Goal: Task Accomplishment & Management: Manage account settings

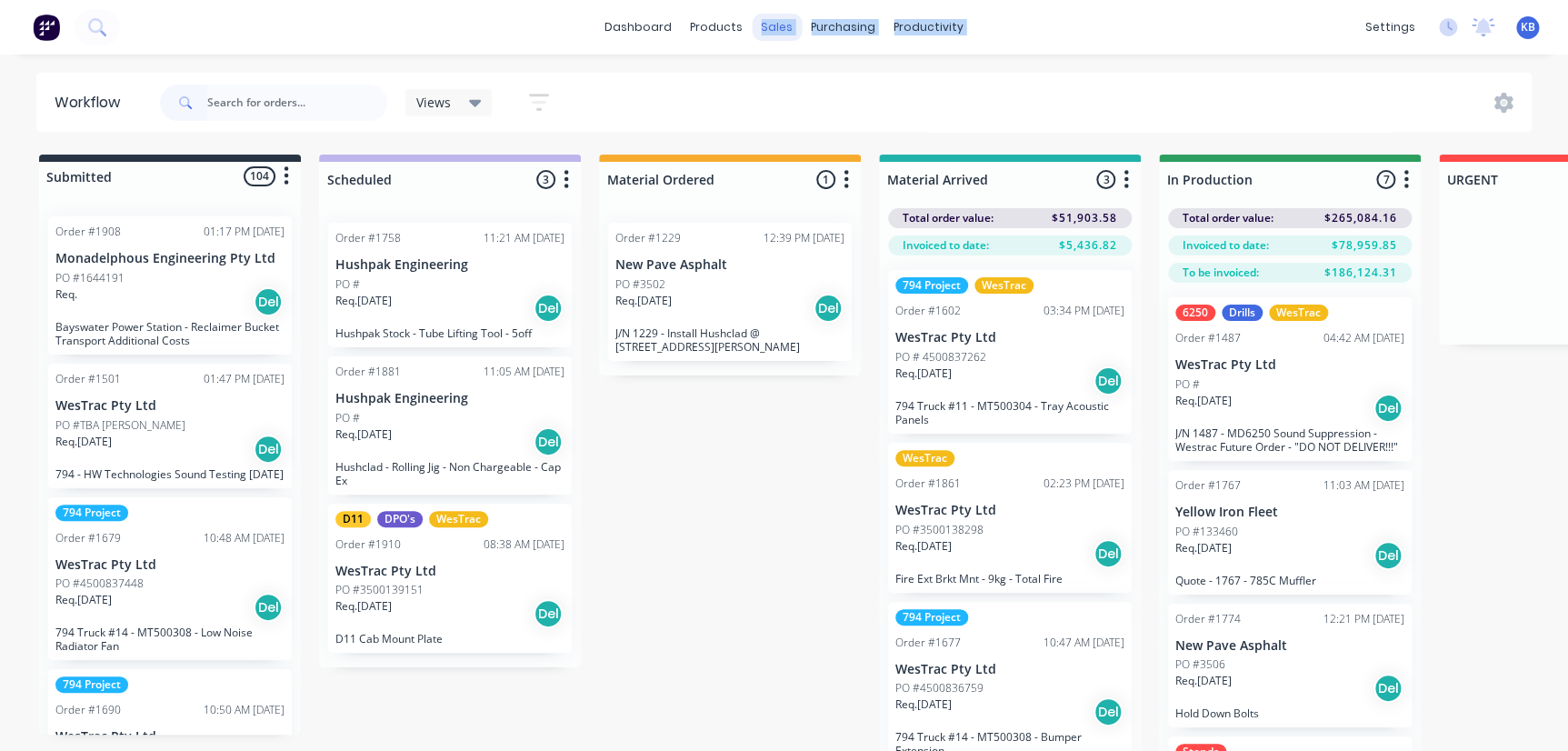
click at [763, 40] on div "dashboard products sales purchasing productivity dashboard products Product Cat…" at bounding box center [784, 27] width 1568 height 54
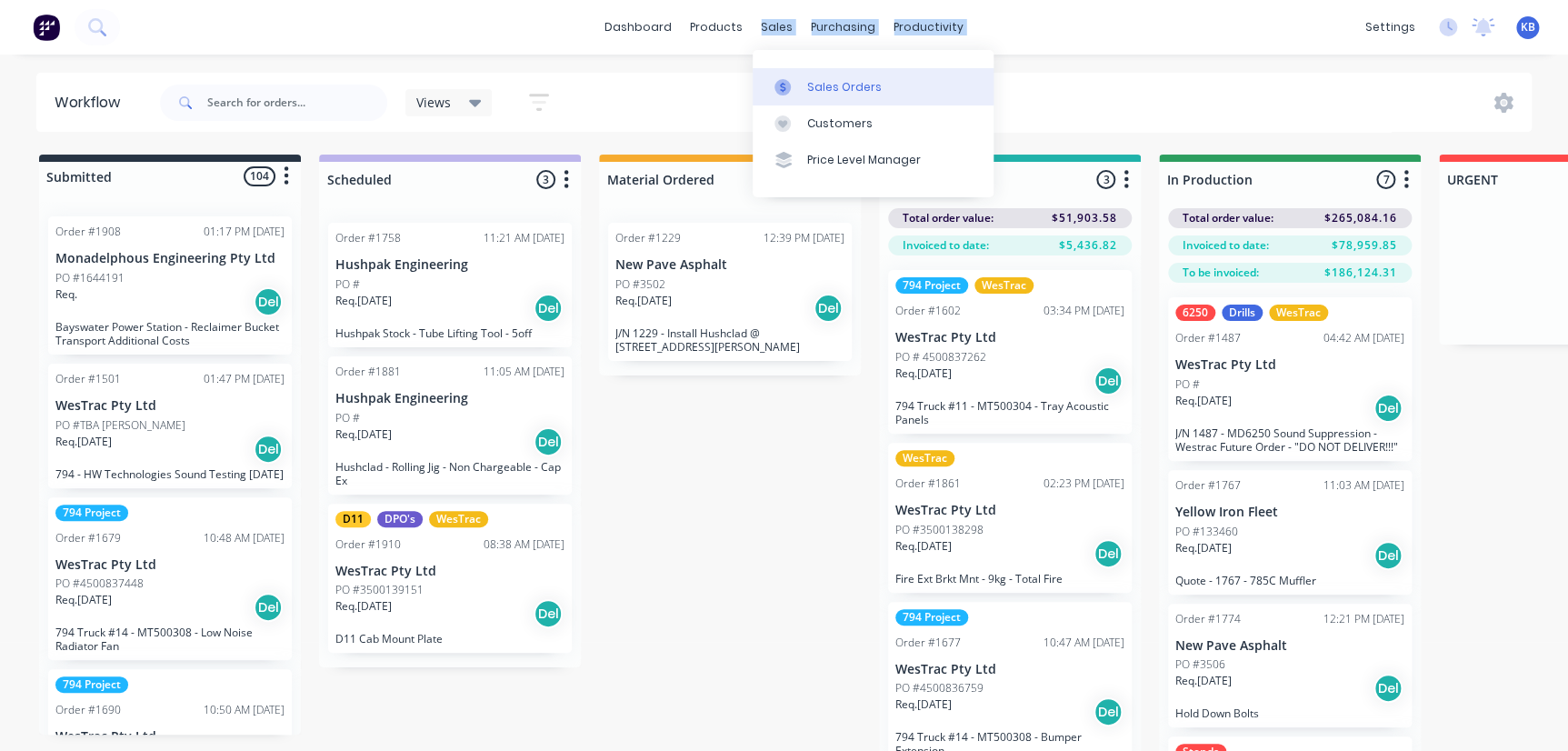
click at [813, 99] on link "Sales Orders" at bounding box center [873, 86] width 241 height 37
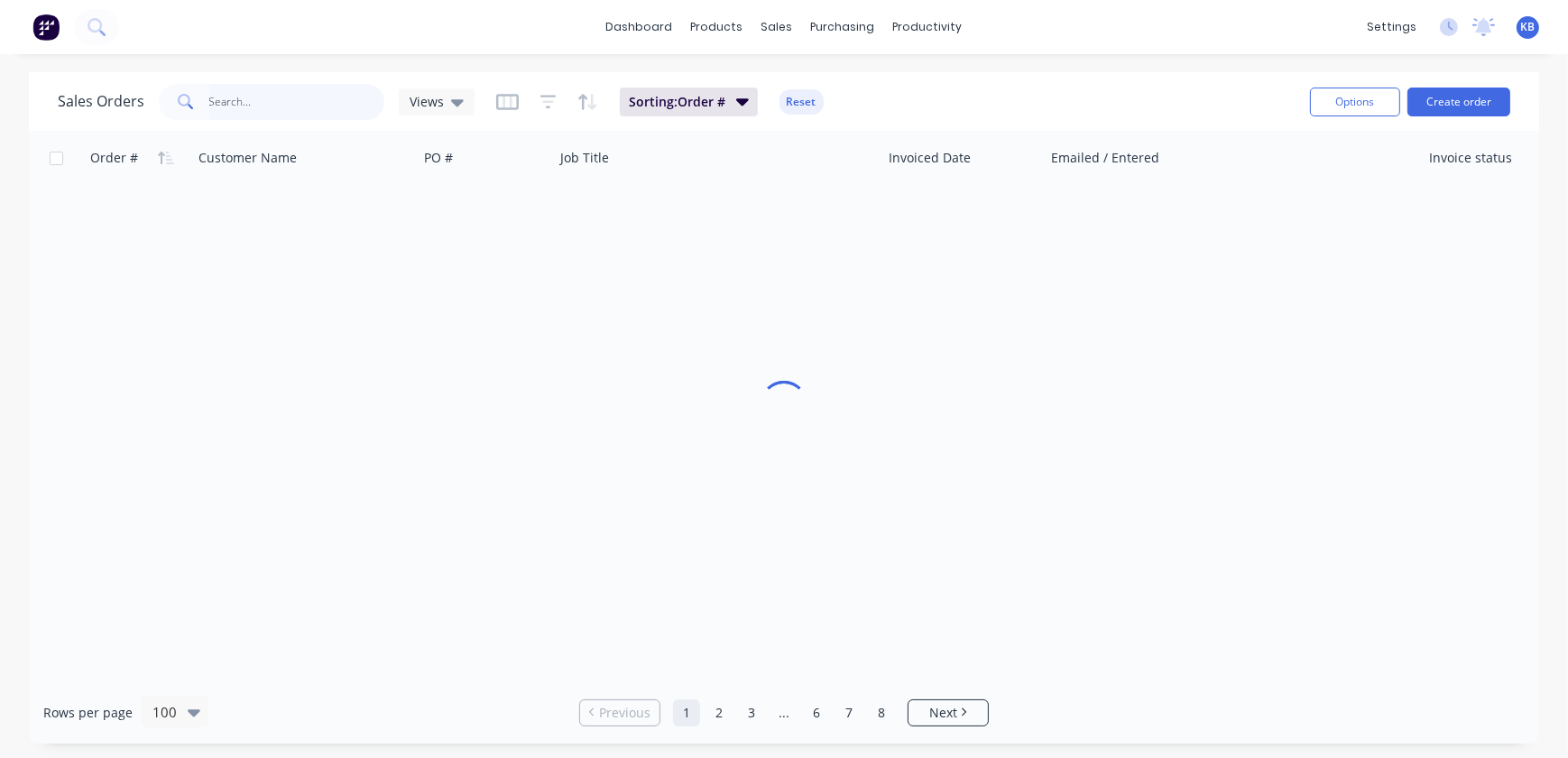
click at [255, 108] on input "text" at bounding box center [297, 102] width 176 height 36
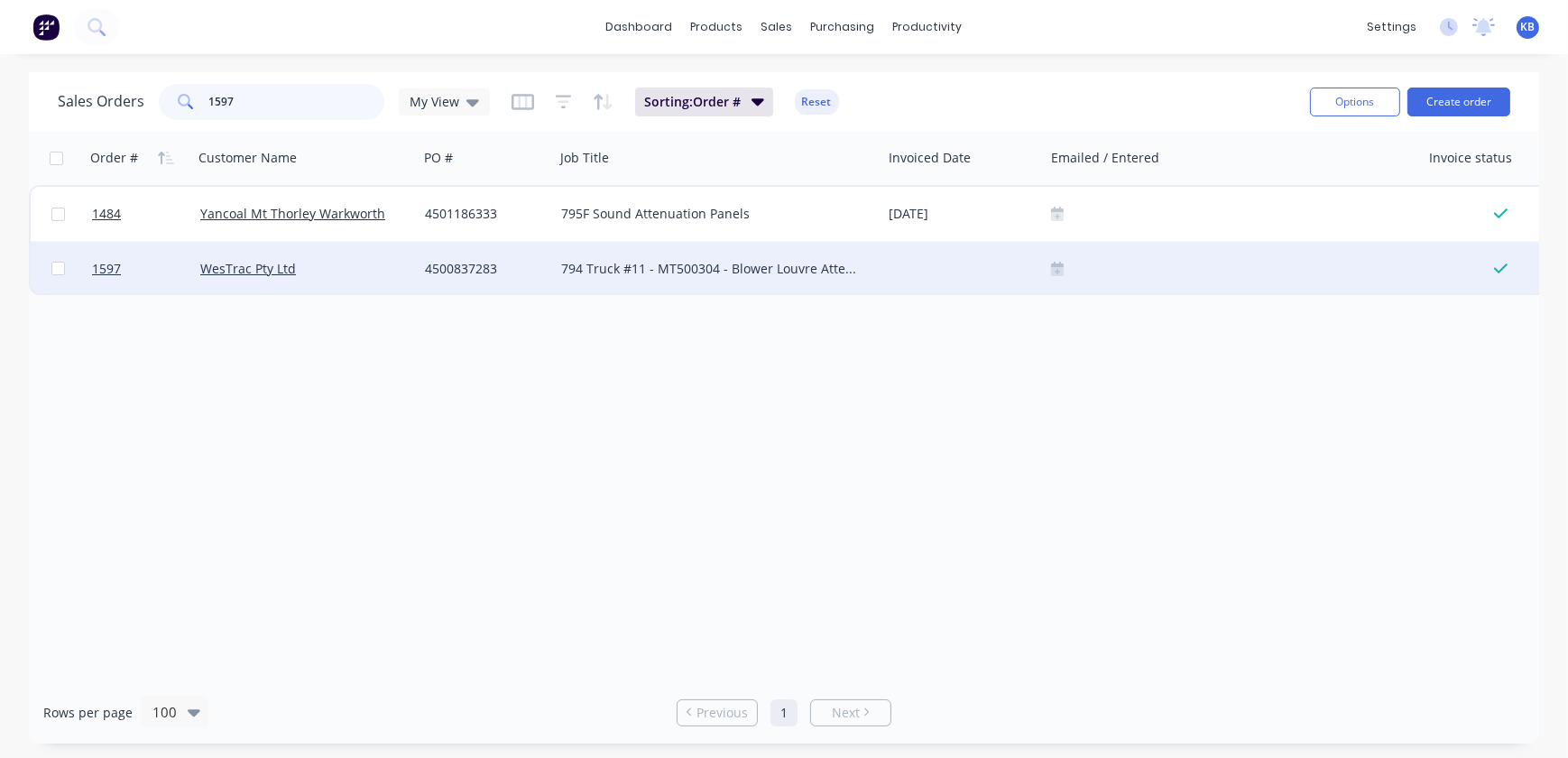
type input "1597"
click at [1058, 271] on icon at bounding box center [1058, 268] width 13 height 13
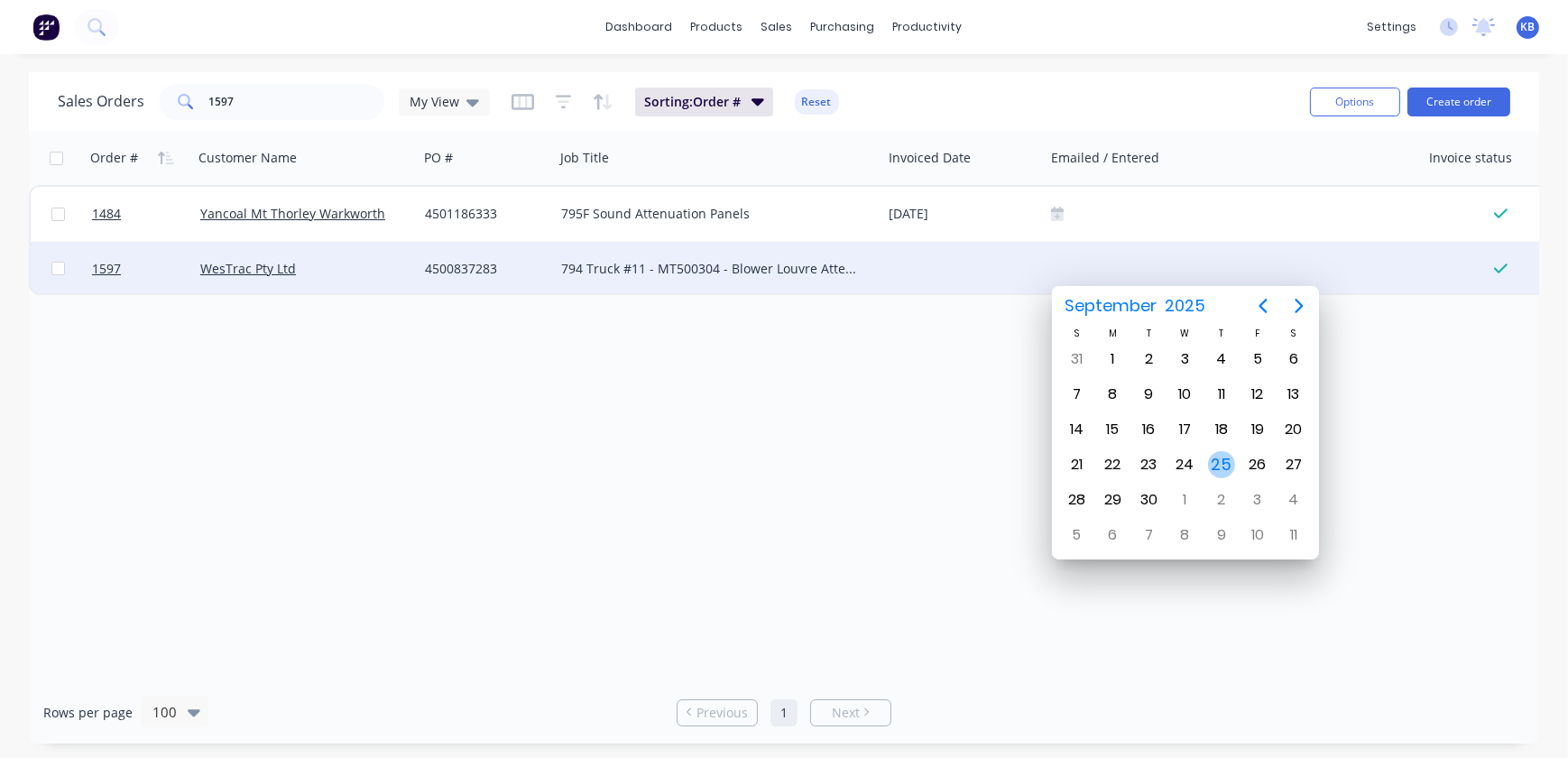
click at [1222, 459] on div "25" at bounding box center [1222, 465] width 27 height 27
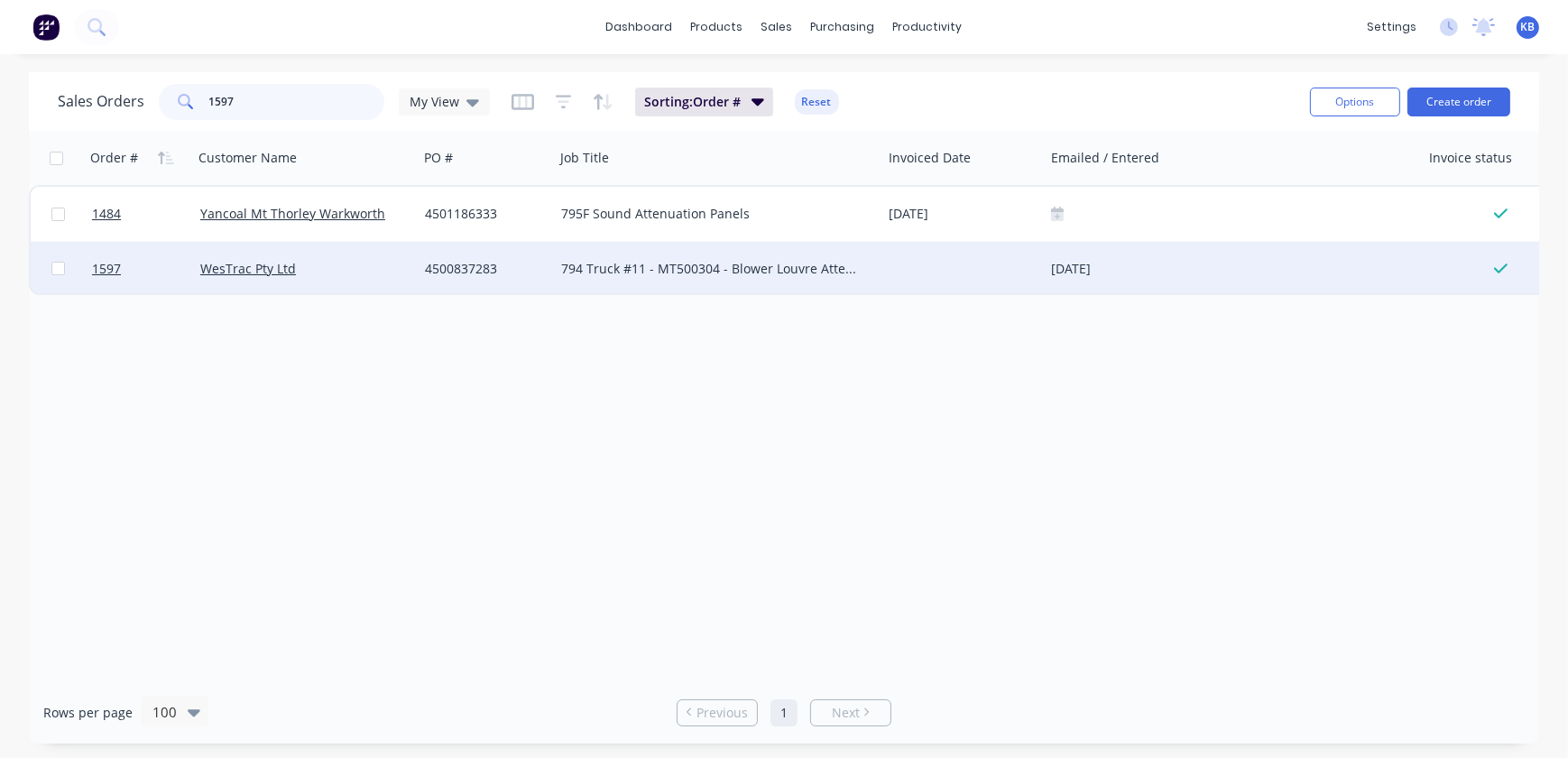
drag, startPoint x: 314, startPoint y: 104, endPoint x: 190, endPoint y: 97, distance: 124.2
click at [210, 98] on input "1597" at bounding box center [297, 102] width 176 height 36
click at [124, 272] on link "1597" at bounding box center [146, 268] width 108 height 54
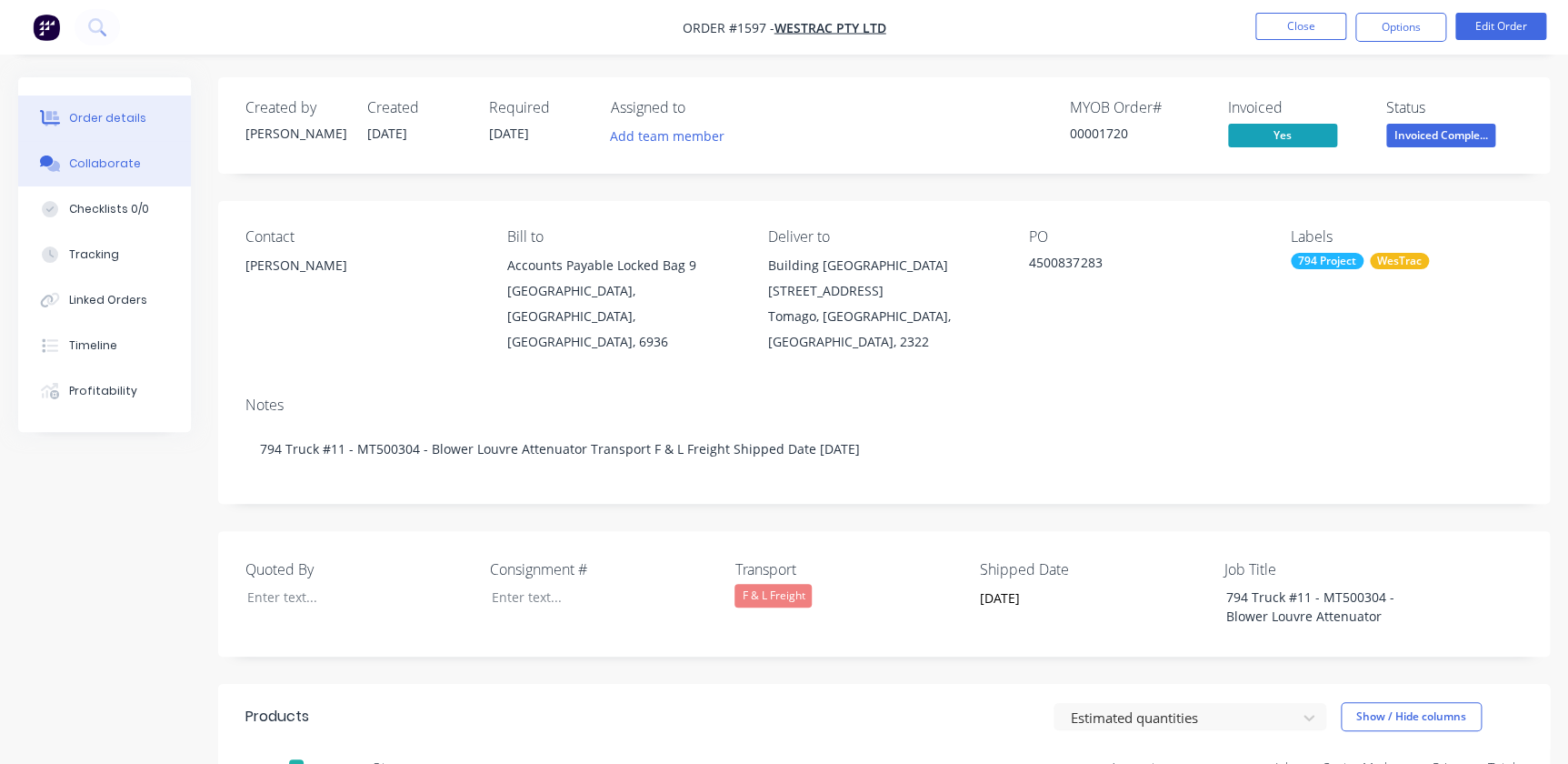
click at [114, 160] on div "Collaborate" at bounding box center [105, 163] width 72 height 17
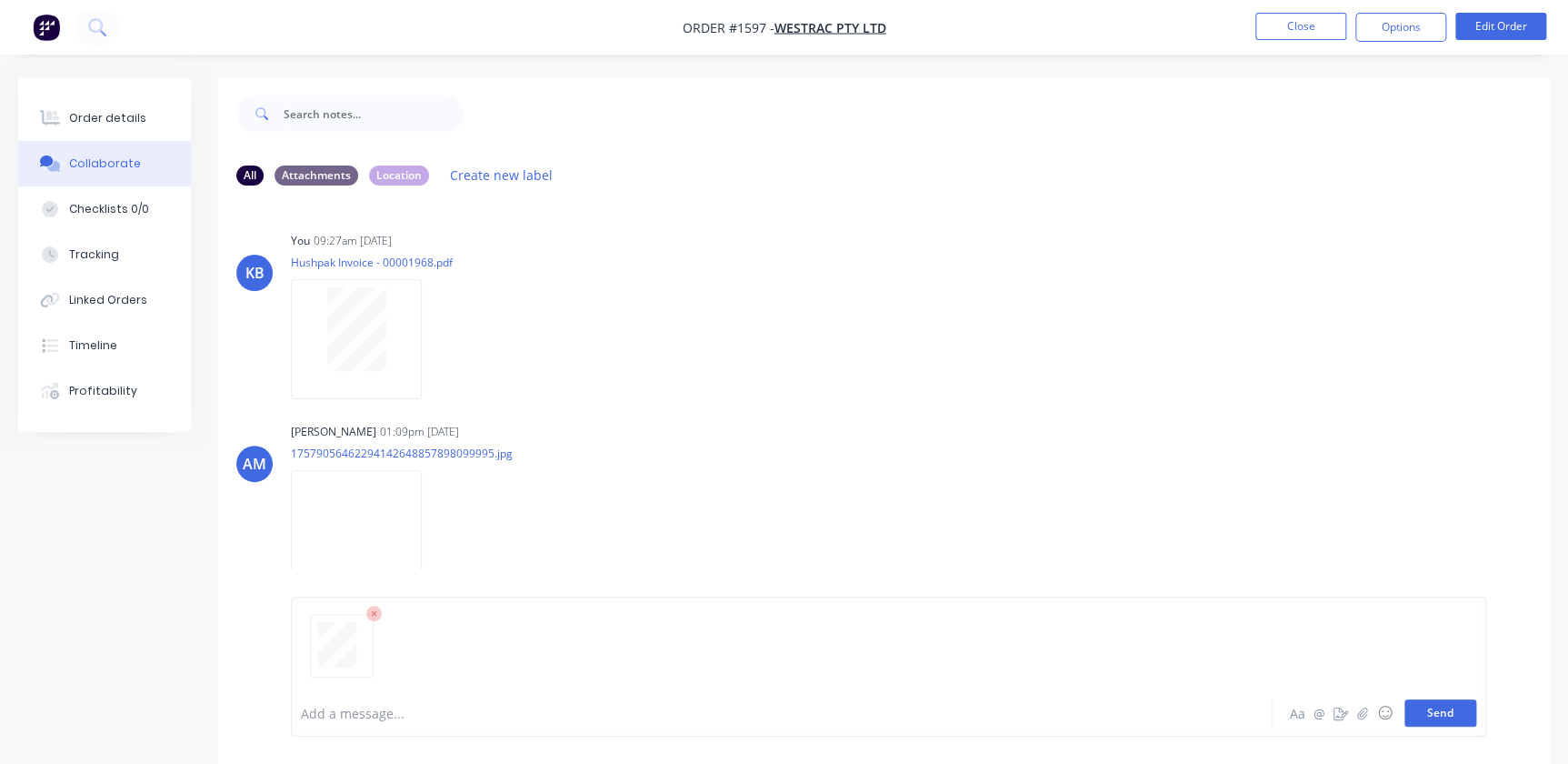
click at [1457, 706] on button "Send" at bounding box center [1440, 713] width 72 height 28
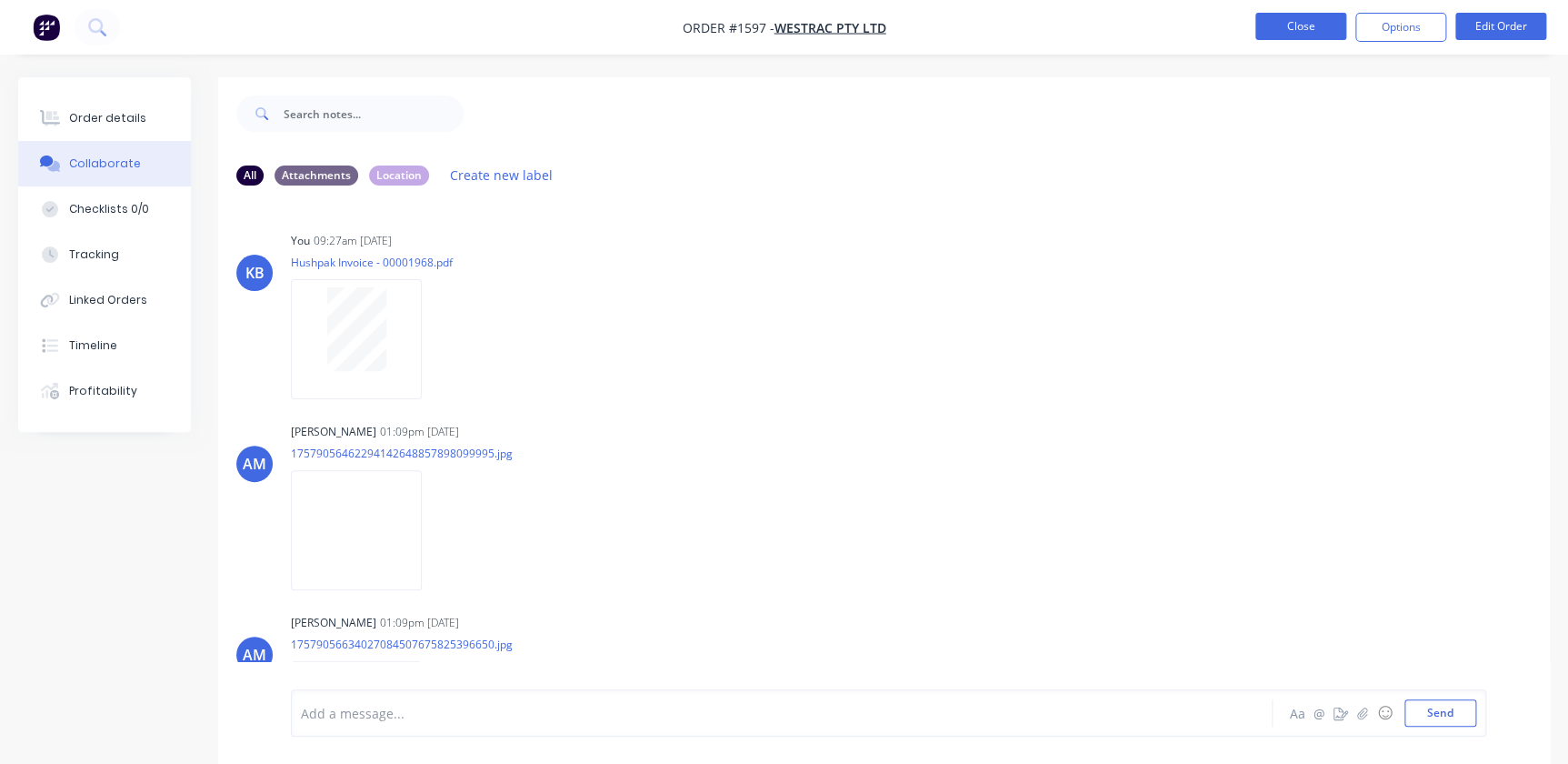
scroll to position [1246, 0]
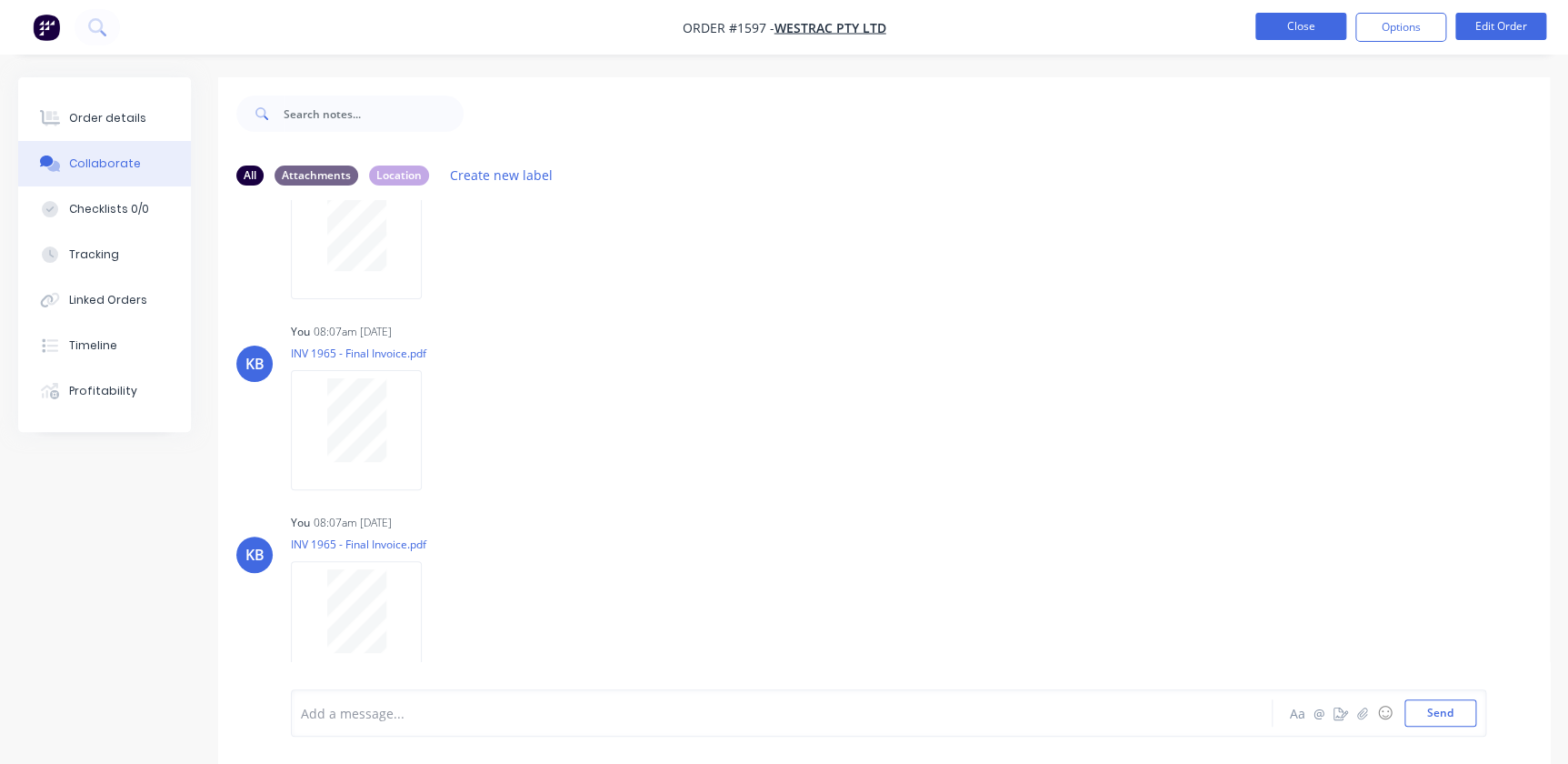
click at [1300, 31] on button "Close" at bounding box center [1301, 27] width 91 height 28
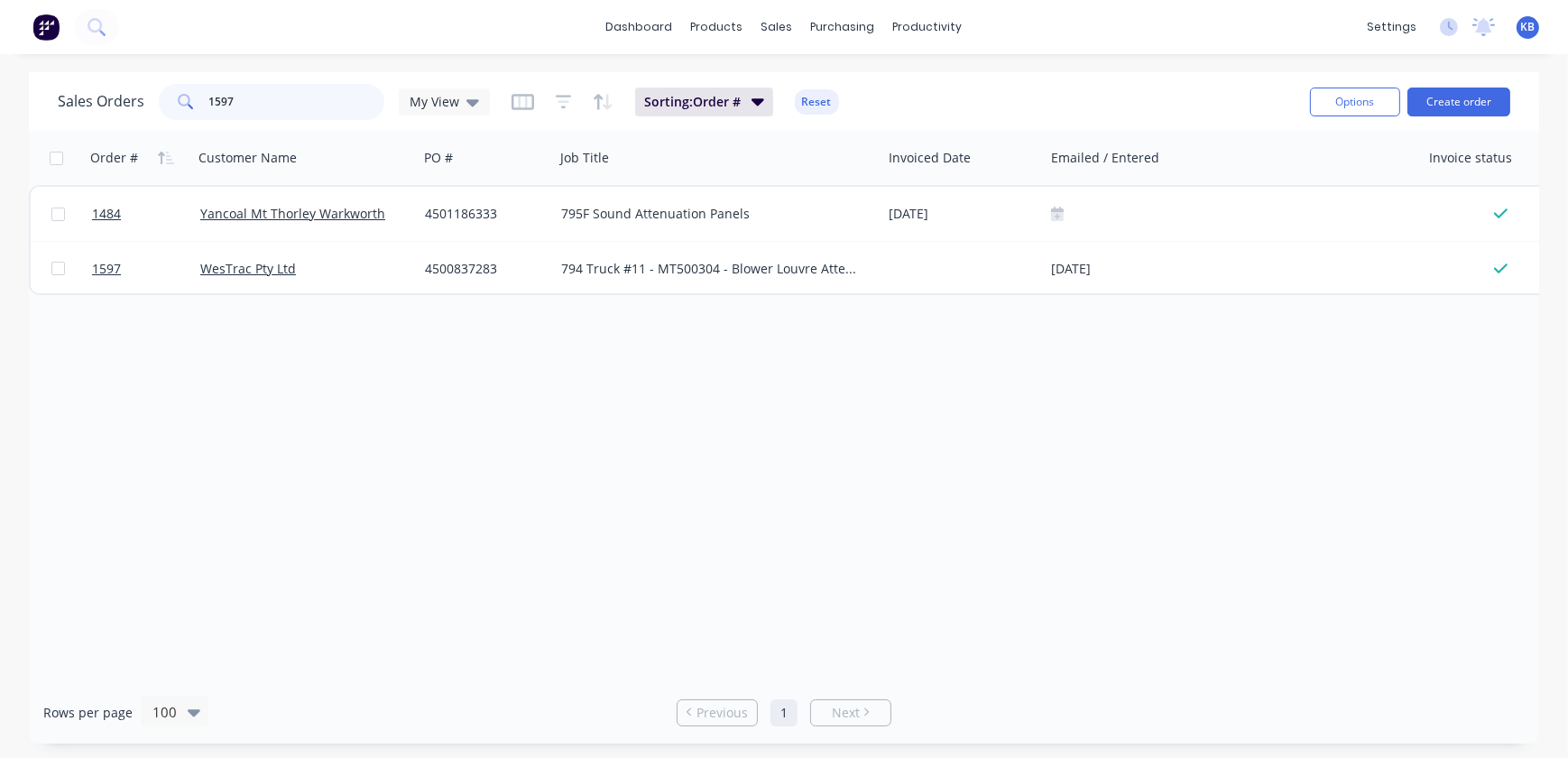
drag, startPoint x: 263, startPoint y: 94, endPoint x: 155, endPoint y: 105, distance: 108.6
click at [159, 102] on div "1597" at bounding box center [272, 102] width 226 height 36
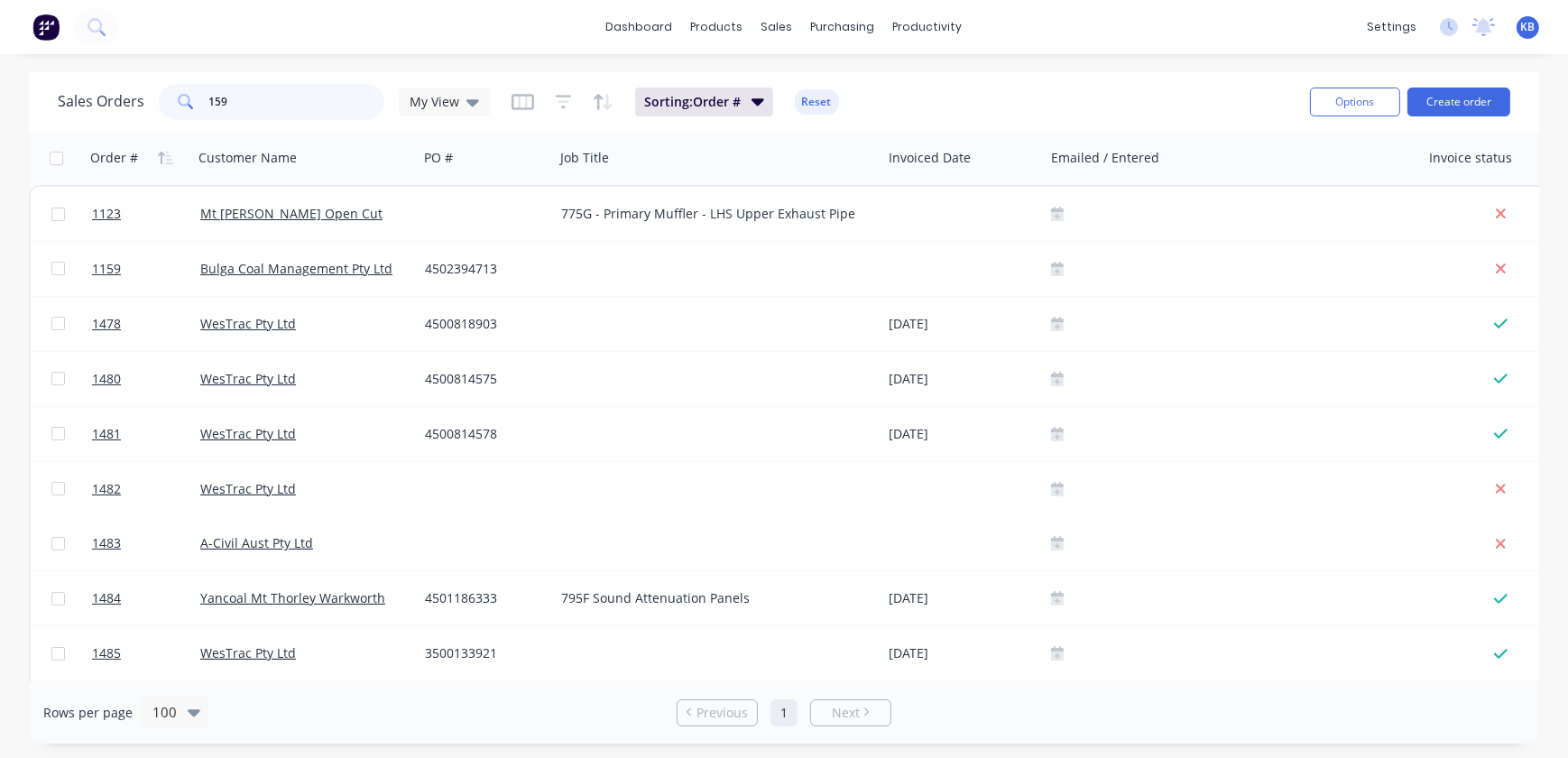
type input "1597"
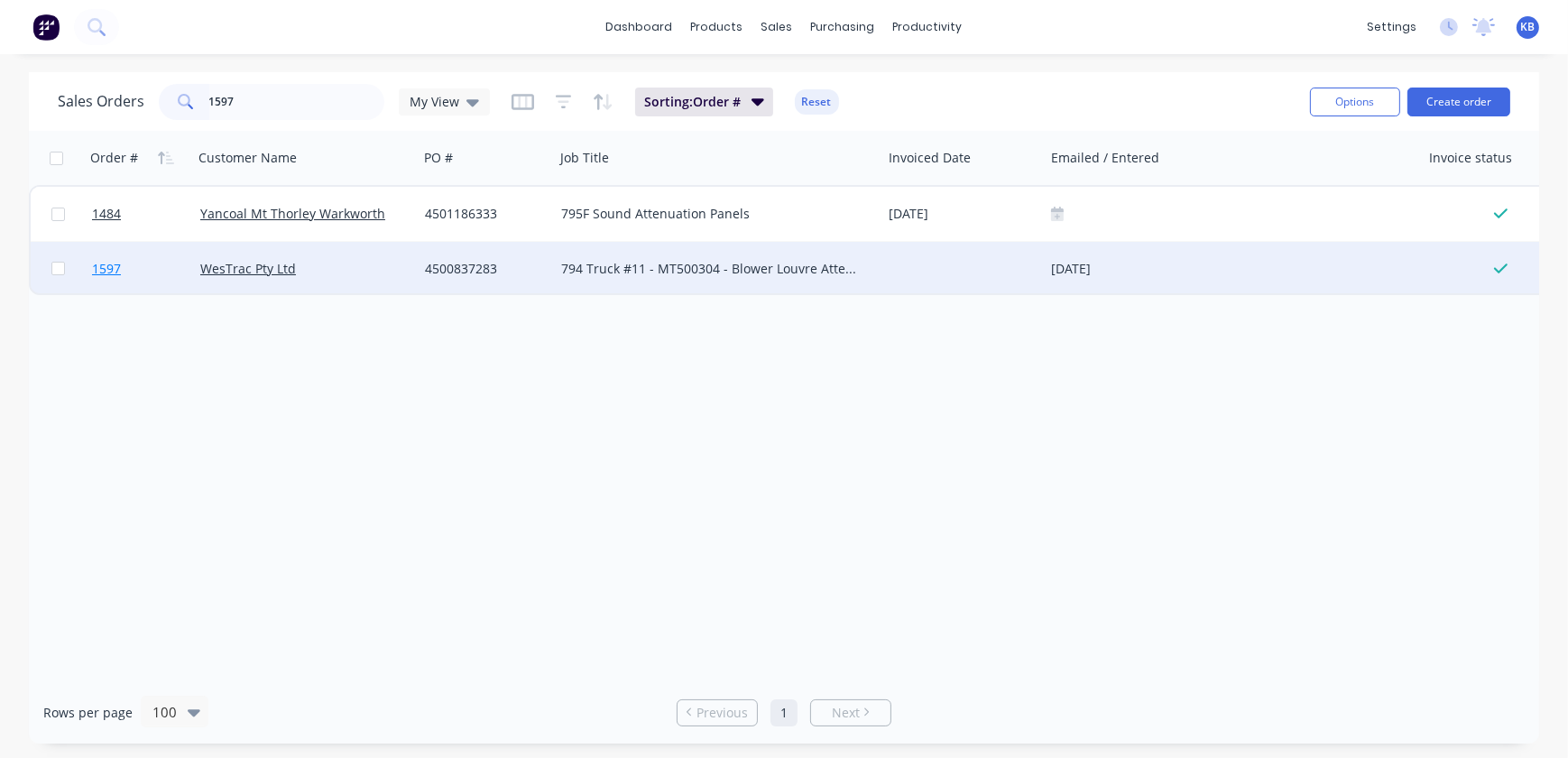
click at [100, 263] on span "1597" at bounding box center [107, 269] width 29 height 18
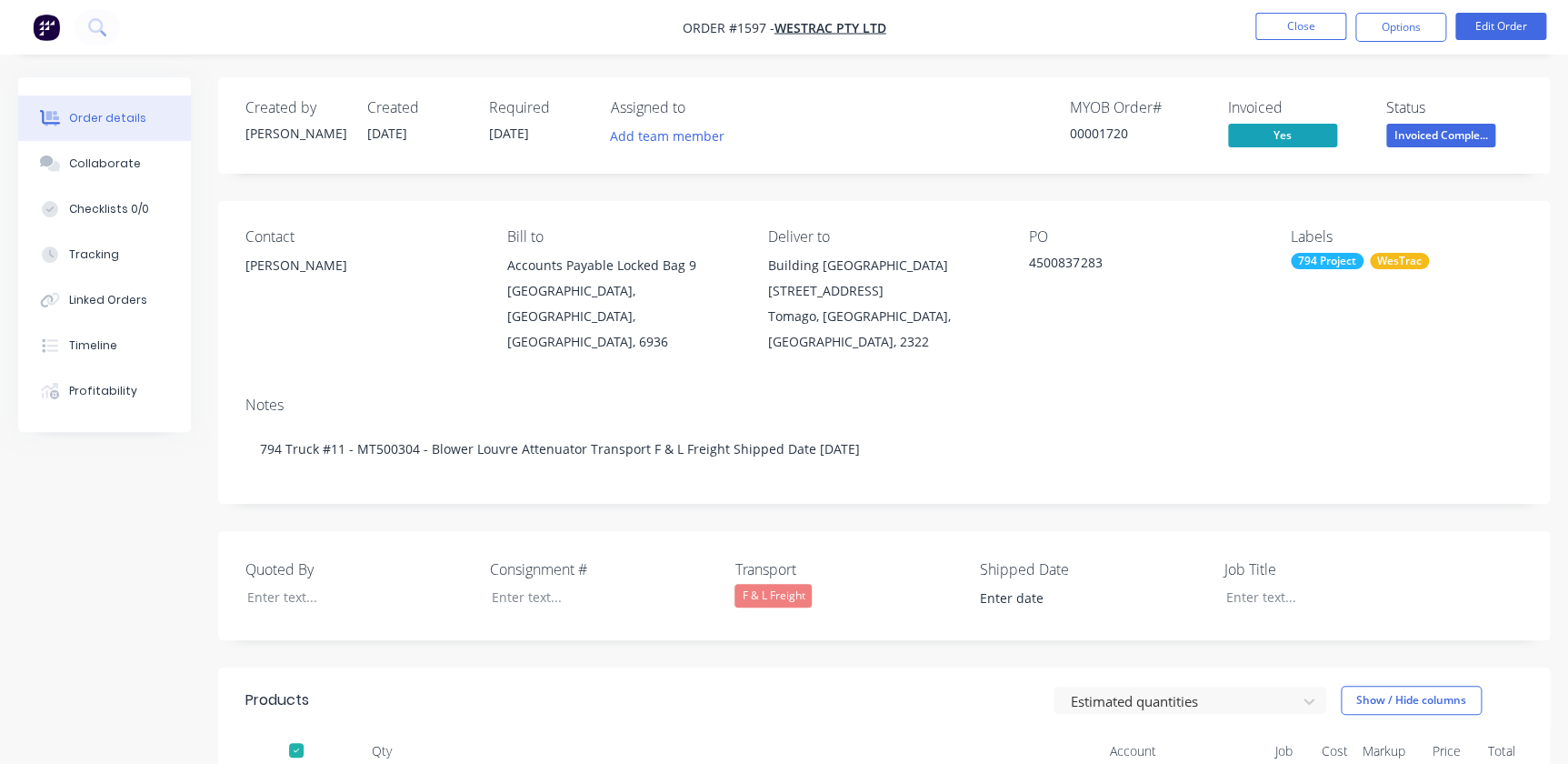
type input "[DATE]"
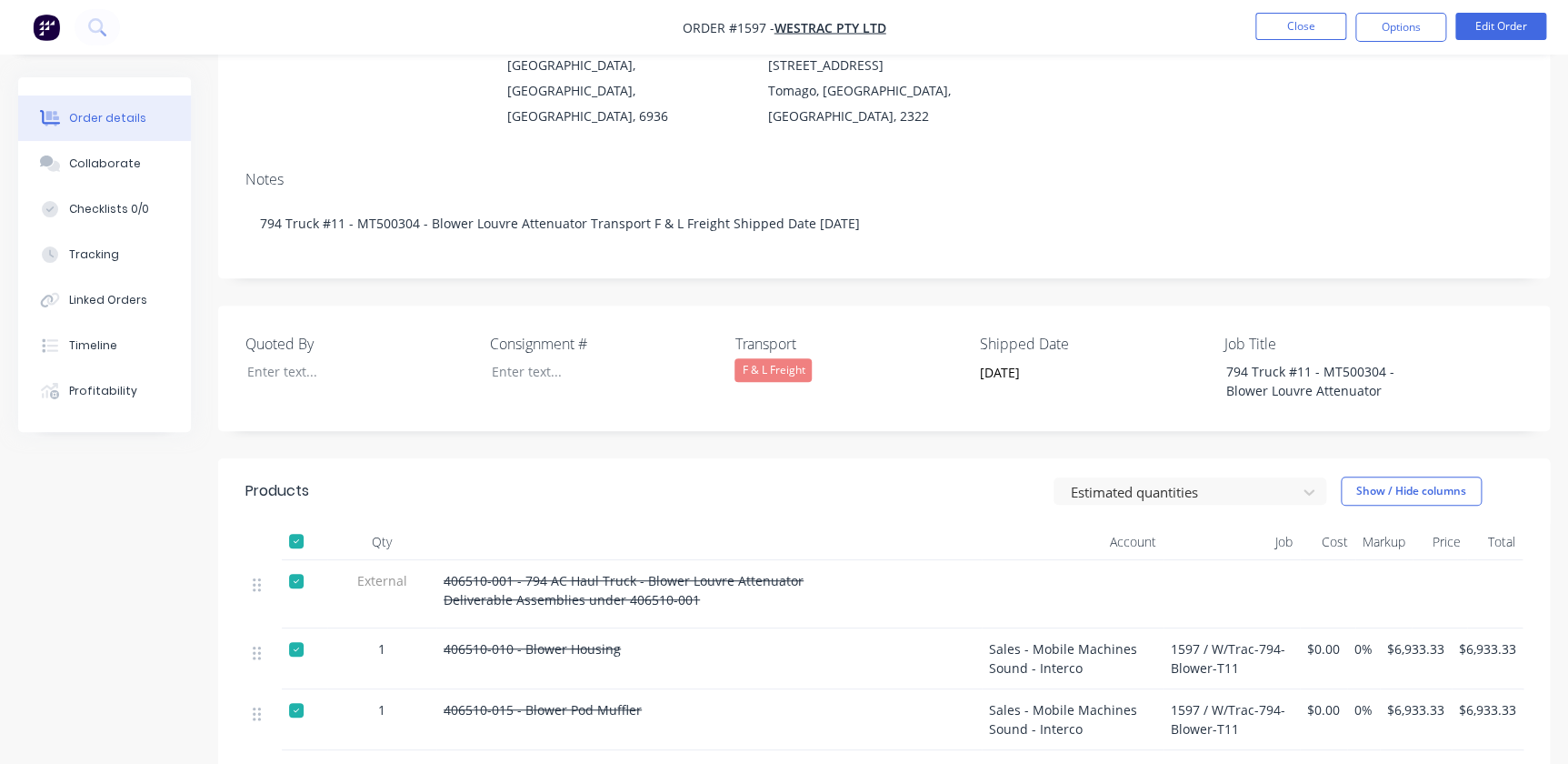
scroll to position [496, 0]
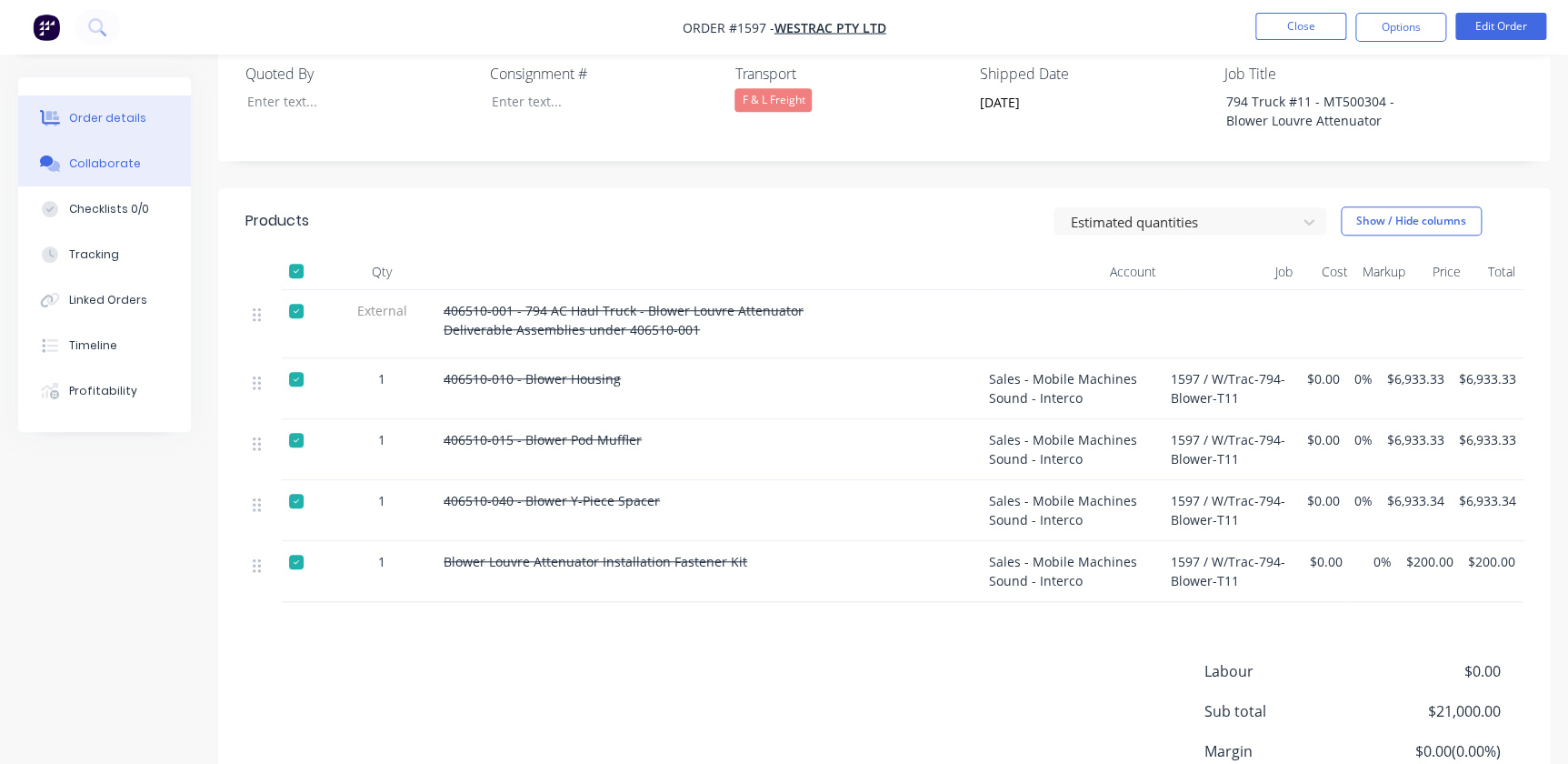
click at [97, 166] on div "Collaborate" at bounding box center [105, 163] width 72 height 17
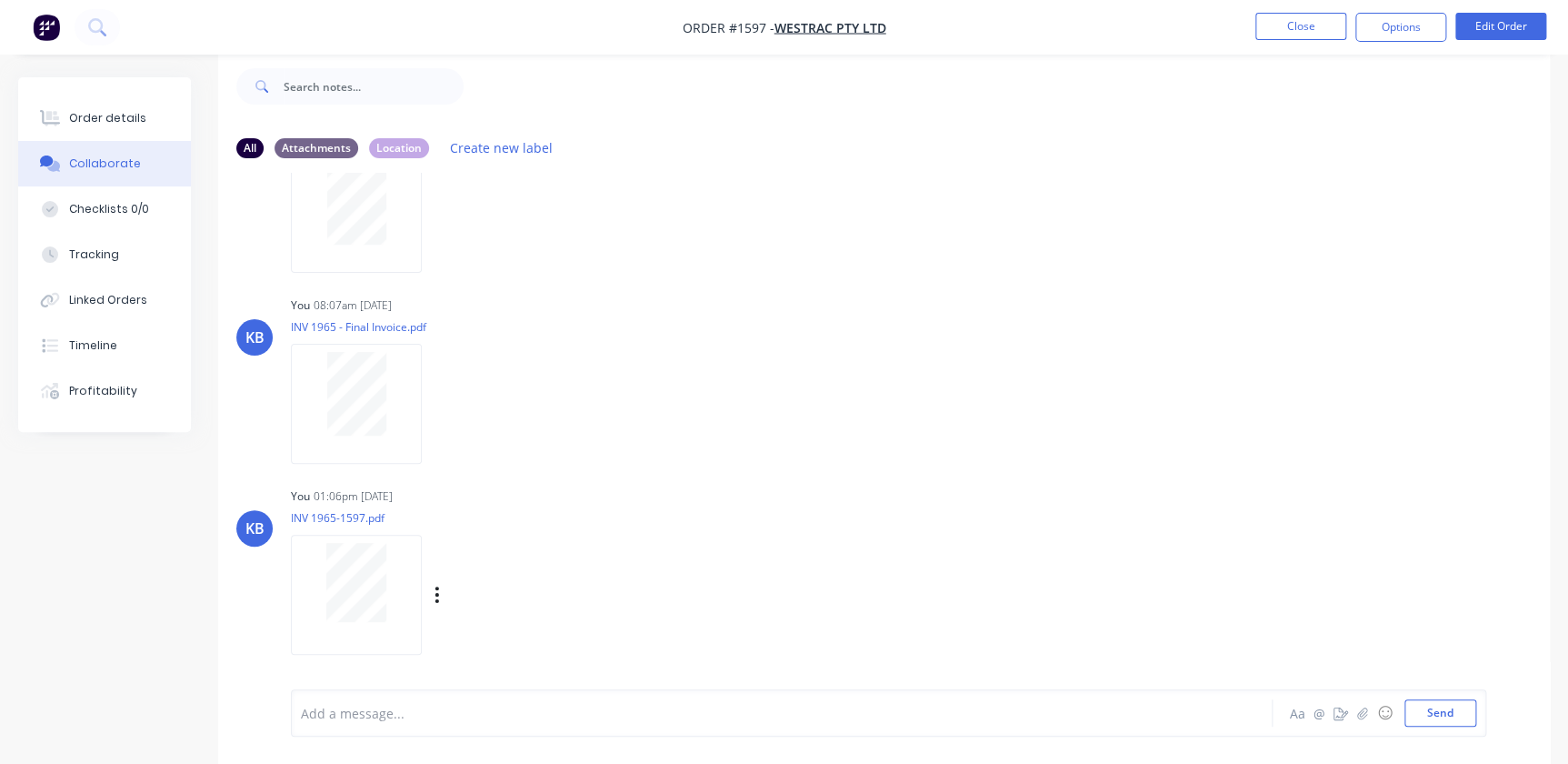
scroll to position [1436, 0]
click at [1452, 721] on button "Send" at bounding box center [1440, 713] width 72 height 28
click at [1281, 36] on button "Close" at bounding box center [1301, 27] width 91 height 28
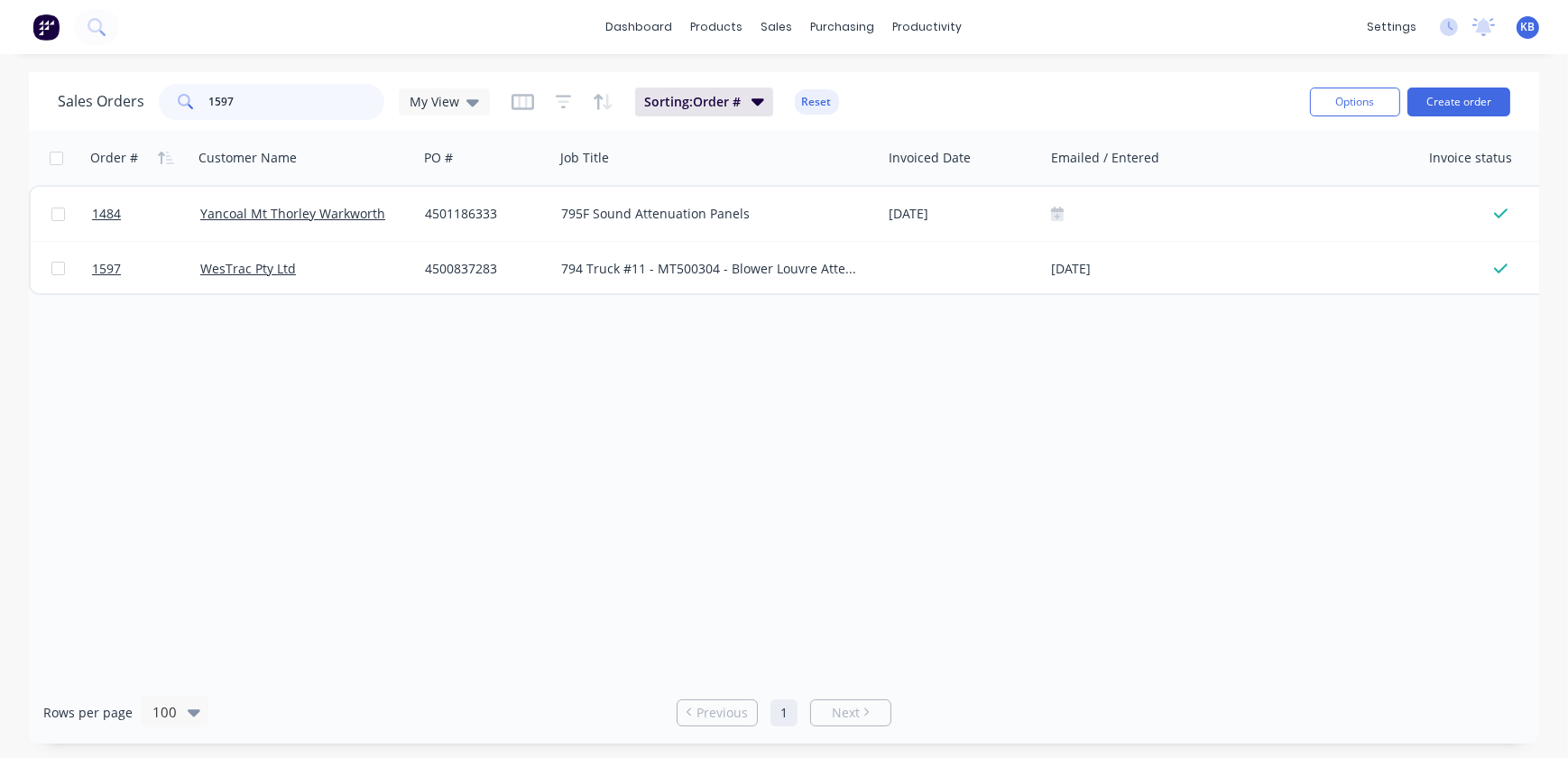
drag, startPoint x: 247, startPoint y: 100, endPoint x: 117, endPoint y: 89, distance: 130.5
click at [124, 87] on div "Sales Orders 1597 My View" at bounding box center [273, 102] width 432 height 36
type input "1593"
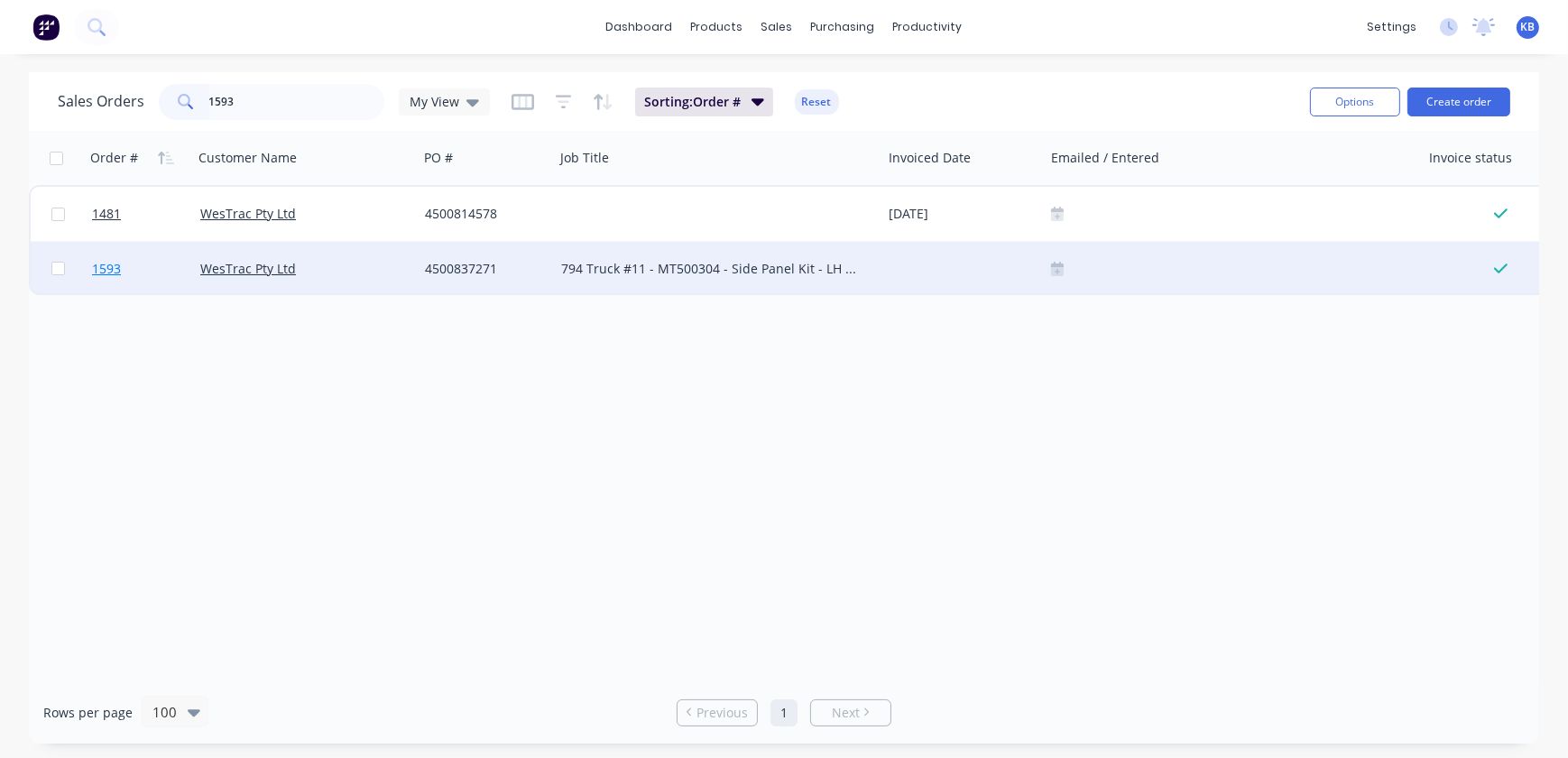
click at [112, 266] on span "1593" at bounding box center [107, 269] width 29 height 18
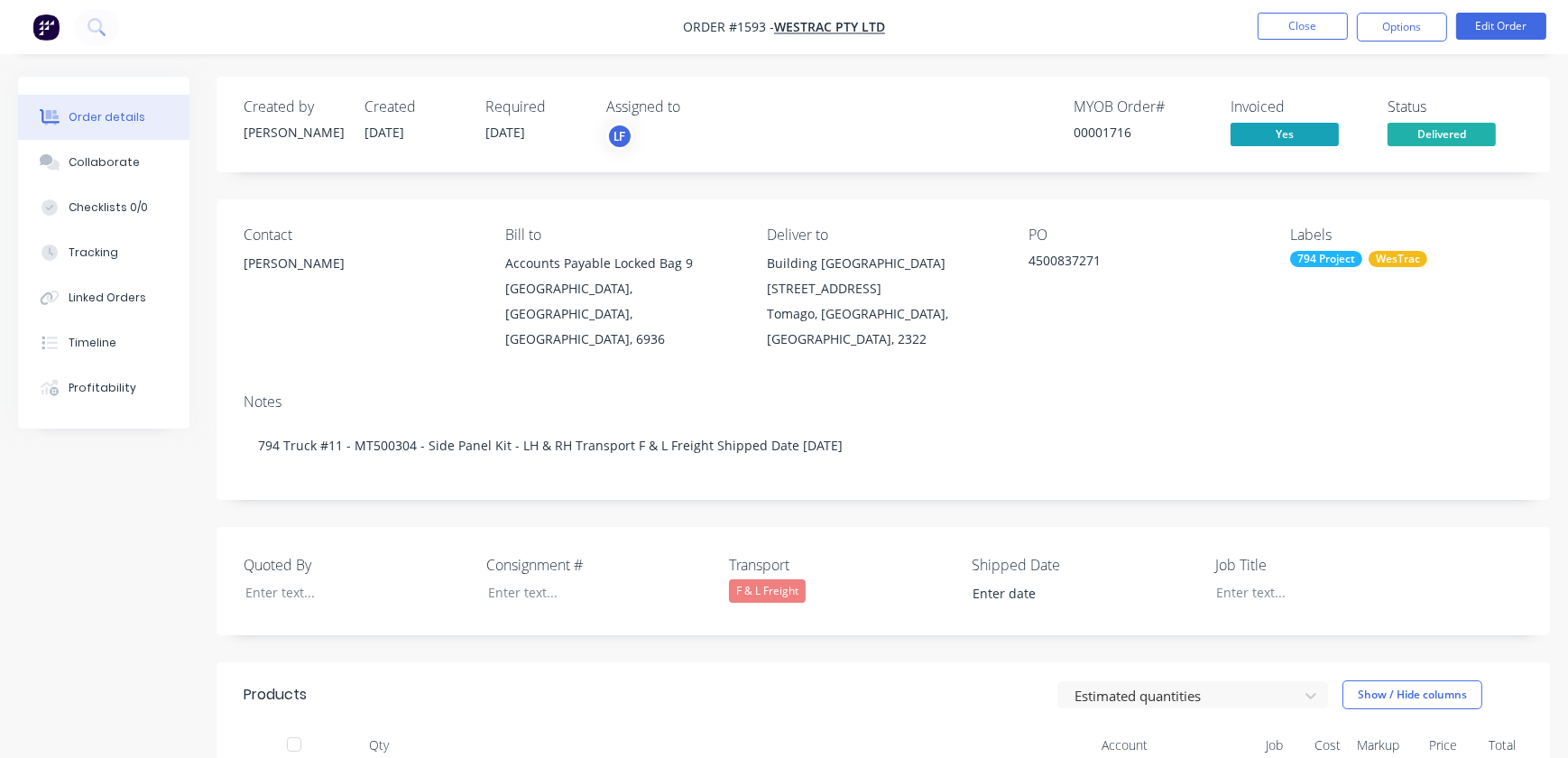
type input "[DATE]"
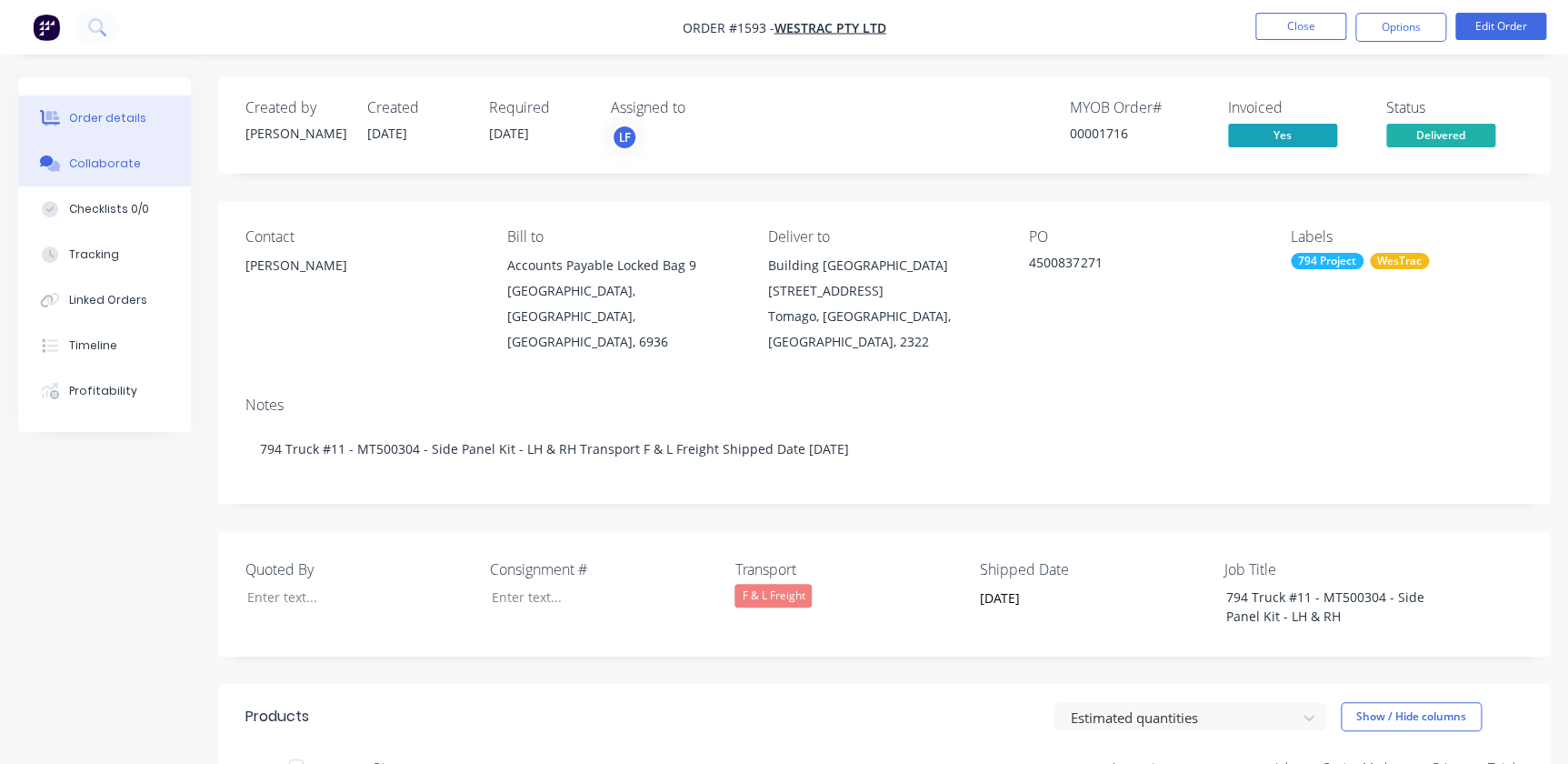
click at [122, 156] on div "Collaborate" at bounding box center [105, 163] width 72 height 17
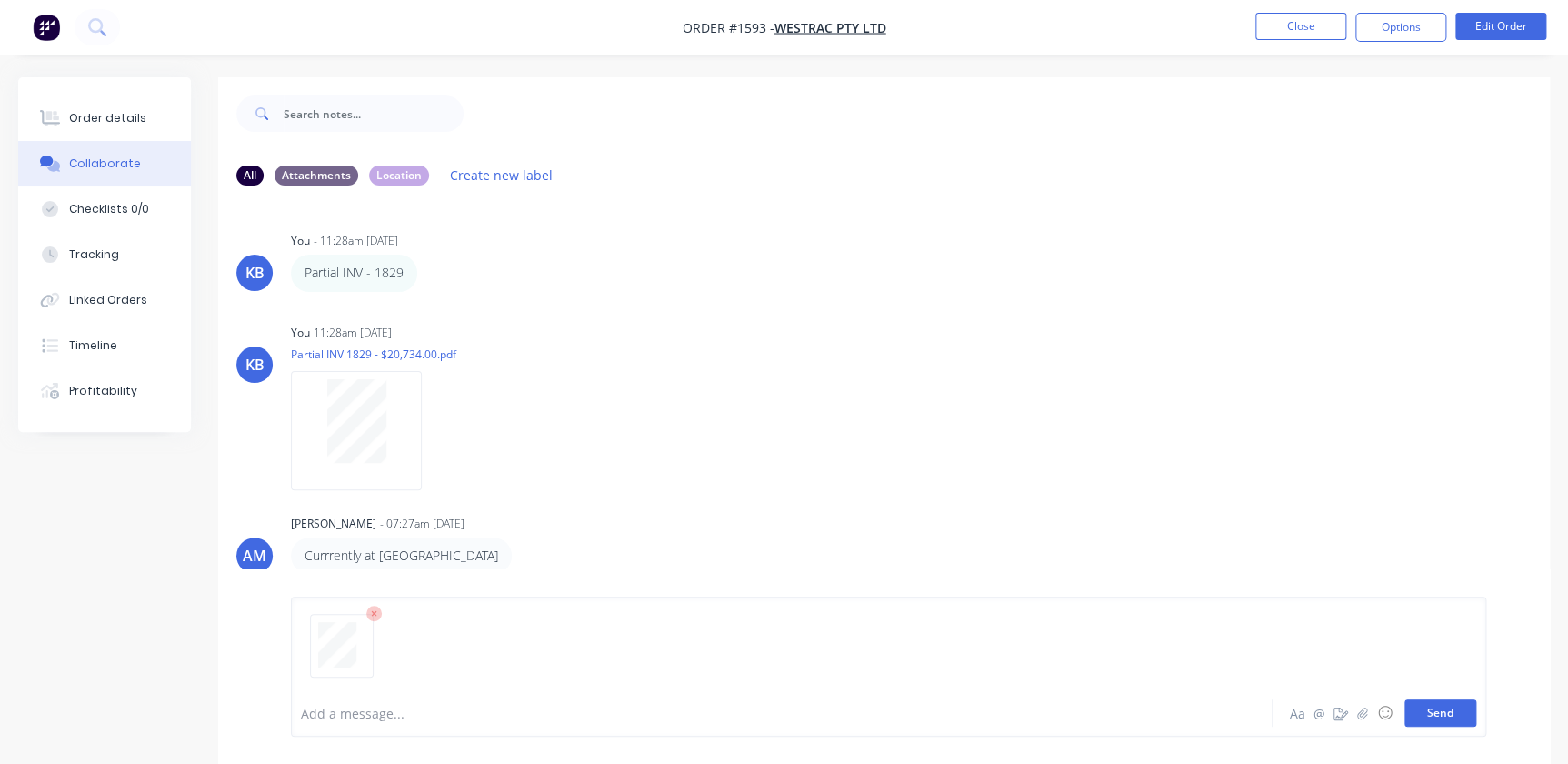
click at [1438, 714] on button "Send" at bounding box center [1440, 713] width 72 height 28
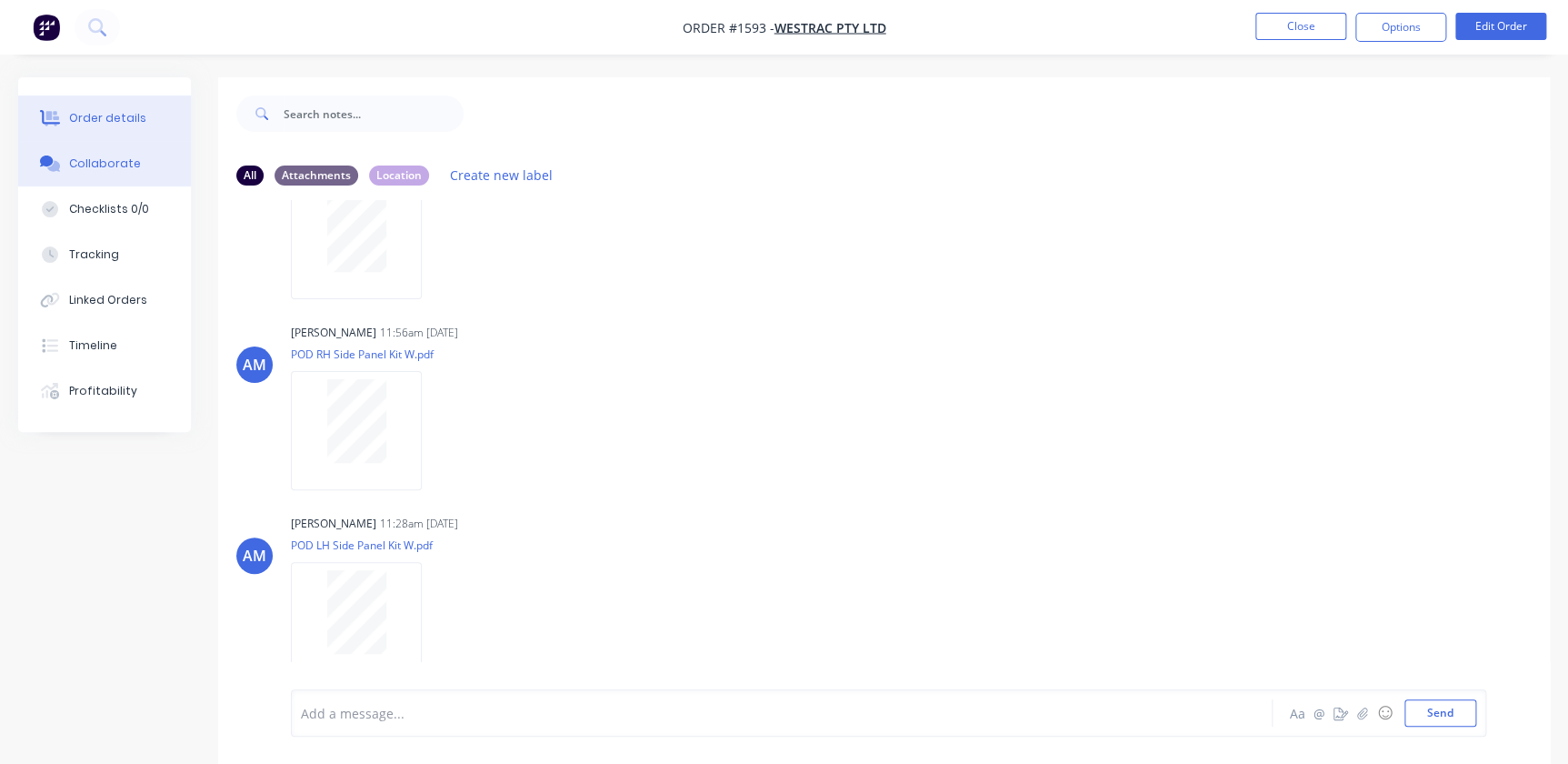
click at [119, 123] on div "Order details" at bounding box center [107, 118] width 77 height 17
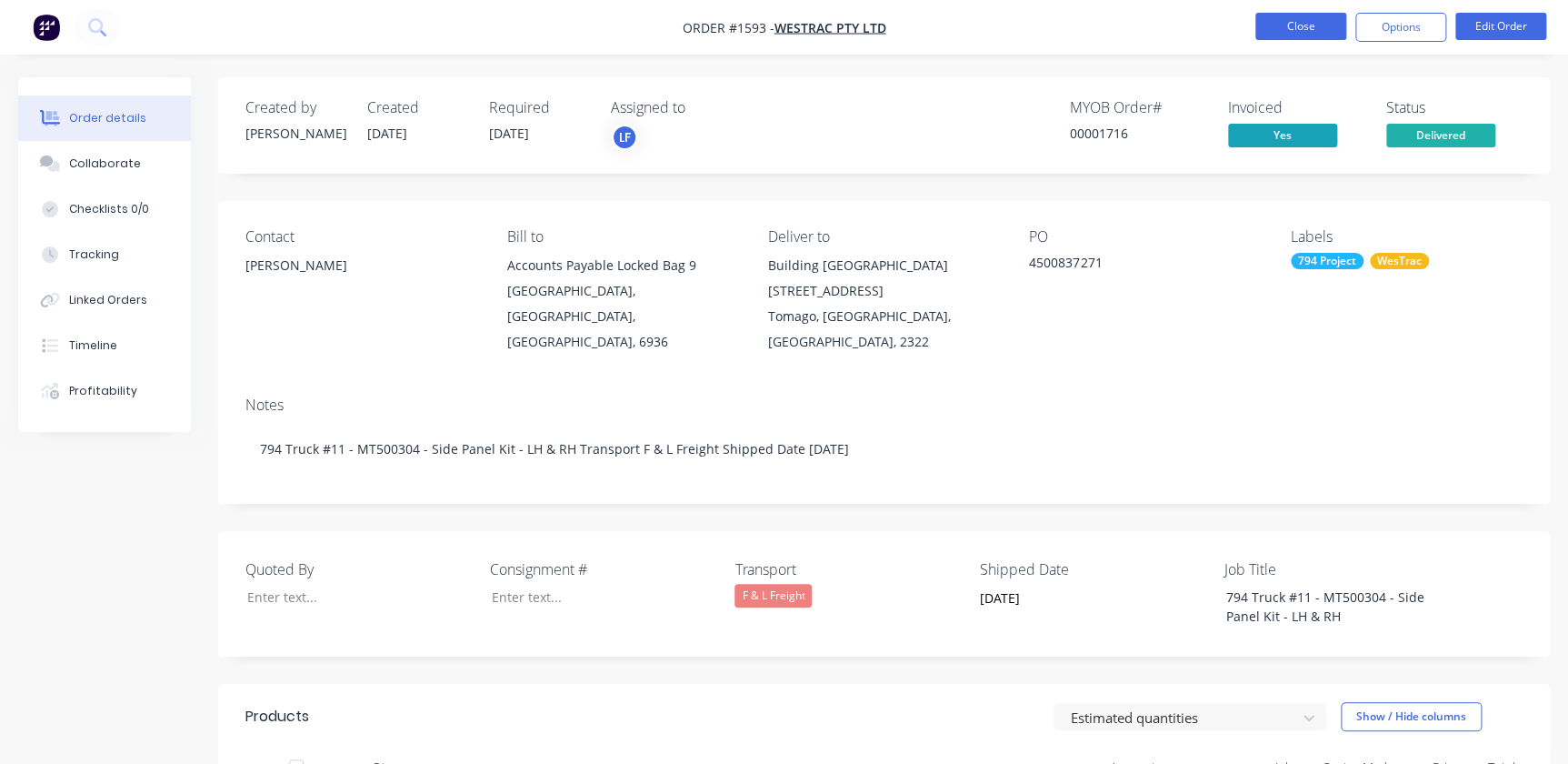
click at [1328, 17] on button "Close" at bounding box center [1301, 27] width 91 height 28
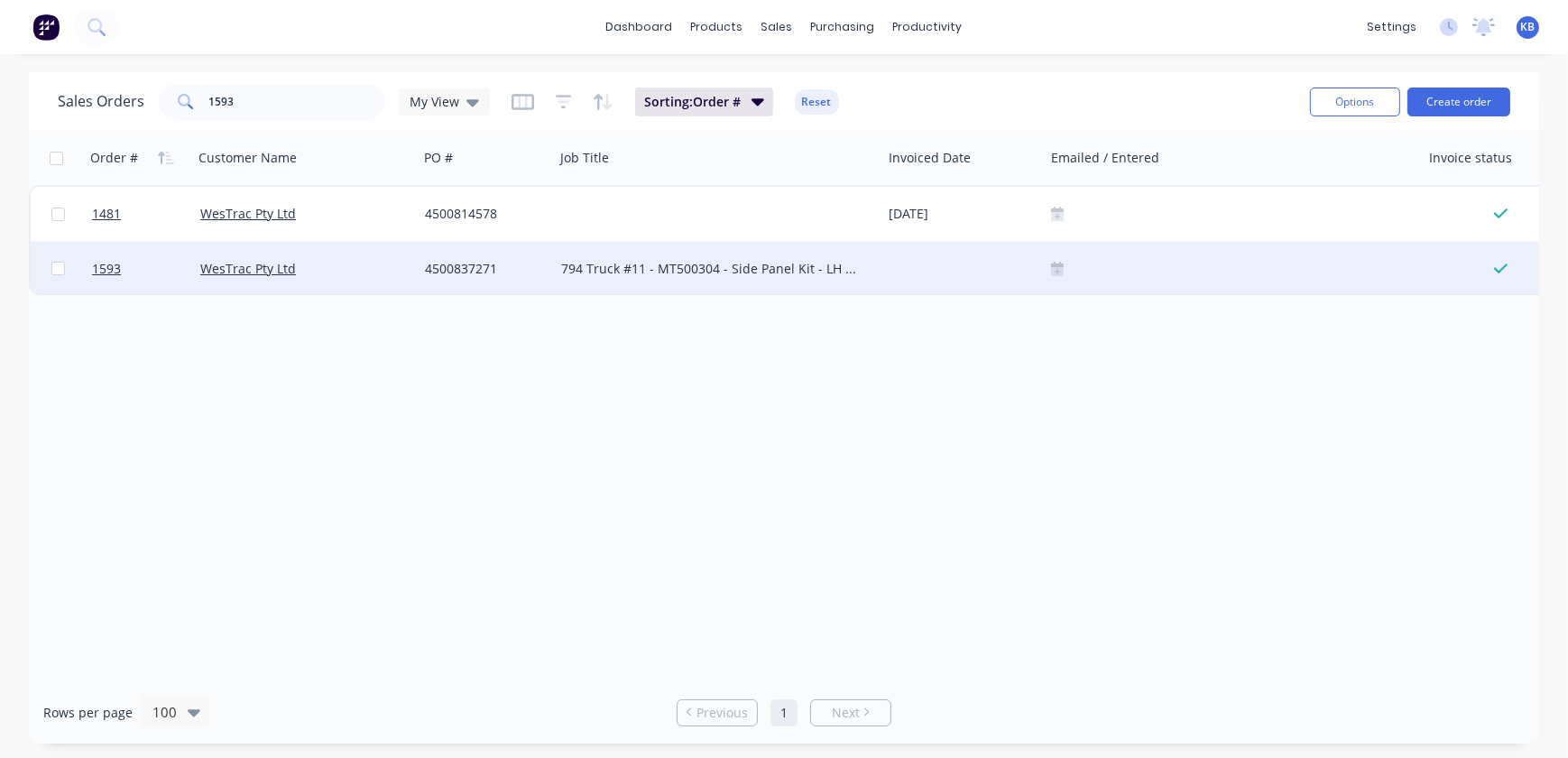
click at [1179, 262] on div at bounding box center [1233, 269] width 363 height 15
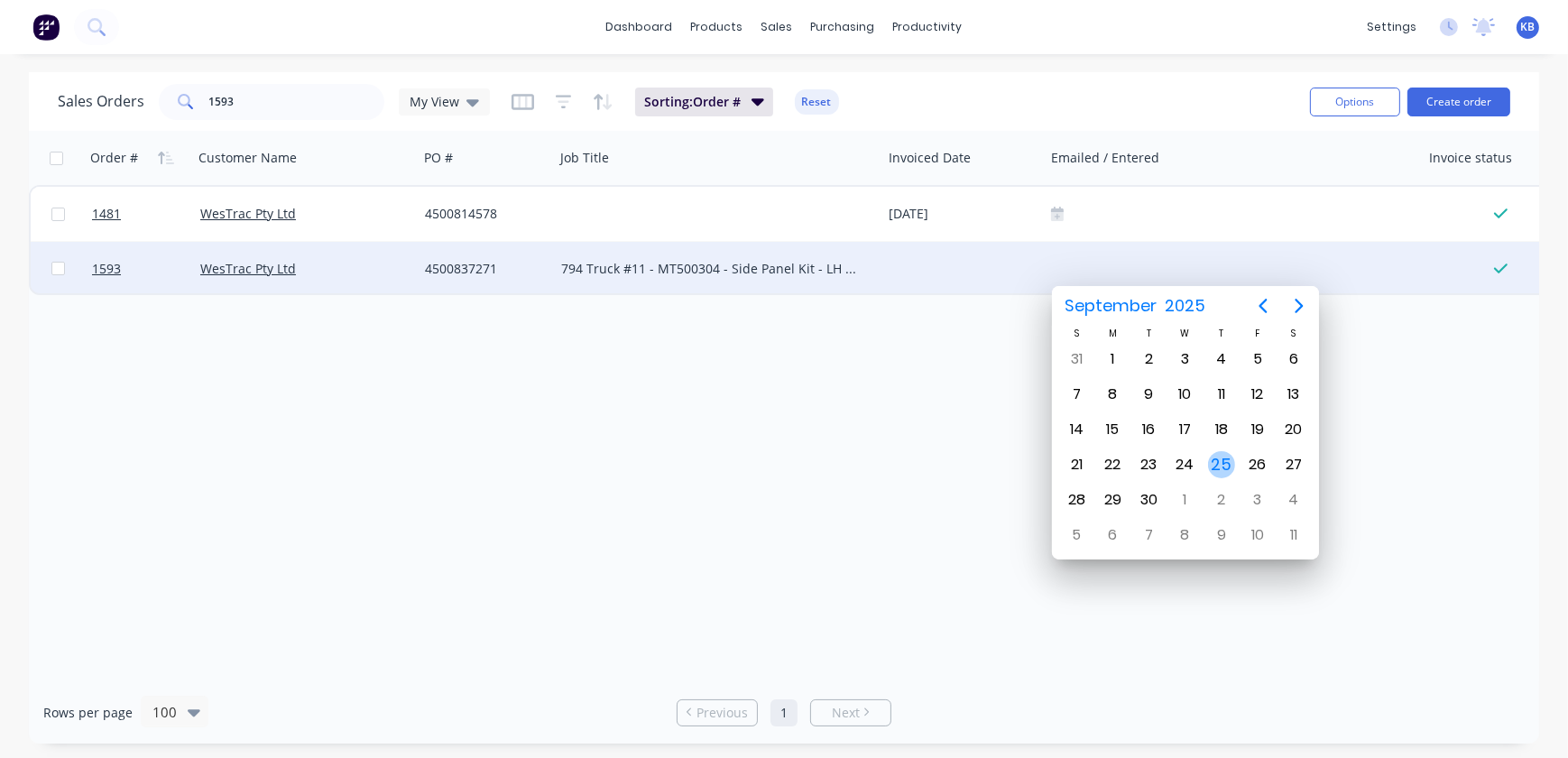
click at [1221, 468] on div "25" at bounding box center [1222, 465] width 27 height 27
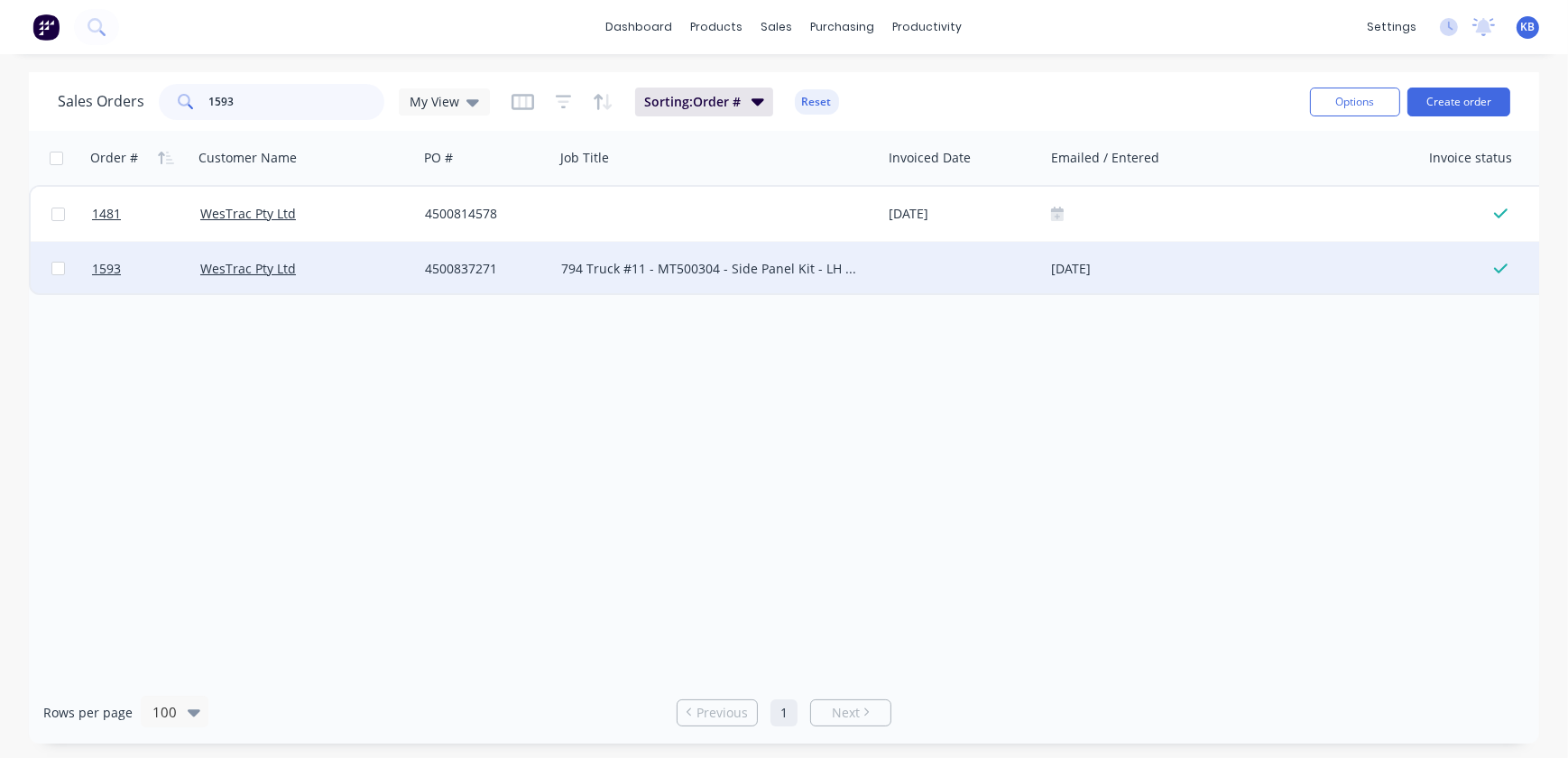
click at [299, 108] on input "1593" at bounding box center [297, 102] width 176 height 36
drag, startPoint x: 299, startPoint y: 108, endPoint x: 166, endPoint y: 102, distance: 133.1
click at [168, 102] on div "1593" at bounding box center [272, 102] width 226 height 36
type input "1627"
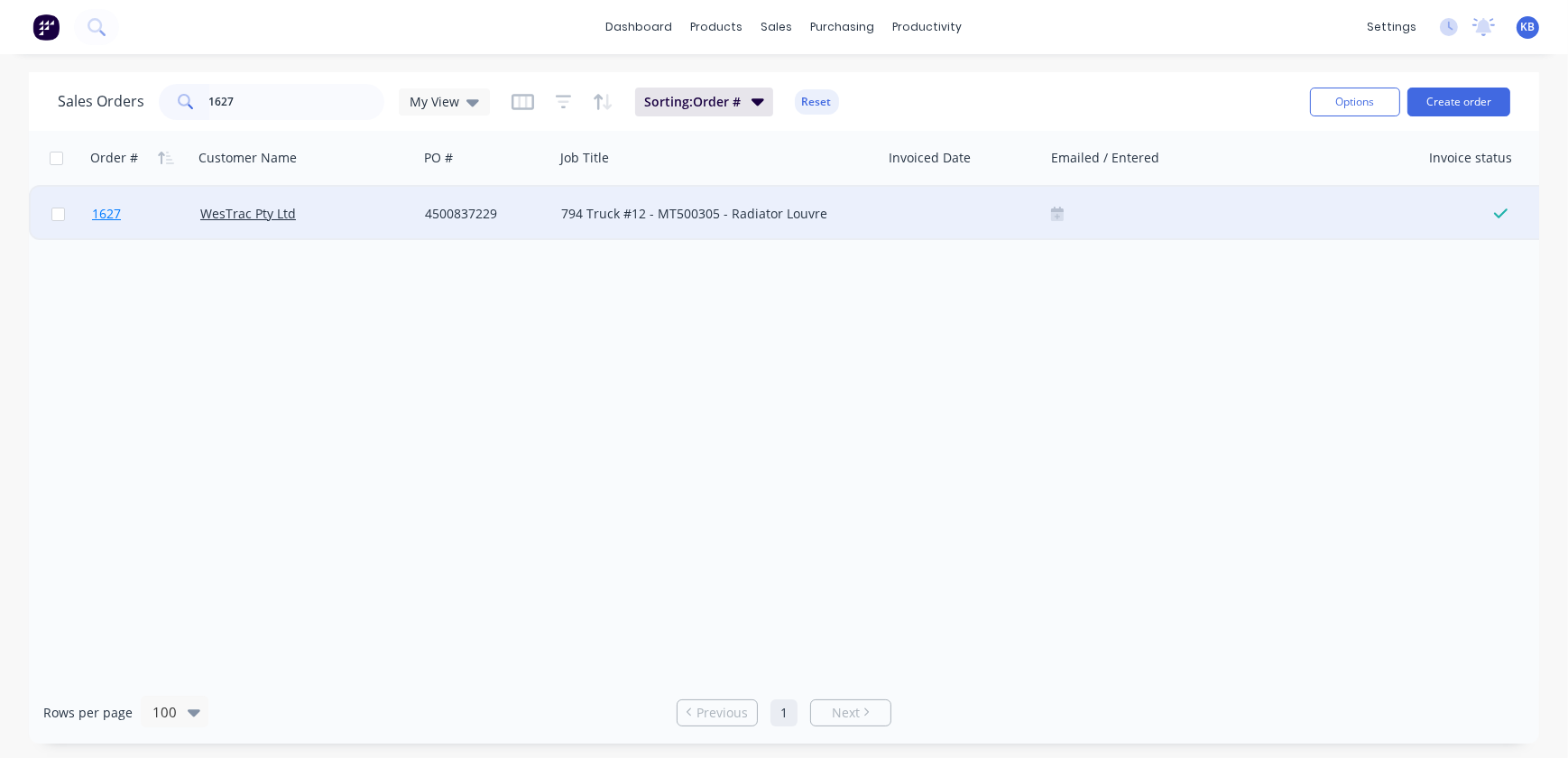
click at [118, 220] on span "1627" at bounding box center [107, 214] width 29 height 18
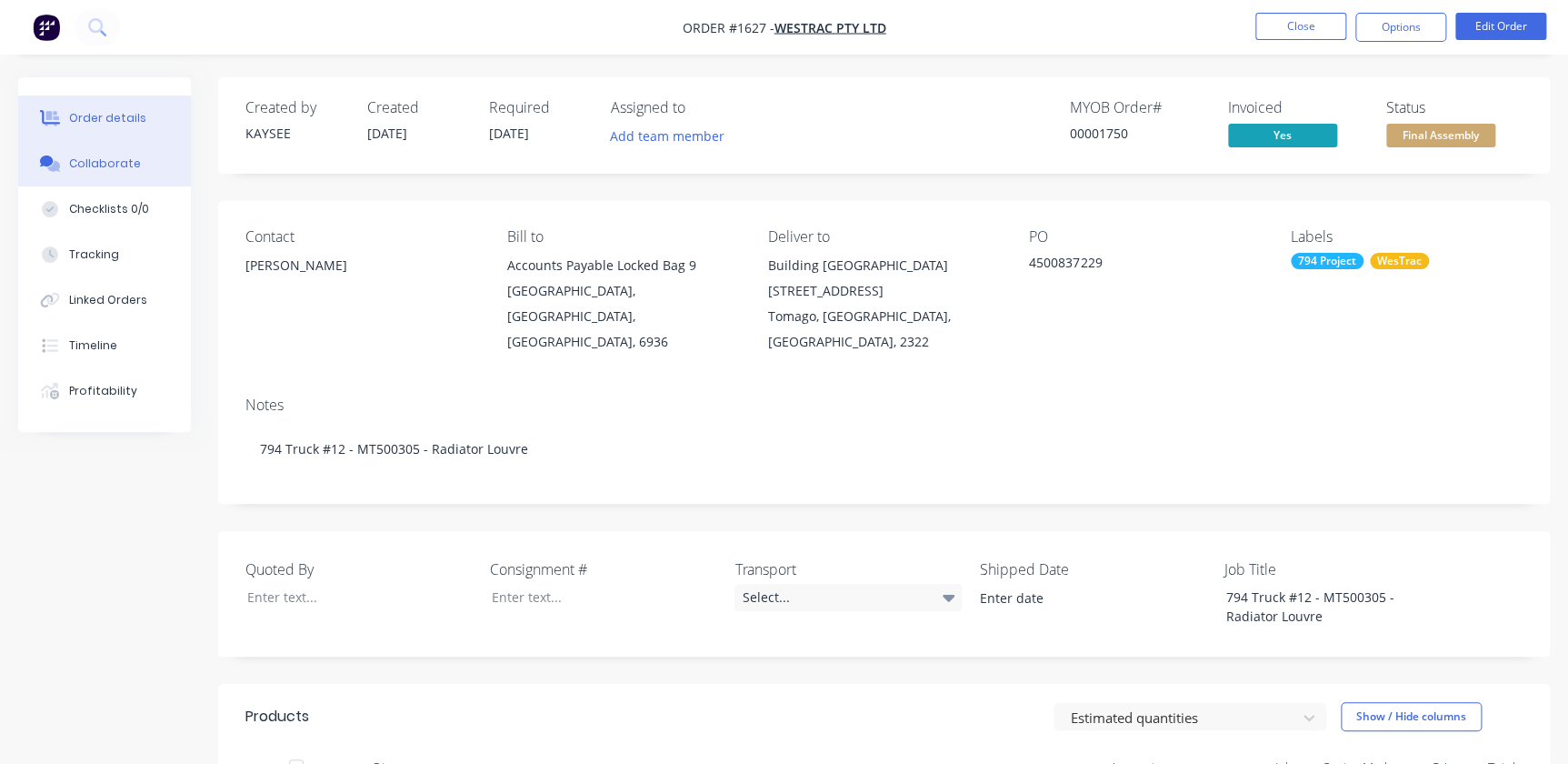
click at [138, 173] on button "Collaborate" at bounding box center [105, 164] width 173 height 46
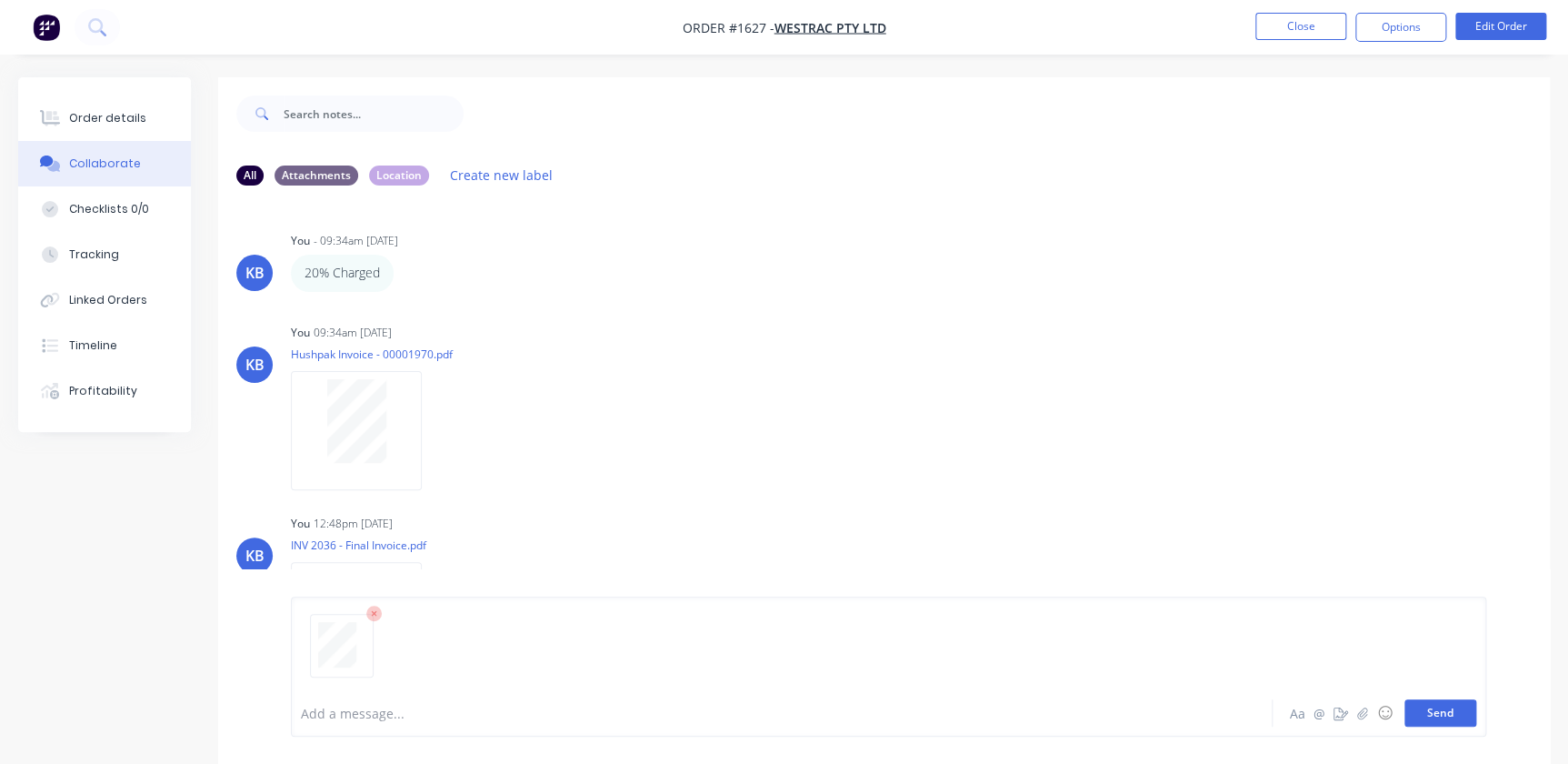
click at [1452, 702] on button "Send" at bounding box center [1440, 713] width 72 height 28
click at [1471, 713] on button "Send" at bounding box center [1440, 713] width 72 height 28
click at [1291, 40] on li "Close" at bounding box center [1301, 28] width 91 height 29
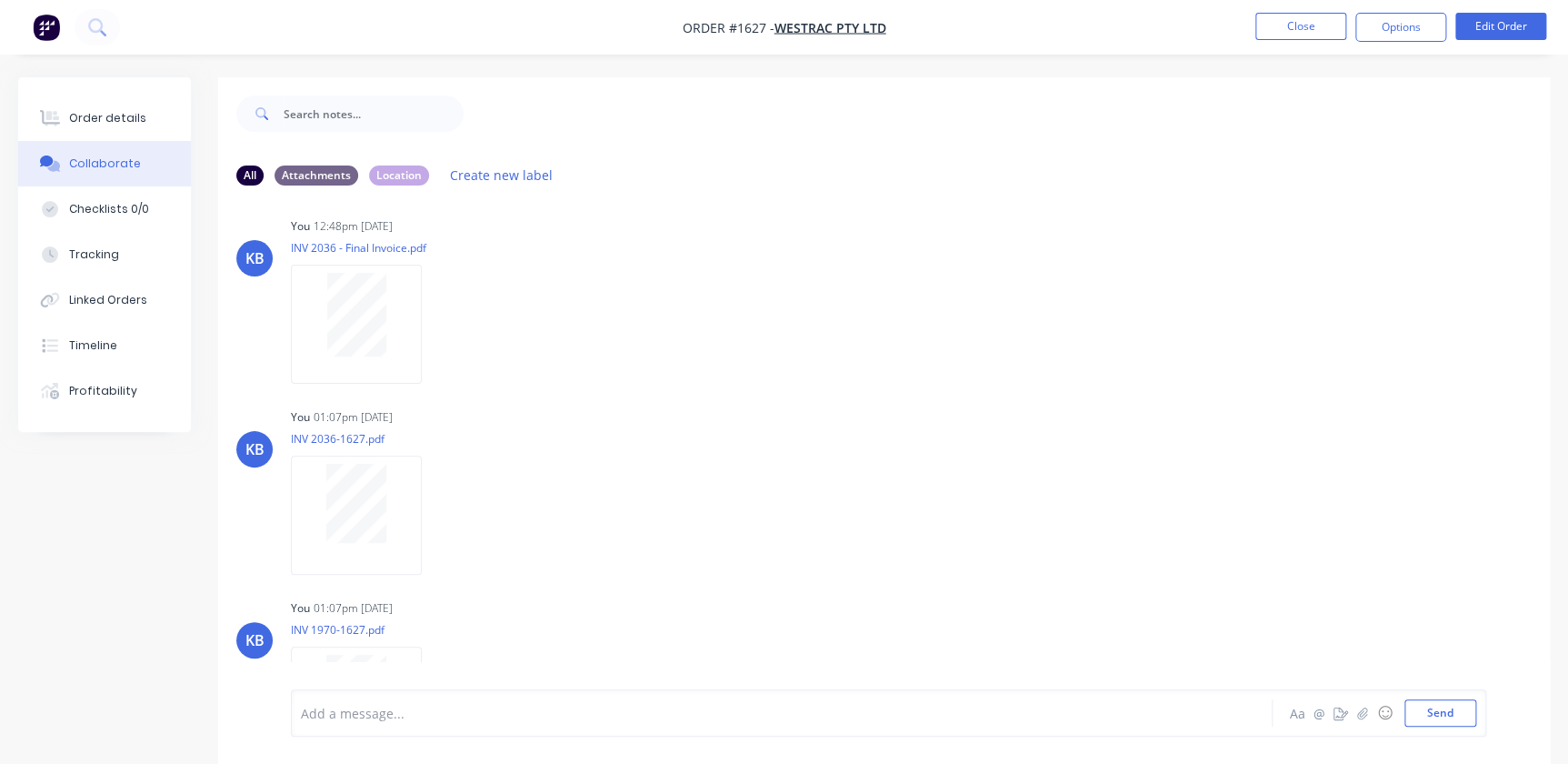
scroll to position [51, 0]
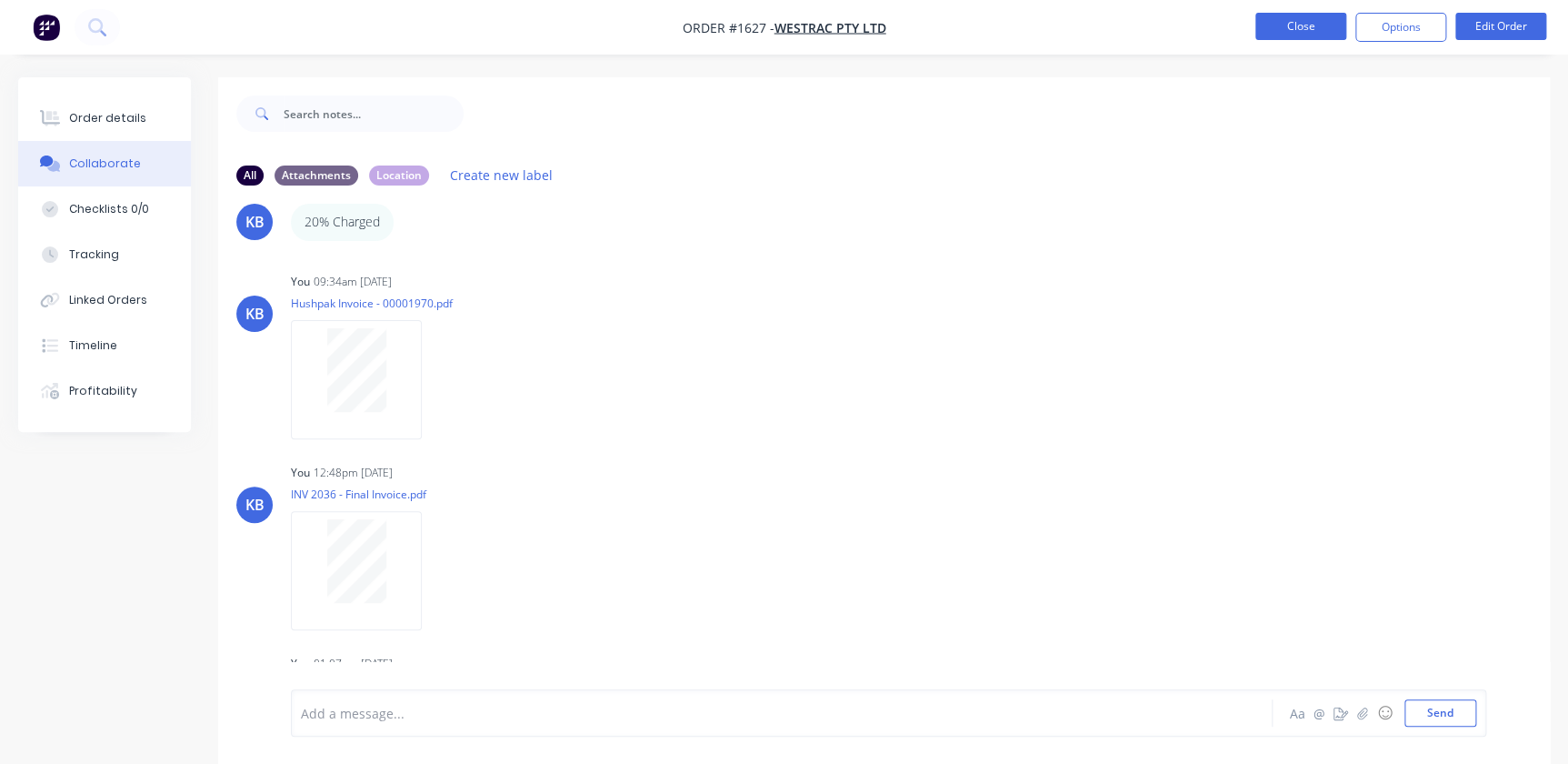
click at [1264, 17] on button "Close" at bounding box center [1301, 27] width 91 height 28
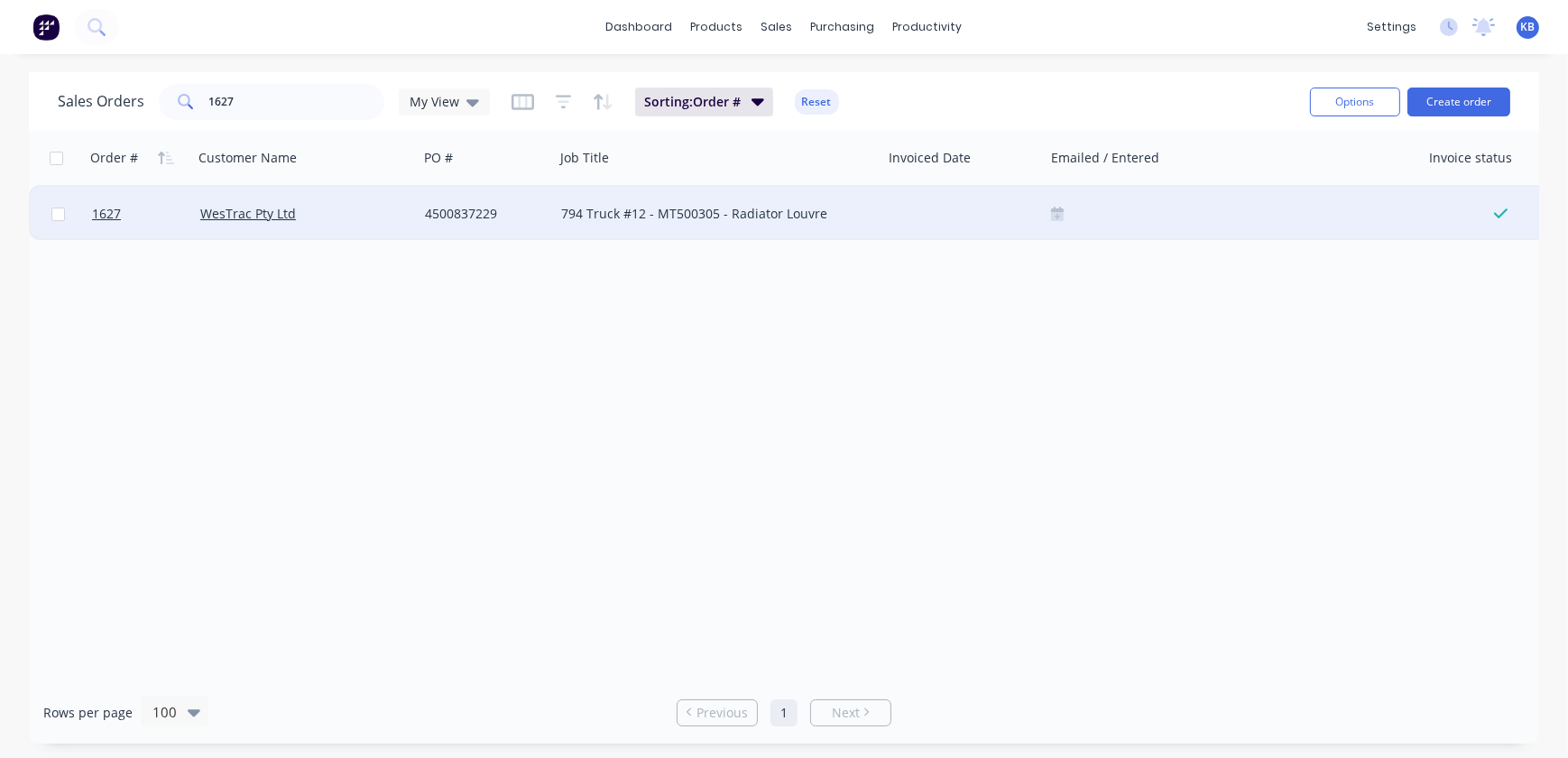
click at [1064, 212] on div at bounding box center [1233, 214] width 363 height 15
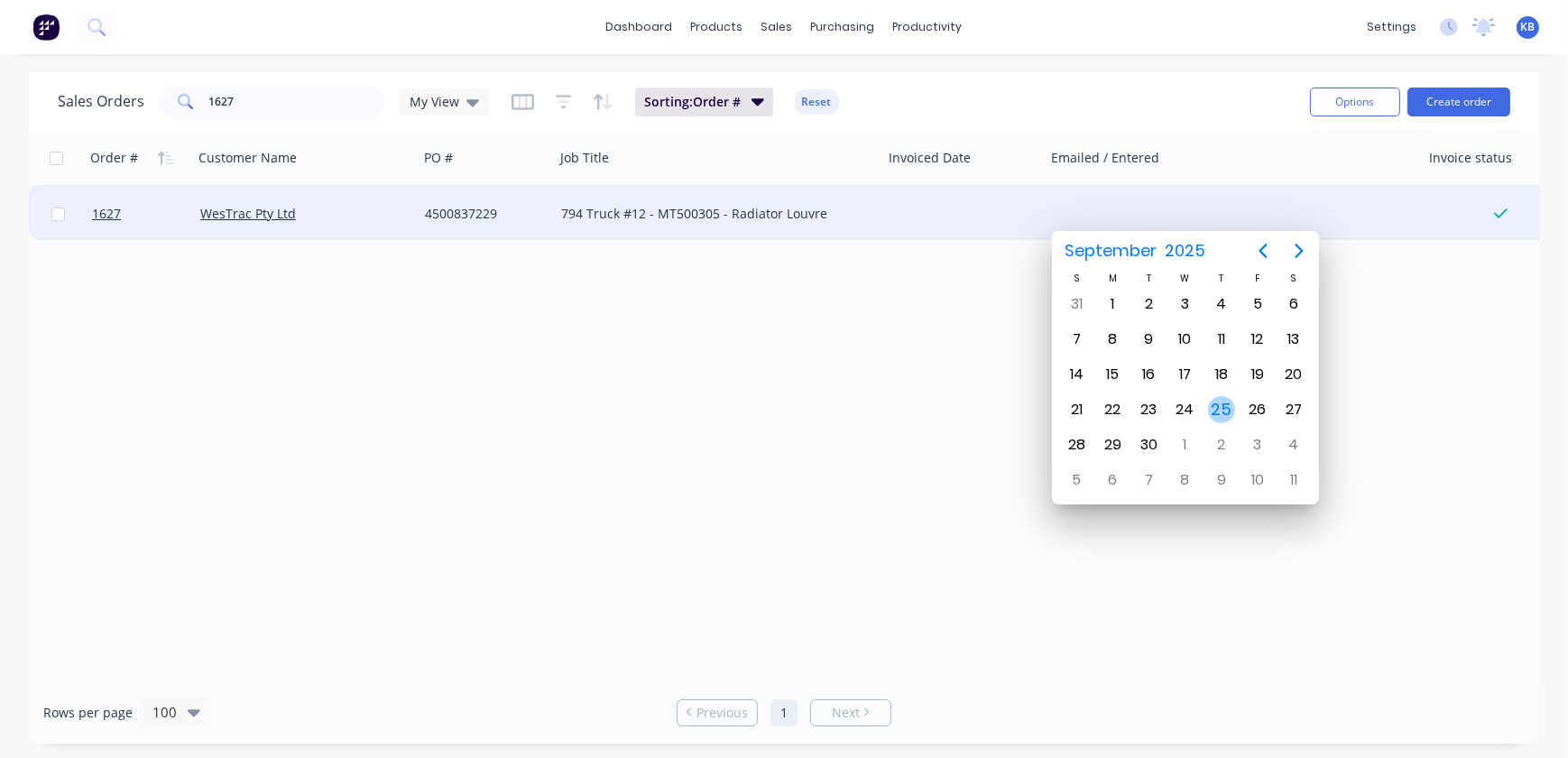
click at [1210, 407] on div "25" at bounding box center [1222, 410] width 27 height 27
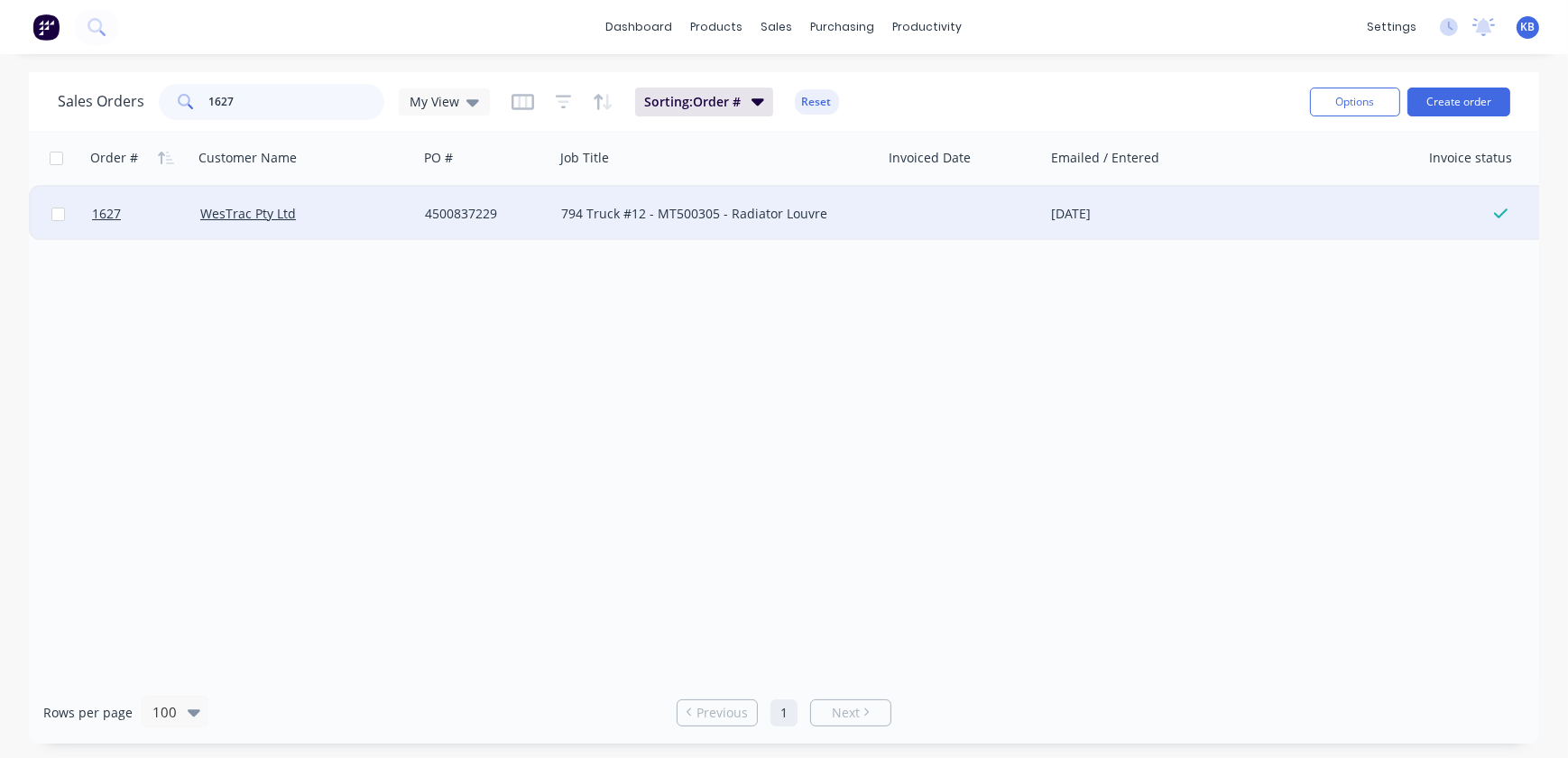
drag, startPoint x: 327, startPoint y: 118, endPoint x: 27, endPoint y: 107, distance: 300.2
click at [47, 107] on div "Sales Orders 1627 My View Sorting: Order # Reset Options Create order" at bounding box center [784, 101] width 1511 height 58
type input "1792"
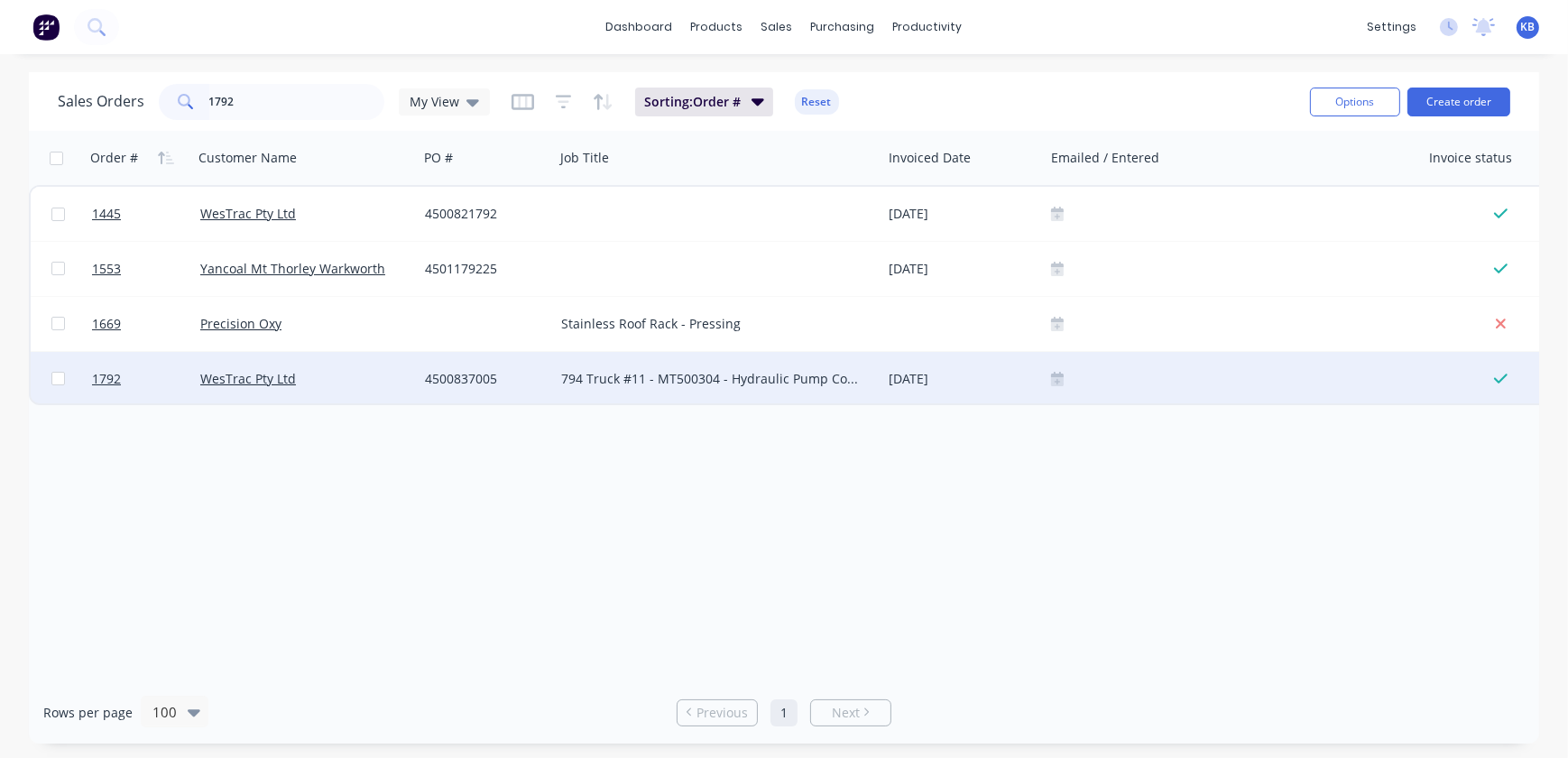
click at [86, 387] on div at bounding box center [138, 378] width 108 height 54
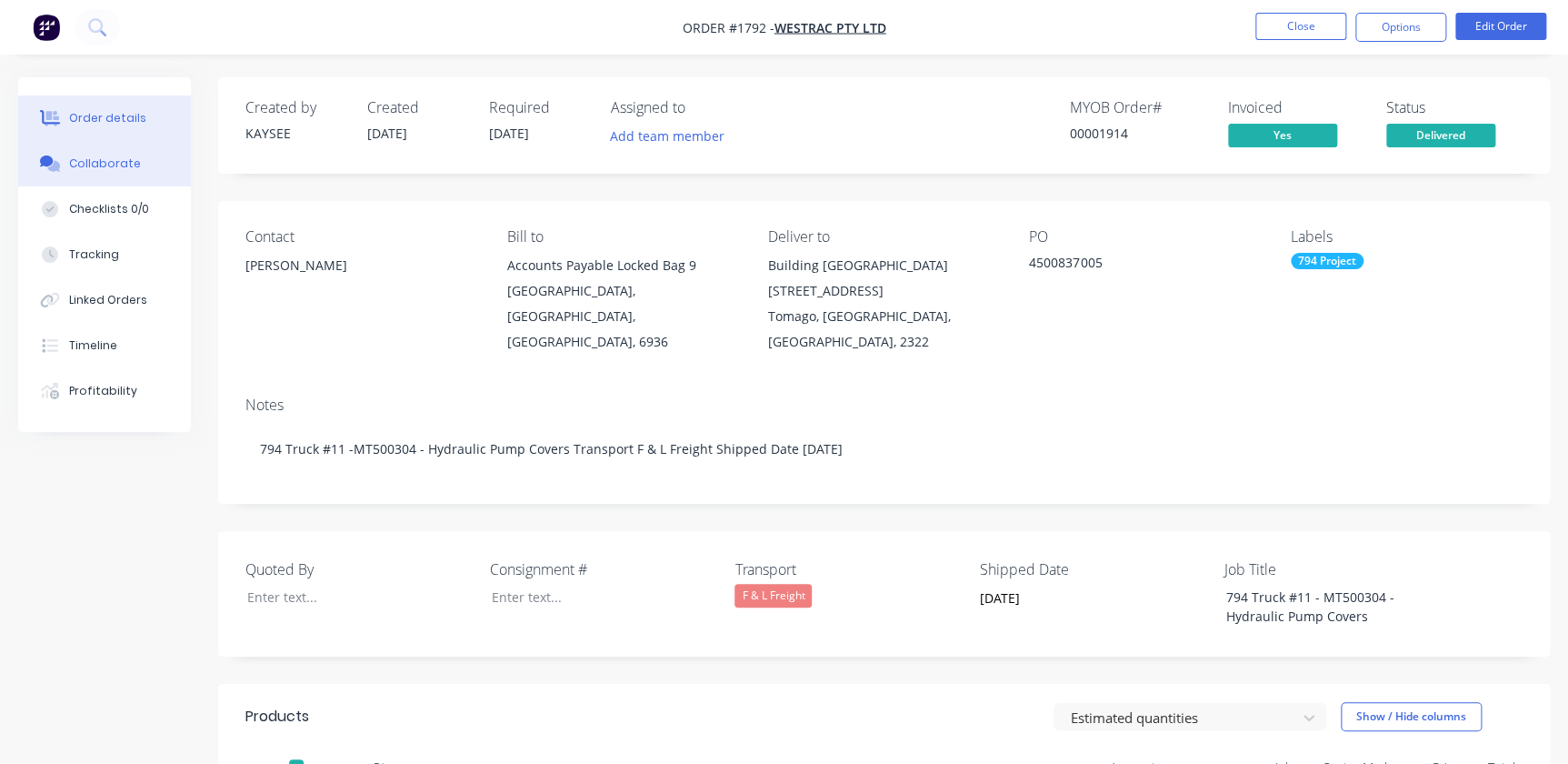
click at [91, 151] on button "Collaborate" at bounding box center [105, 164] width 173 height 46
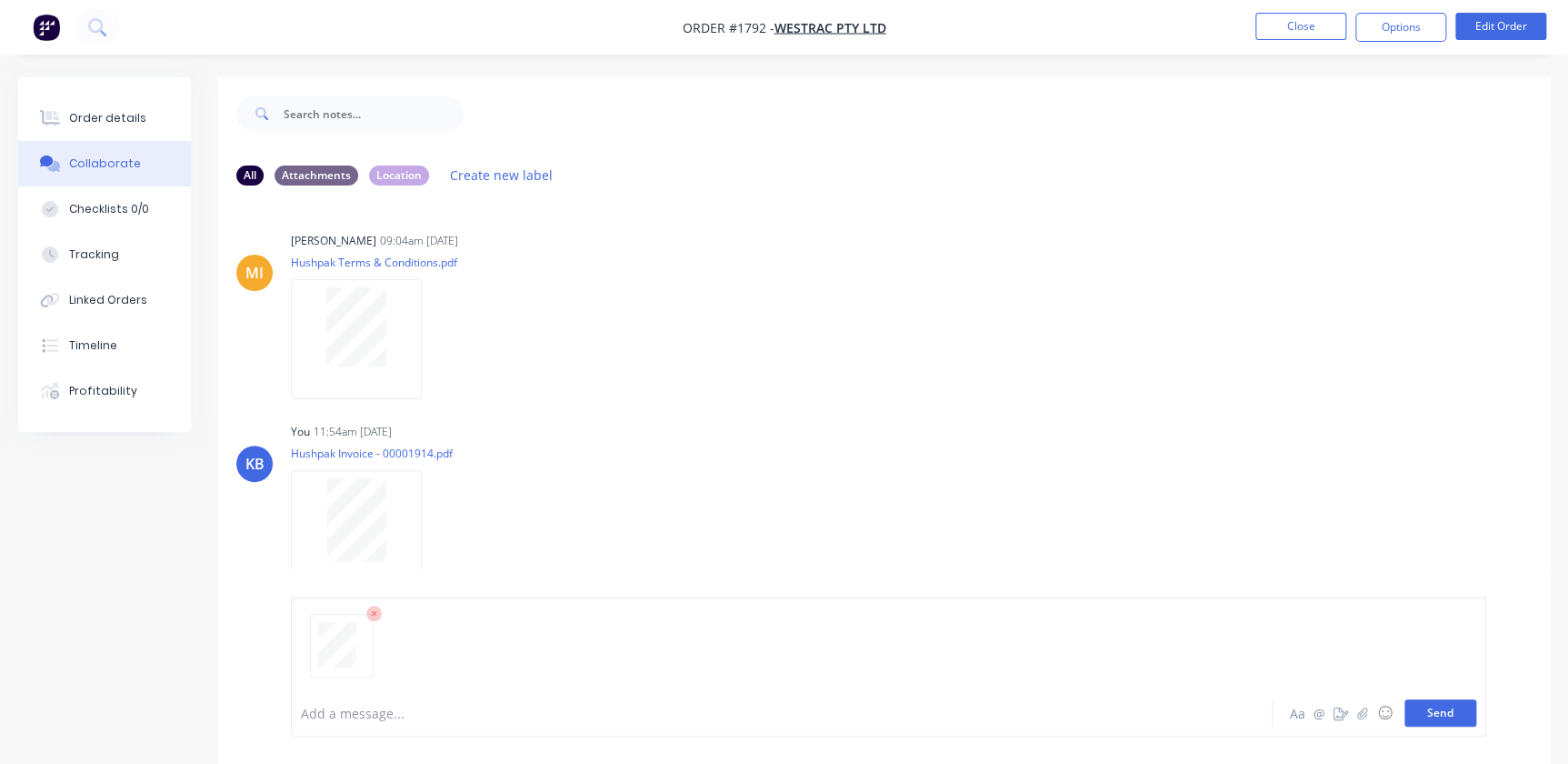
click at [1447, 706] on button "Send" at bounding box center [1440, 713] width 72 height 28
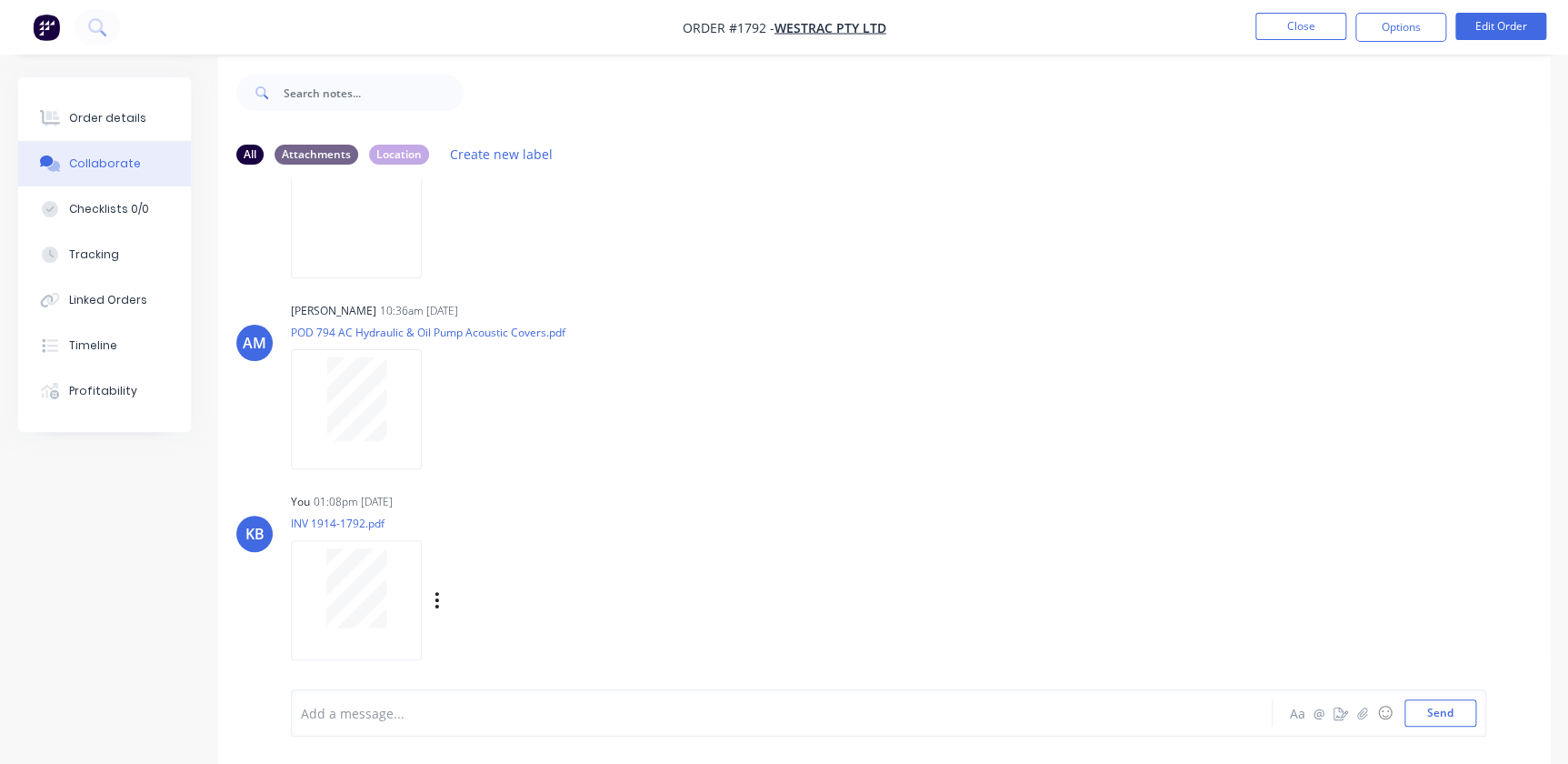
scroll to position [28, 0]
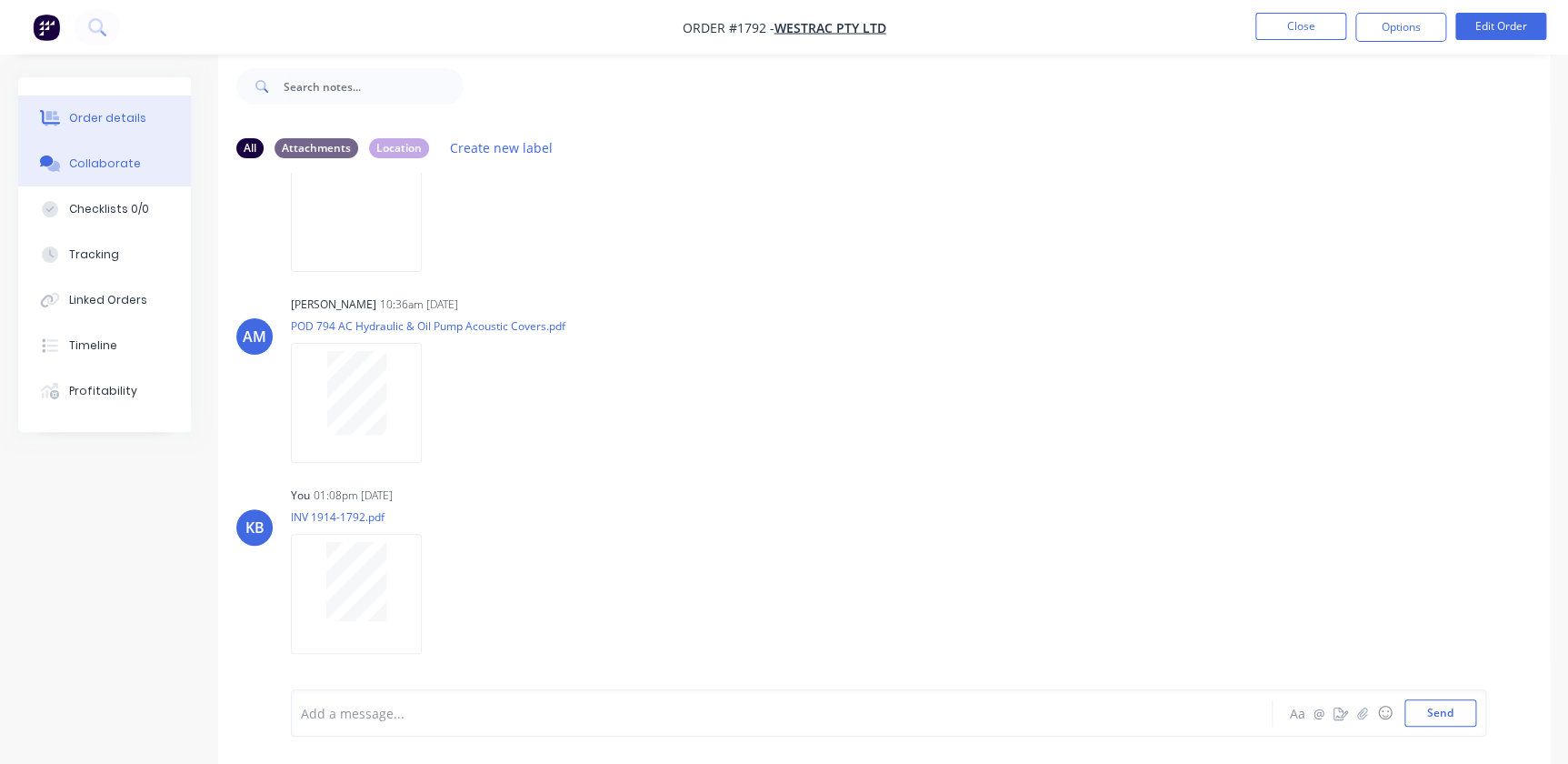
click at [96, 104] on button "Order details" at bounding box center [105, 118] width 173 height 46
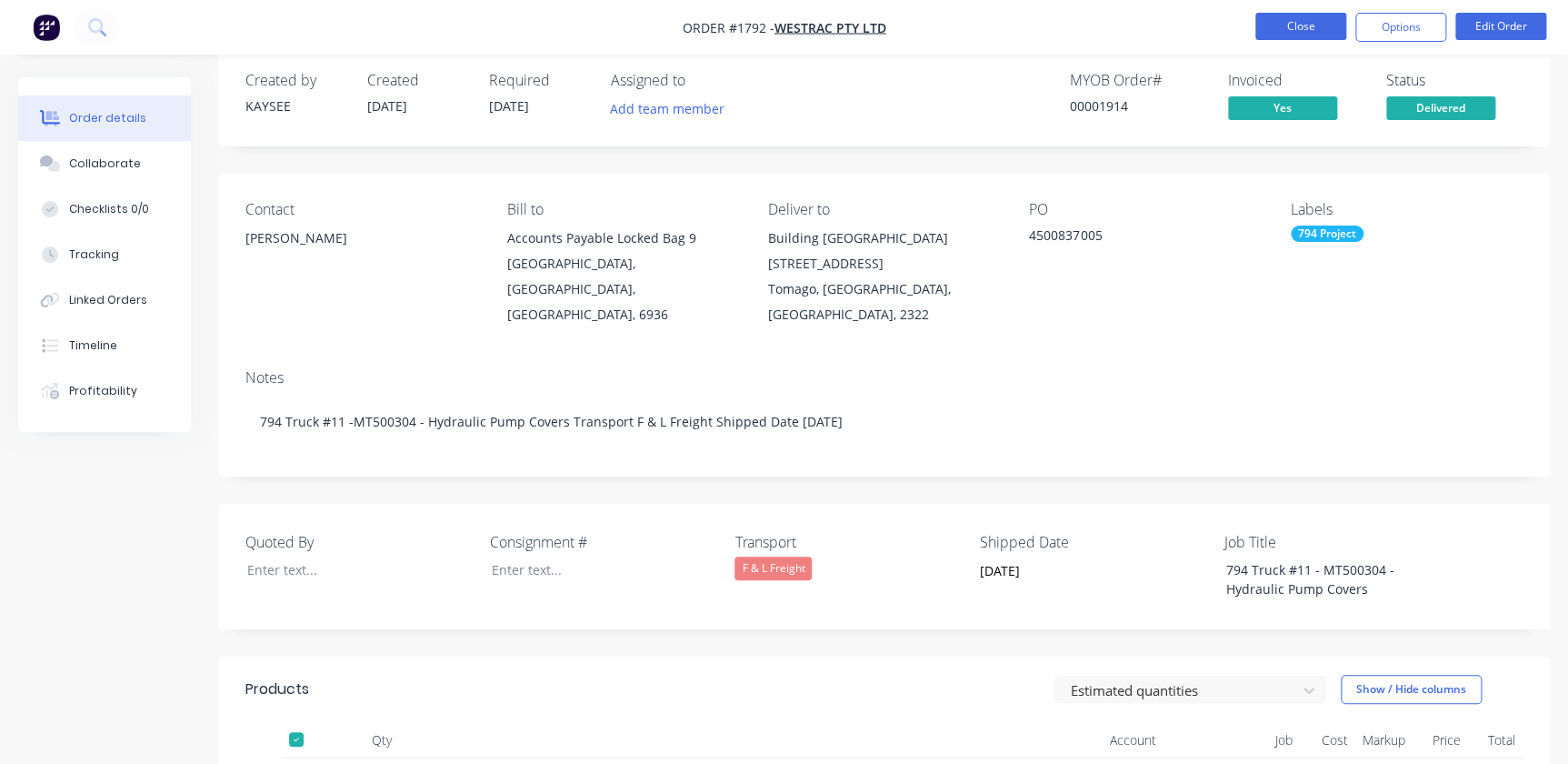
click at [1278, 20] on button "Close" at bounding box center [1301, 27] width 91 height 28
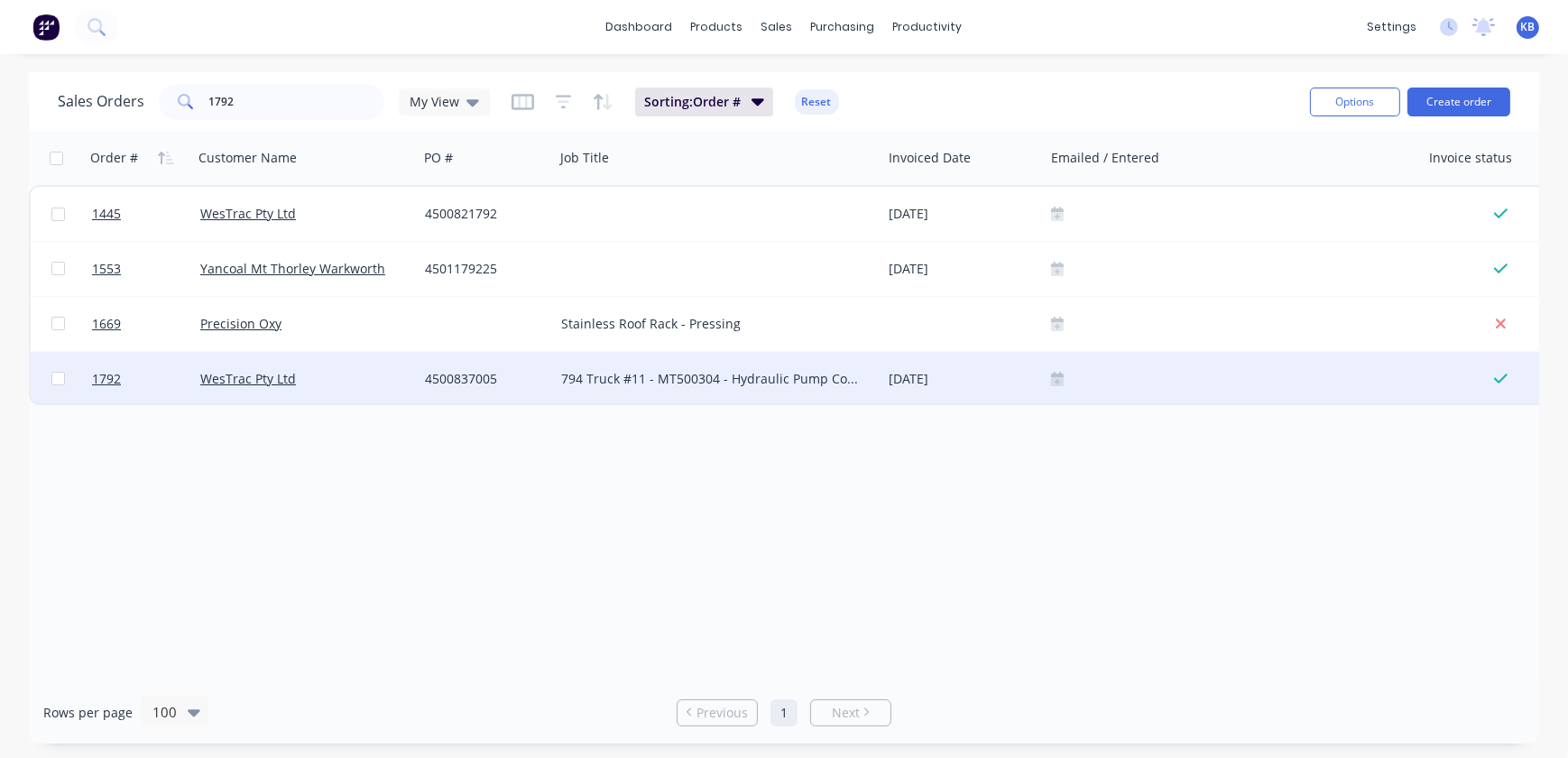
click at [1087, 385] on div at bounding box center [1233, 379] width 363 height 15
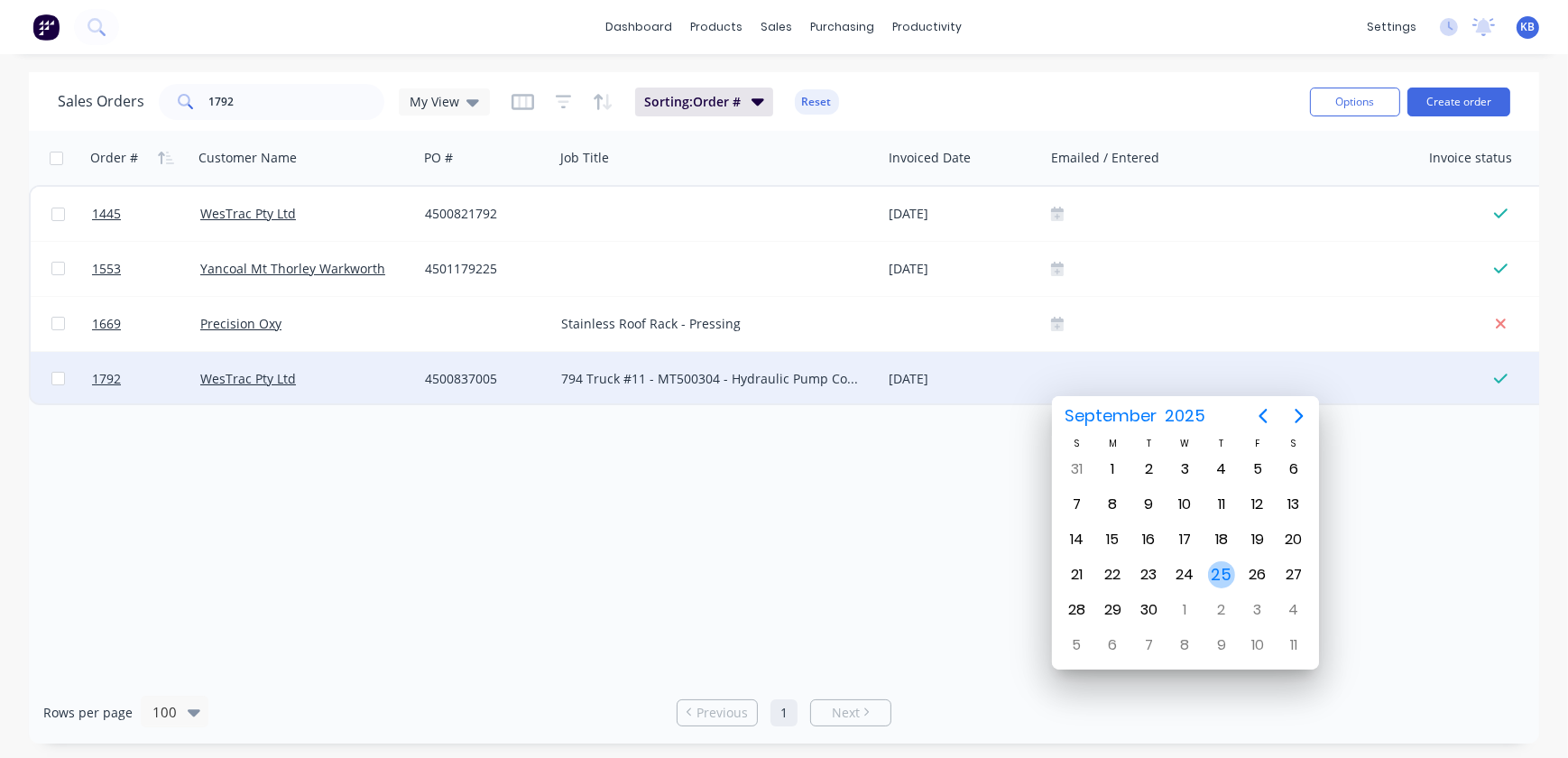
click at [1232, 572] on div "25" at bounding box center [1222, 575] width 27 height 27
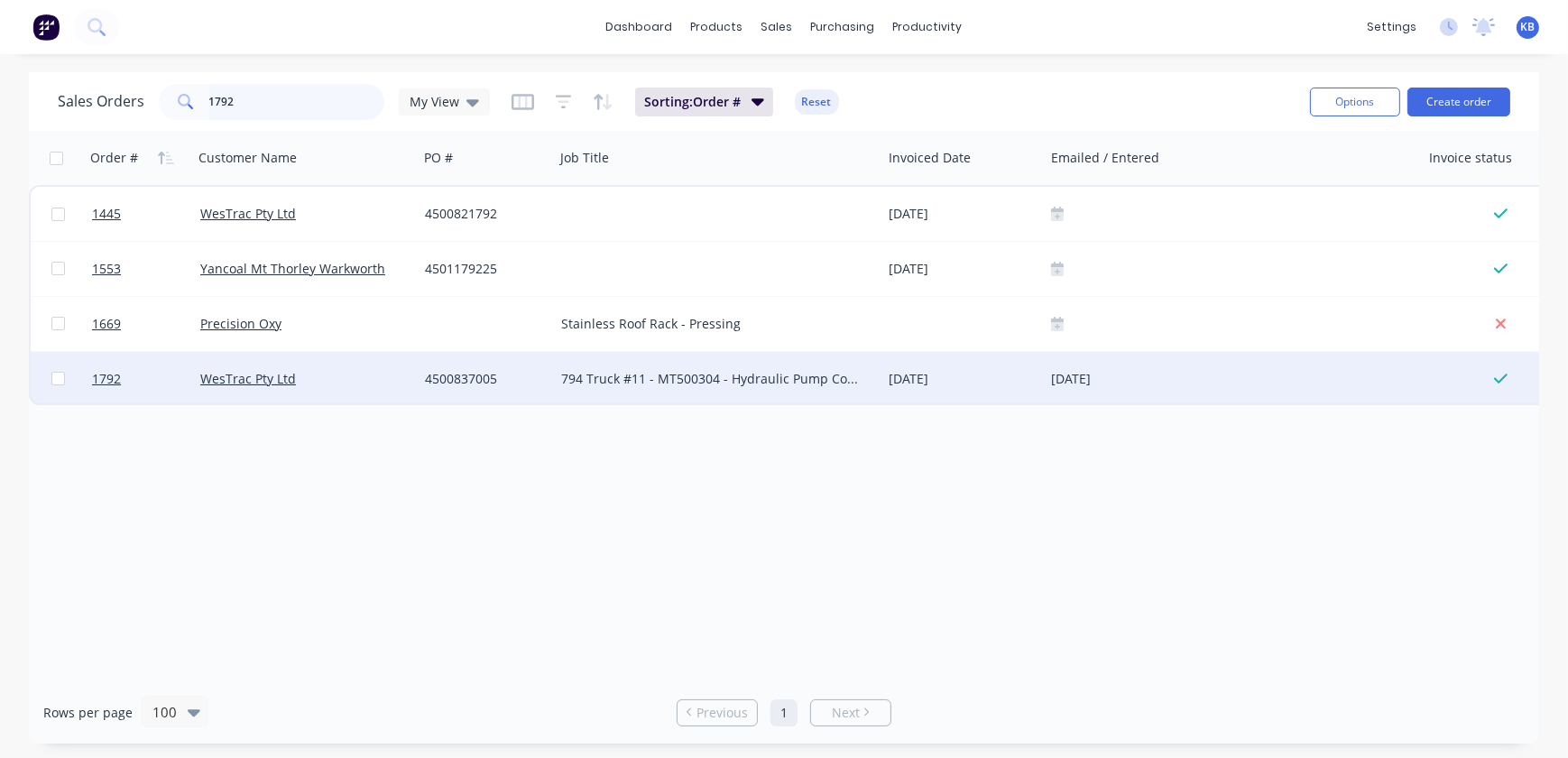
click at [323, 97] on input "1792" at bounding box center [297, 102] width 176 height 36
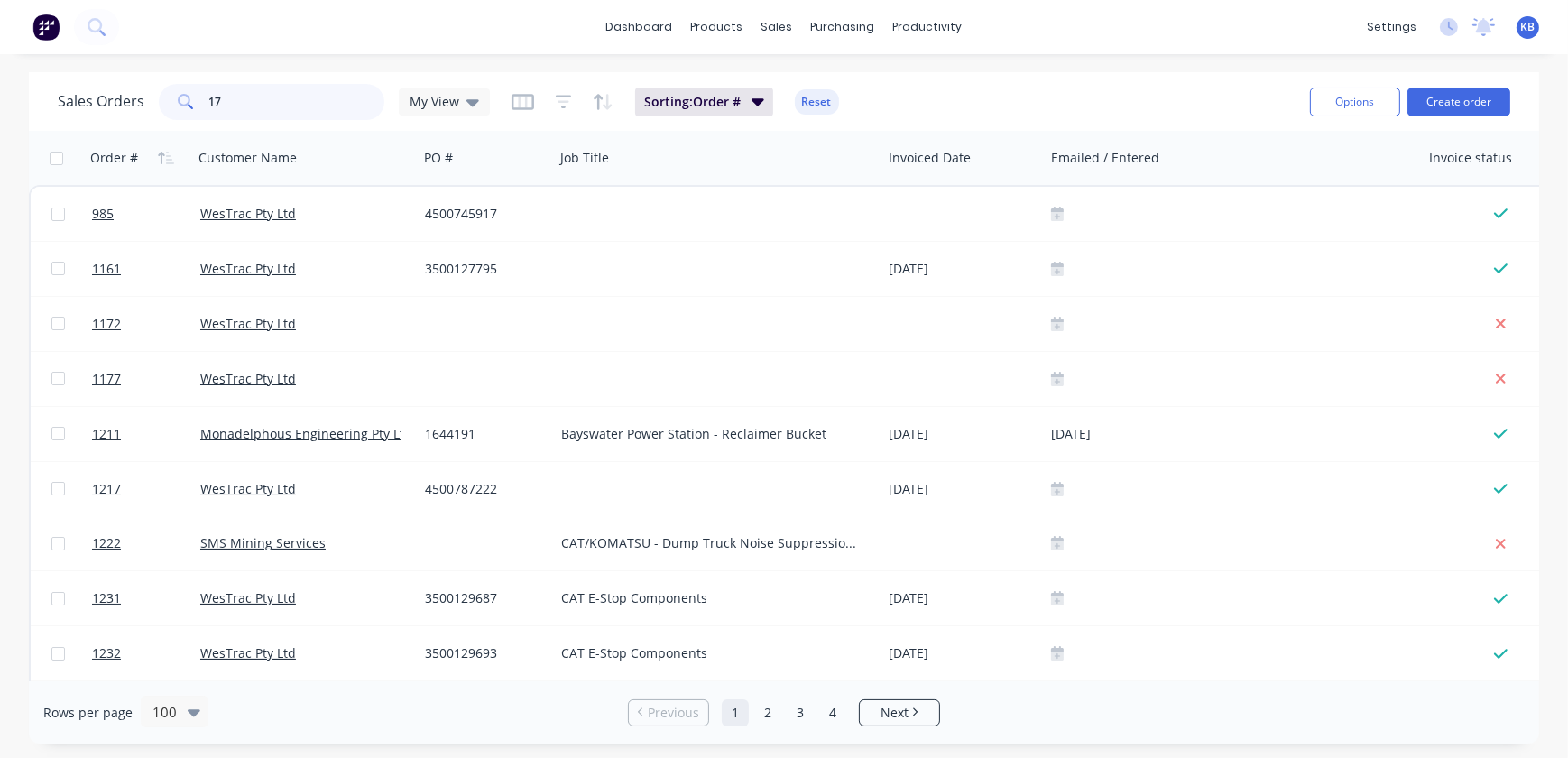
type input "1"
type input "1644"
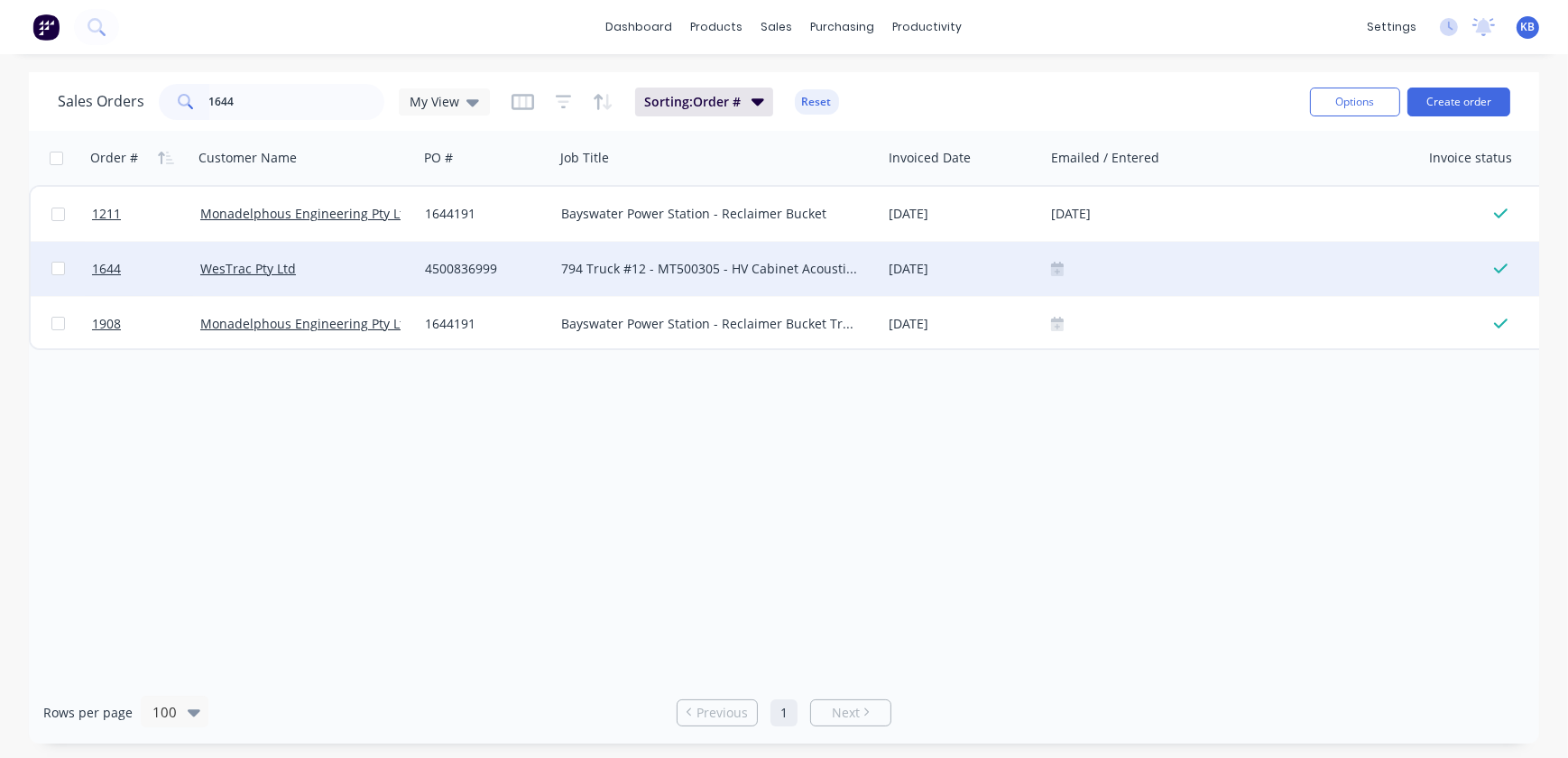
click at [1060, 271] on icon at bounding box center [1058, 268] width 13 height 13
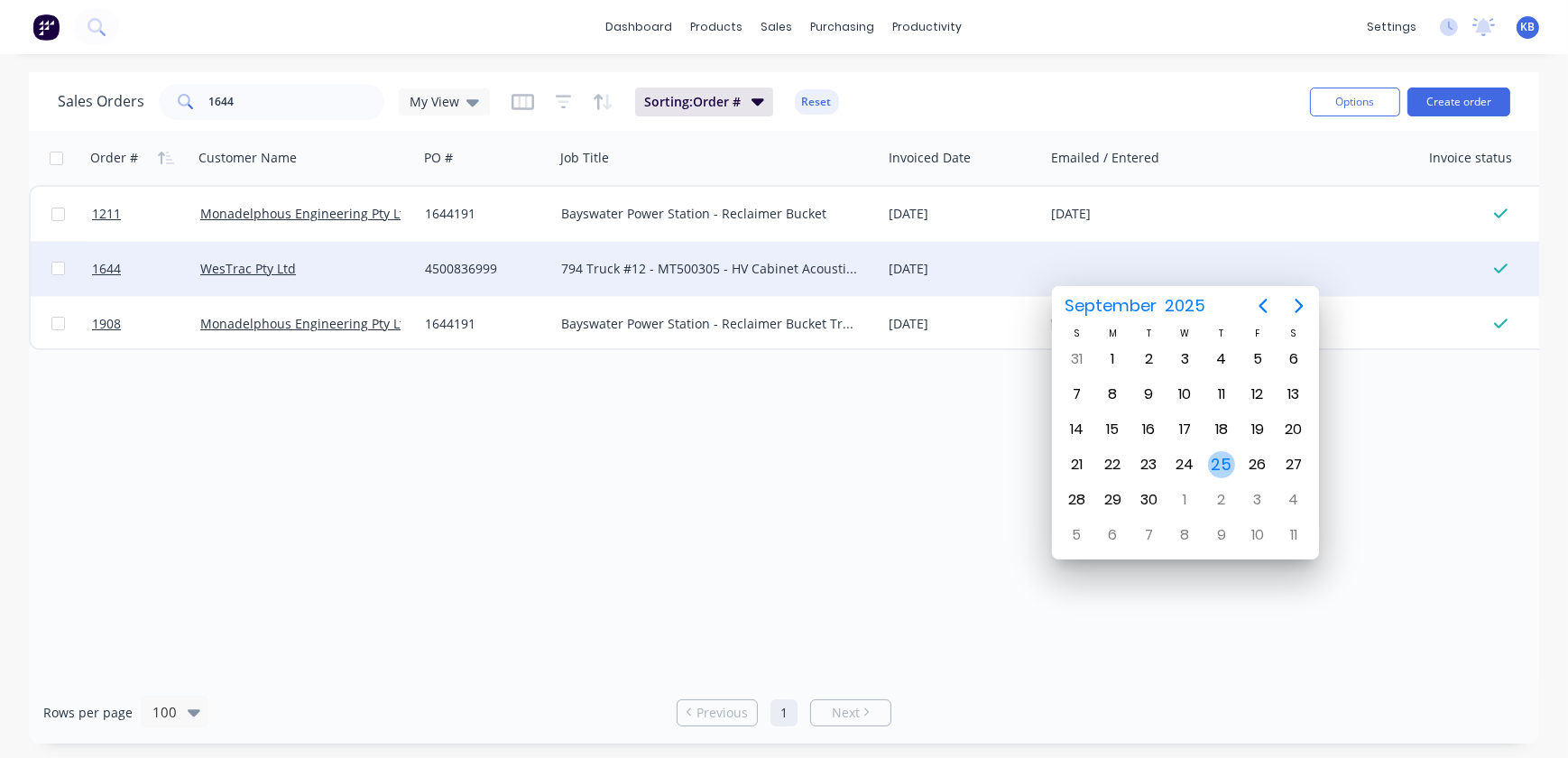
click at [1216, 465] on div "25" at bounding box center [1222, 465] width 27 height 27
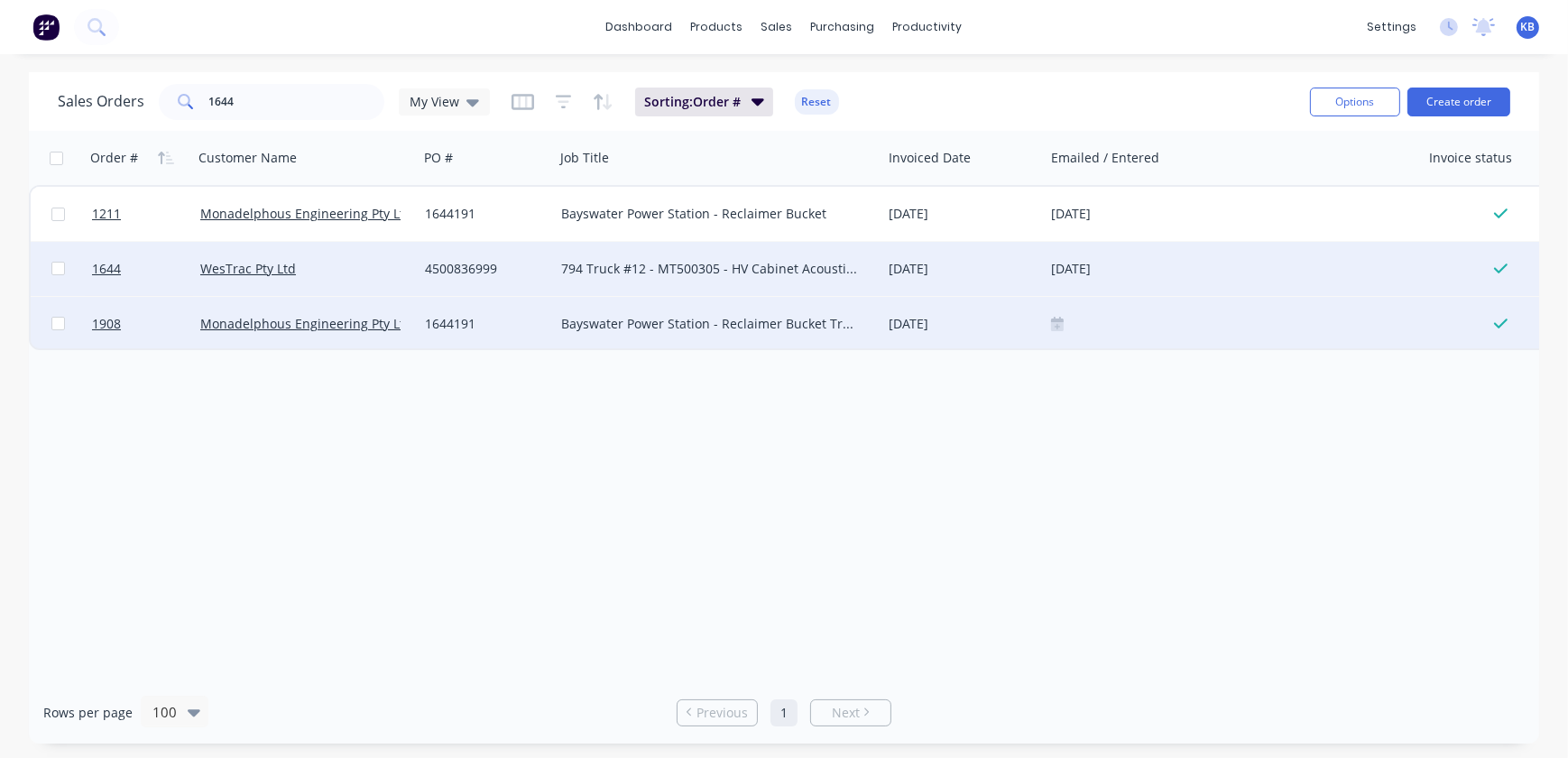
click at [1069, 331] on div at bounding box center [1233, 323] width 377 height 54
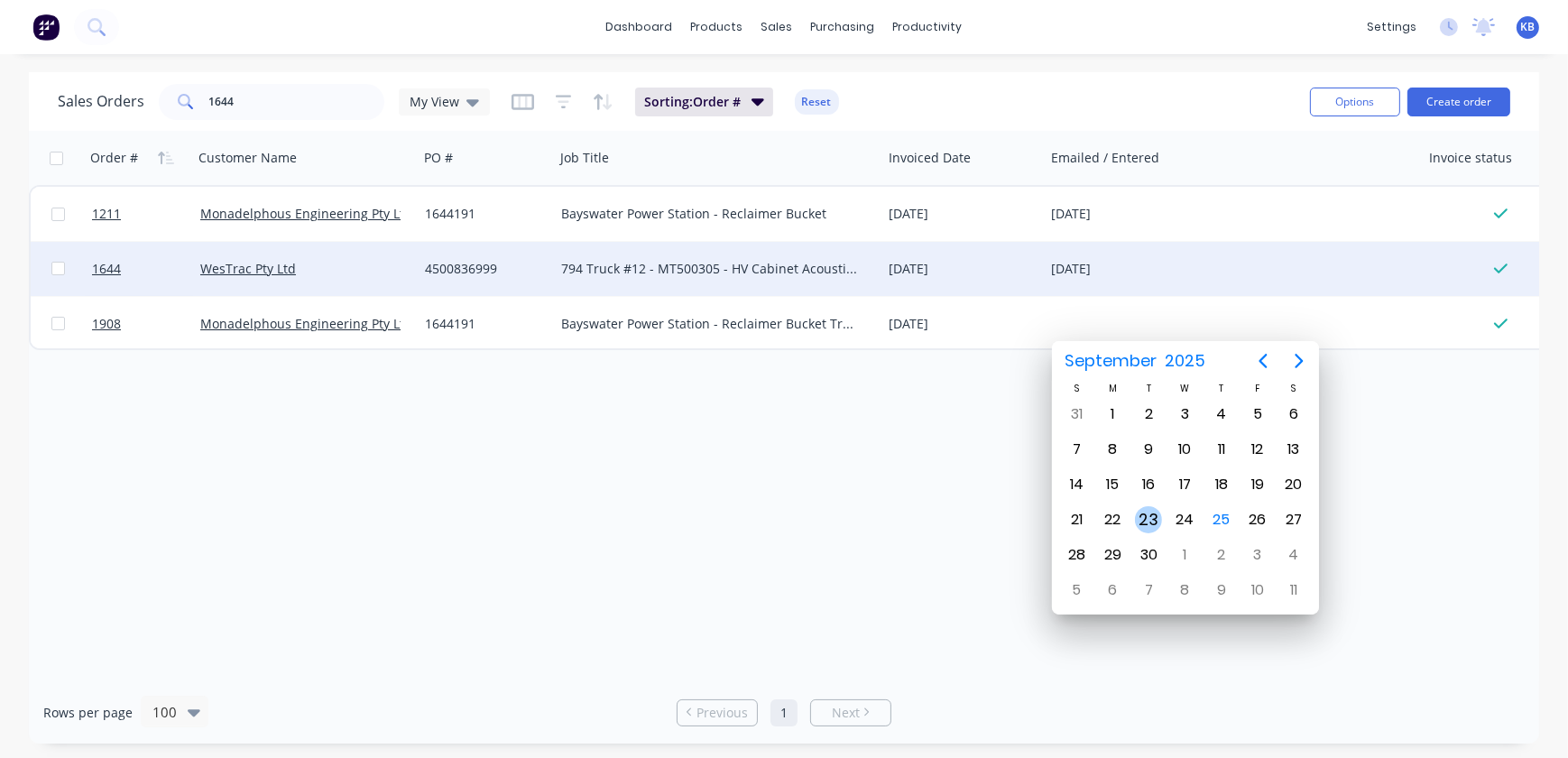
click at [1145, 514] on div "23" at bounding box center [1149, 520] width 27 height 27
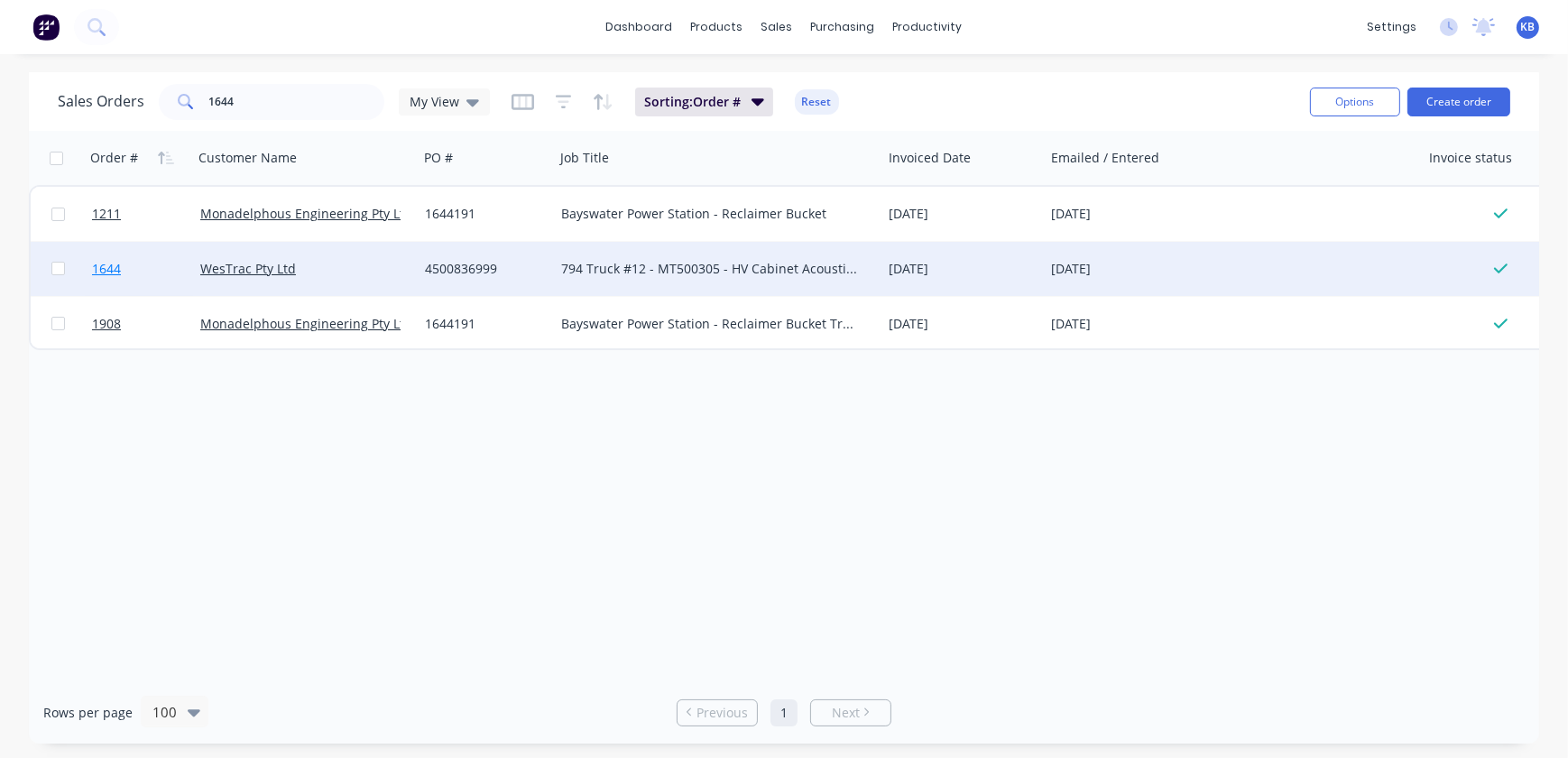
click at [108, 268] on span "1644" at bounding box center [107, 269] width 29 height 18
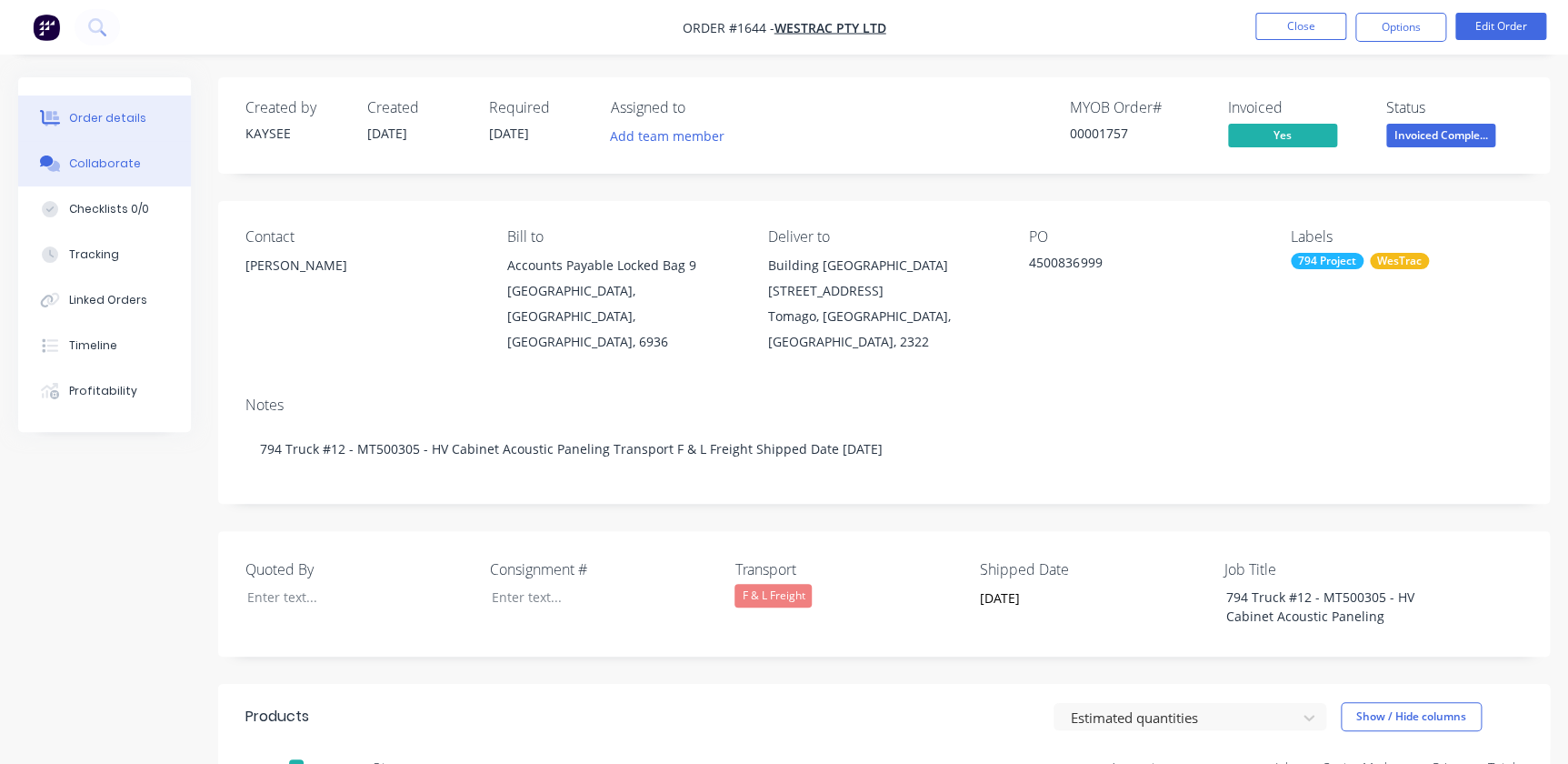
click at [105, 173] on button "Collaborate" at bounding box center [105, 164] width 173 height 46
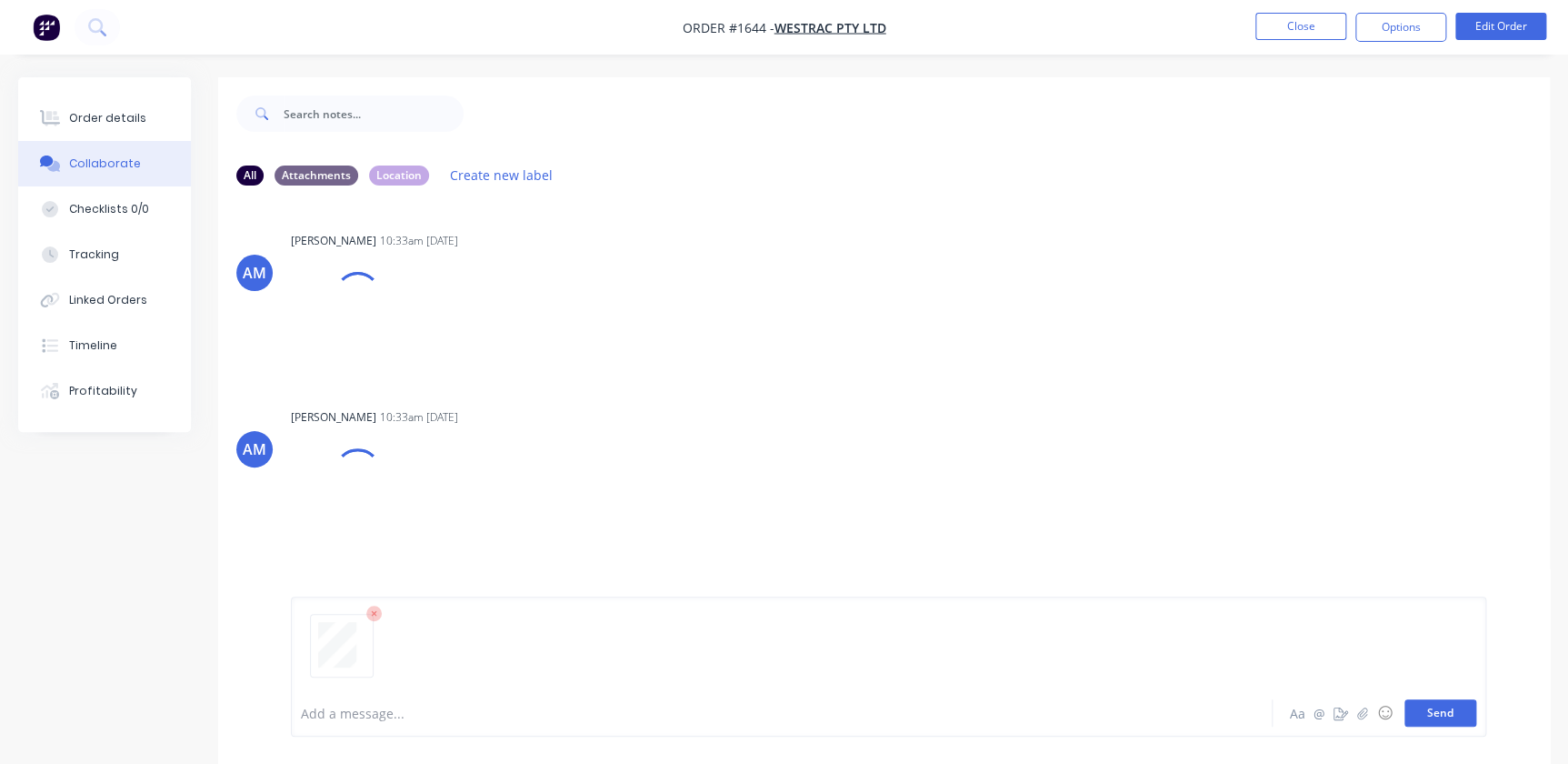
click at [1412, 707] on button "Send" at bounding box center [1440, 713] width 72 height 28
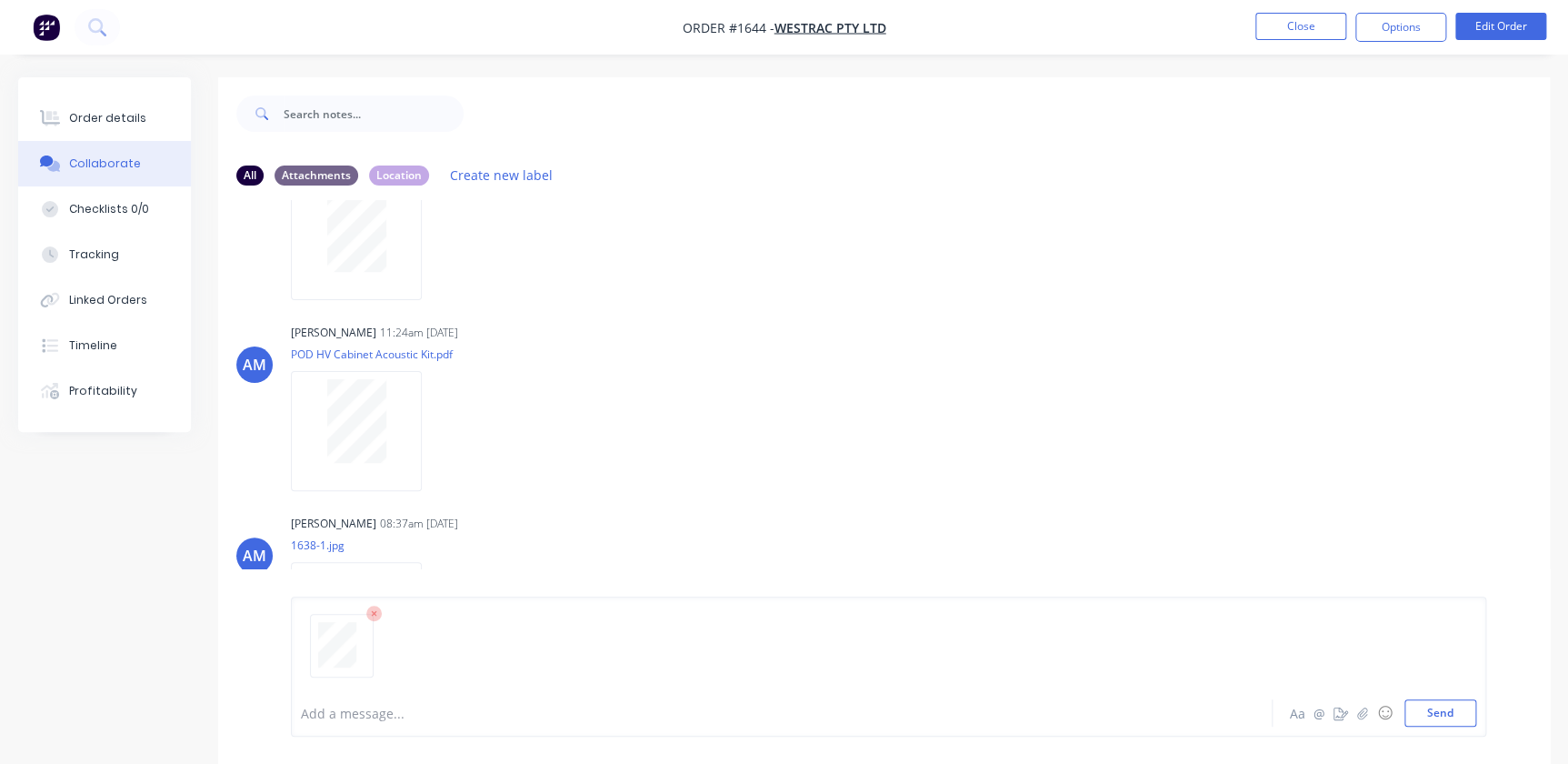
click at [829, 571] on div "Add a message... Aa @ ☺ Send" at bounding box center [884, 667] width 1332 height 195
click at [1438, 719] on button "Send" at bounding box center [1440, 713] width 72 height 28
click at [1301, 27] on button "Close" at bounding box center [1301, 27] width 91 height 28
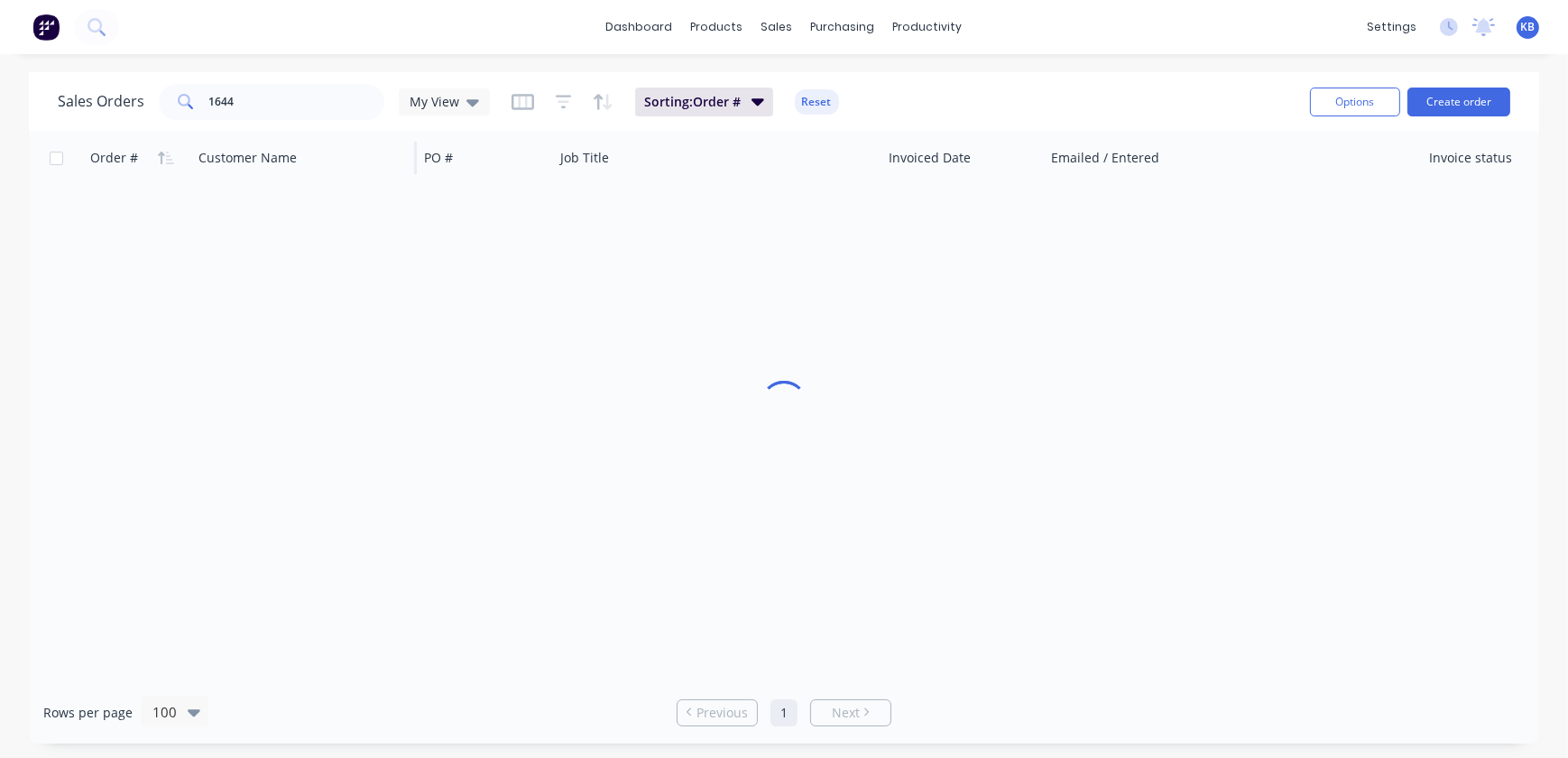
click at [335, 133] on div "Customer Name" at bounding box center [304, 158] width 226 height 54
drag, startPoint x: 313, startPoint y: 108, endPoint x: 104, endPoint y: 74, distance: 211.7
click at [118, 77] on div "Sales Orders 1644 My View Sorting: Order # Reset Options Create order" at bounding box center [784, 101] width 1511 height 58
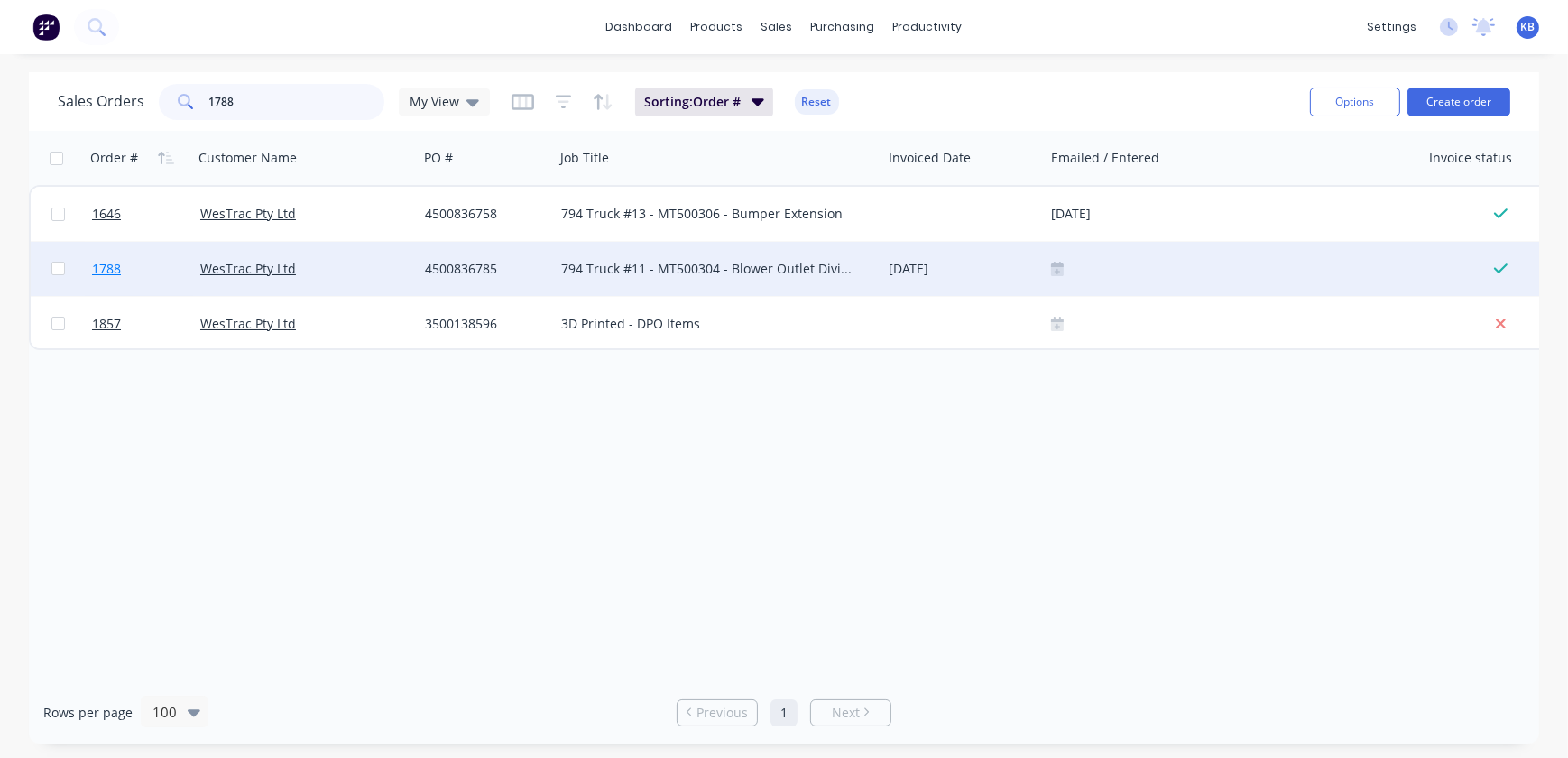
type input "1788"
click at [124, 271] on link "1788" at bounding box center [146, 268] width 108 height 54
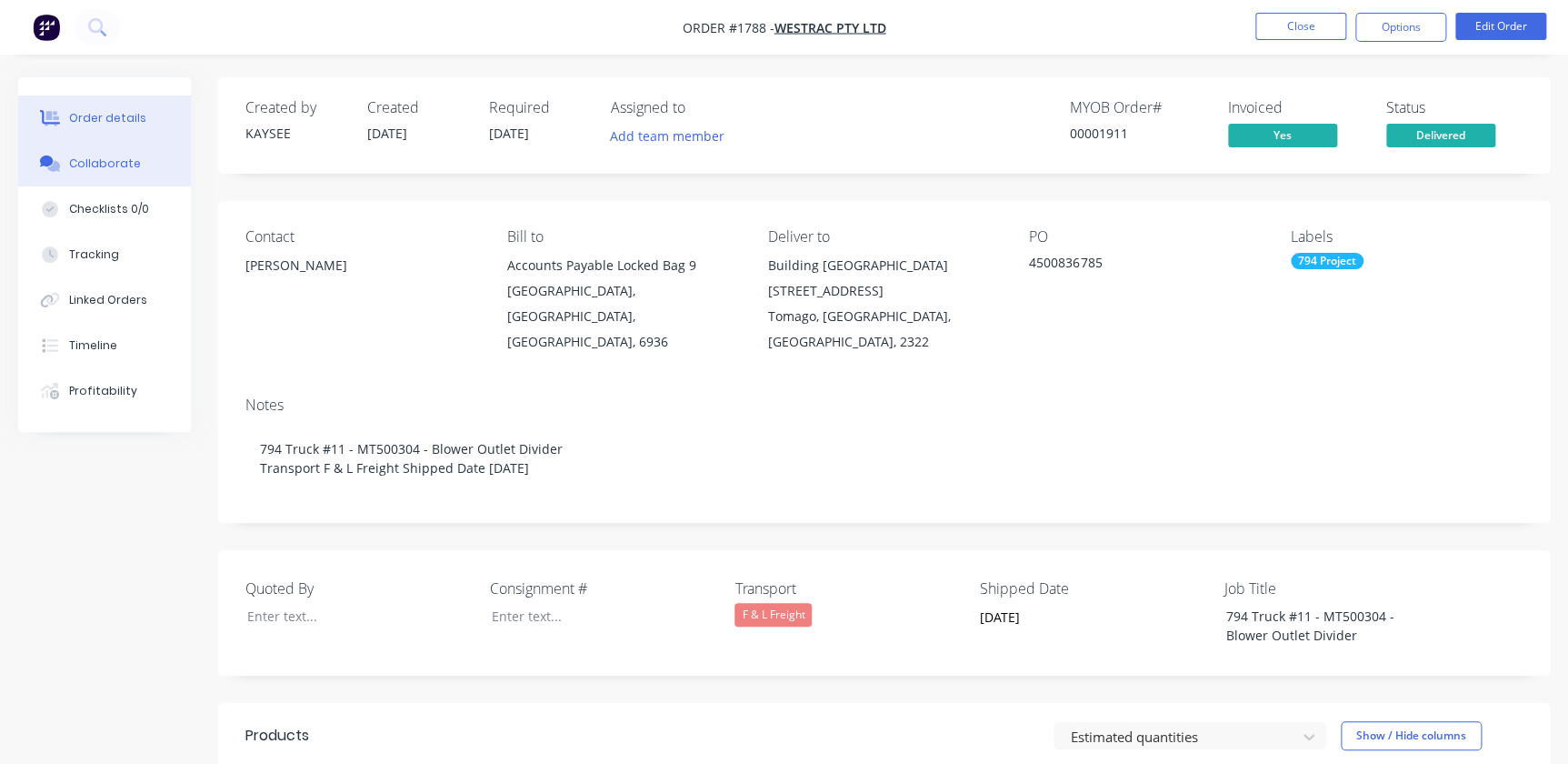
click at [82, 152] on button "Collaborate" at bounding box center [105, 164] width 173 height 46
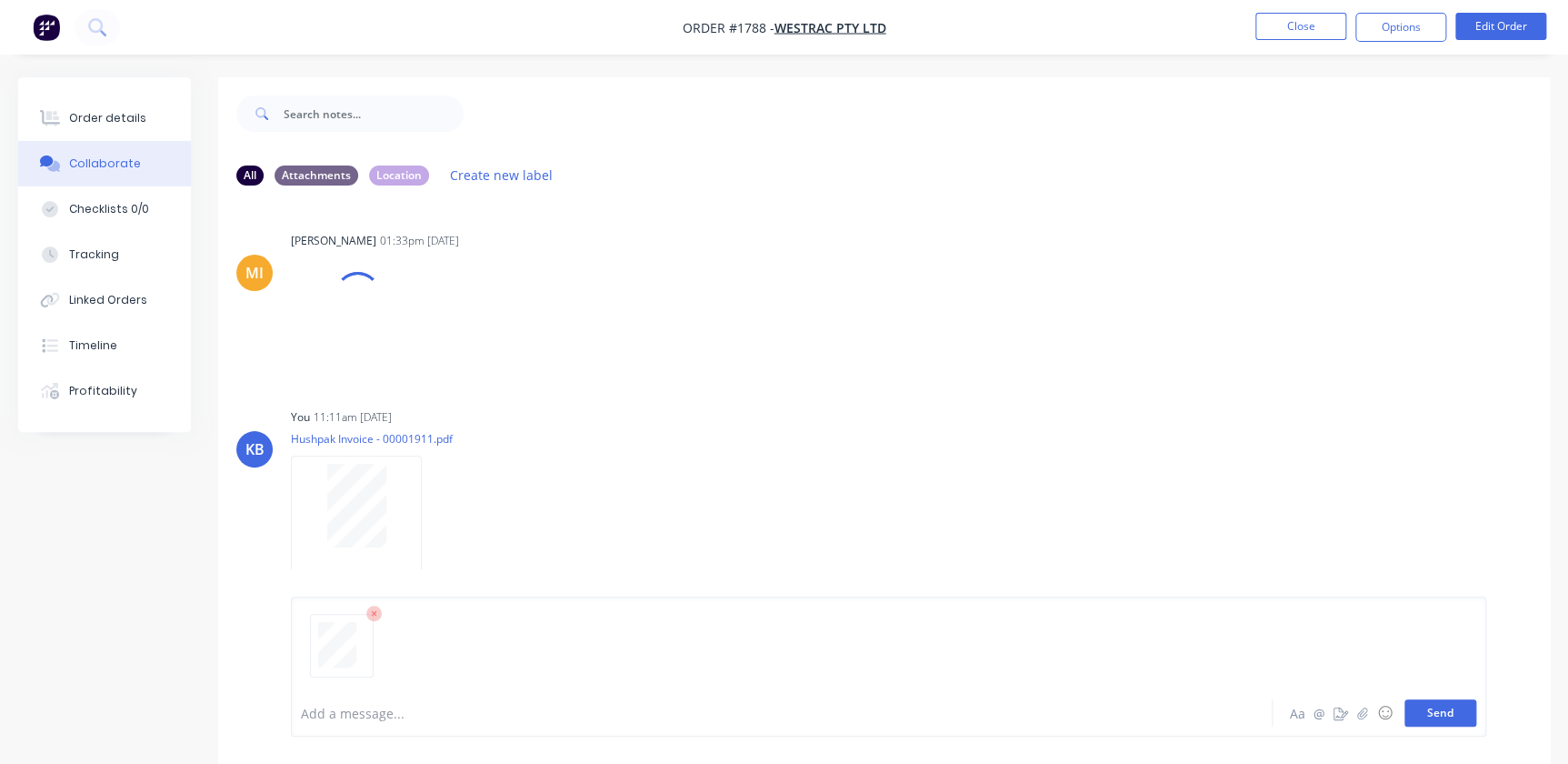
click at [1450, 714] on button "Send" at bounding box center [1440, 713] width 72 height 28
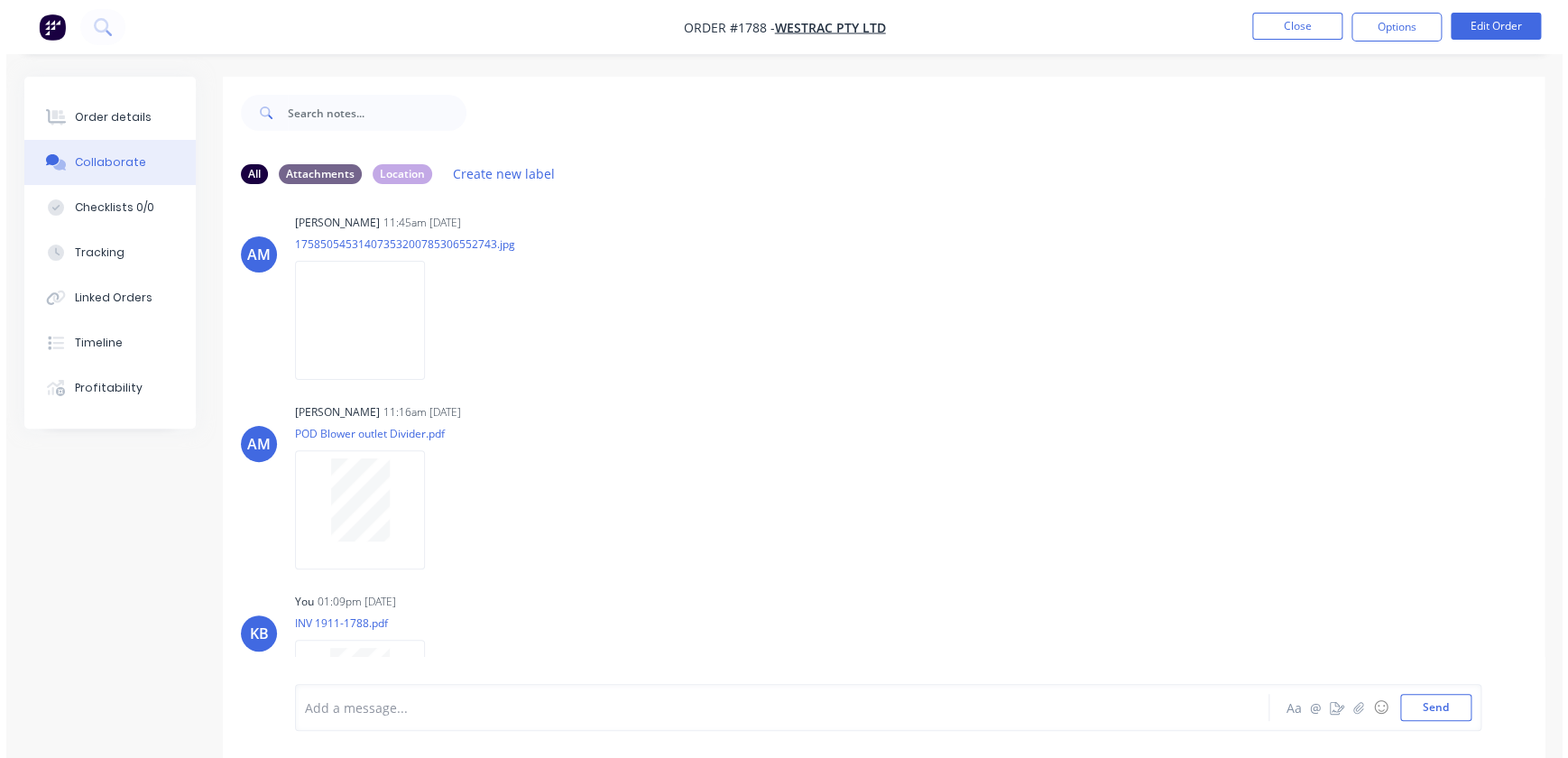
scroll to position [668, 0]
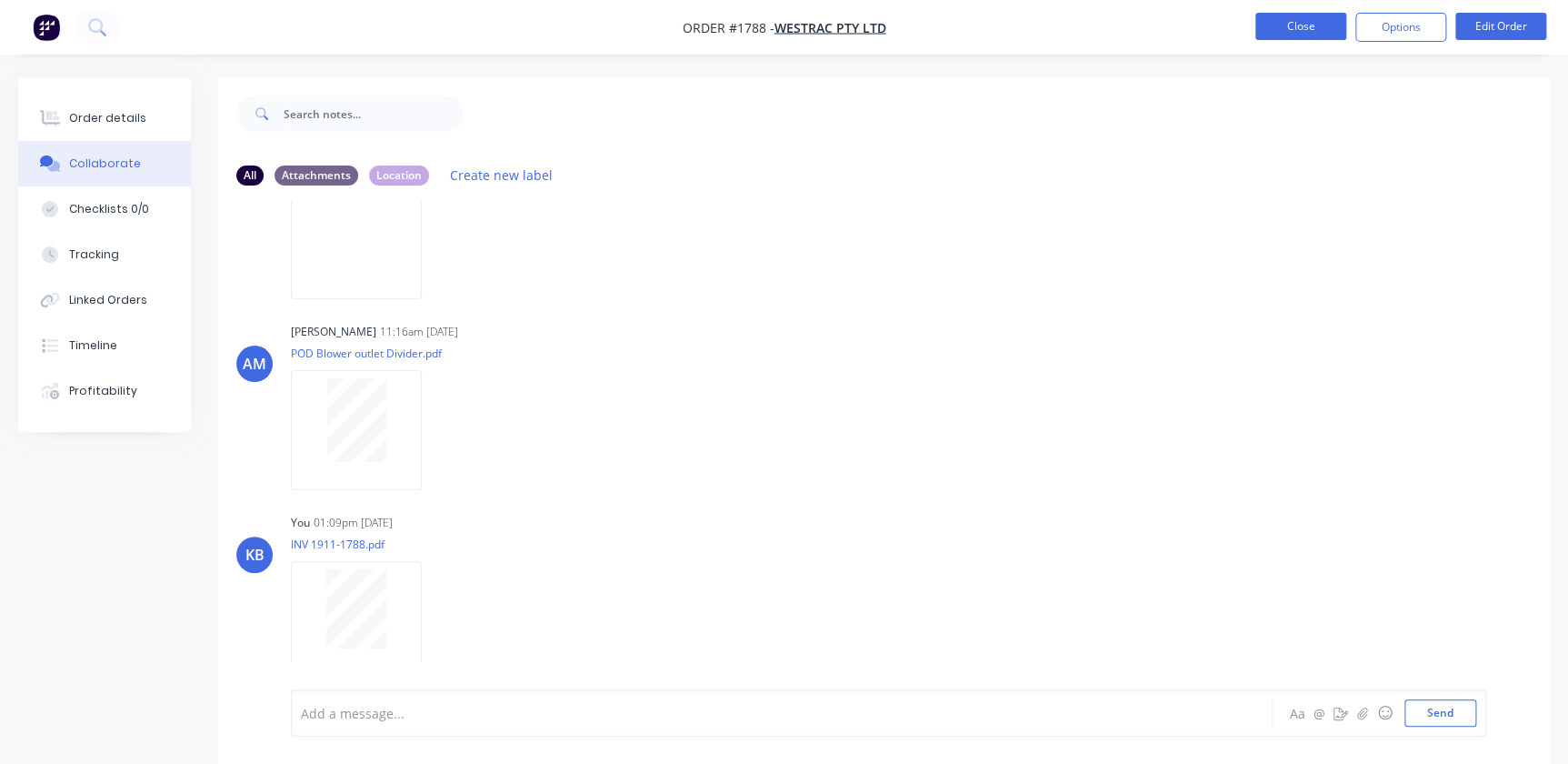
click at [1317, 18] on button "Close" at bounding box center [1301, 27] width 91 height 28
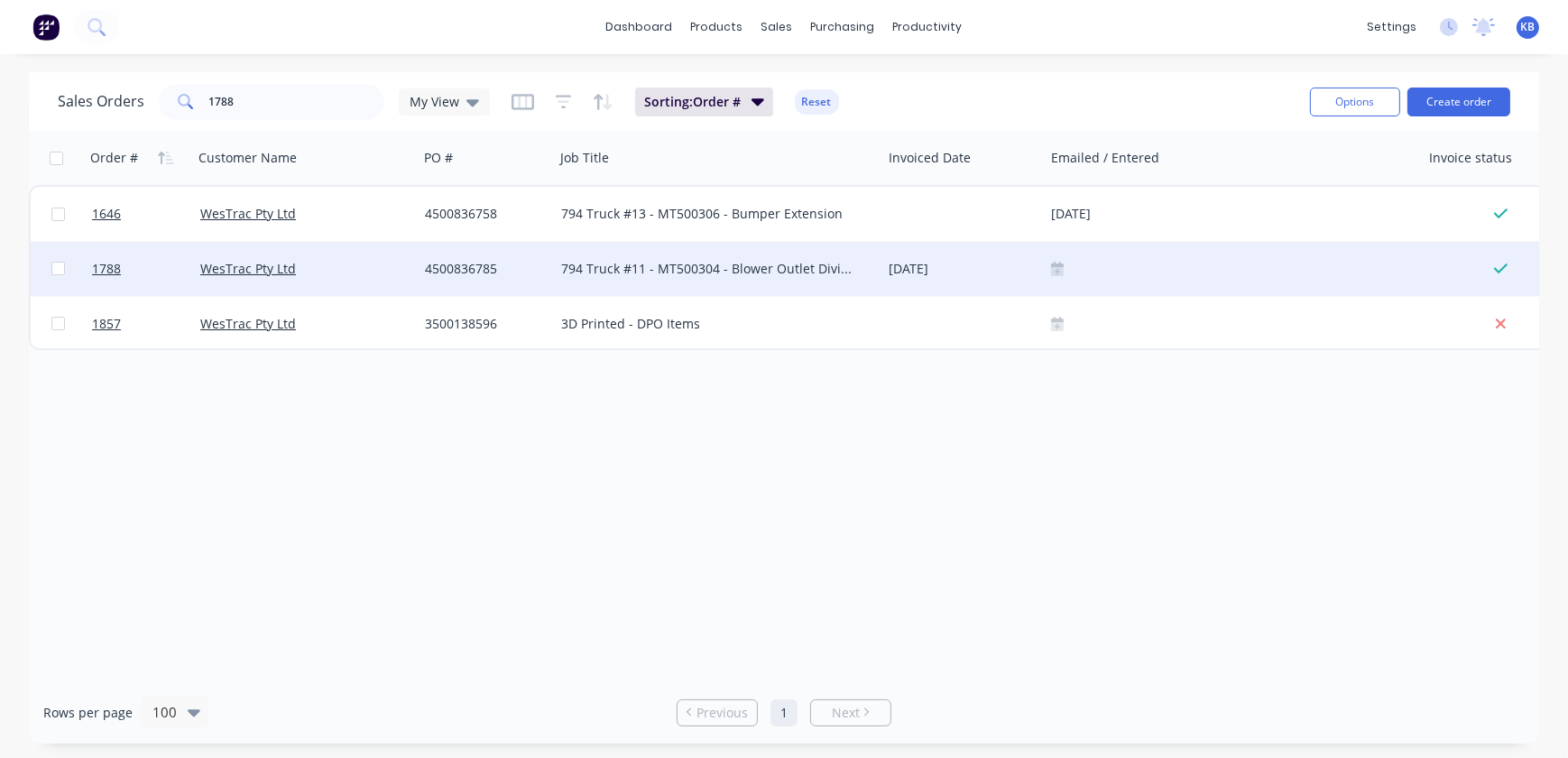
click at [1070, 281] on div at bounding box center [1233, 268] width 377 height 54
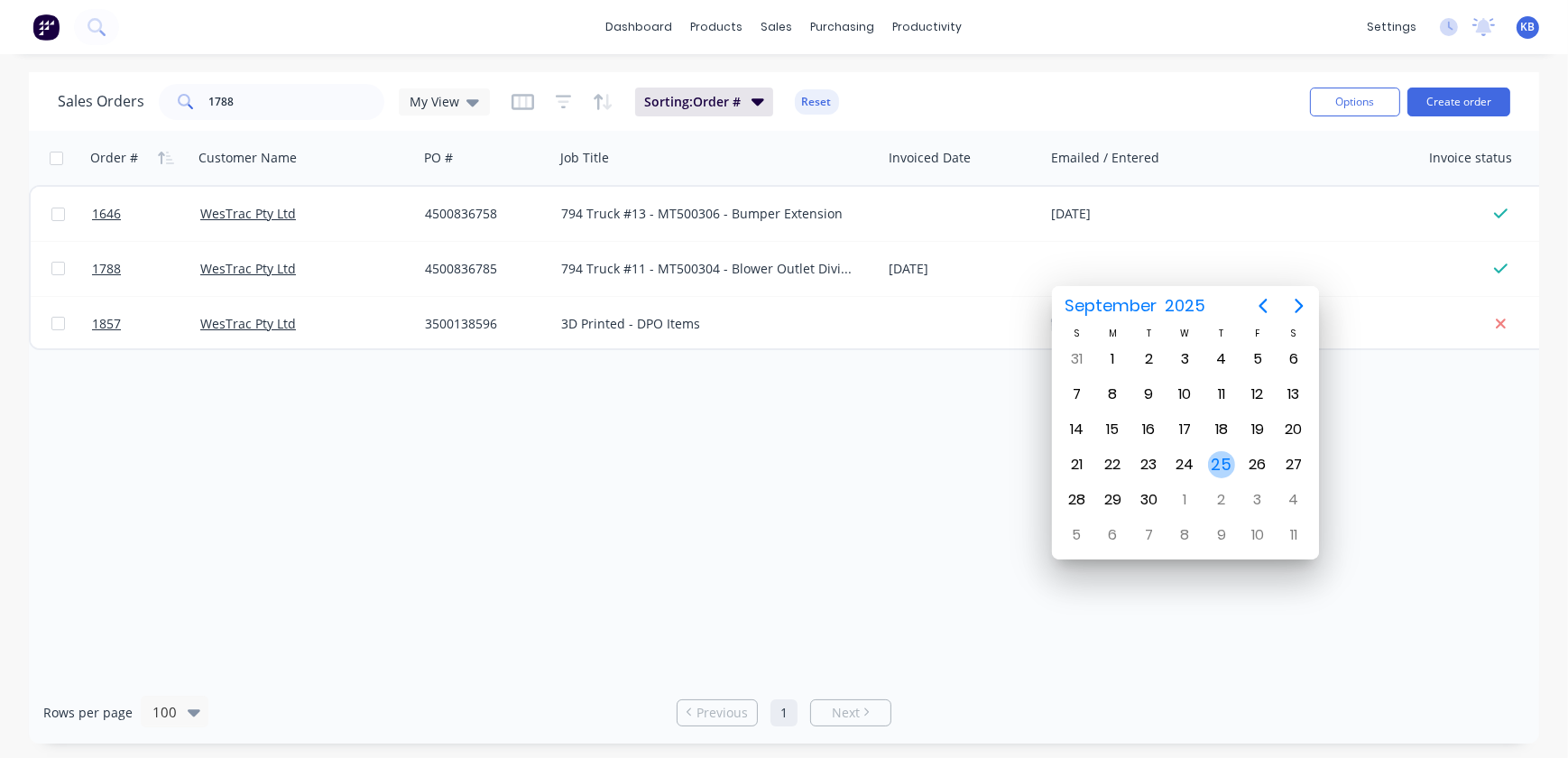
click at [1226, 469] on div "25" at bounding box center [1222, 465] width 27 height 27
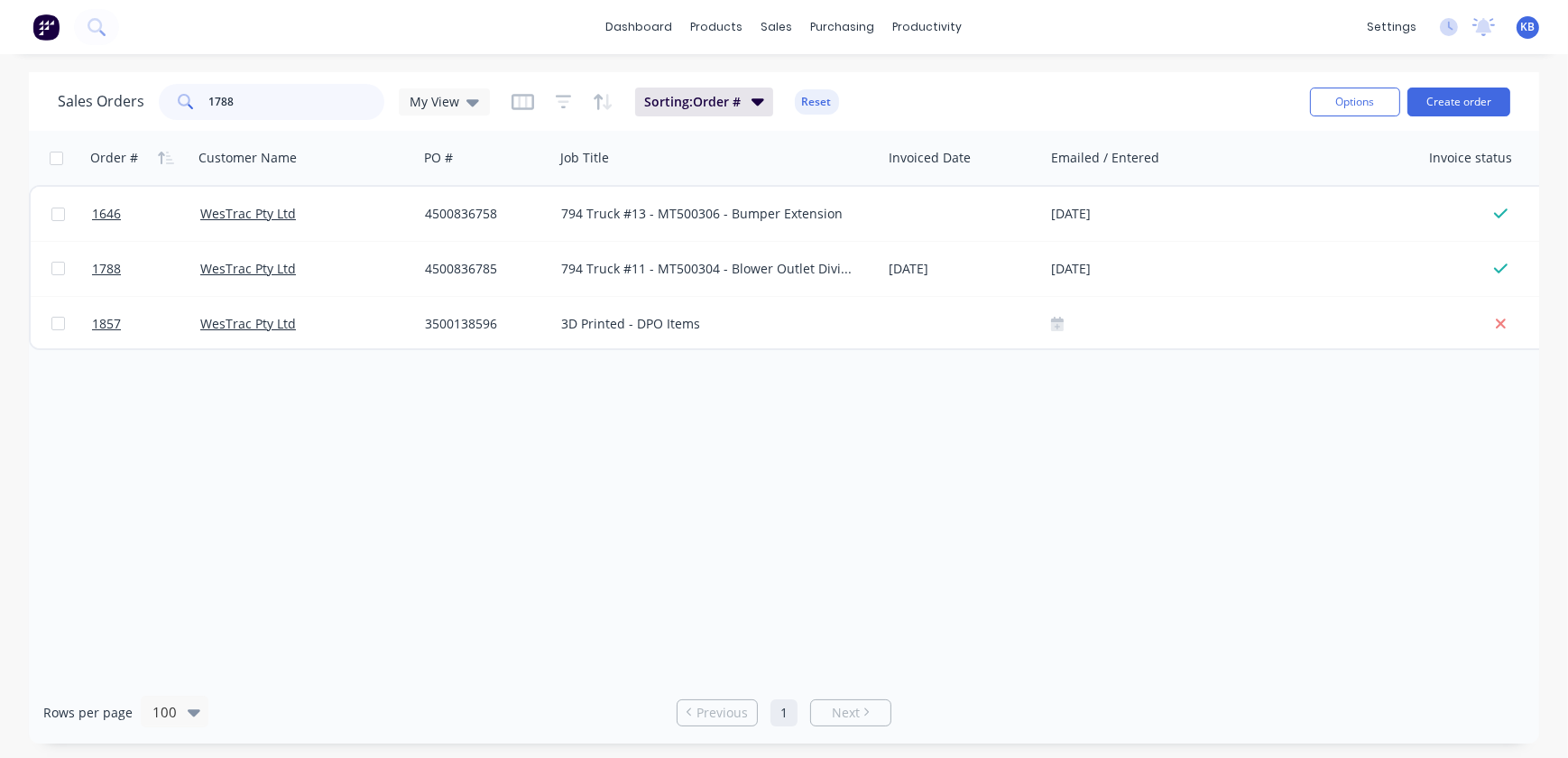
click at [237, 95] on input "1788" at bounding box center [297, 102] width 176 height 36
type input "1795"
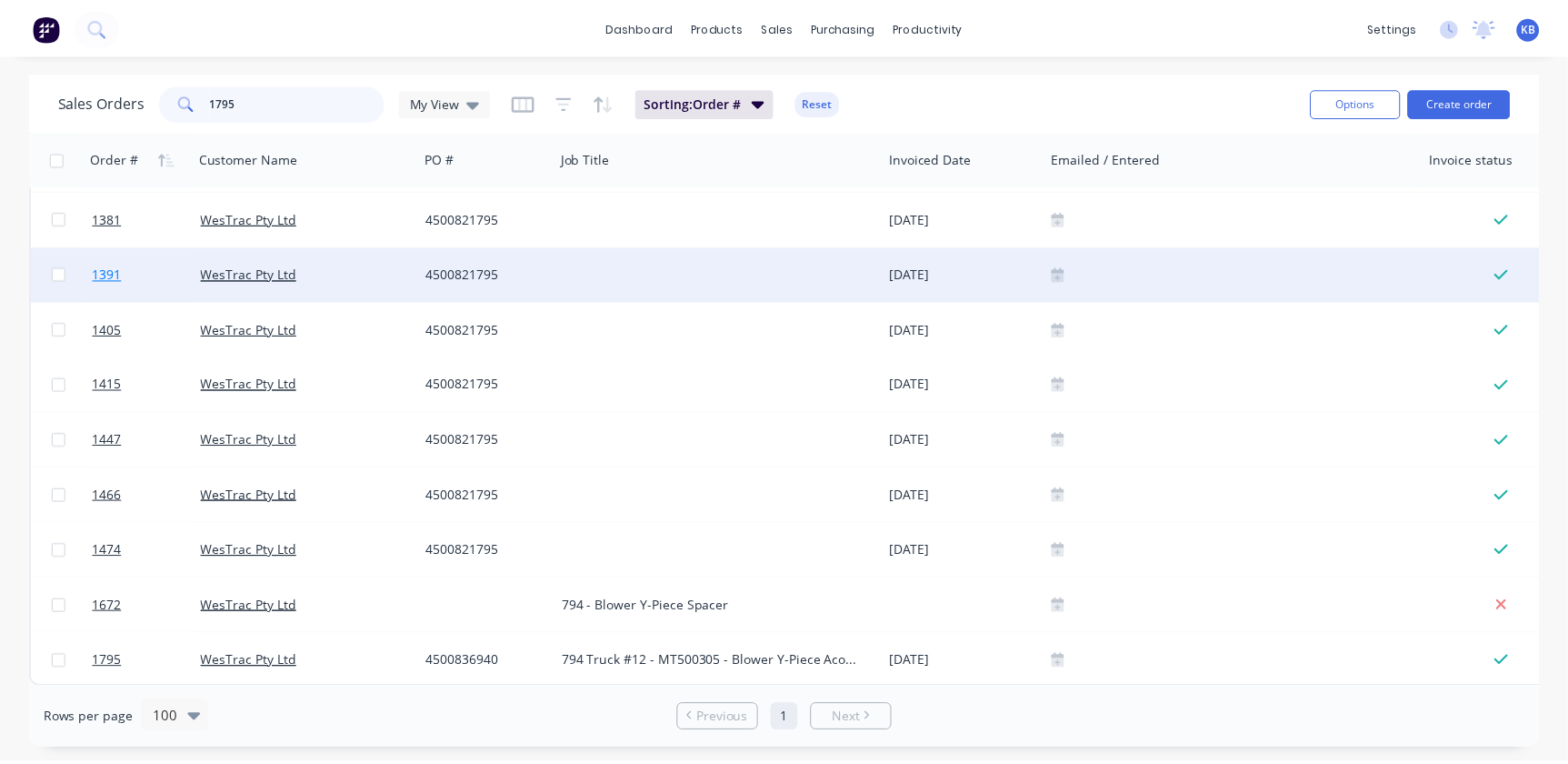
scroll to position [173, 0]
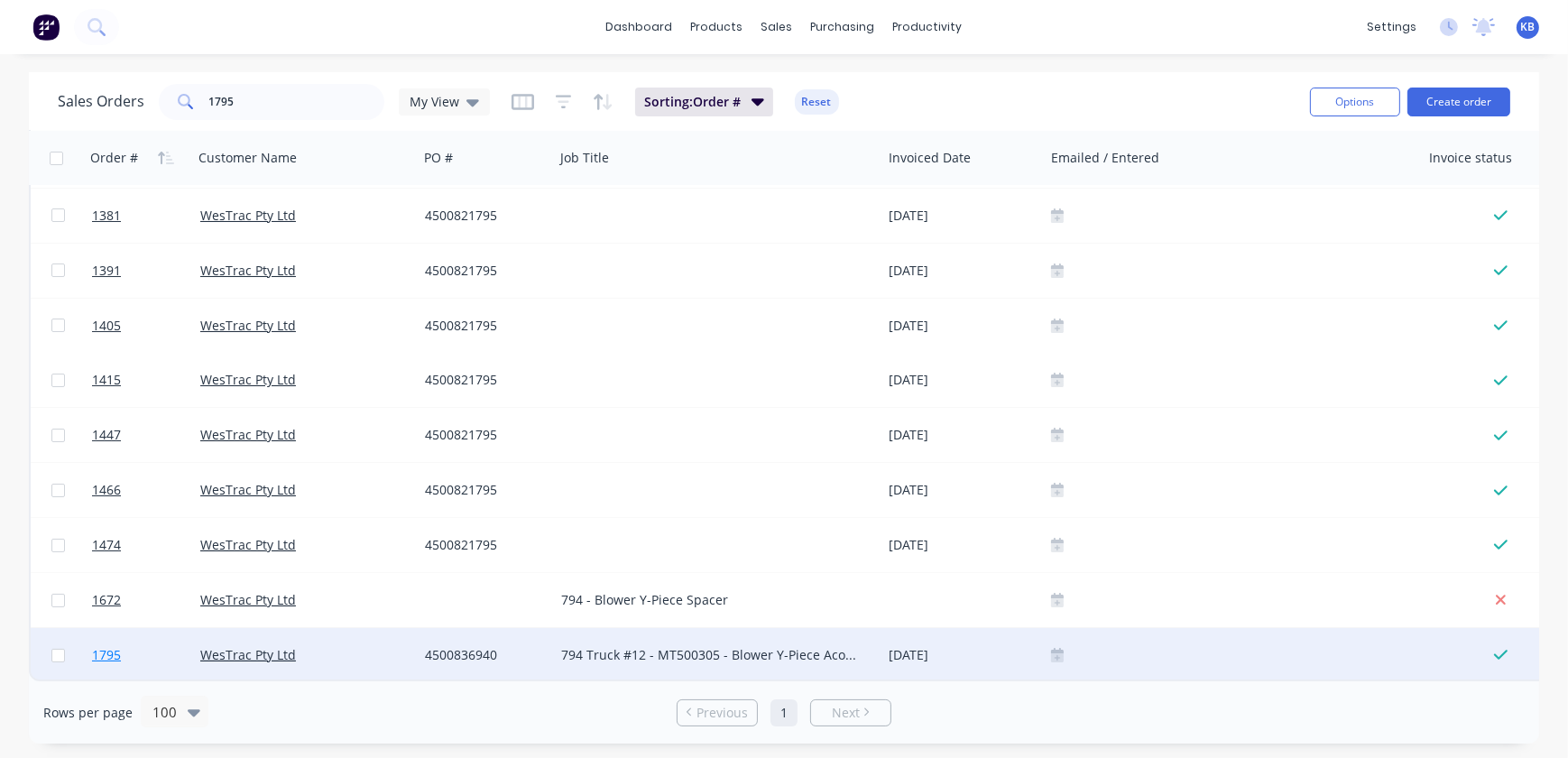
click at [94, 646] on span "1795" at bounding box center [107, 655] width 29 height 18
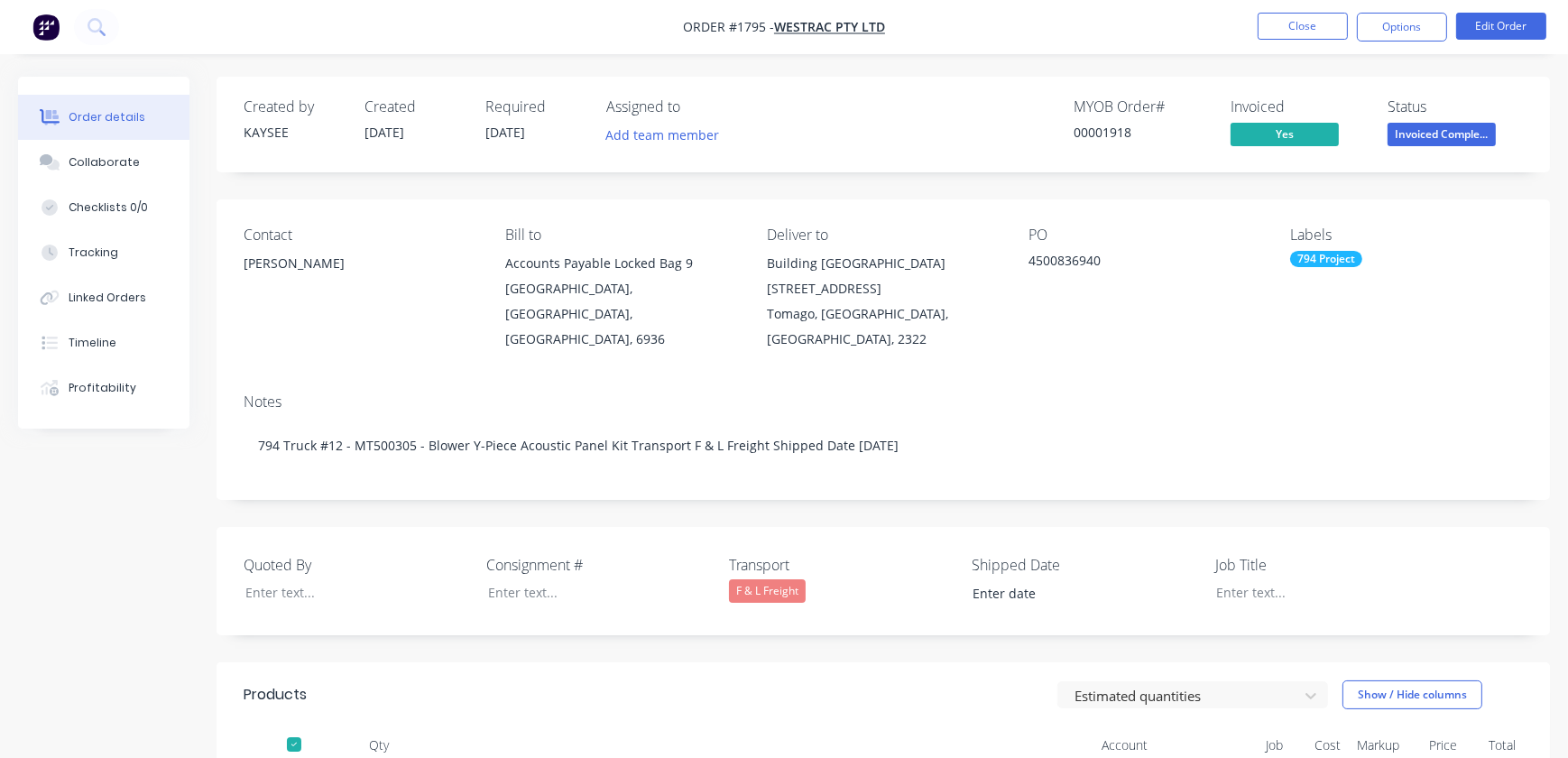
type input "[DATE]"
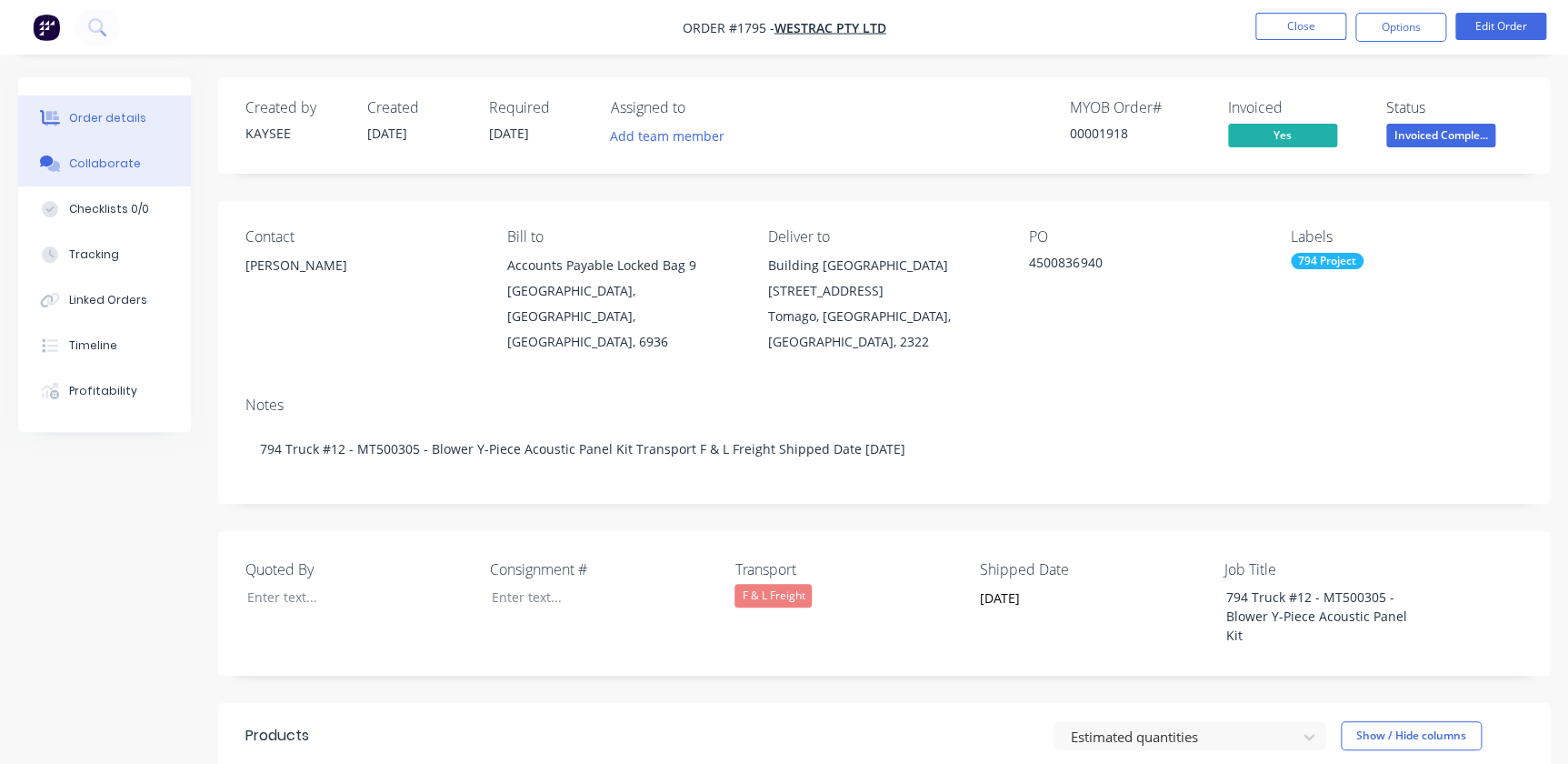
click at [127, 152] on button "Collaborate" at bounding box center [105, 164] width 173 height 46
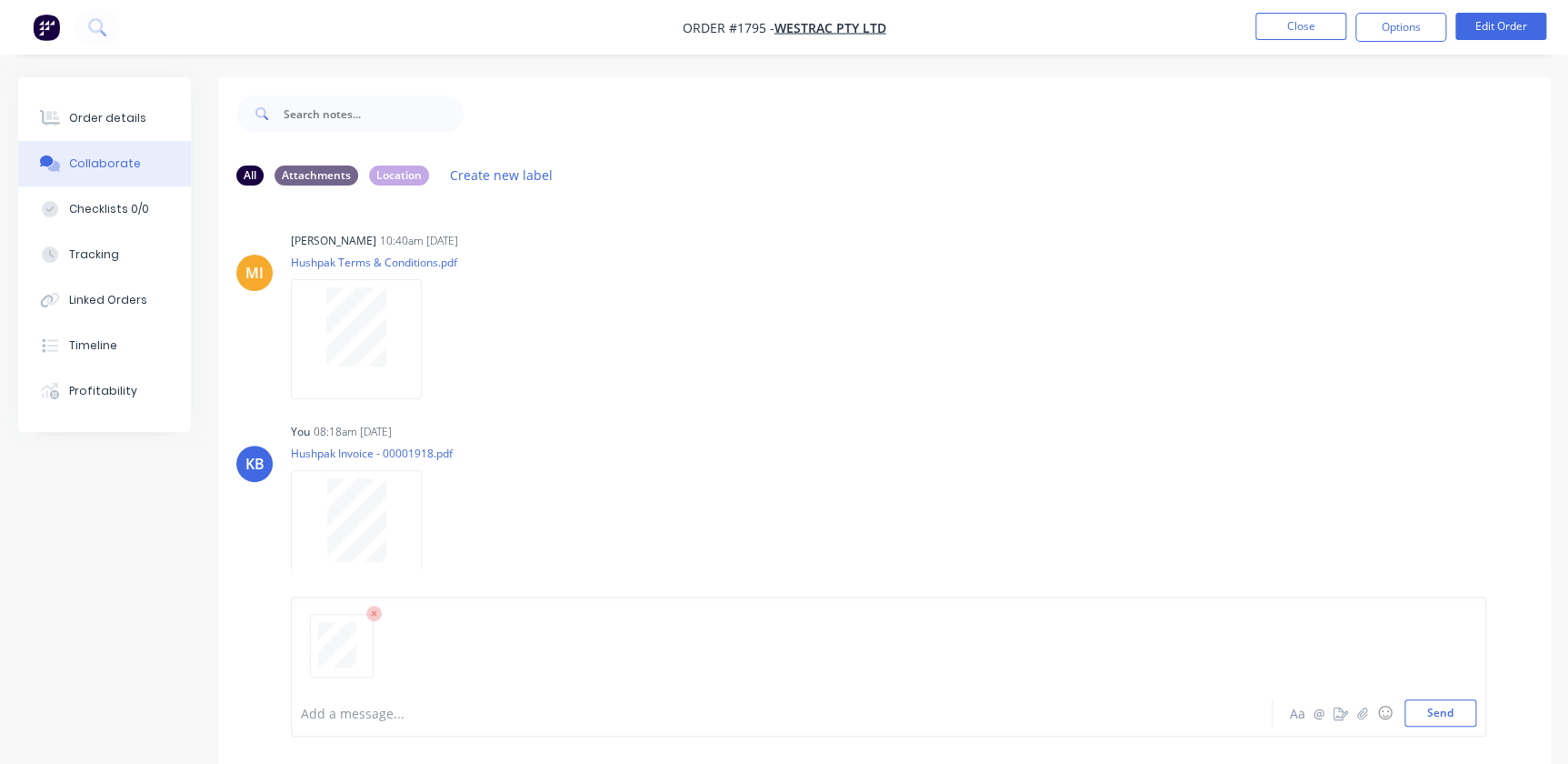
click at [1438, 728] on div "Add a message... Aa @ ☺ Send" at bounding box center [889, 667] width 1195 height 140
click at [1439, 720] on button "Send" at bounding box center [1440, 713] width 72 height 28
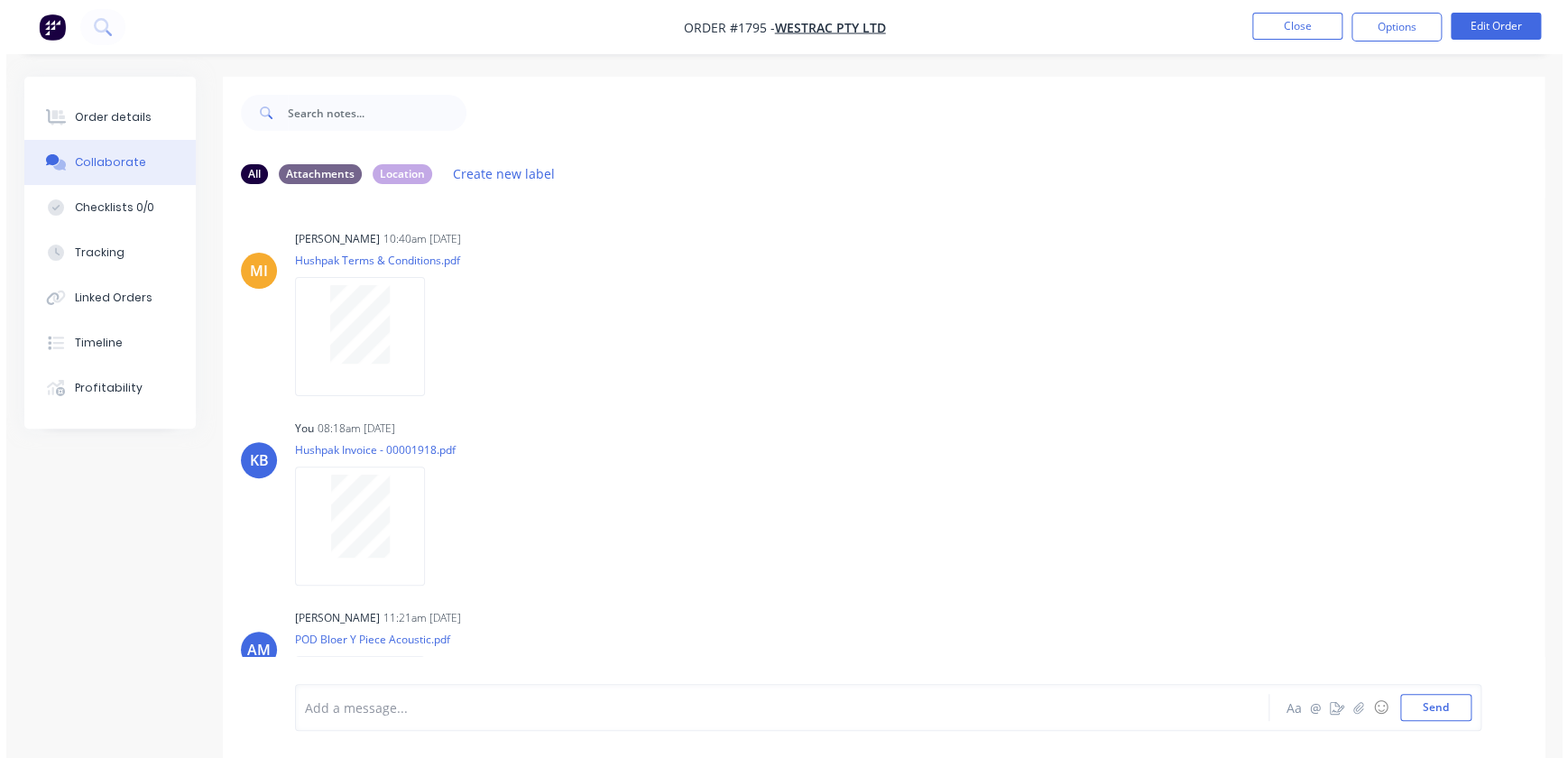
scroll to position [289, 0]
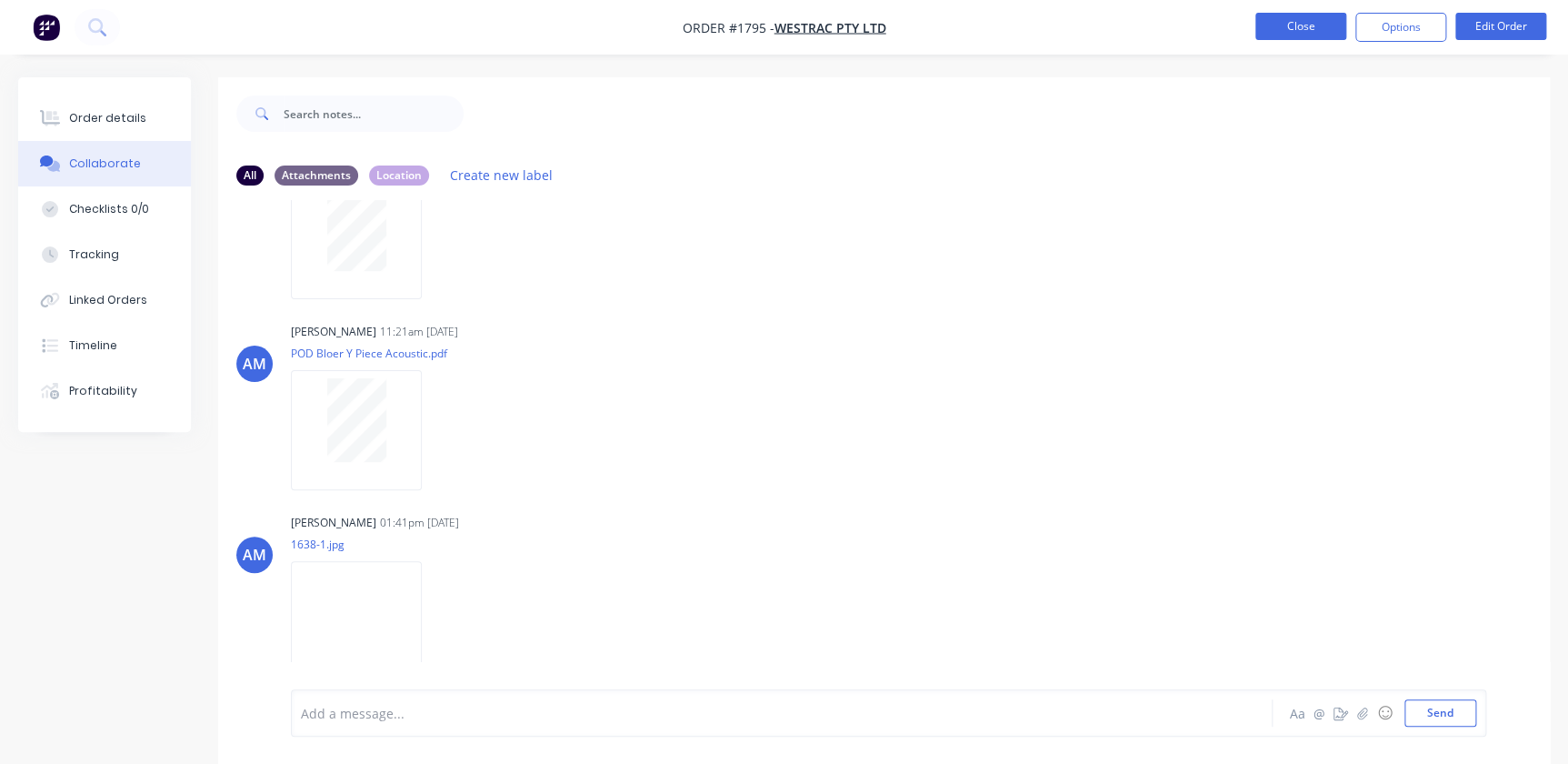
click at [1287, 30] on button "Close" at bounding box center [1301, 27] width 91 height 28
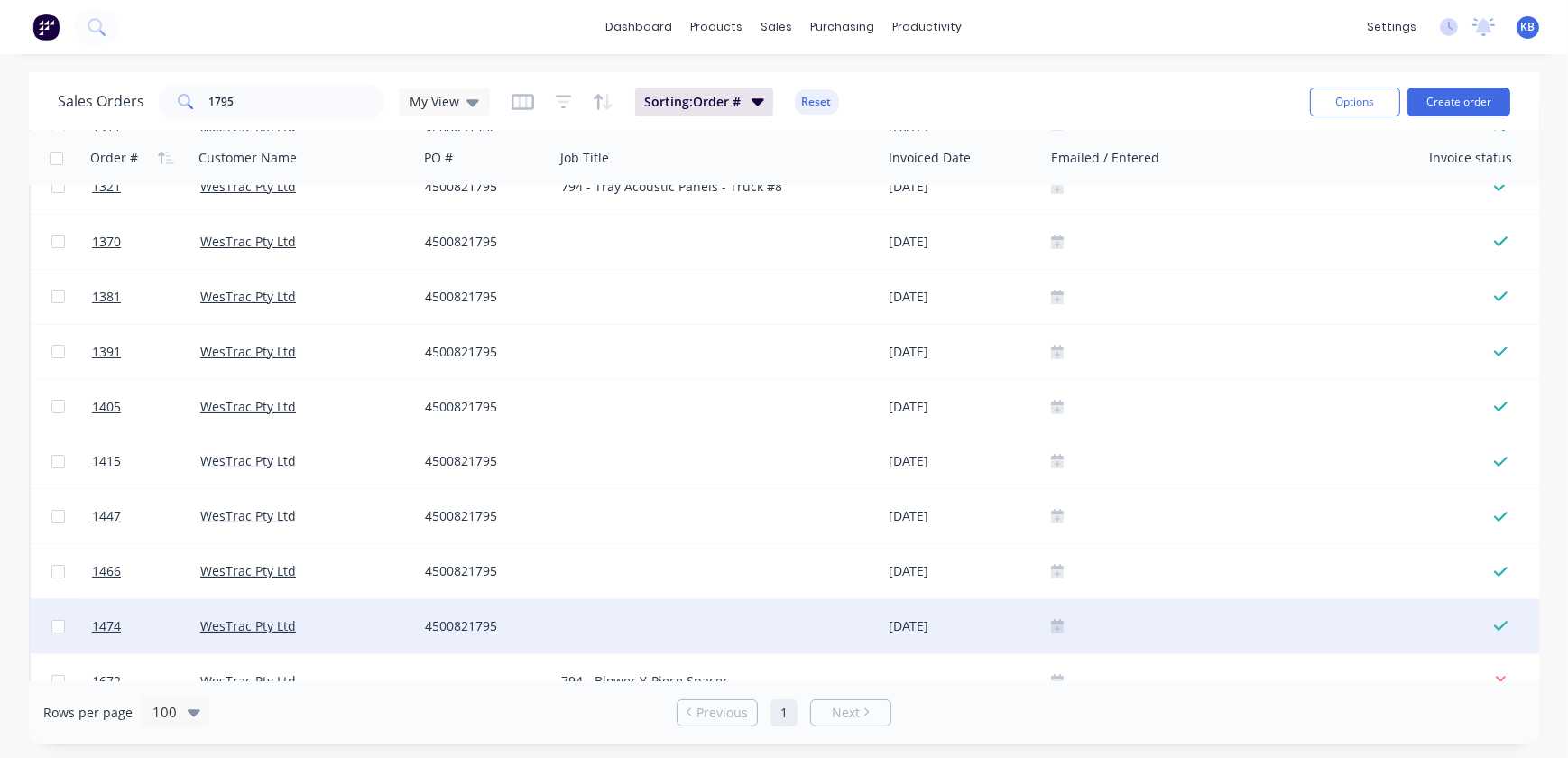
scroll to position [171, 0]
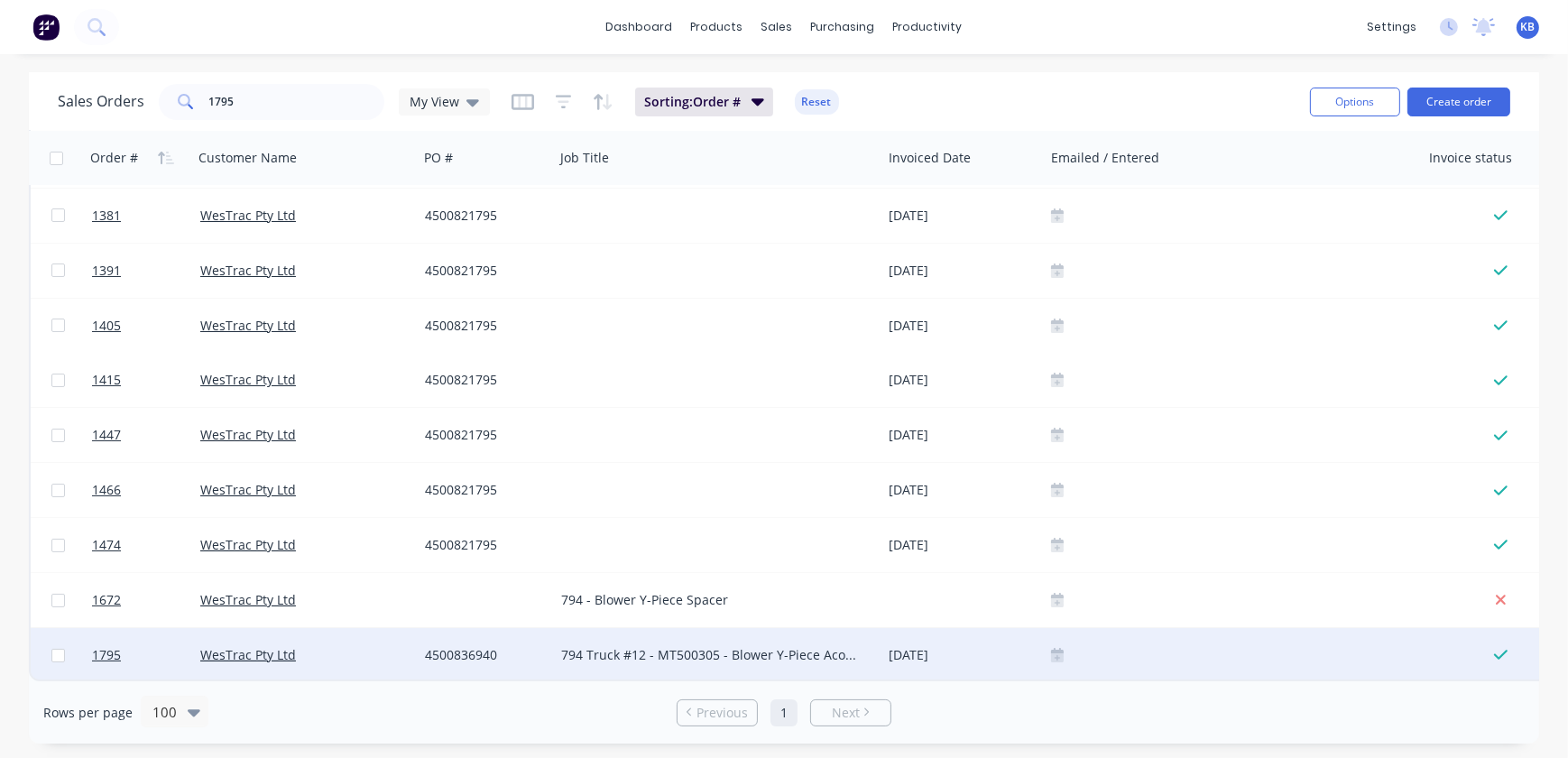
click at [1063, 653] on icon at bounding box center [1058, 658] width 13 height 9
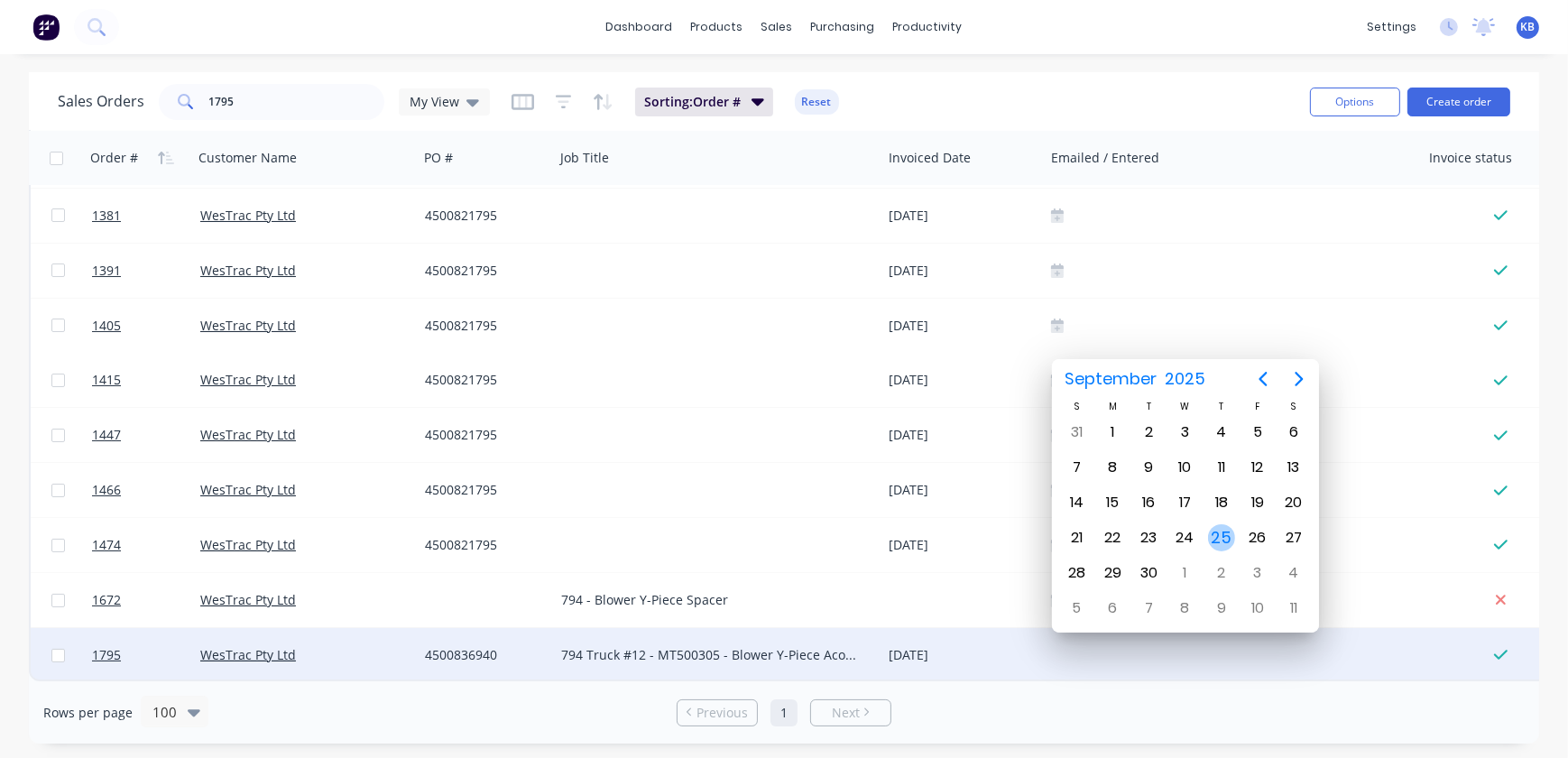
click at [1208, 539] on div "25" at bounding box center [1222, 538] width 27 height 27
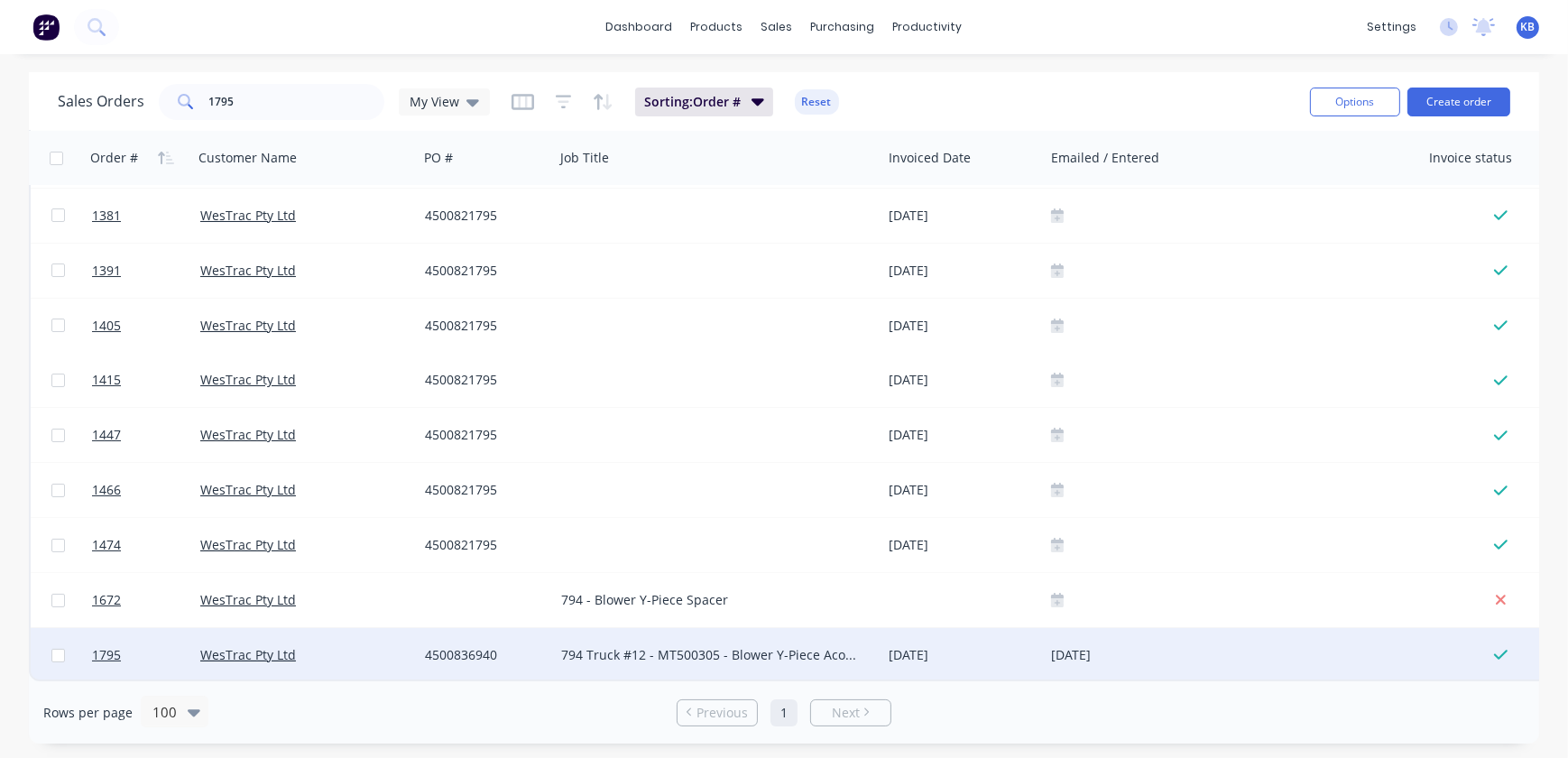
drag, startPoint x: 246, startPoint y: 67, endPoint x: 247, endPoint y: 77, distance: 10.0
click at [246, 68] on div "dashboard products sales purchasing productivity dashboard products Product Cat…" at bounding box center [784, 379] width 1568 height 758
drag, startPoint x: 254, startPoint y: 106, endPoint x: 81, endPoint y: 76, distance: 175.6
click at [95, 81] on div "Sales Orders 1795 My View Sorting: Order # Reset" at bounding box center [676, 101] width 1238 height 45
type input "1831"
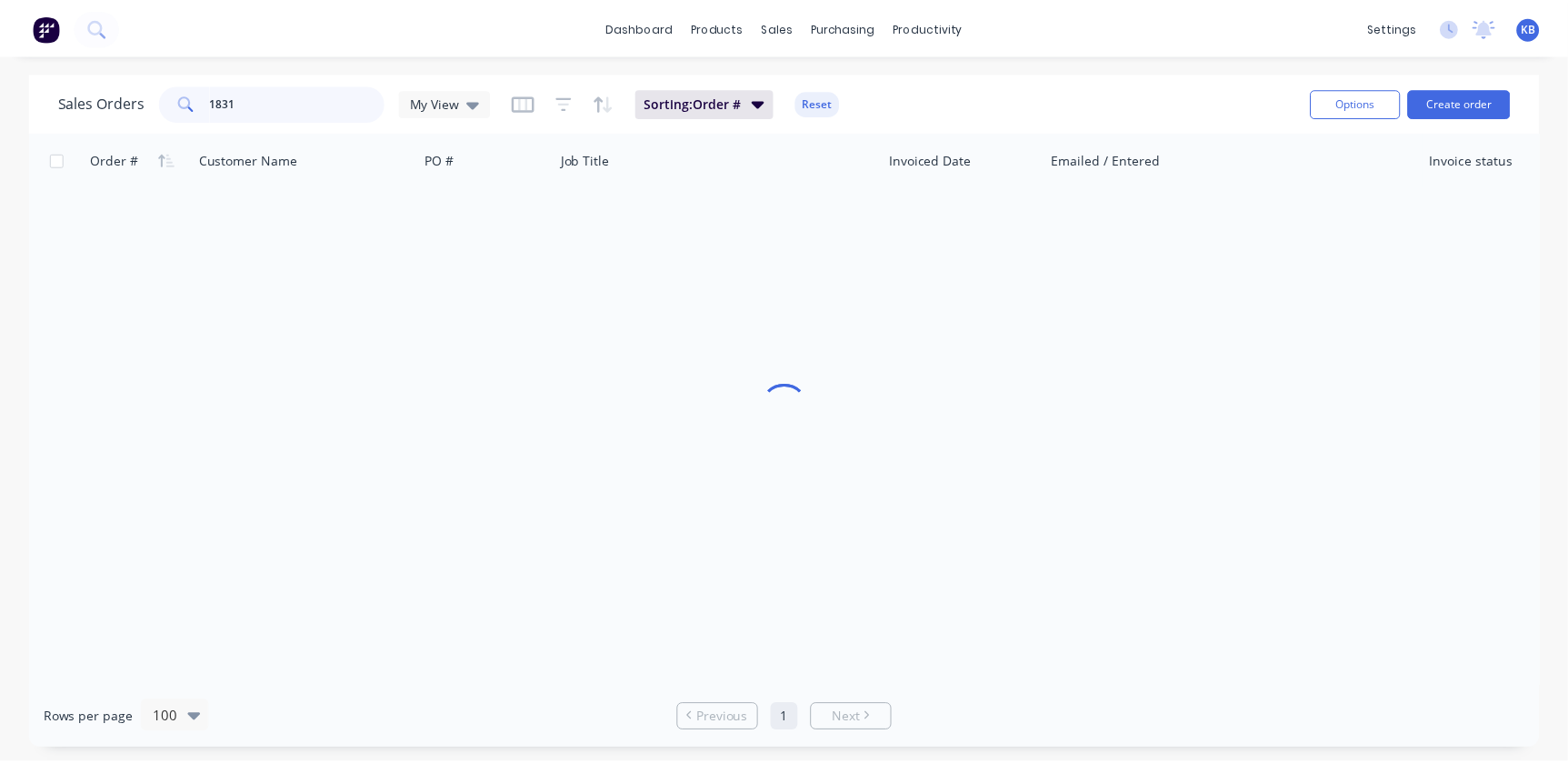
scroll to position [0, 0]
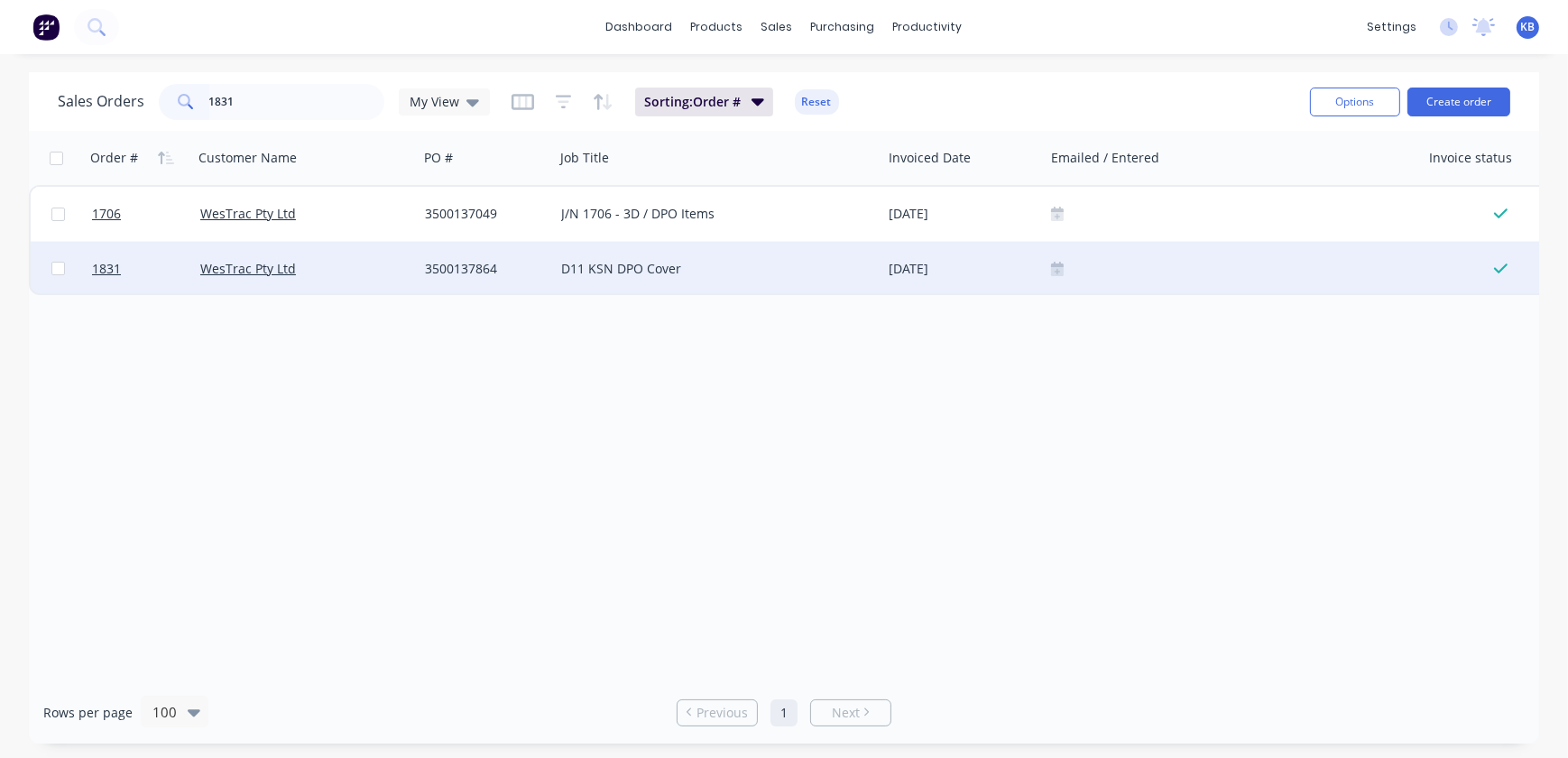
click at [1051, 271] on icon at bounding box center [1058, 269] width 13 height 15
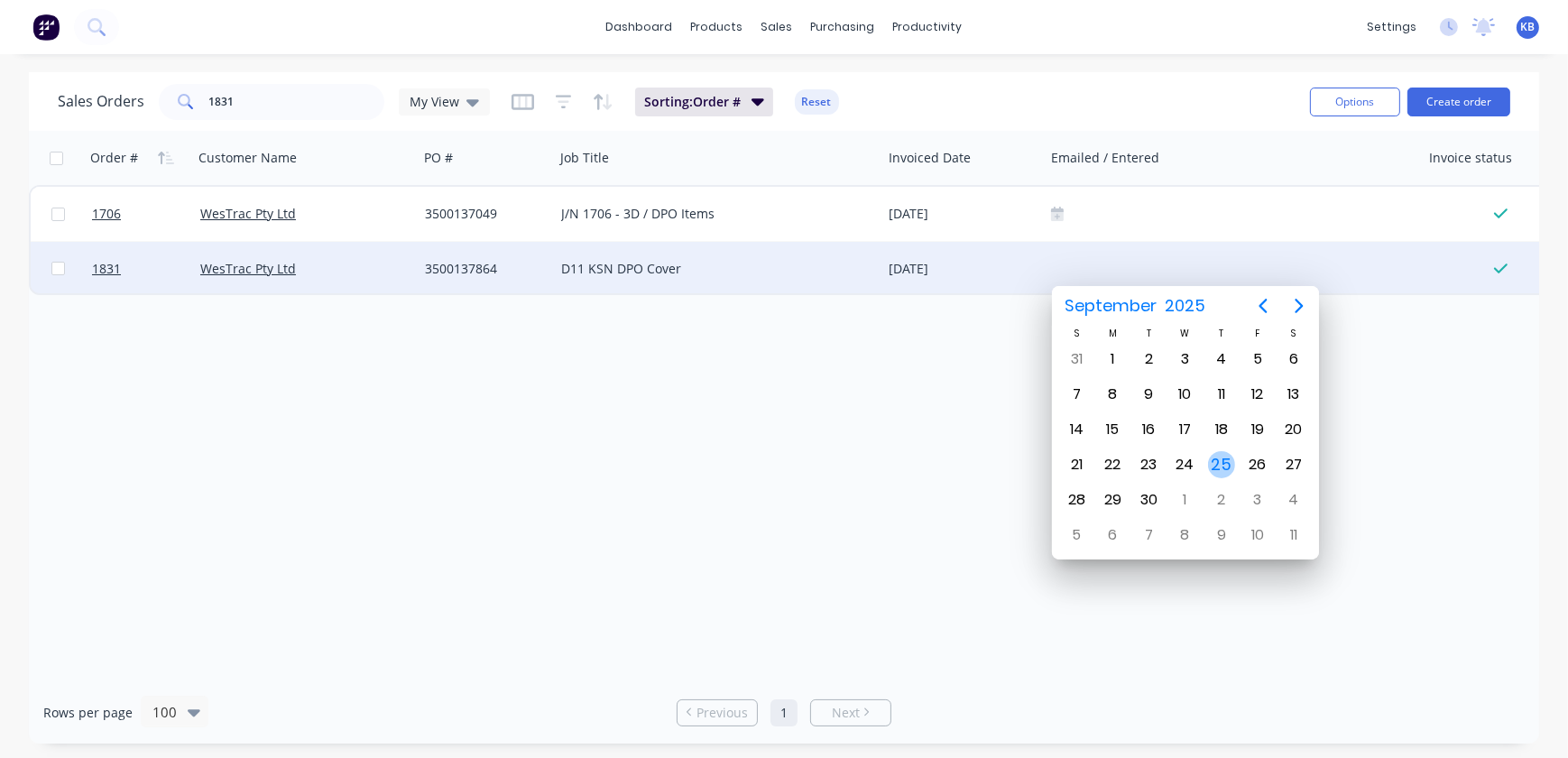
click at [1214, 460] on div "25" at bounding box center [1222, 465] width 27 height 27
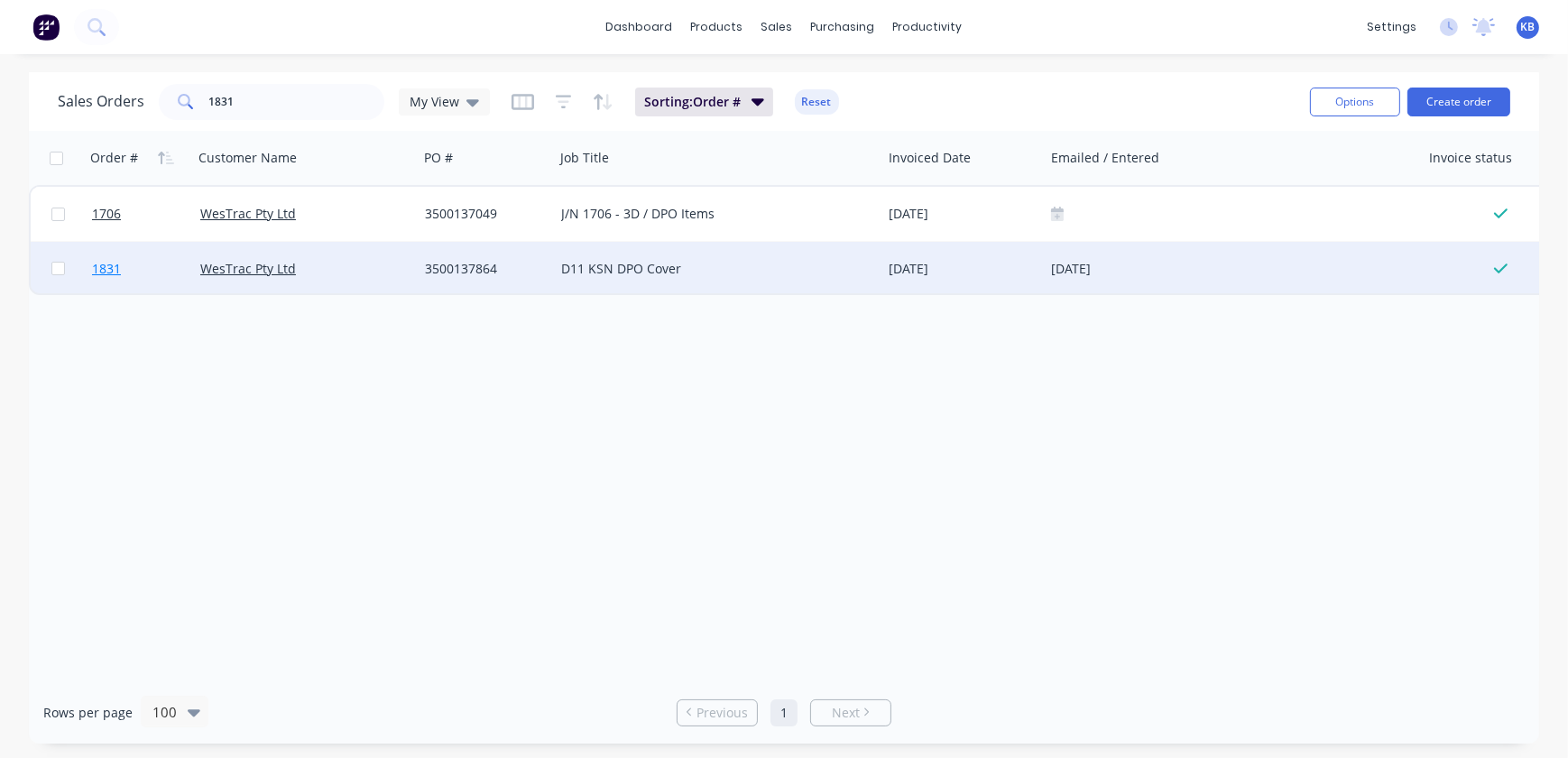
click at [132, 264] on link "1831" at bounding box center [146, 268] width 108 height 54
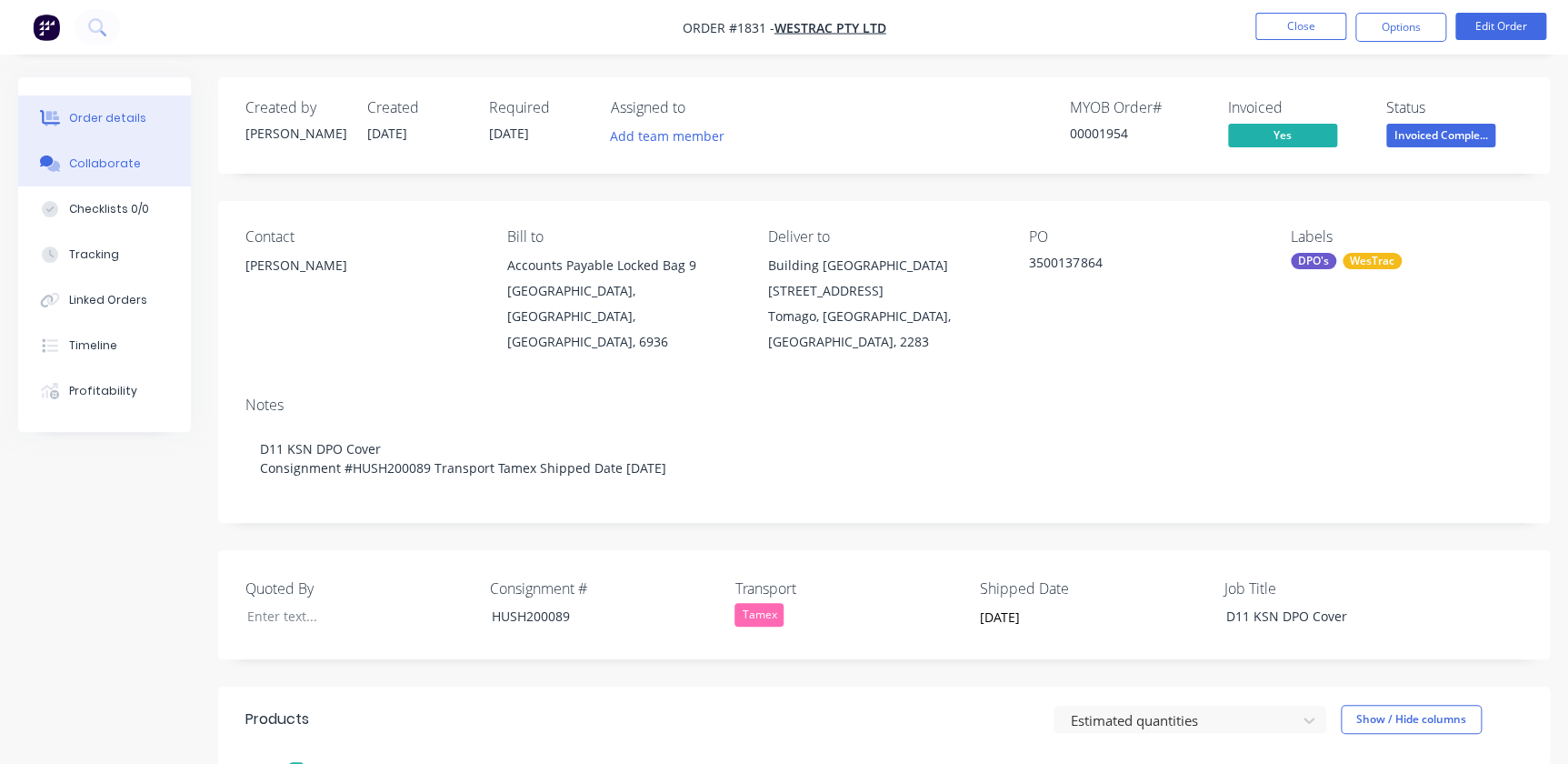
click at [145, 171] on button "Collaborate" at bounding box center [105, 164] width 173 height 46
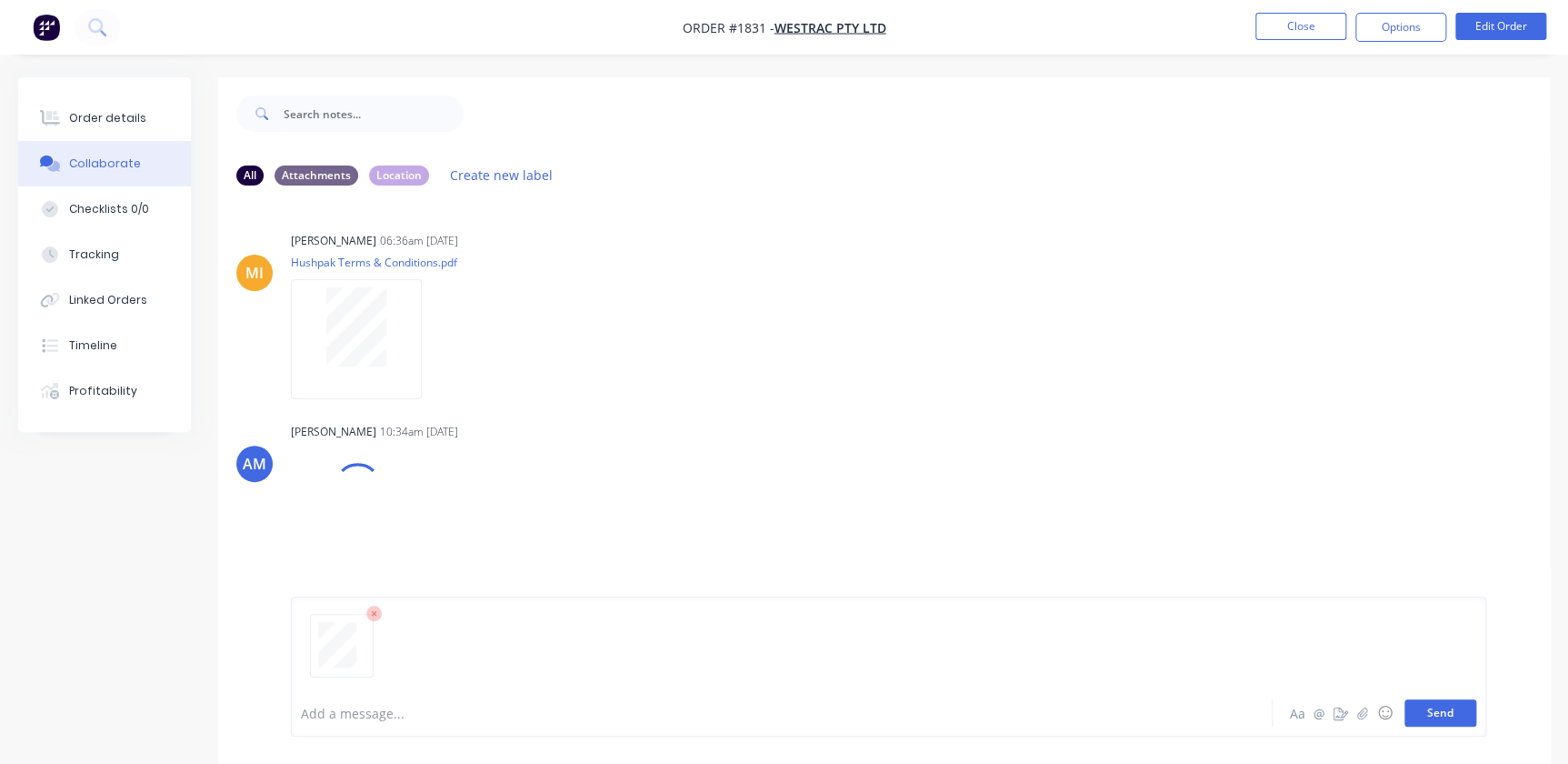
click at [1420, 712] on button "Send" at bounding box center [1440, 713] width 72 height 28
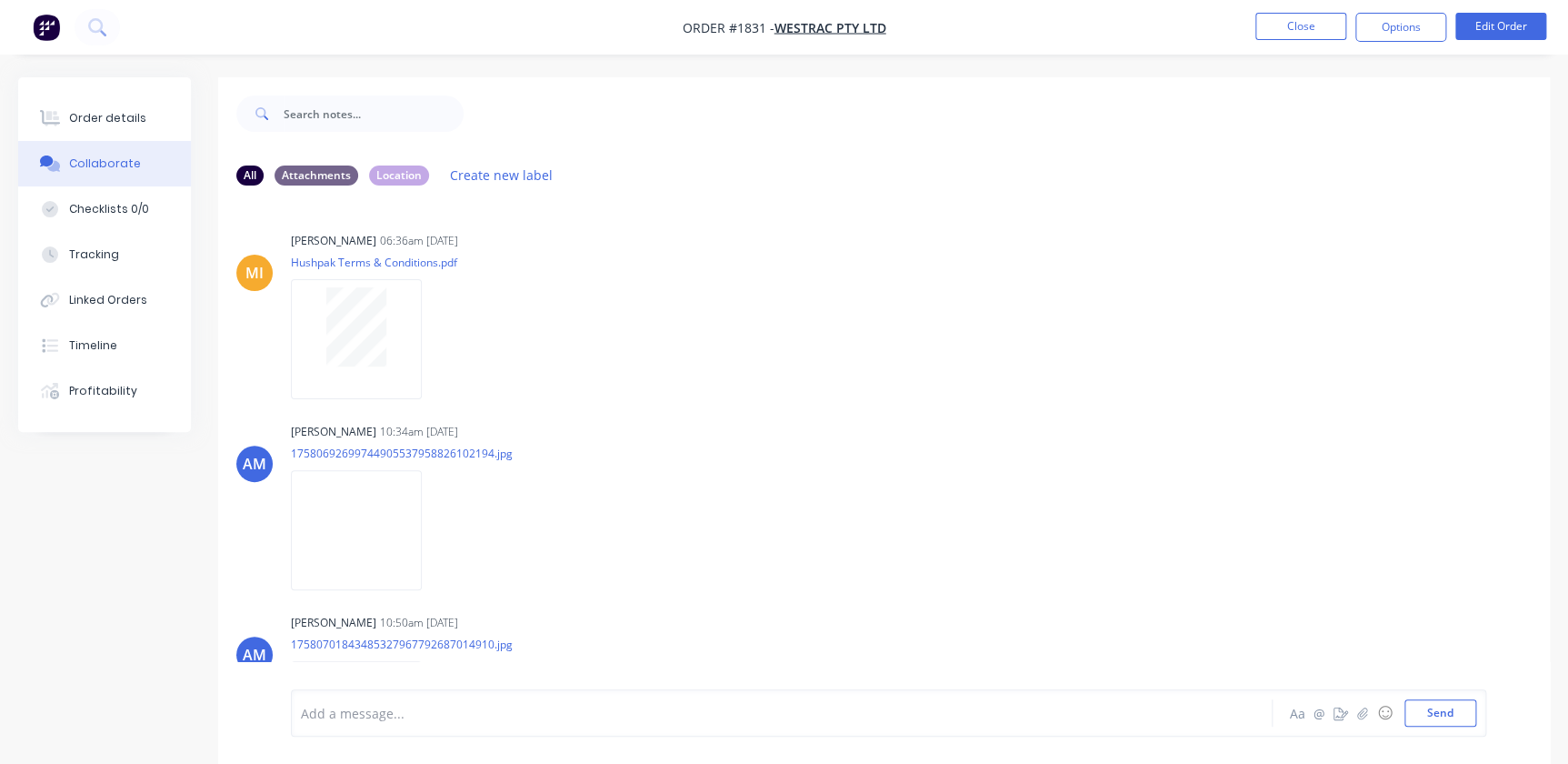
scroll to position [482, 0]
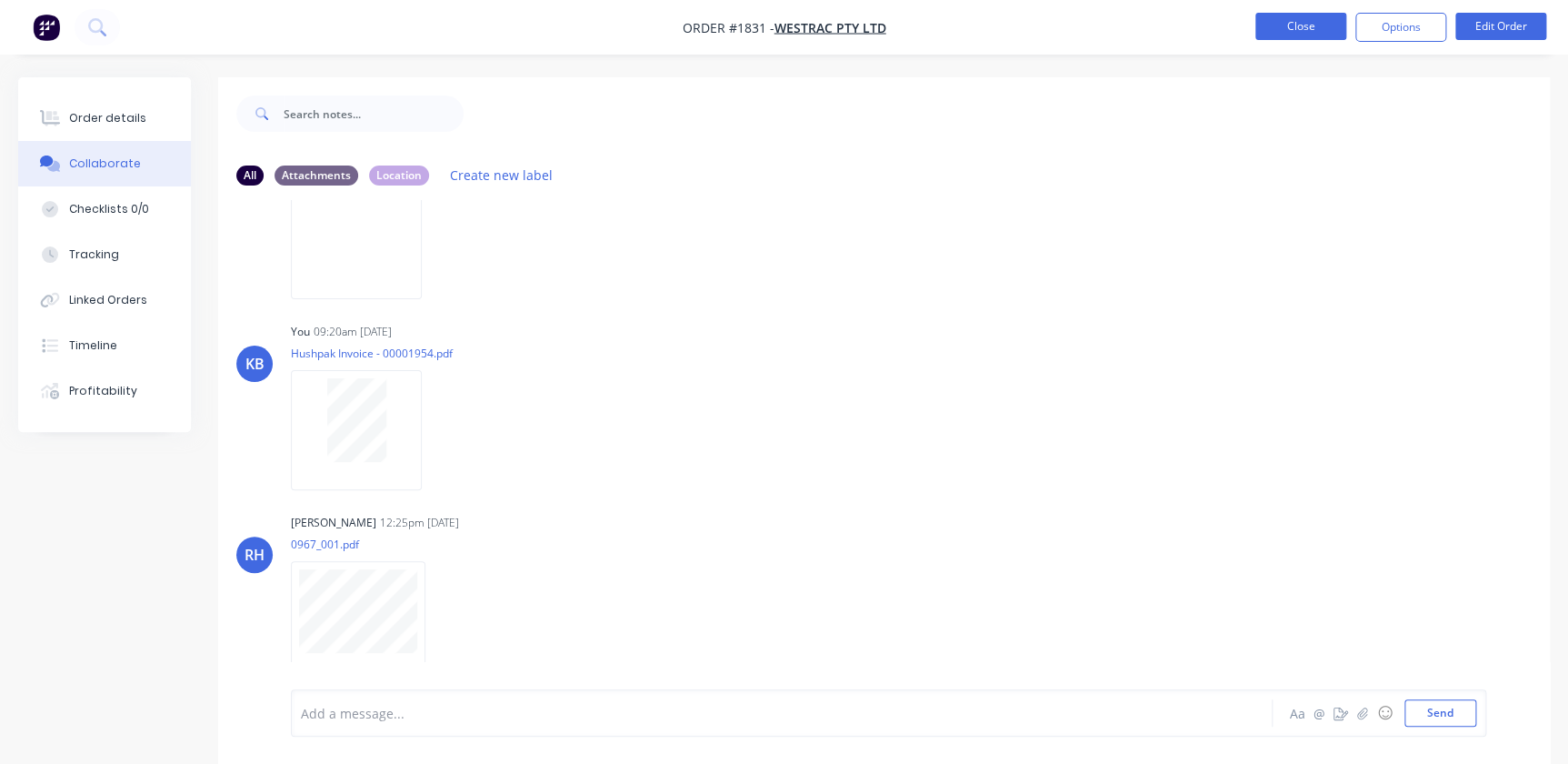
click at [1267, 31] on button "Close" at bounding box center [1301, 27] width 91 height 28
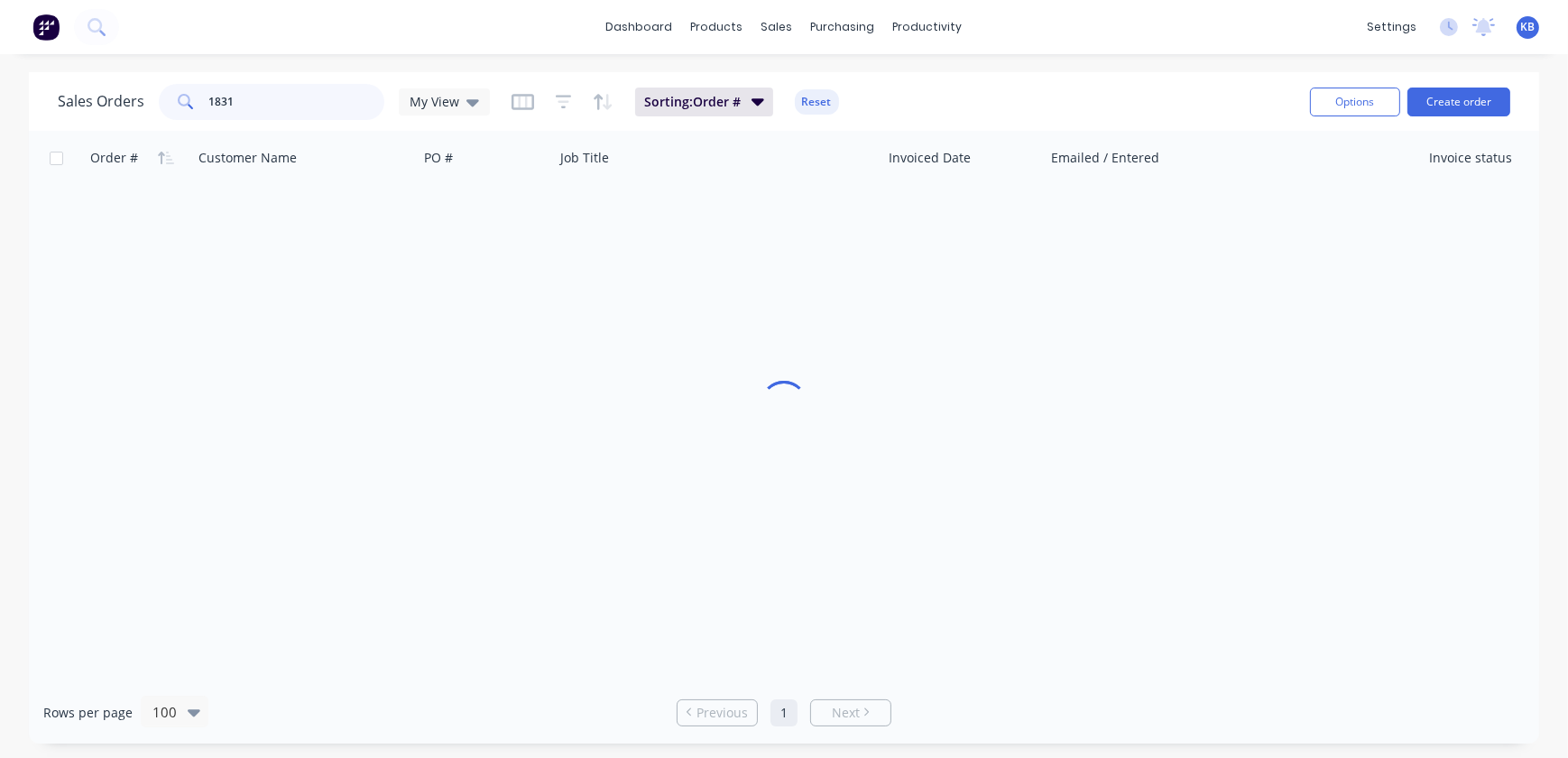
drag, startPoint x: 205, startPoint y: 108, endPoint x: 78, endPoint y: 138, distance: 130.5
click at [78, 138] on div "Sales Orders 1831 My View Sorting: Order # Reset Options Create order Order # C…" at bounding box center [784, 407] width 1511 height 671
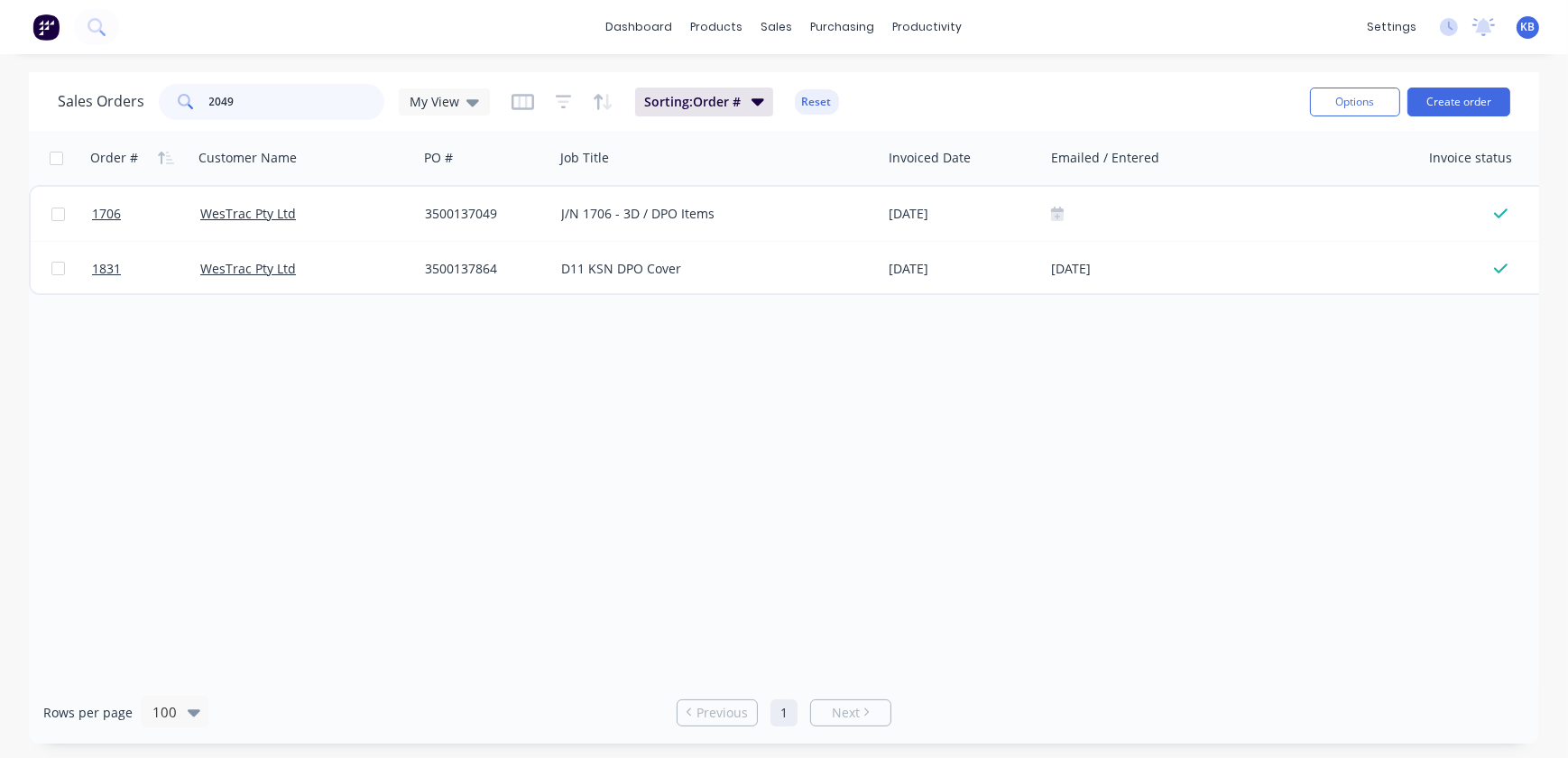
type input "2049"
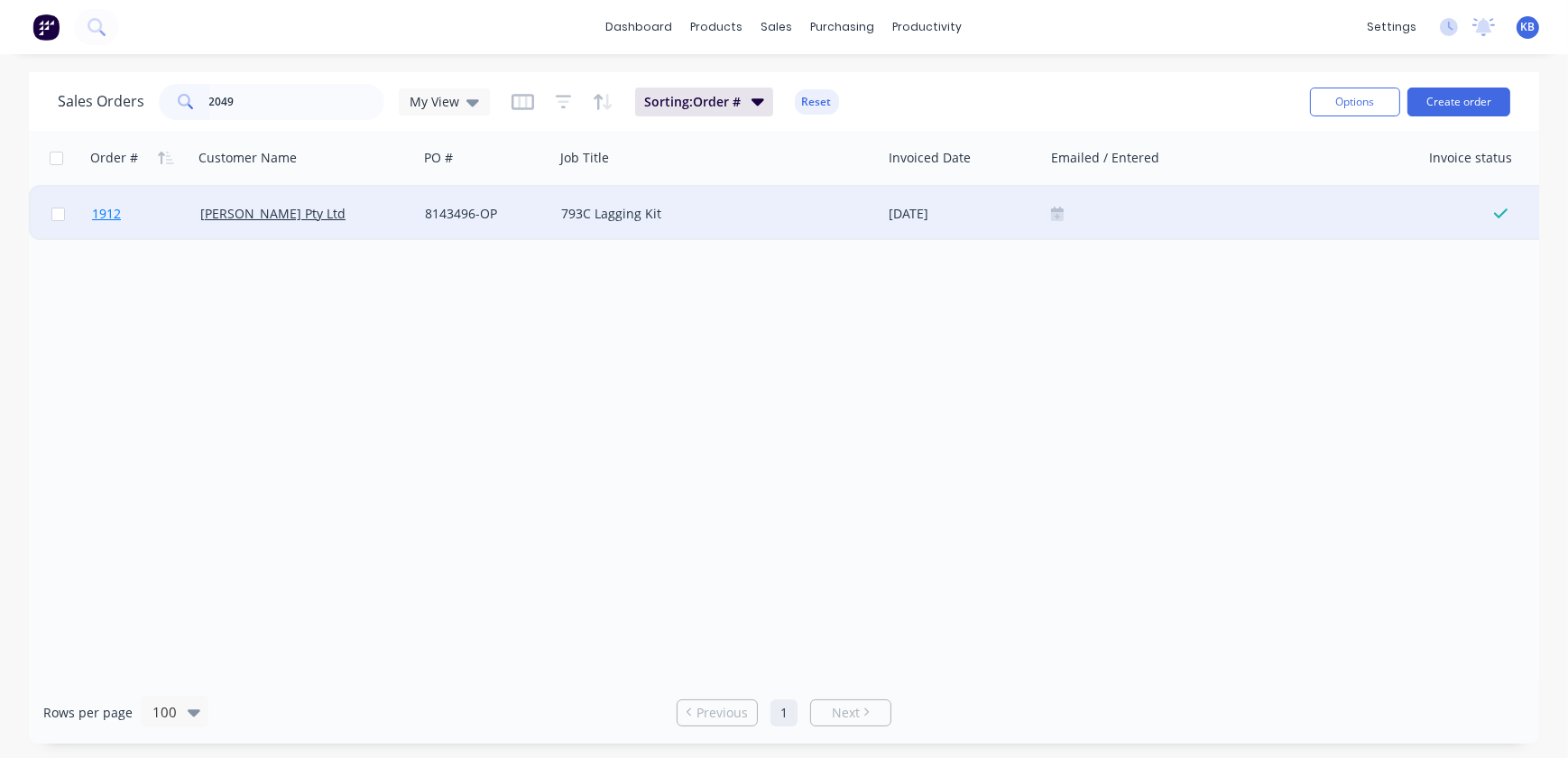
click at [108, 216] on span "1912" at bounding box center [107, 214] width 29 height 18
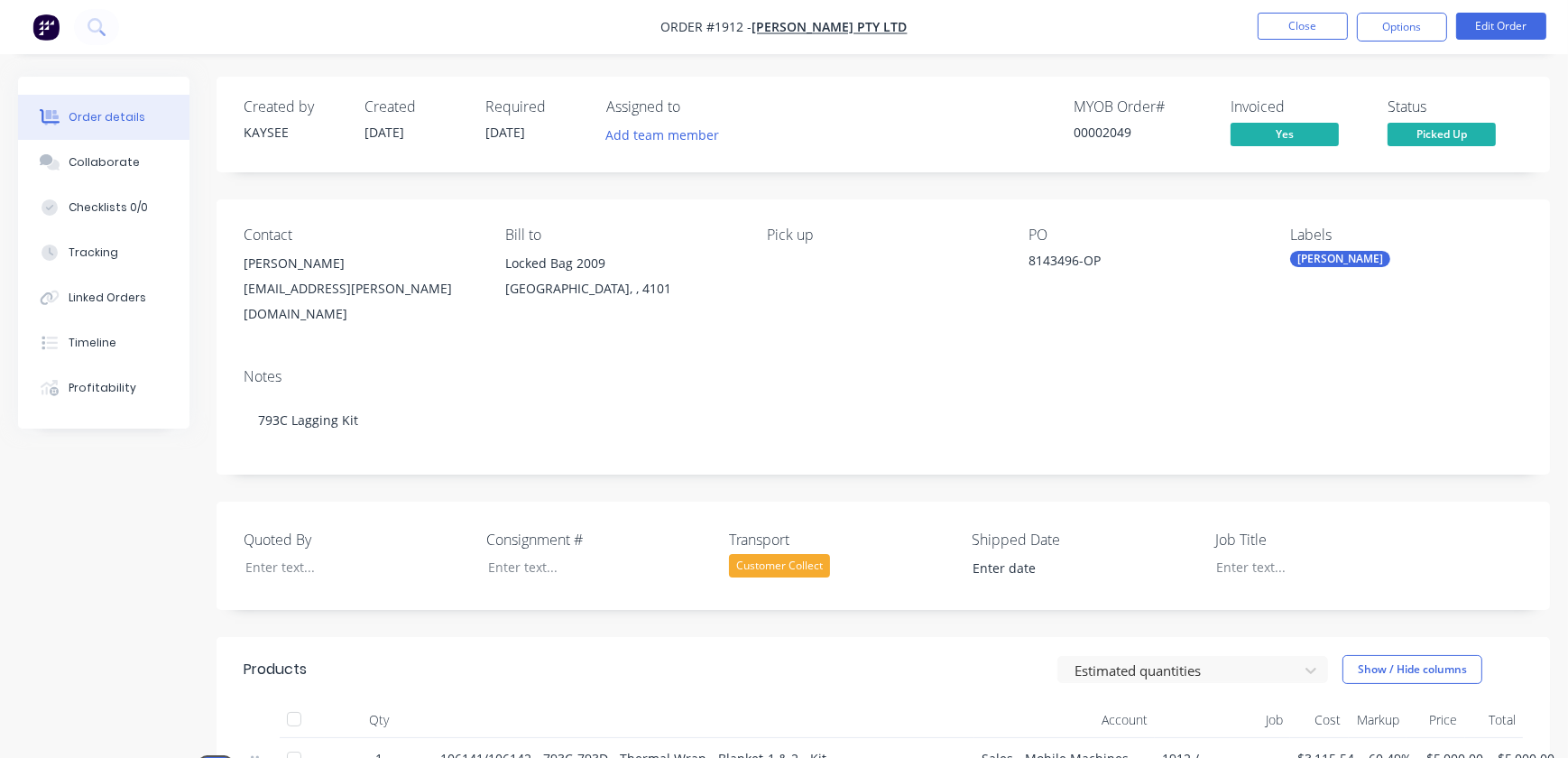
type input "[DATE]"
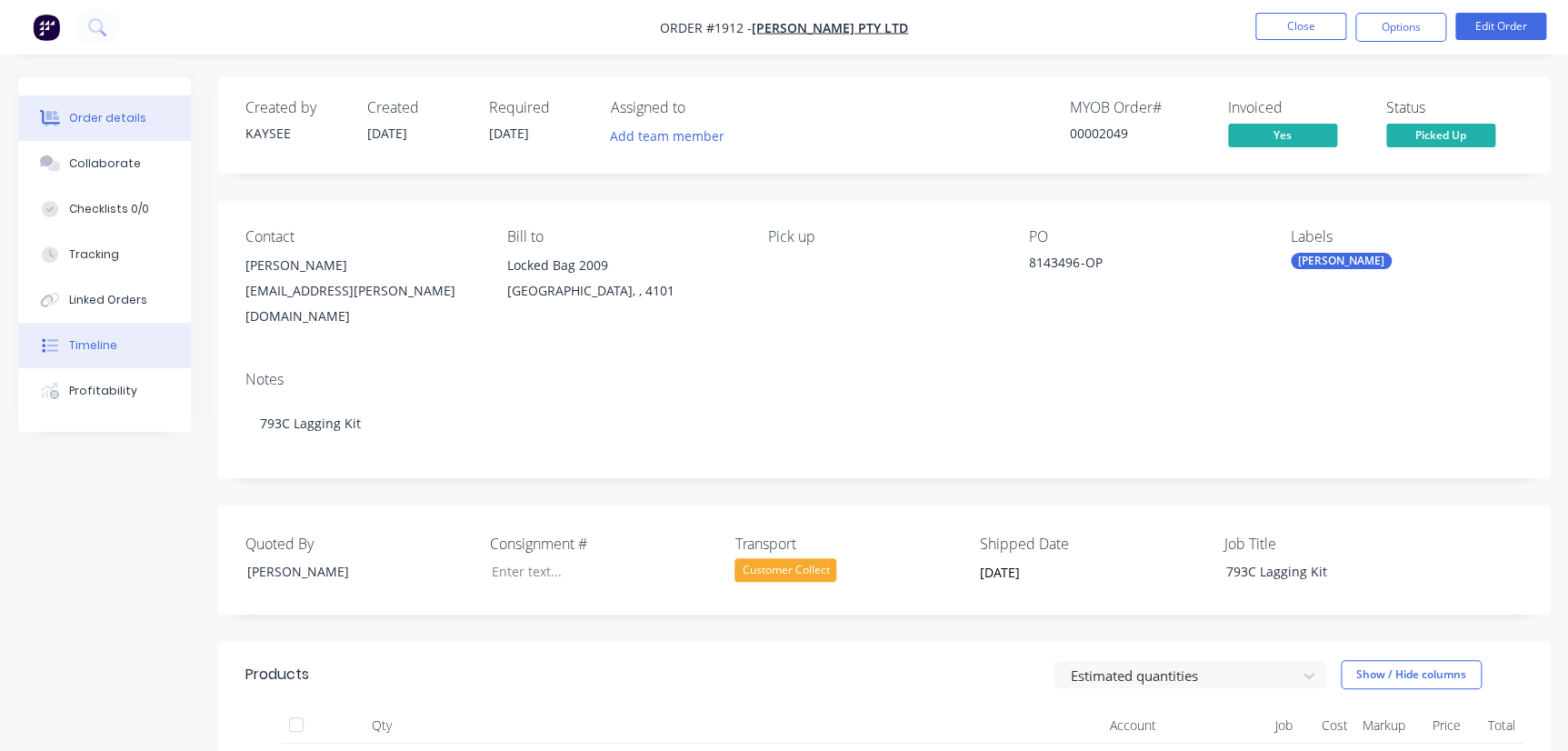
click at [91, 344] on div "Timeline" at bounding box center [93, 345] width 48 height 17
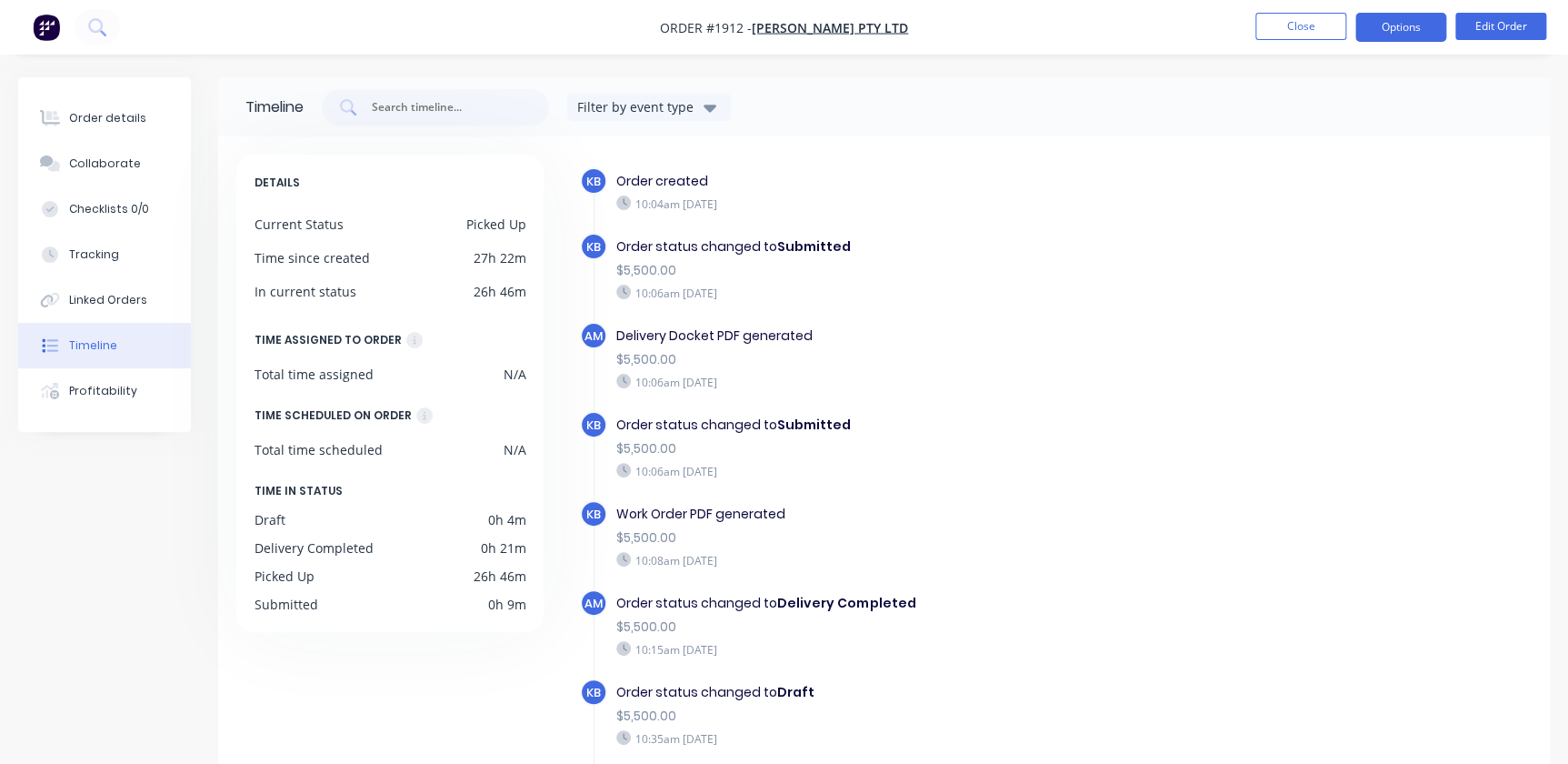
click at [1397, 23] on button "Options" at bounding box center [1401, 28] width 91 height 29
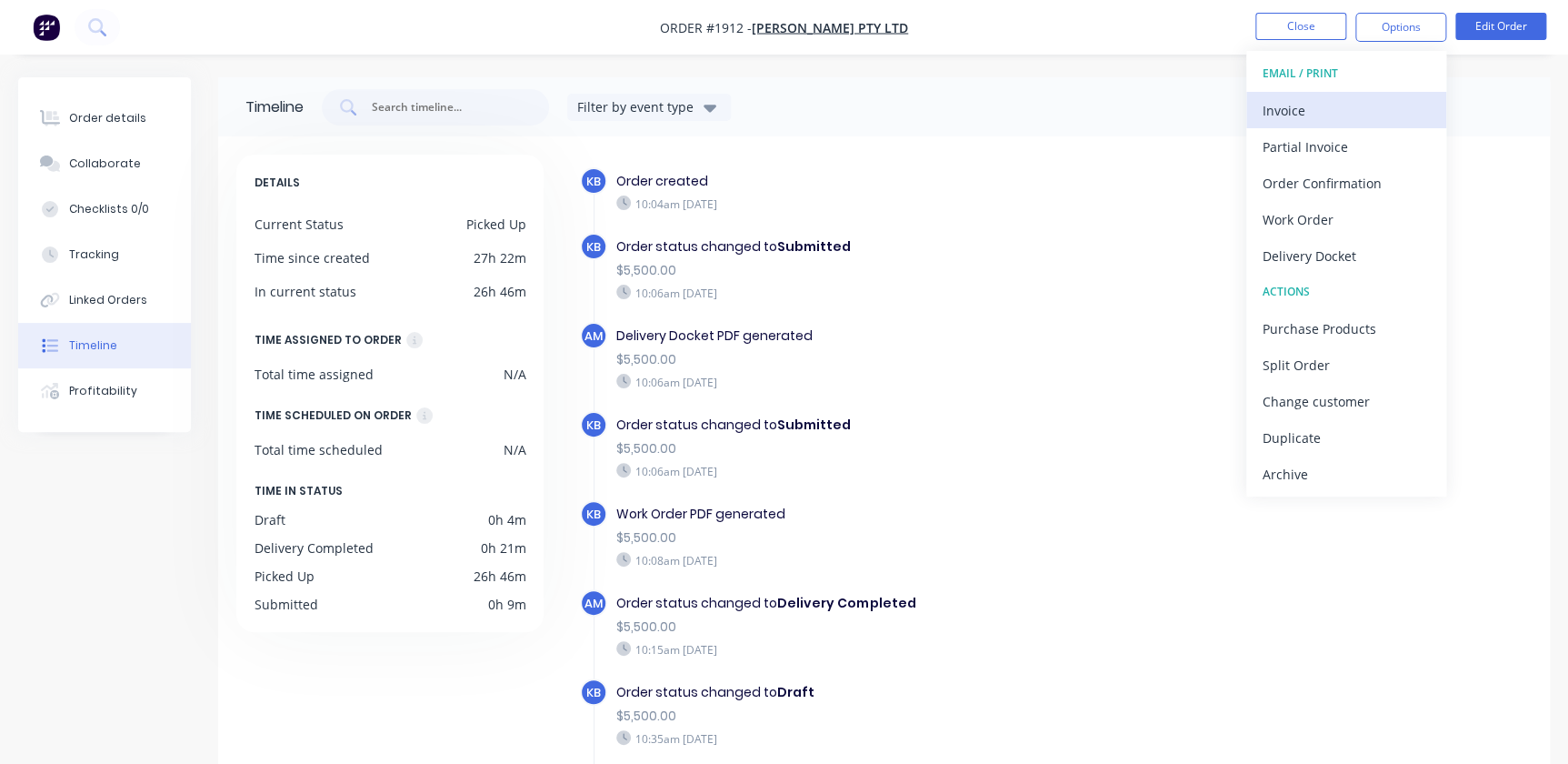
click at [1346, 105] on div "Invoice" at bounding box center [1347, 110] width 167 height 27
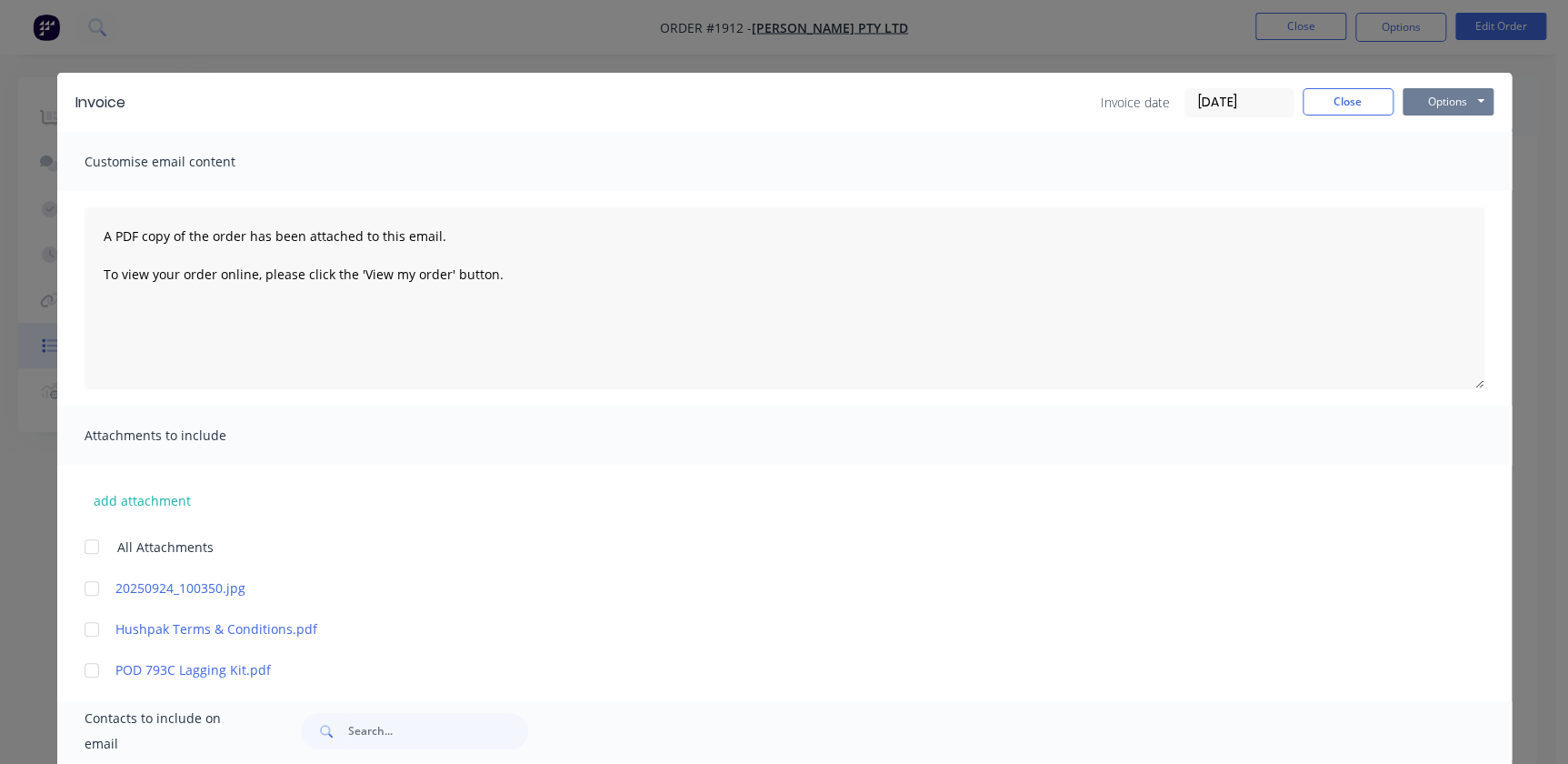
click at [1483, 104] on button "Options" at bounding box center [1448, 102] width 91 height 28
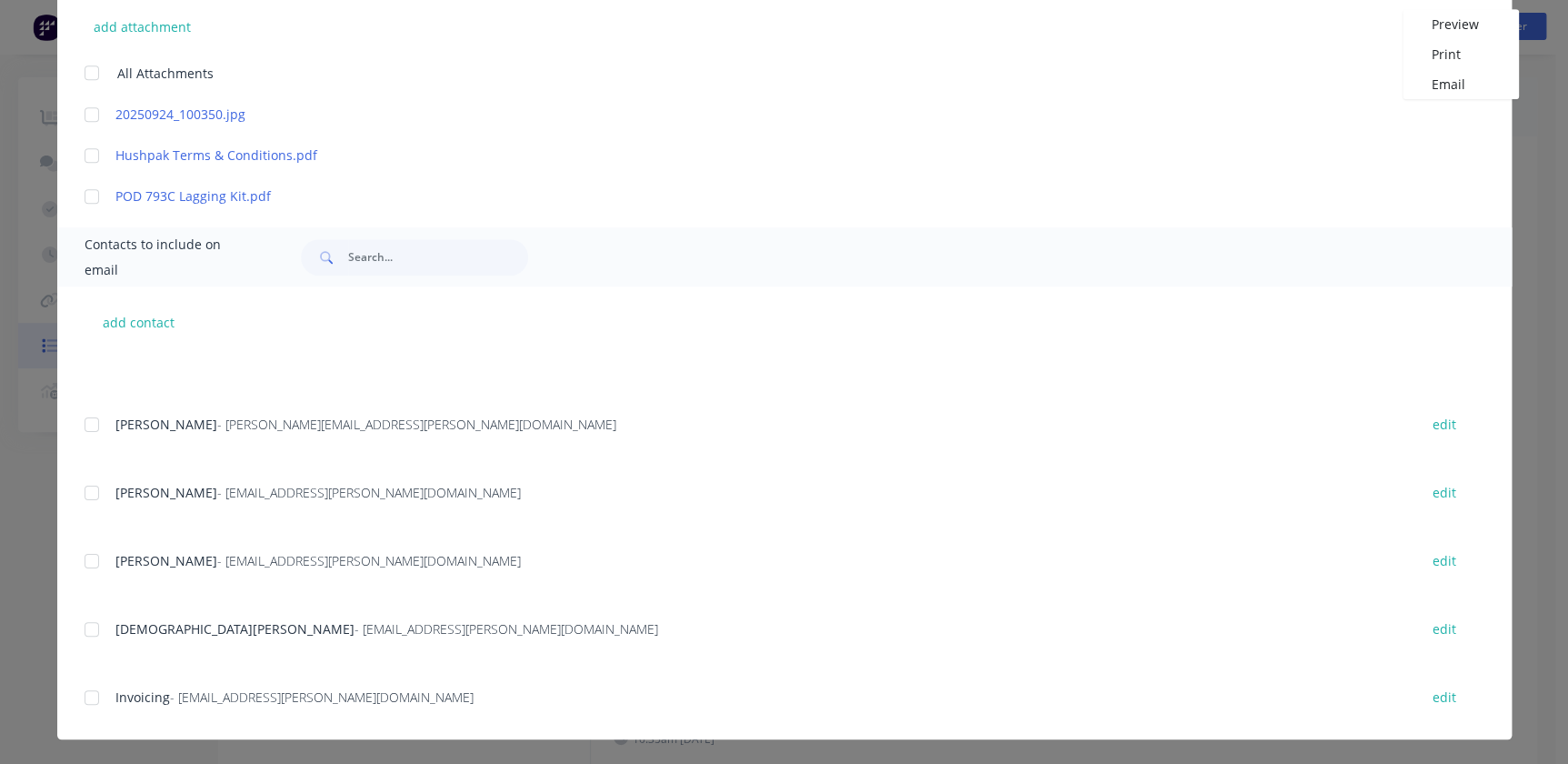
scroll to position [436, 0]
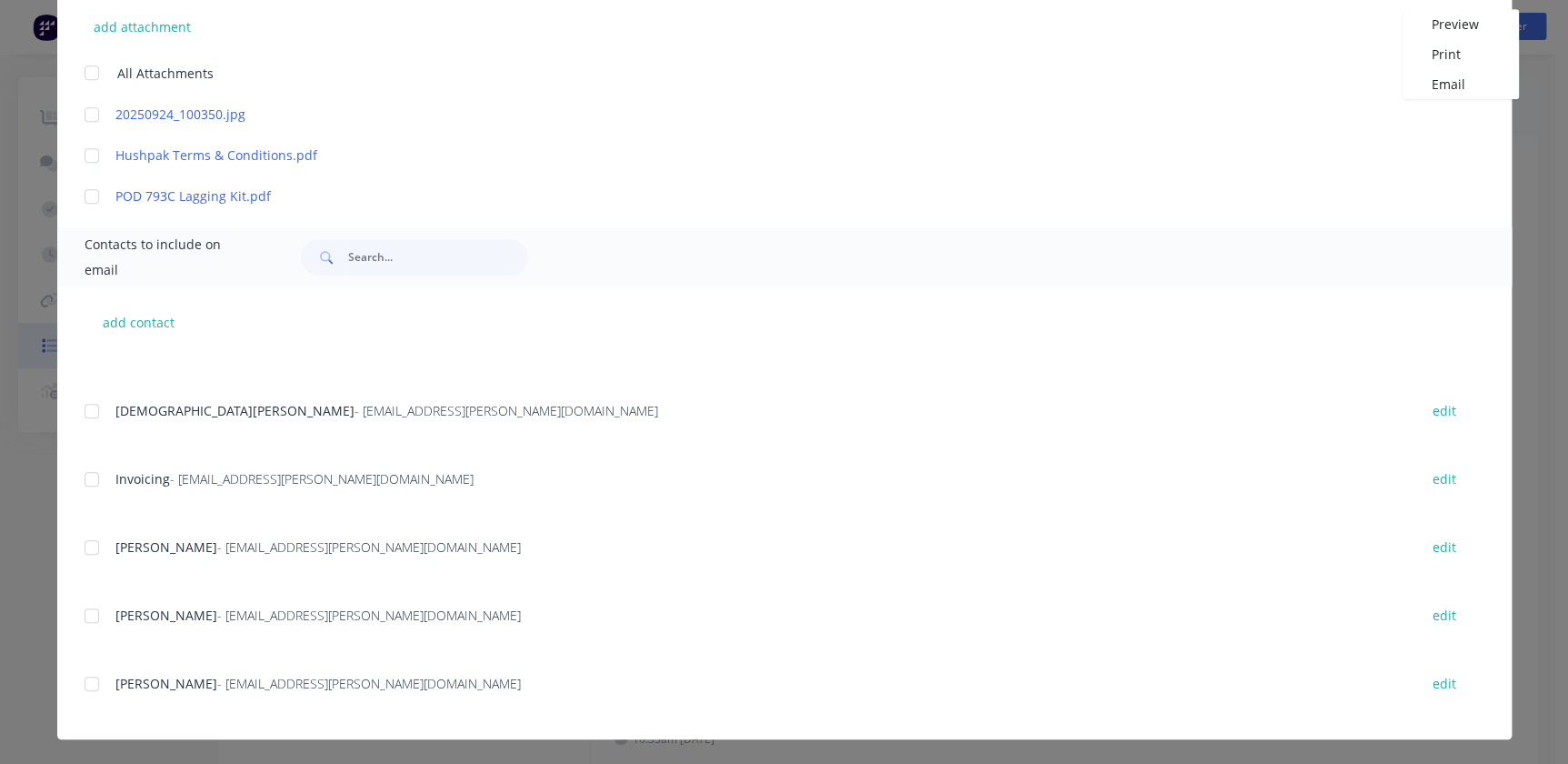
click at [91, 482] on div at bounding box center [92, 479] width 37 height 37
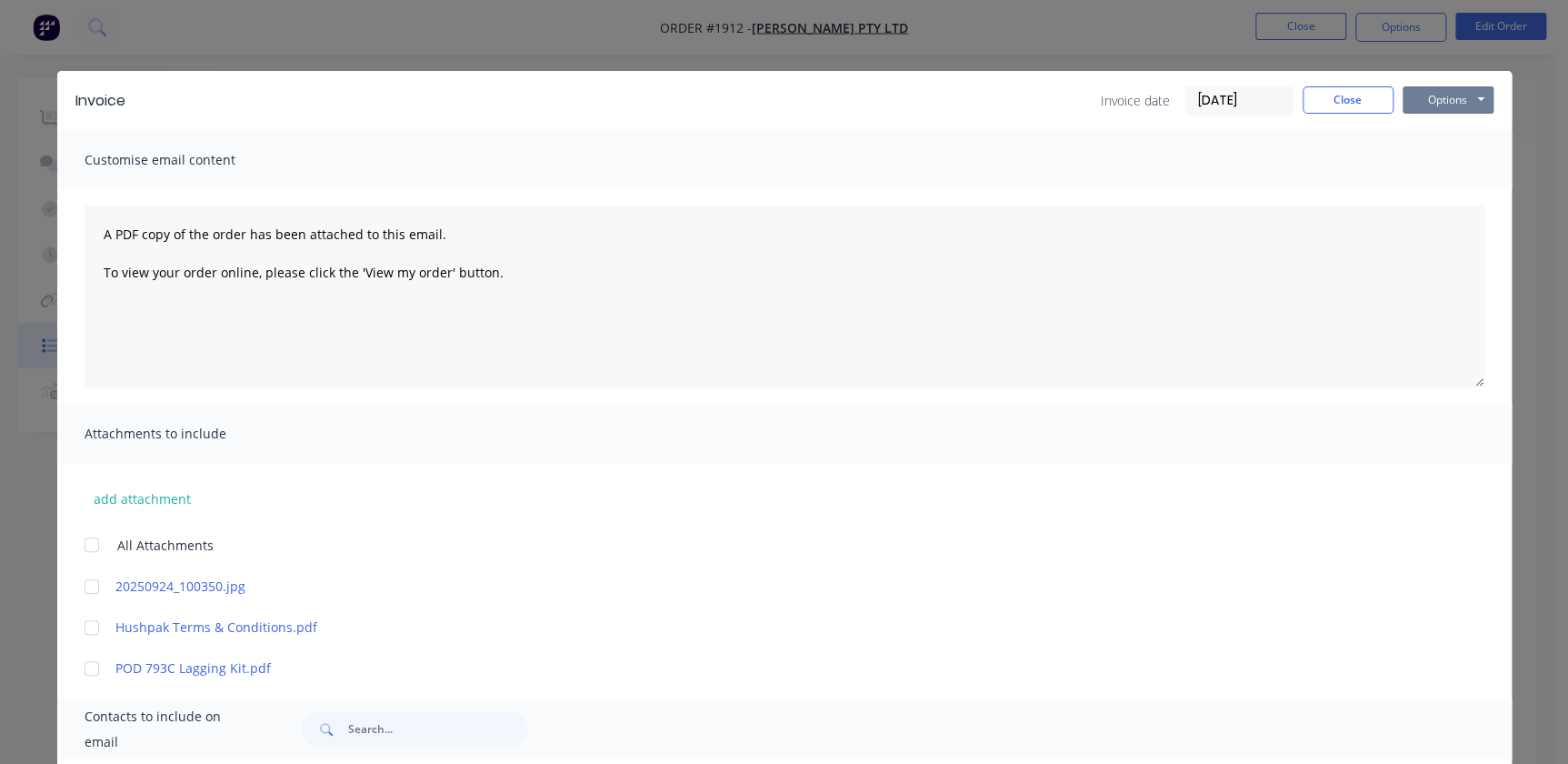
scroll to position [0, 0]
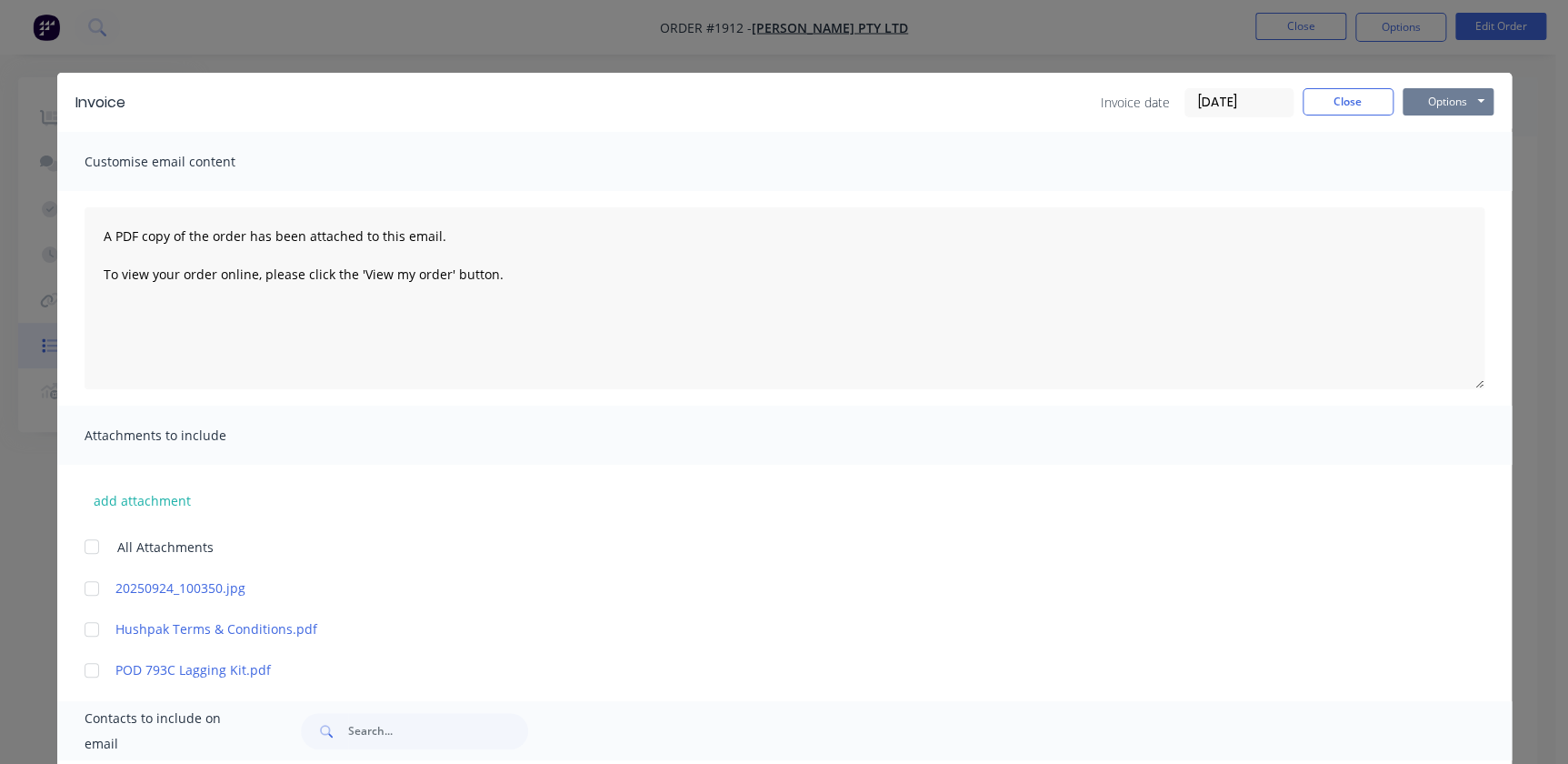
click at [1404, 96] on button "Options" at bounding box center [1448, 102] width 91 height 28
drag, startPoint x: 1427, startPoint y: 194, endPoint x: 812, endPoint y: 585, distance: 728.8
click at [817, 588] on div "Invoice Invoice date [DATE] Close Options Preview Print Email Customise email c…" at bounding box center [784, 643] width 1455 height 1140
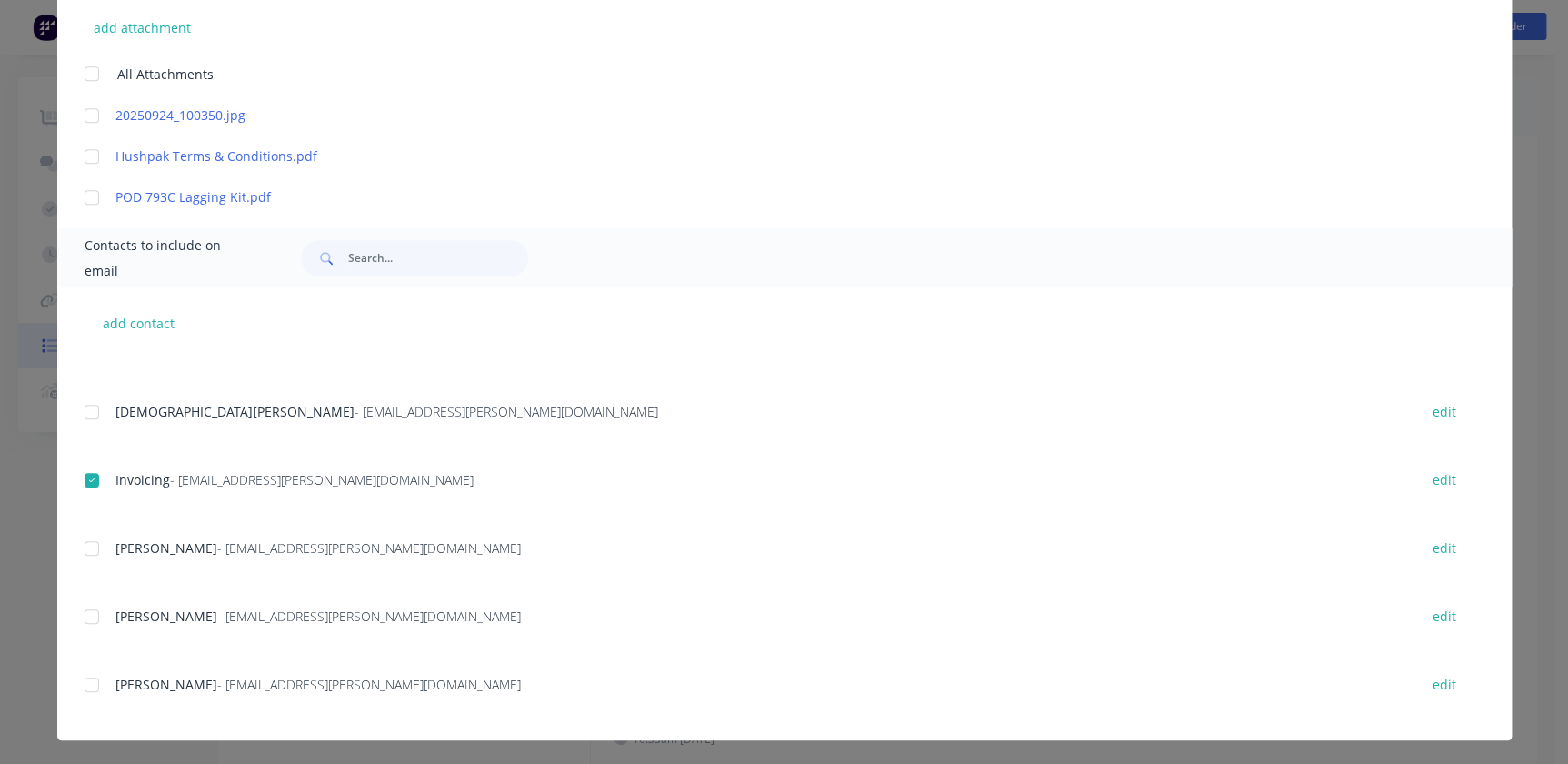
scroll to position [474, 0]
click at [88, 554] on div at bounding box center [92, 547] width 37 height 37
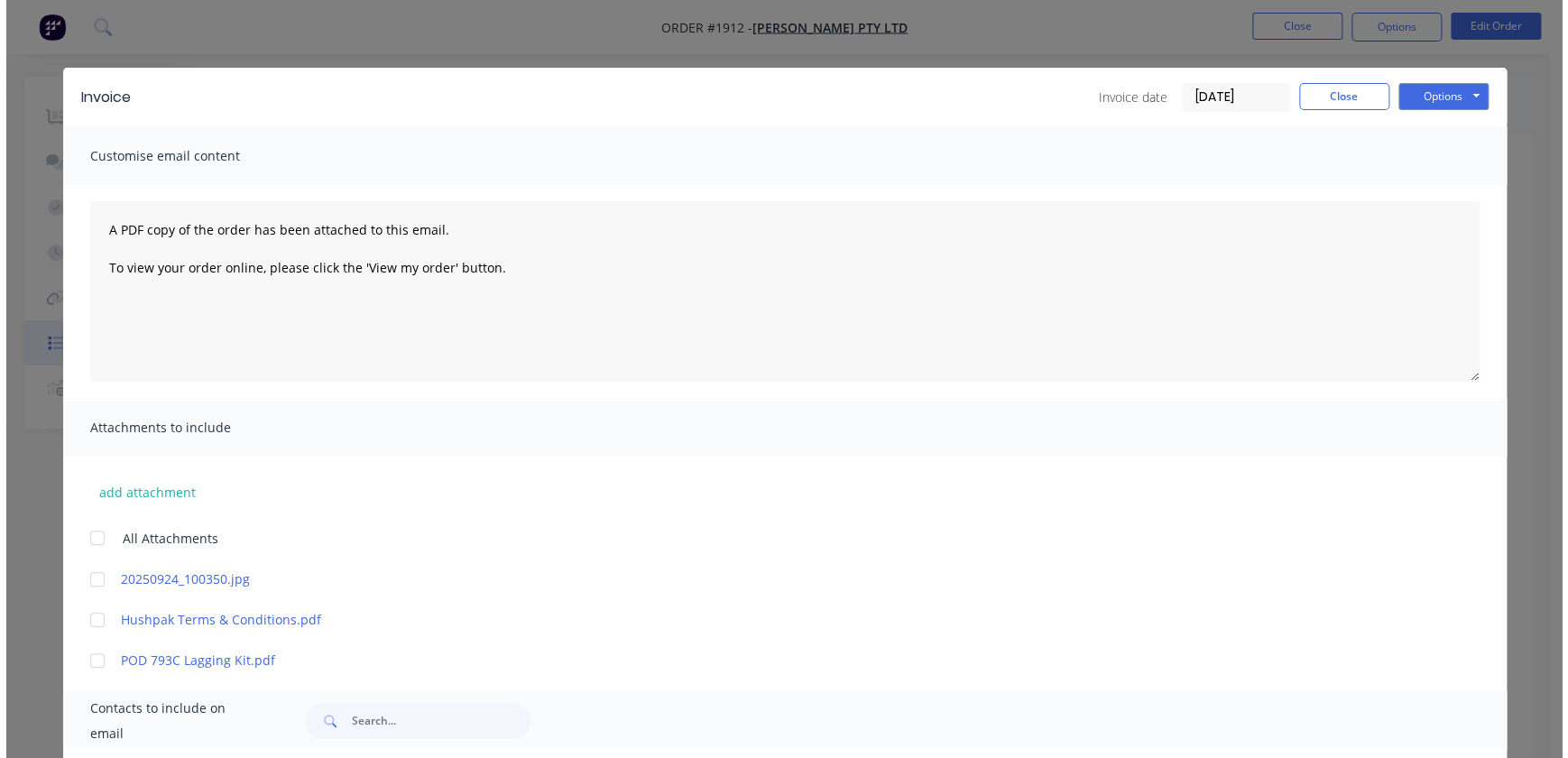
scroll to position [0, 0]
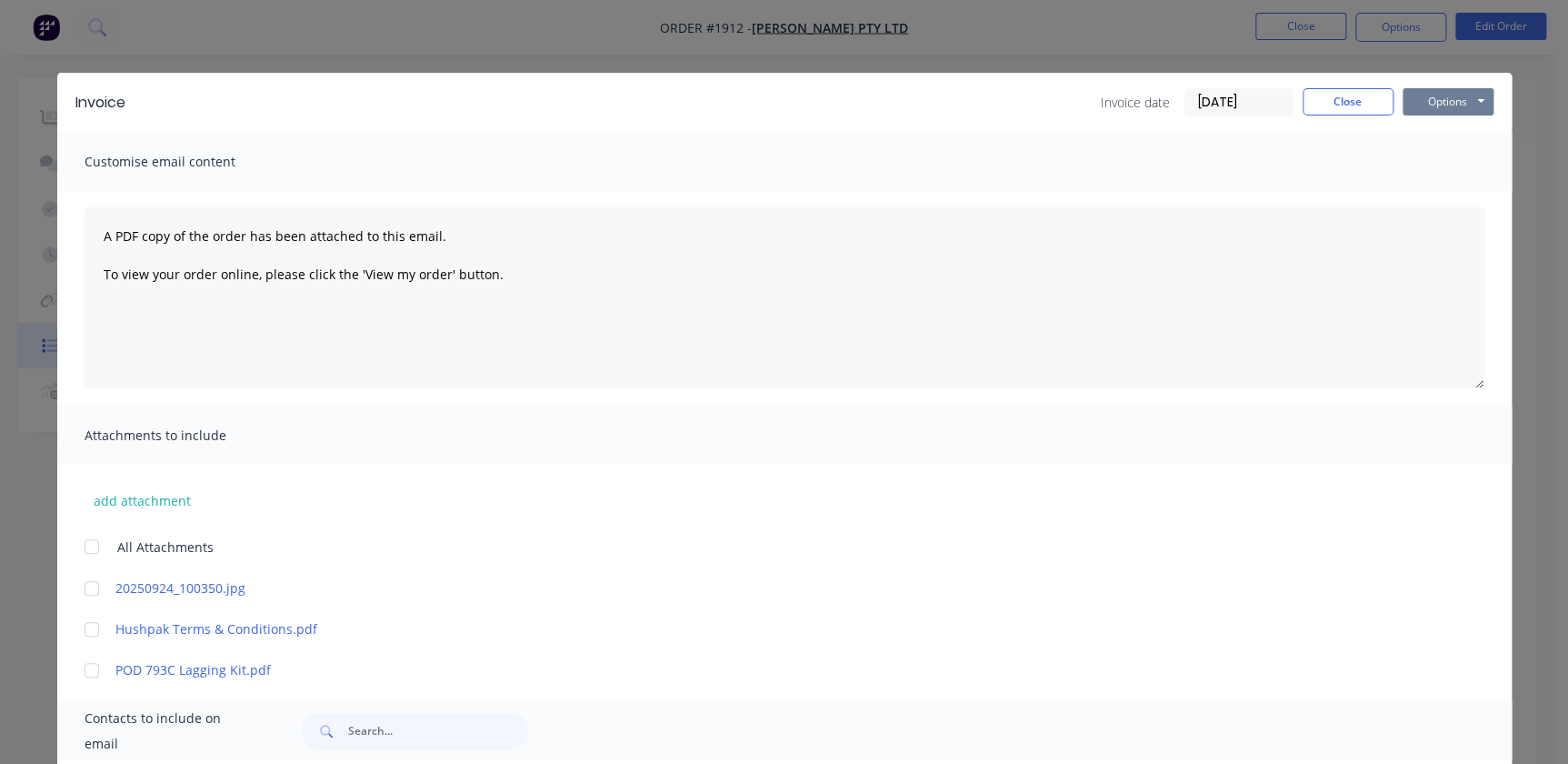
click at [1454, 108] on button "Options" at bounding box center [1448, 102] width 91 height 28
click at [1446, 202] on button "Email" at bounding box center [1461, 194] width 117 height 30
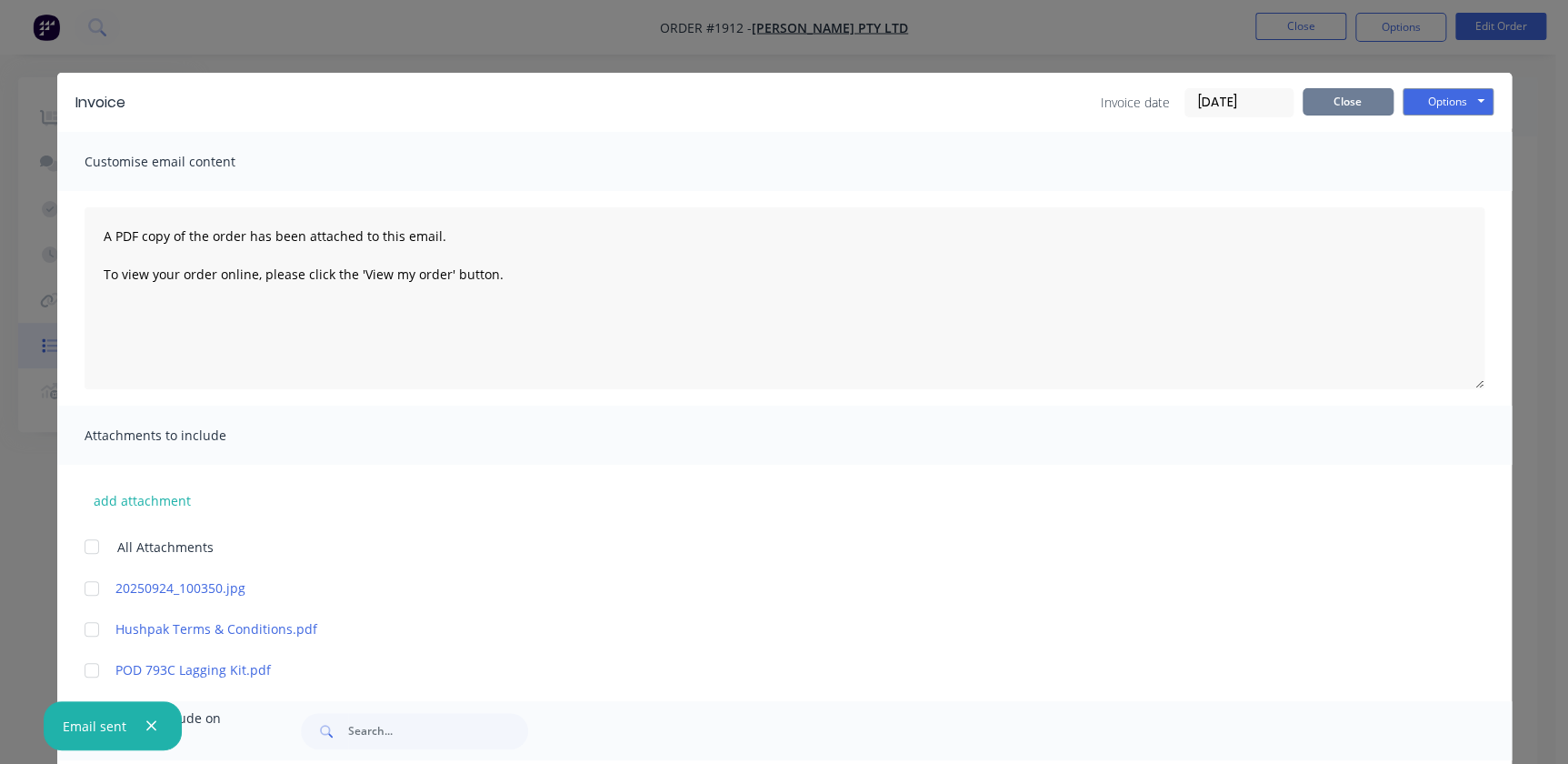
click at [1369, 90] on button "Close" at bounding box center [1348, 102] width 91 height 28
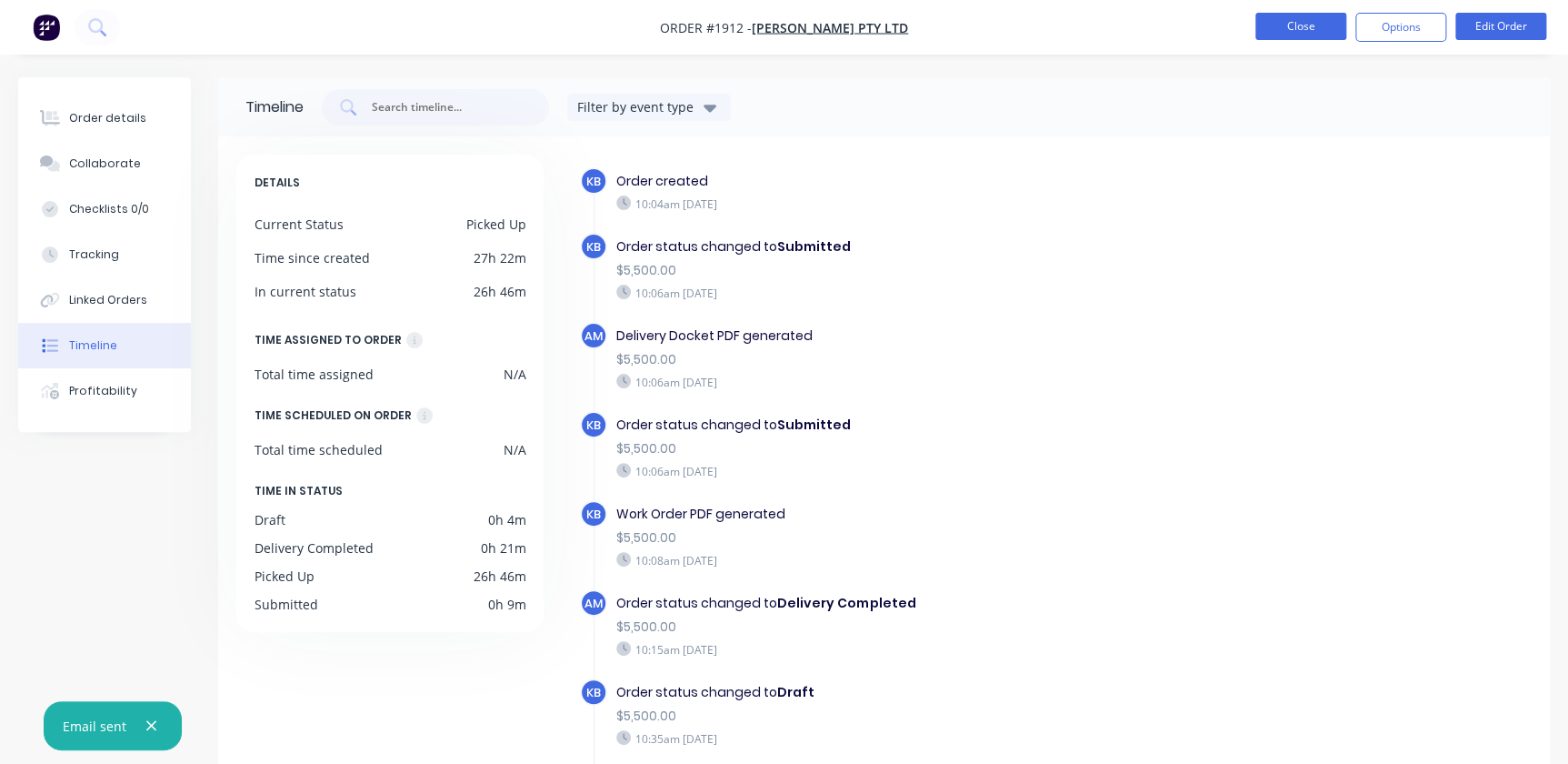
click at [1286, 13] on button "Close" at bounding box center [1301, 27] width 91 height 28
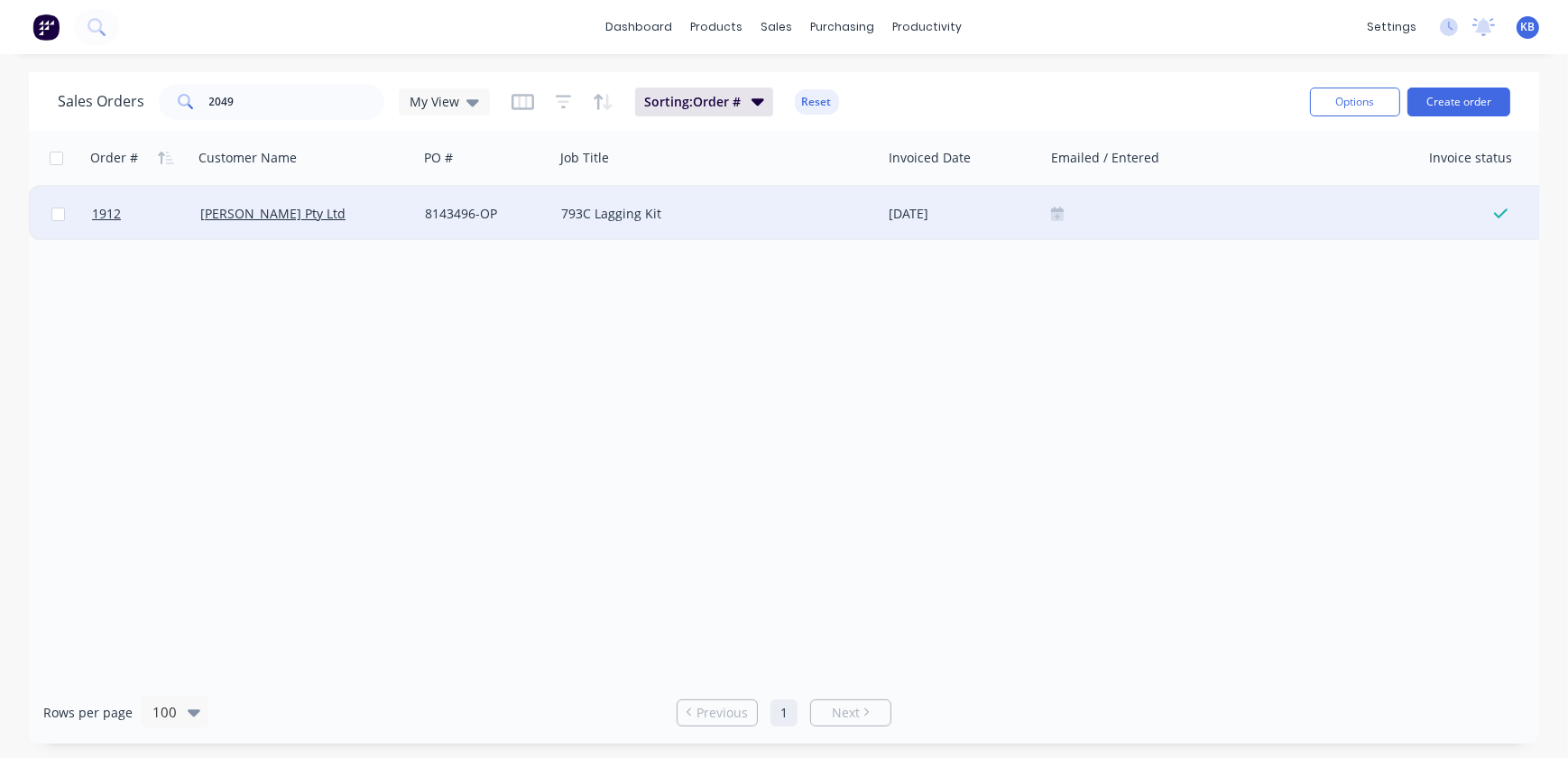
click at [1056, 207] on icon at bounding box center [1058, 214] width 13 height 15
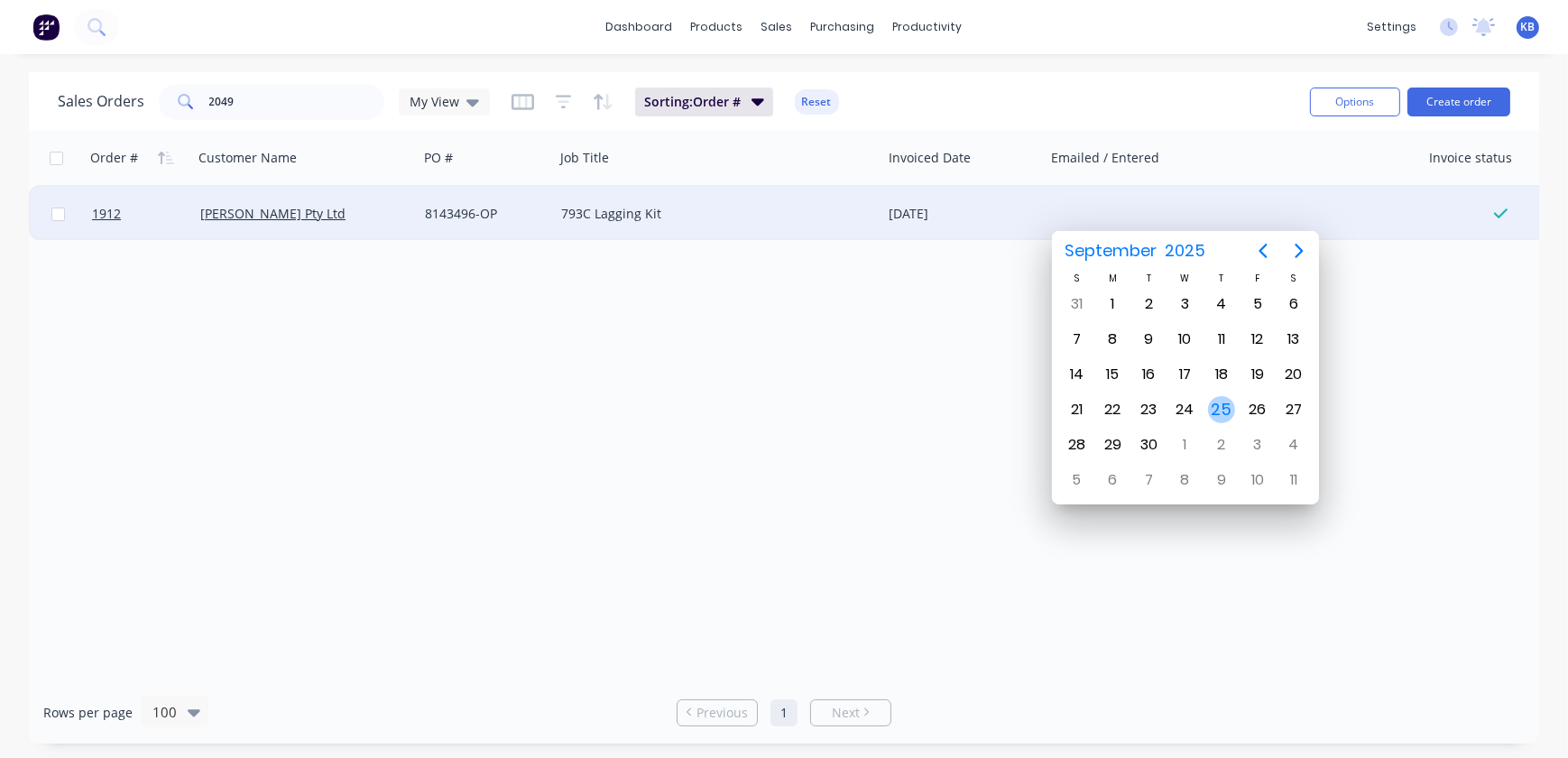
click at [1213, 410] on div "25" at bounding box center [1222, 410] width 27 height 27
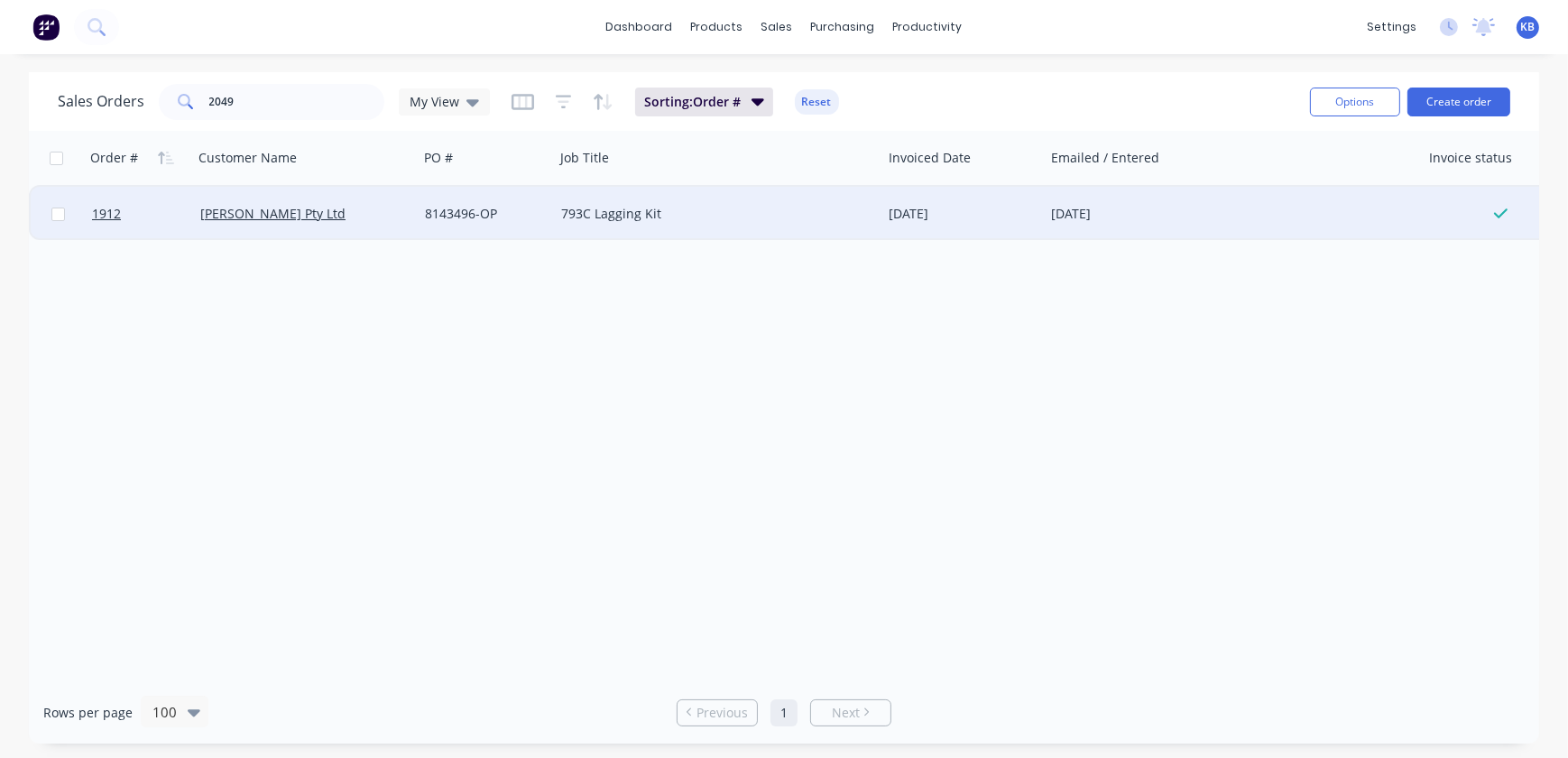
click at [1137, 501] on div "Order # Customer Name PO # Job Title Invoiced Date Emailed / Entered Invoice st…" at bounding box center [784, 406] width 1511 height 550
drag, startPoint x: 325, startPoint y: 97, endPoint x: 186, endPoint y: 109, distance: 139.5
click at [187, 109] on div "2049" at bounding box center [272, 102] width 226 height 36
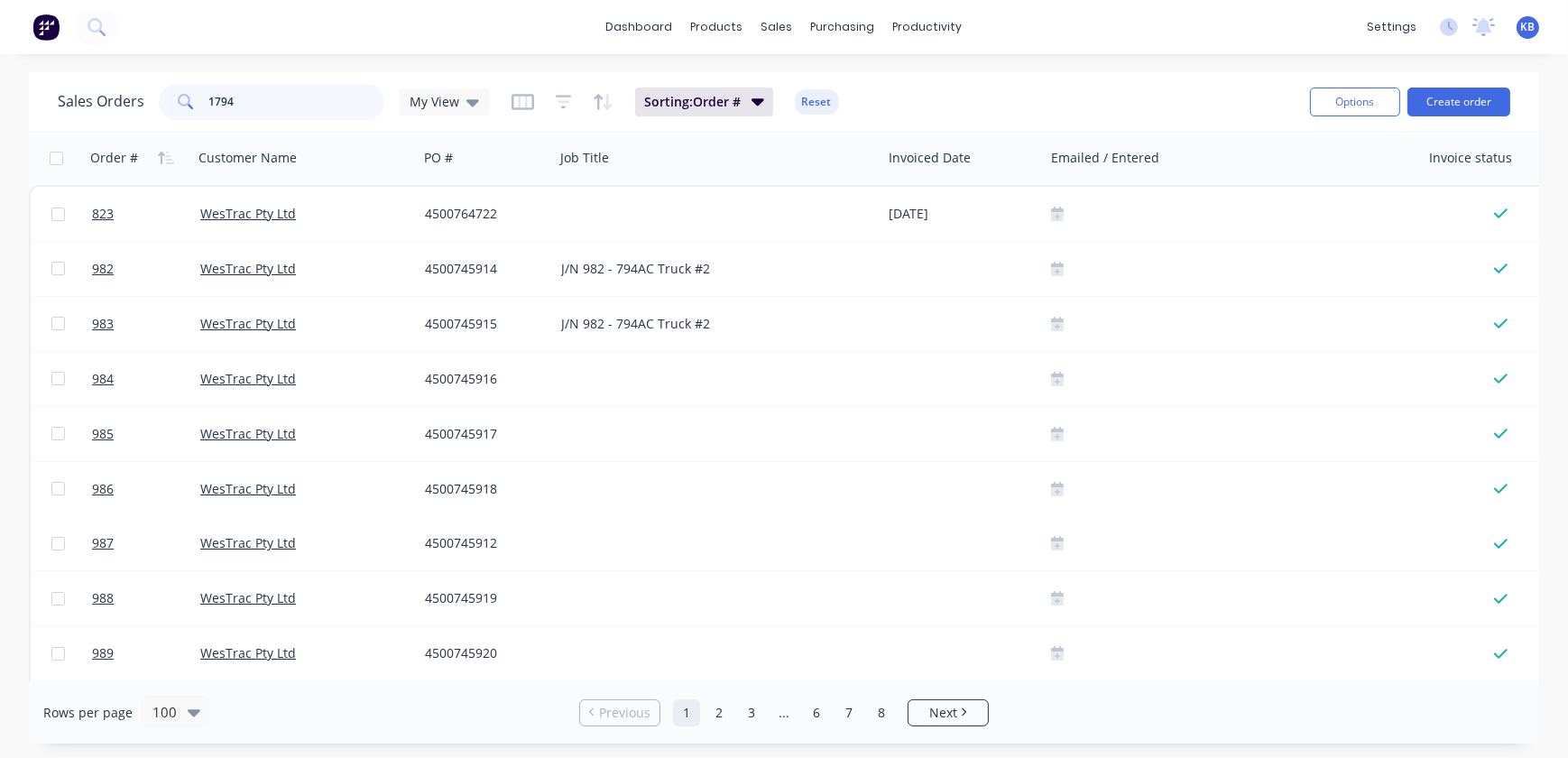
type input "1794"
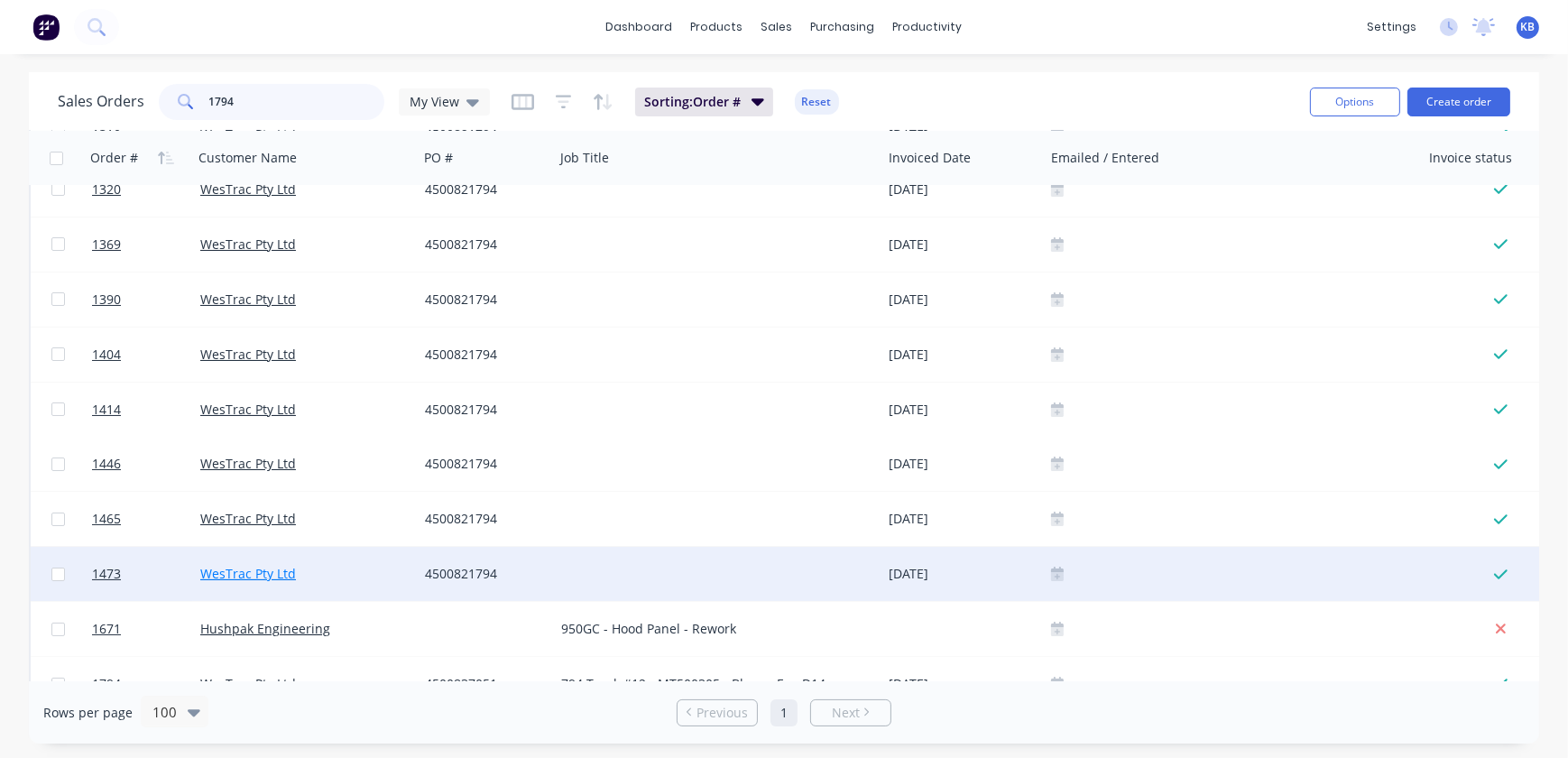
scroll to position [118, 0]
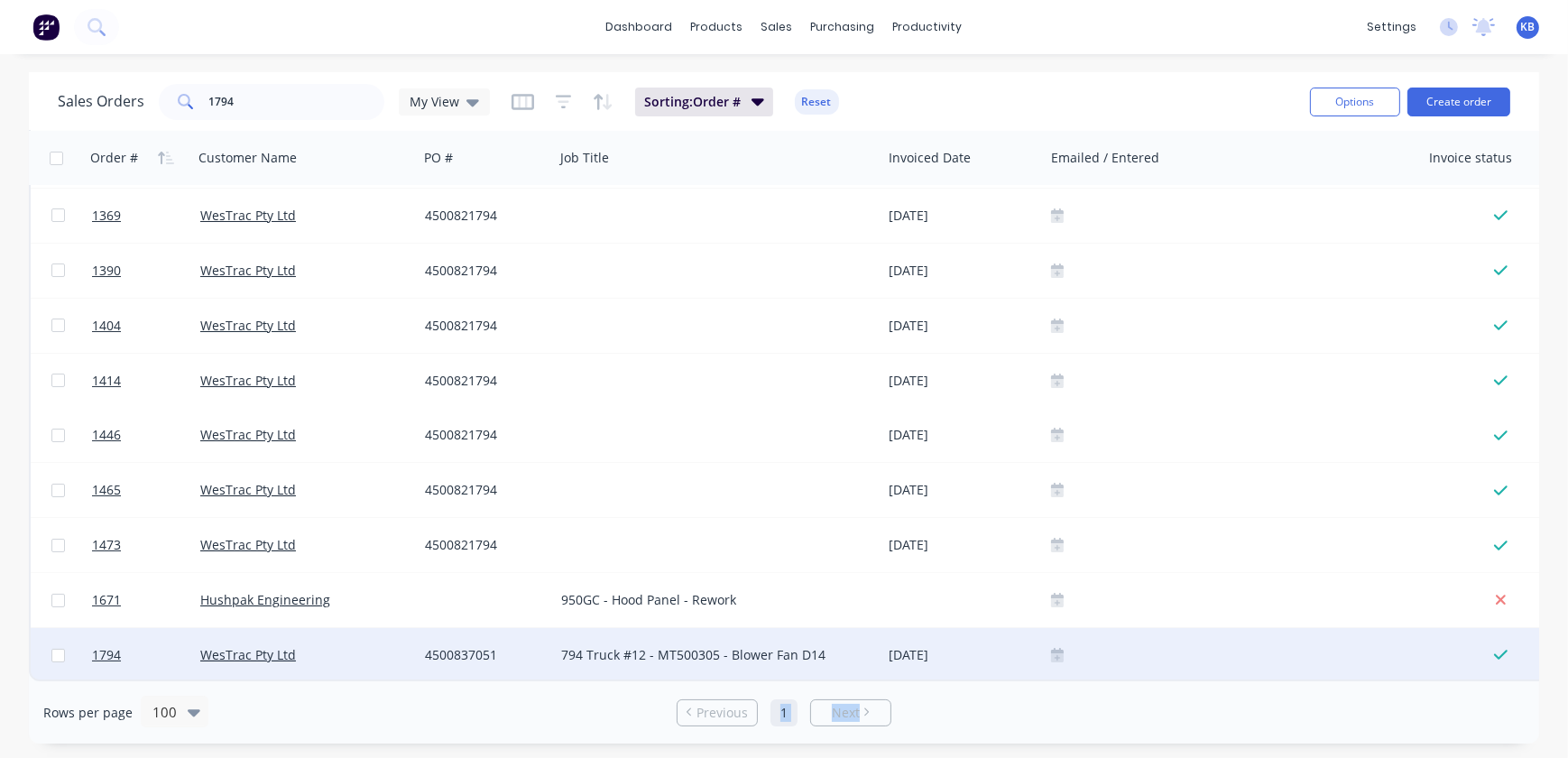
drag, startPoint x: 771, startPoint y: 681, endPoint x: 896, endPoint y: 668, distance: 125.7
click at [983, 685] on div "Rows per page 100 Previous 1 Next" at bounding box center [784, 712] width 1511 height 62
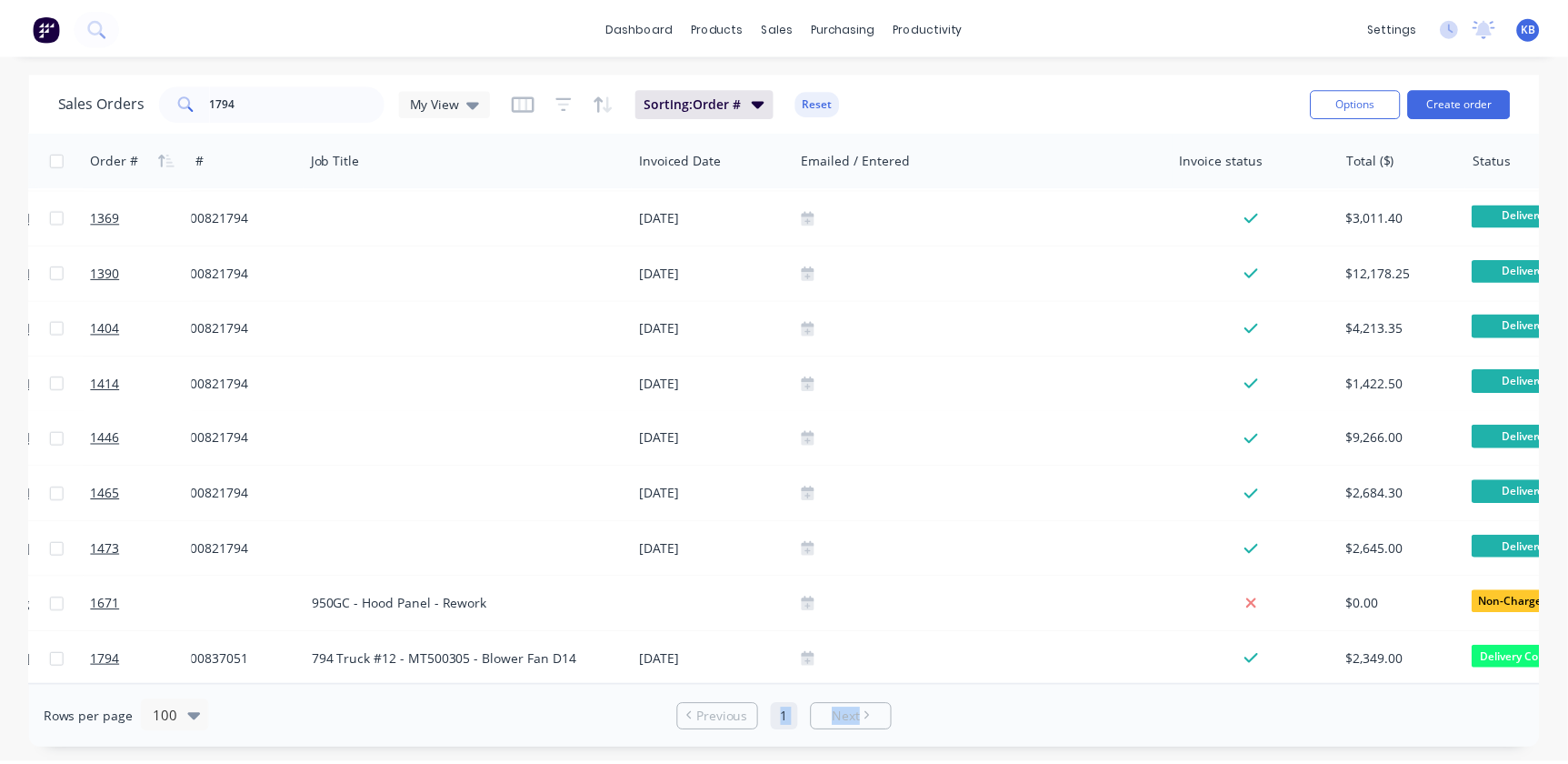
scroll to position [118, 111]
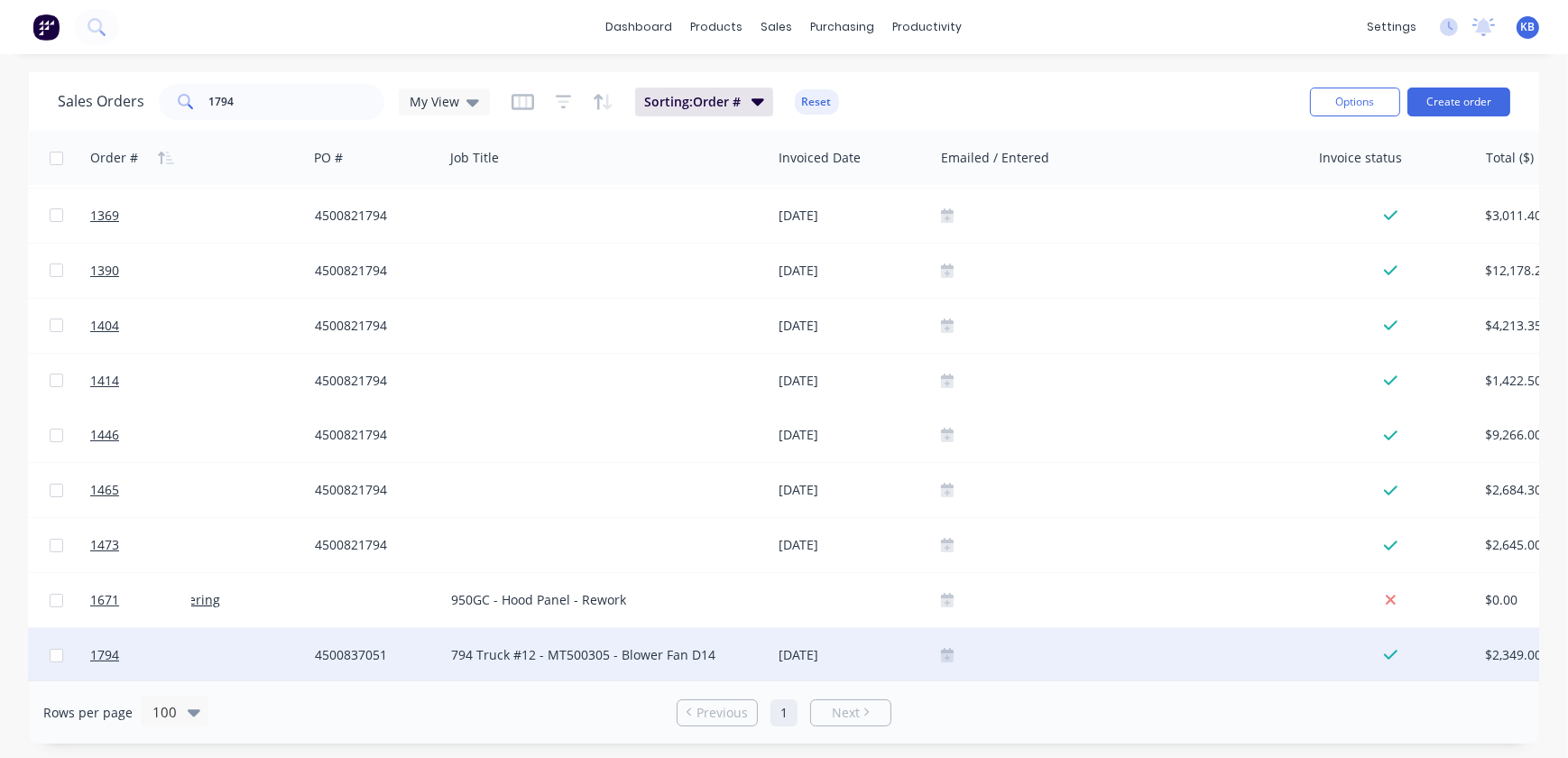
click at [944, 635] on div at bounding box center [1122, 654] width 377 height 54
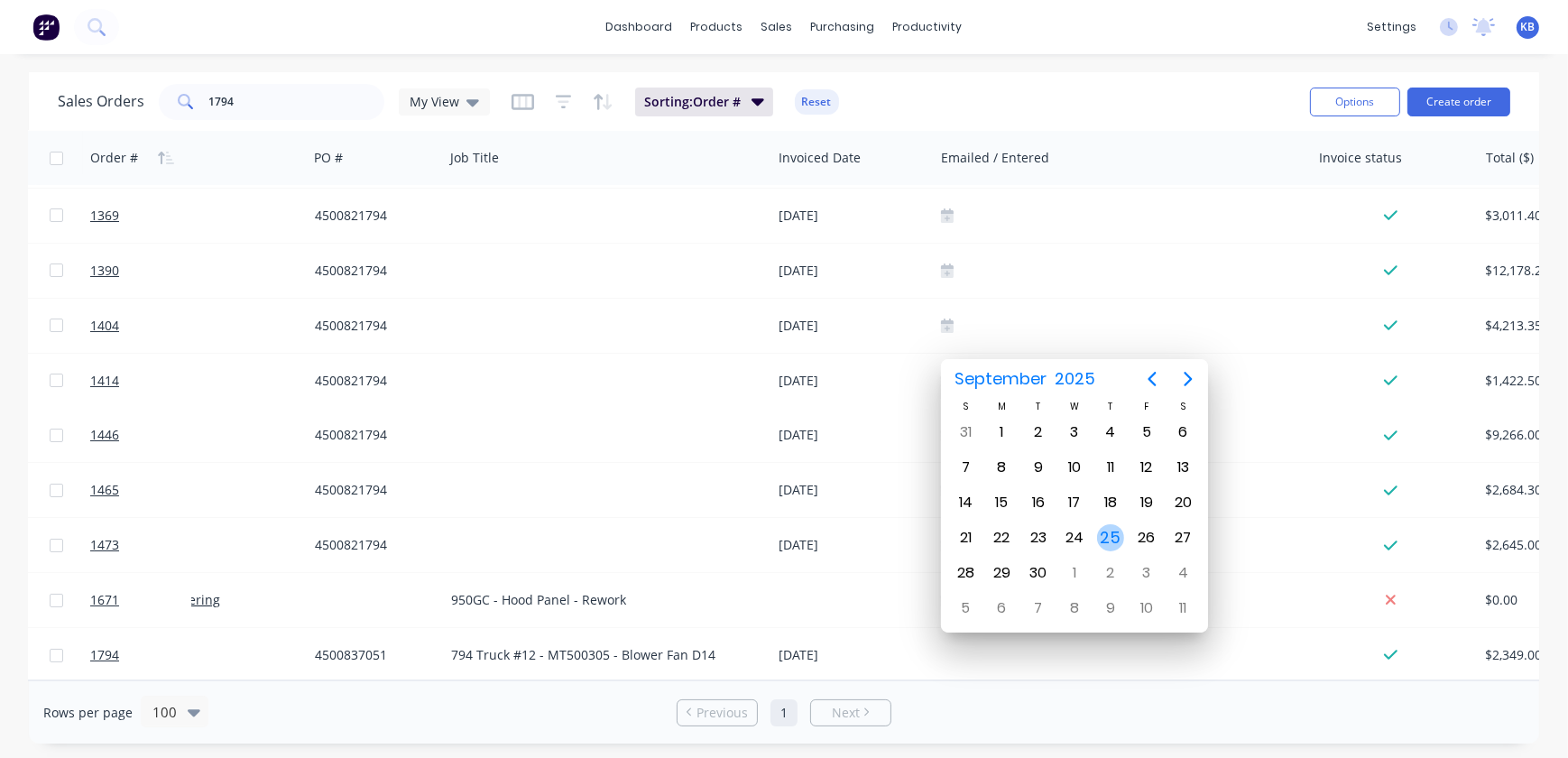
click at [1105, 530] on div "25" at bounding box center [1111, 538] width 27 height 27
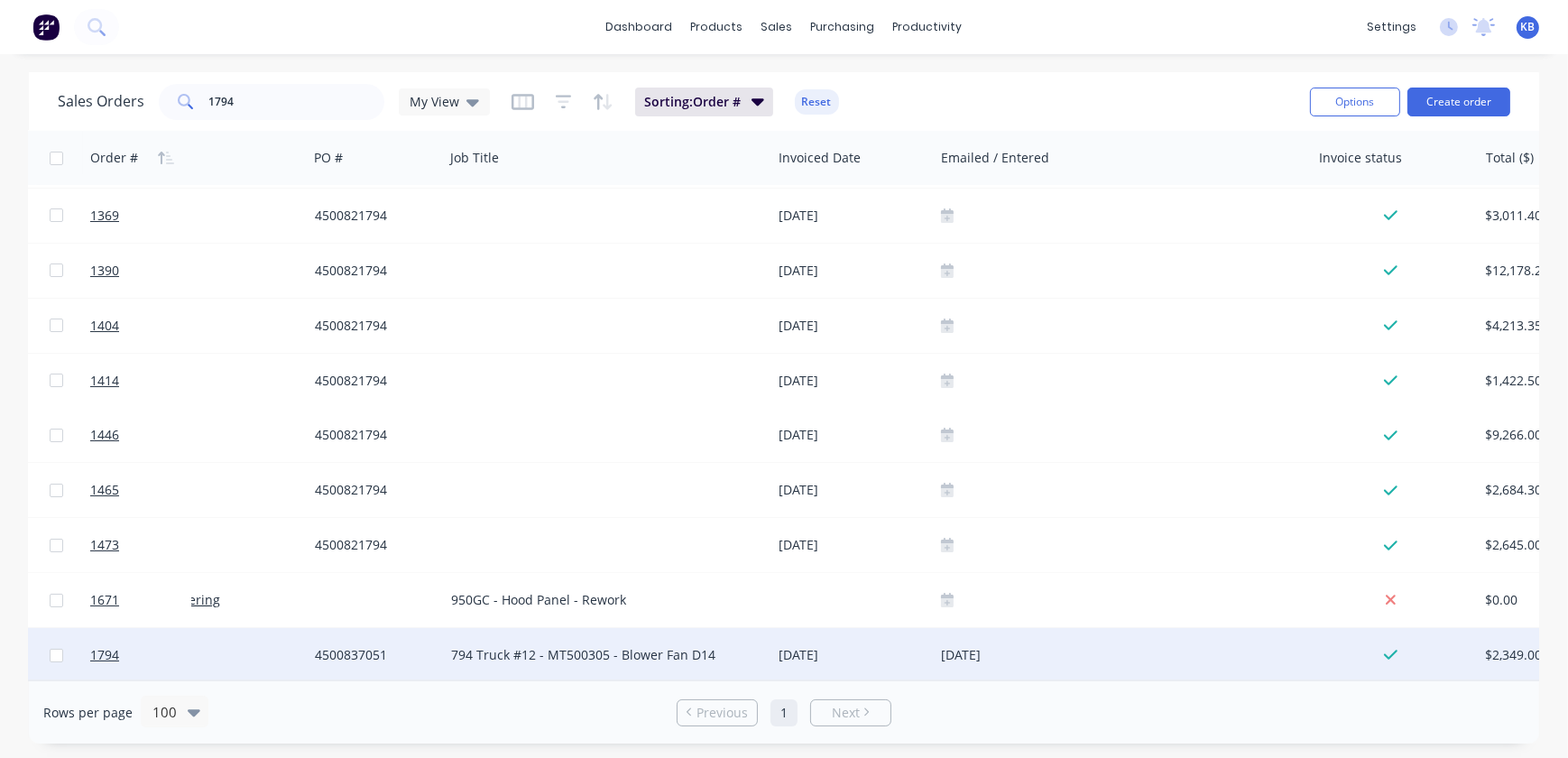
click at [87, 637] on div at bounding box center [137, 654] width 108 height 54
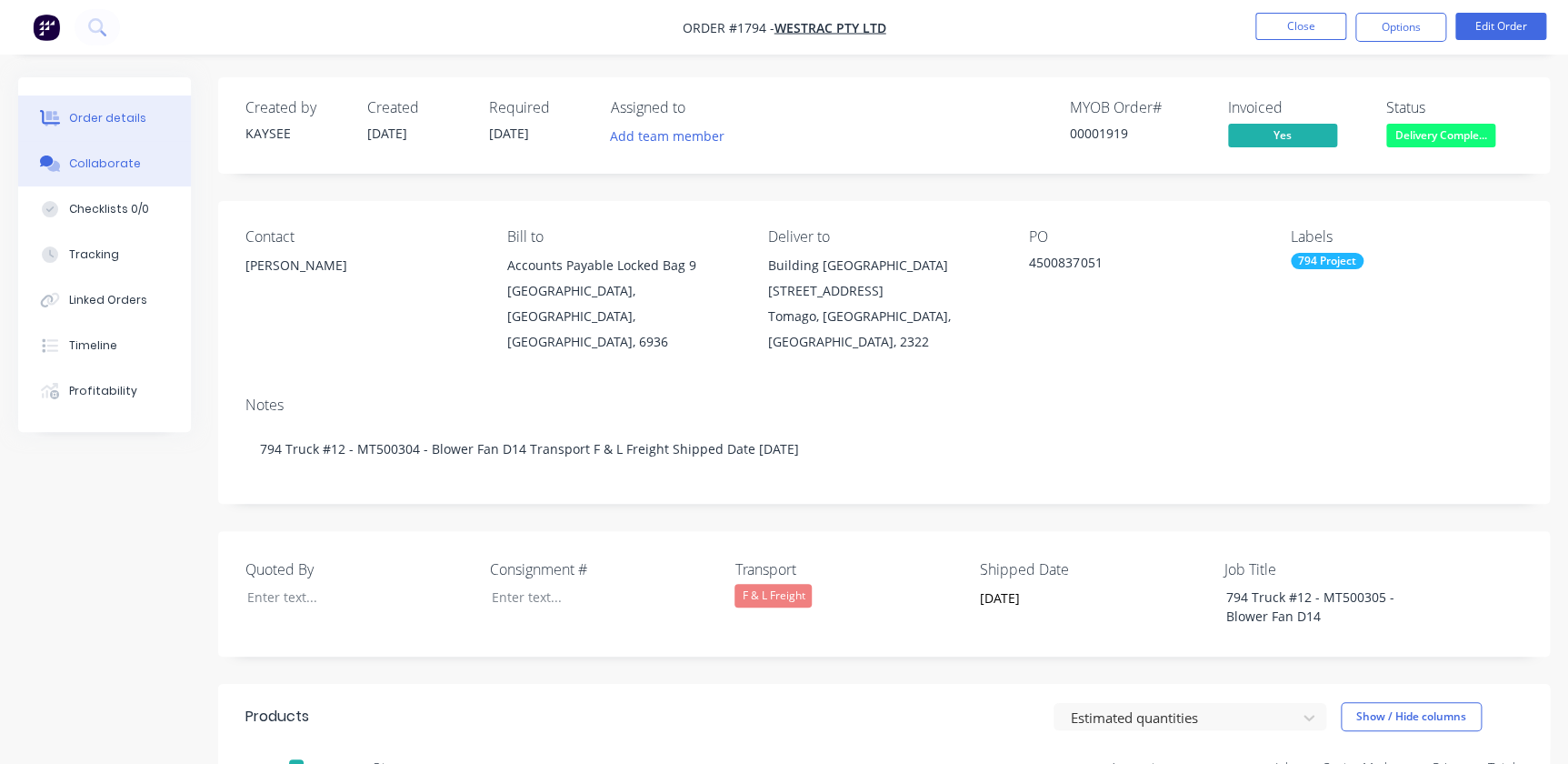
click at [82, 165] on div "Collaborate" at bounding box center [105, 163] width 72 height 17
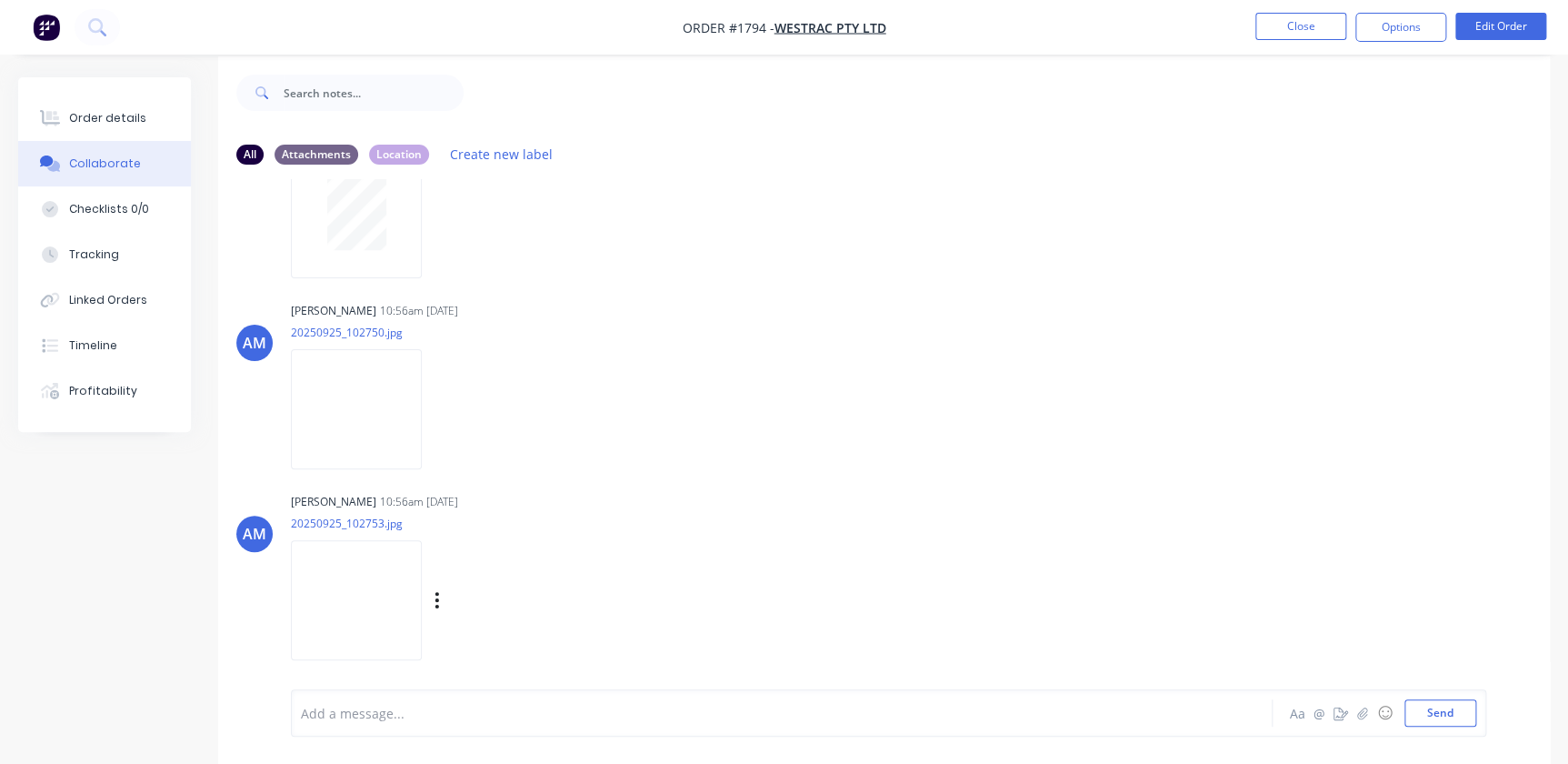
scroll to position [28, 0]
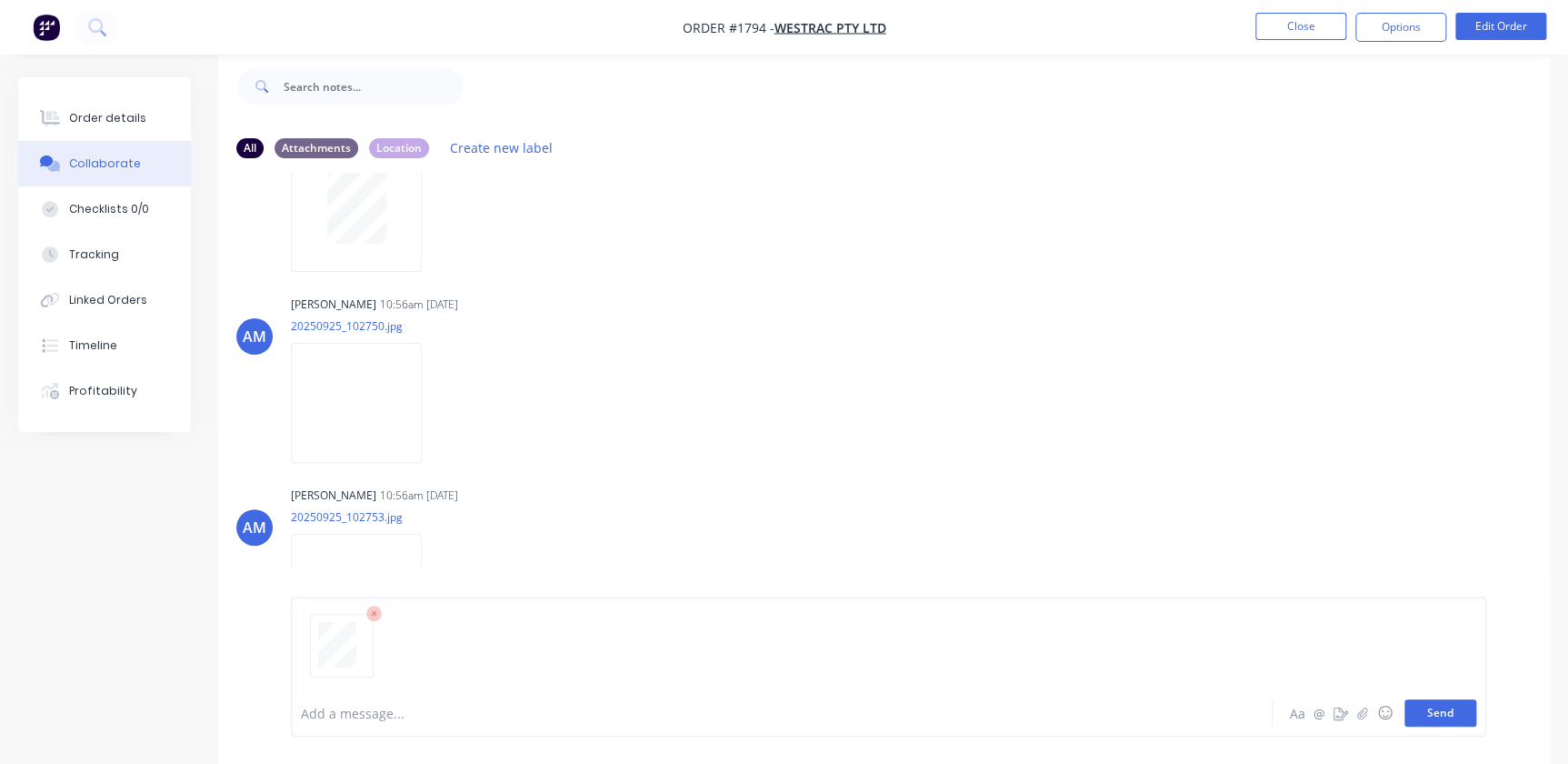
click at [1441, 715] on button "Send" at bounding box center [1440, 713] width 72 height 28
click at [1273, 20] on button "Close" at bounding box center [1301, 27] width 91 height 28
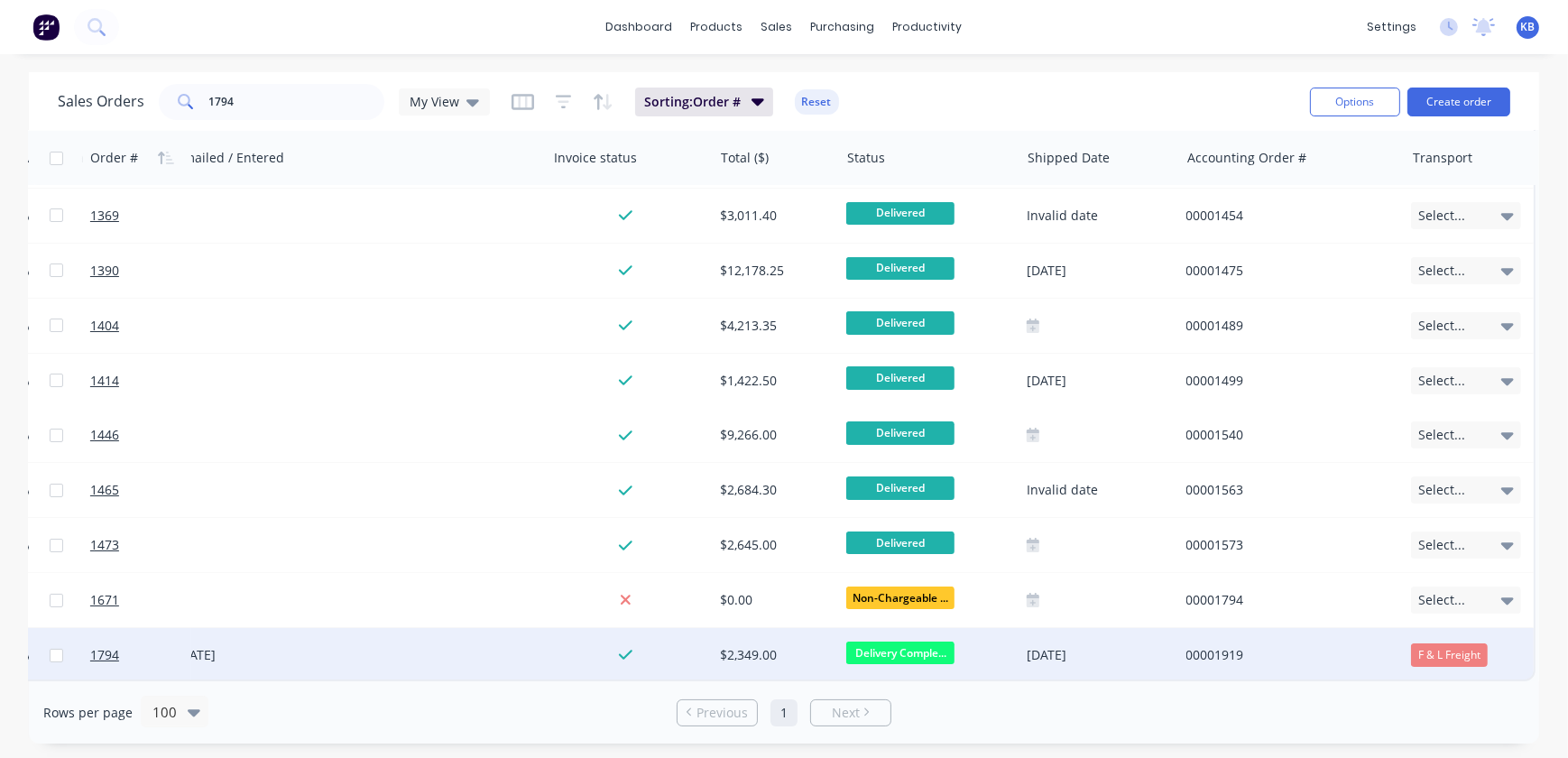
scroll to position [118, 867]
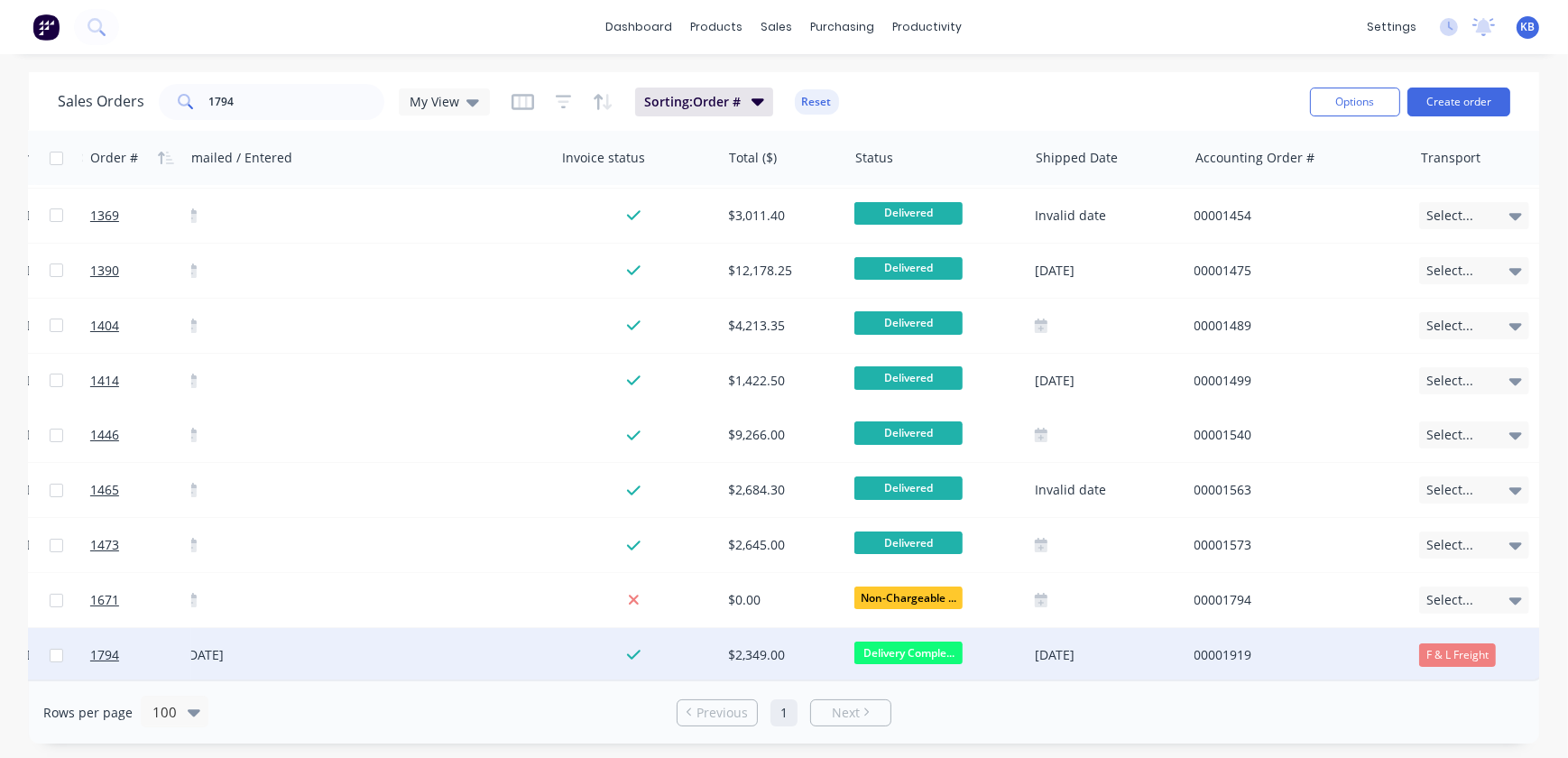
click at [914, 646] on span "Delivery Comple..." at bounding box center [908, 652] width 108 height 23
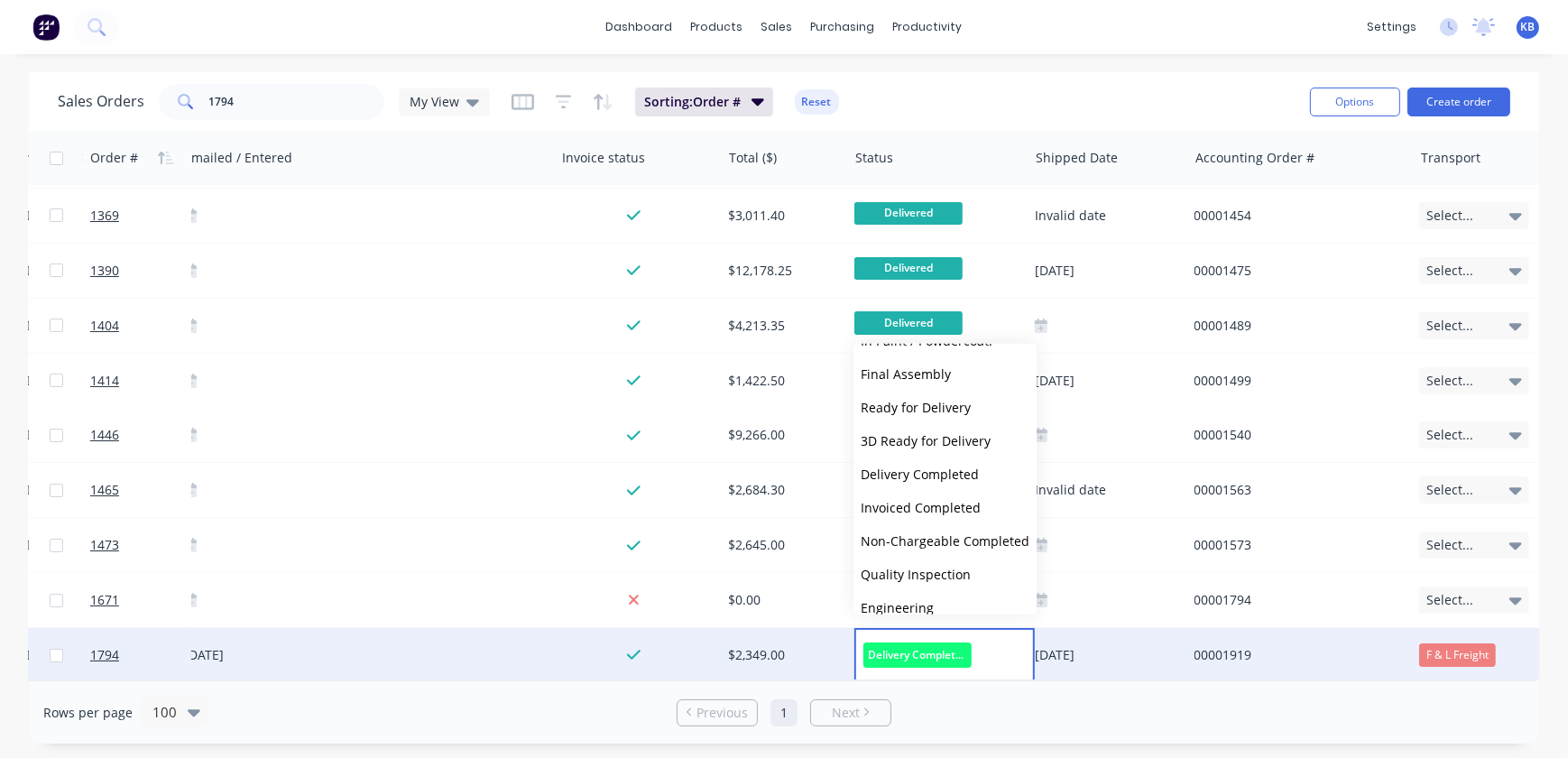
scroll to position [410, 0]
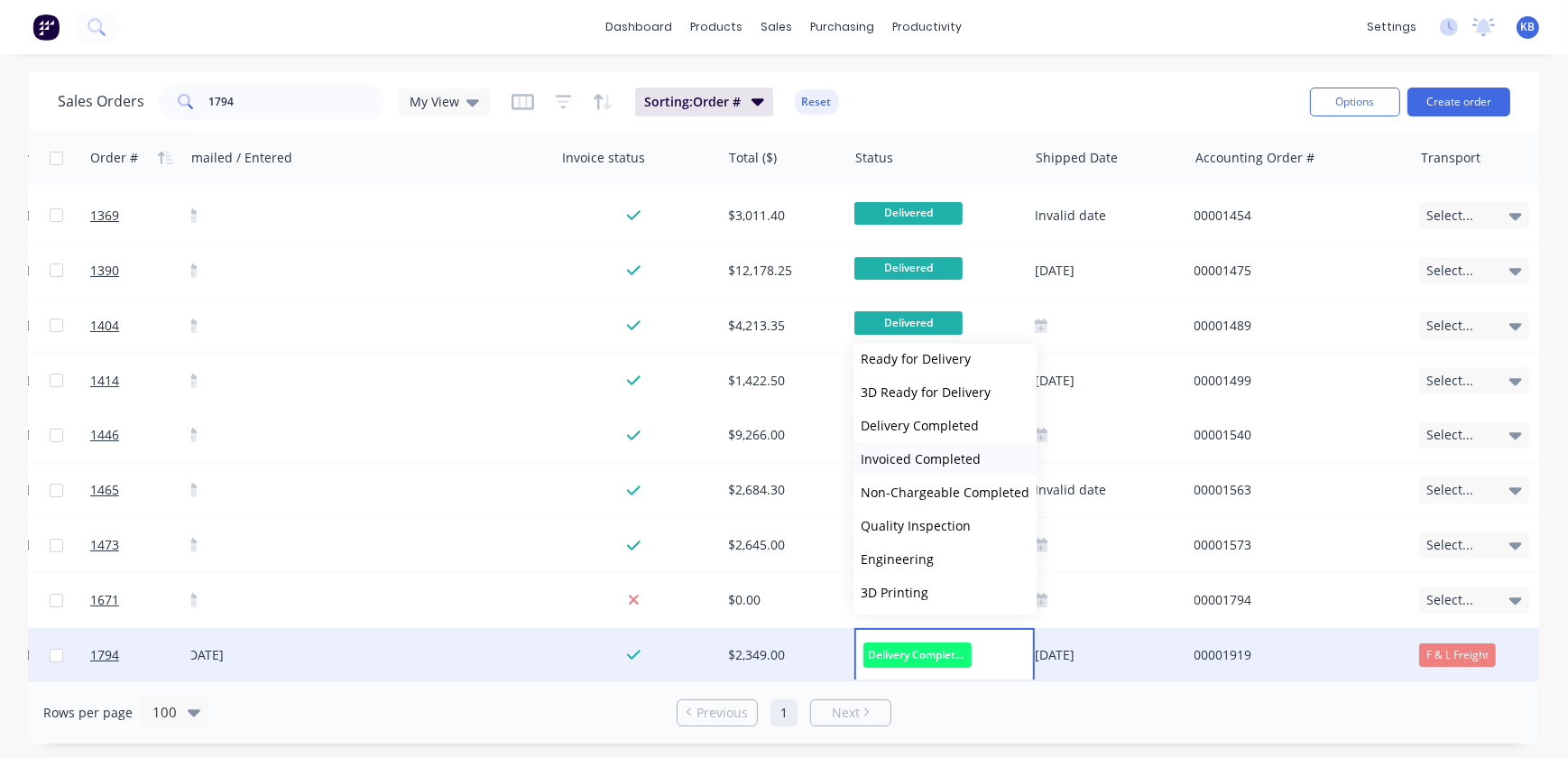
click at [908, 452] on span "Invoiced Completed" at bounding box center [921, 458] width 120 height 17
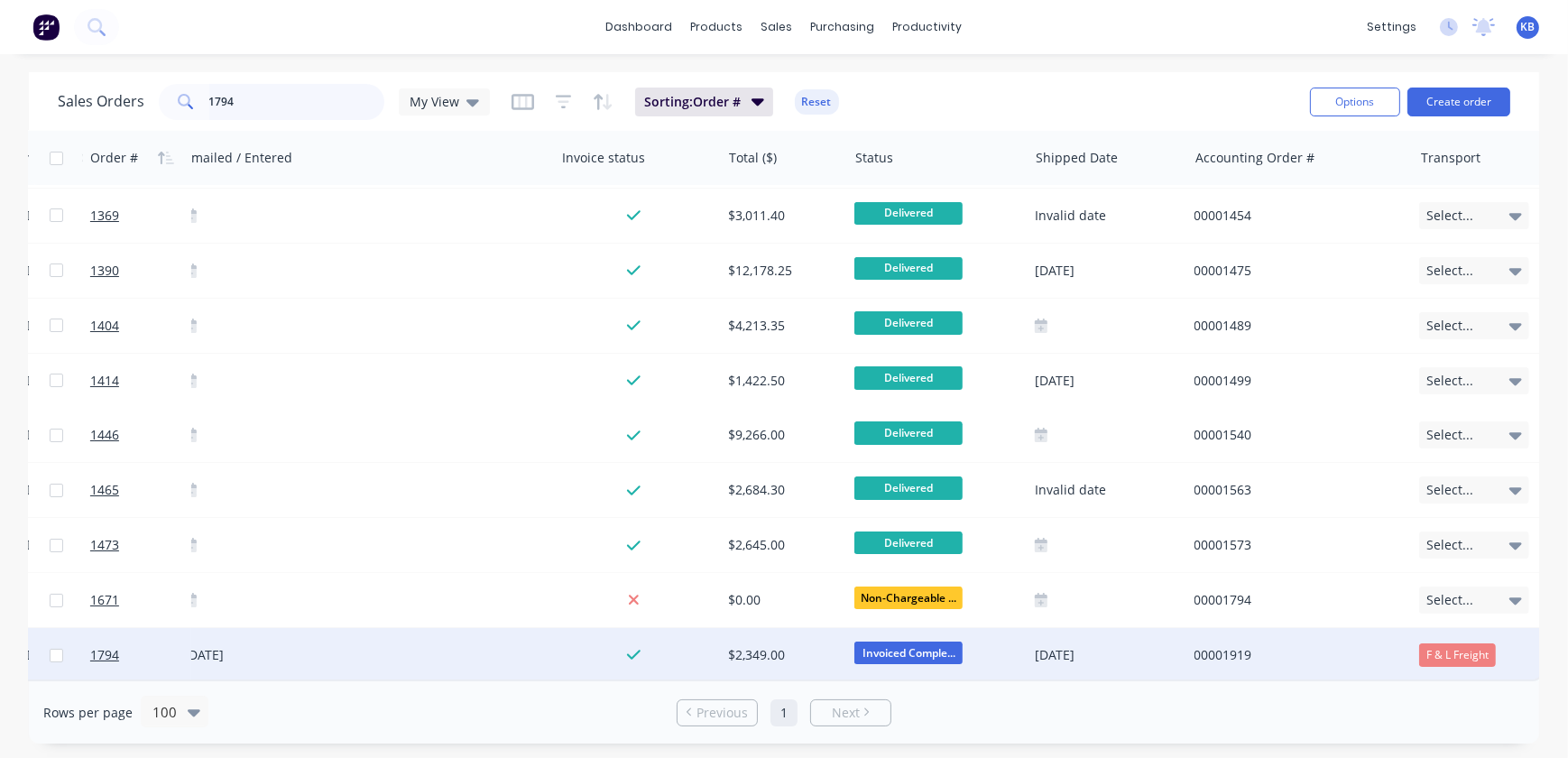
drag, startPoint x: 282, startPoint y: 91, endPoint x: 117, endPoint y: 99, distance: 165.2
click at [118, 99] on div "Sales Orders 1794 My View" at bounding box center [273, 102] width 432 height 36
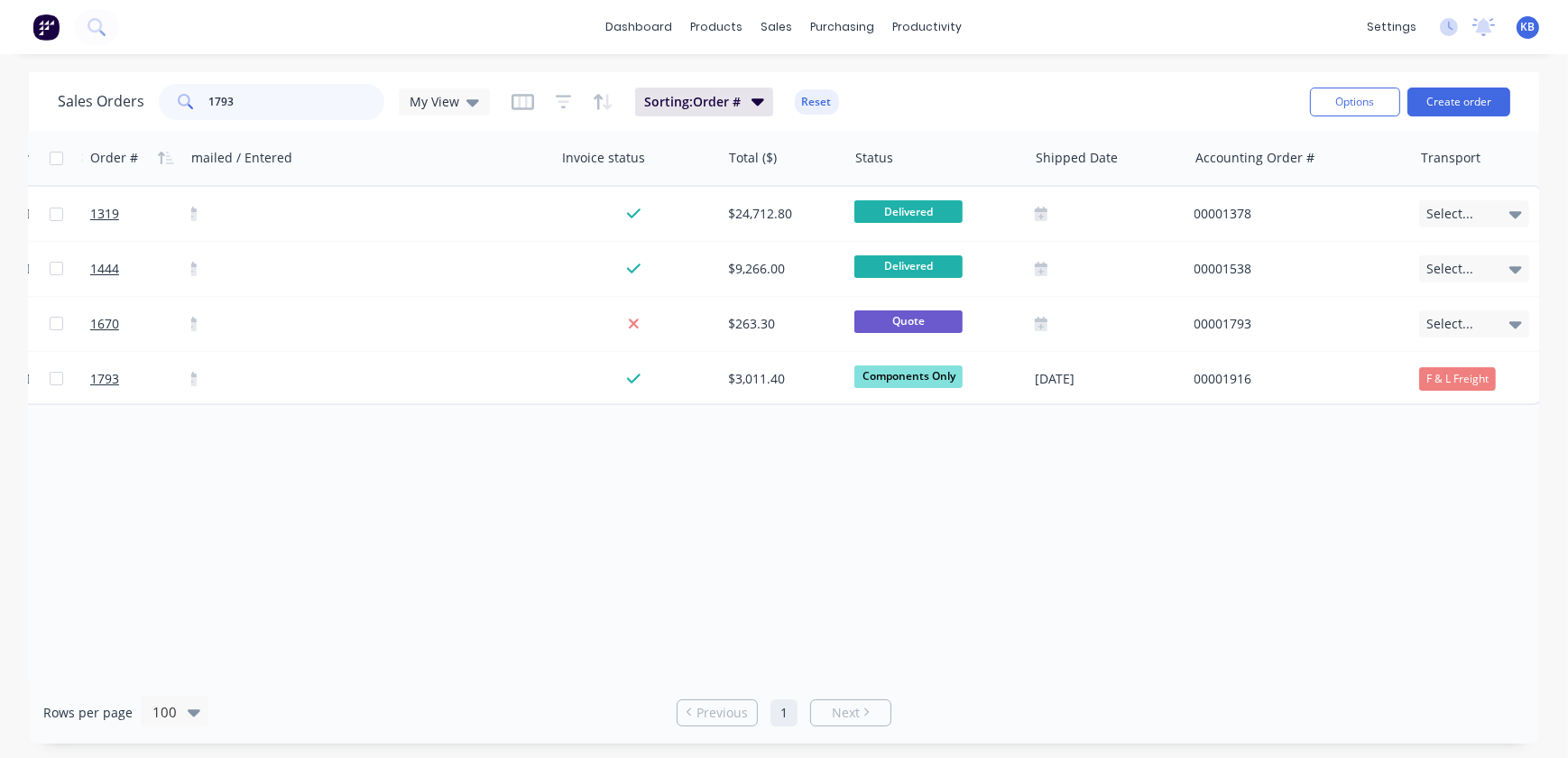
scroll to position [0, 867]
type input "1793"
drag, startPoint x: 1032, startPoint y: 684, endPoint x: 1140, endPoint y: 685, distance: 108.0
click at [1140, 685] on div "Rows per page 100 Previous 1 Next" at bounding box center [784, 712] width 1511 height 62
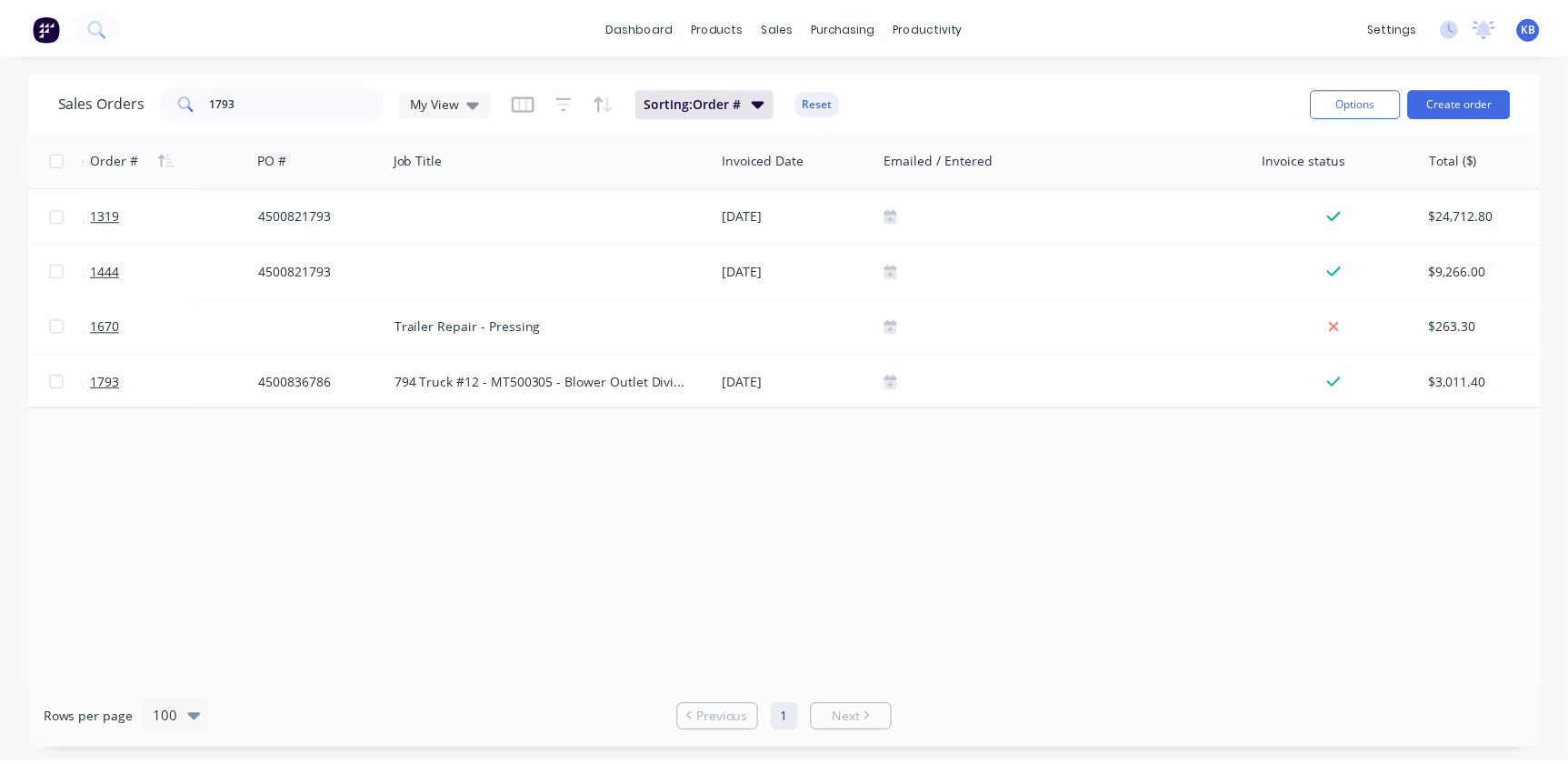
scroll to position [0, 162]
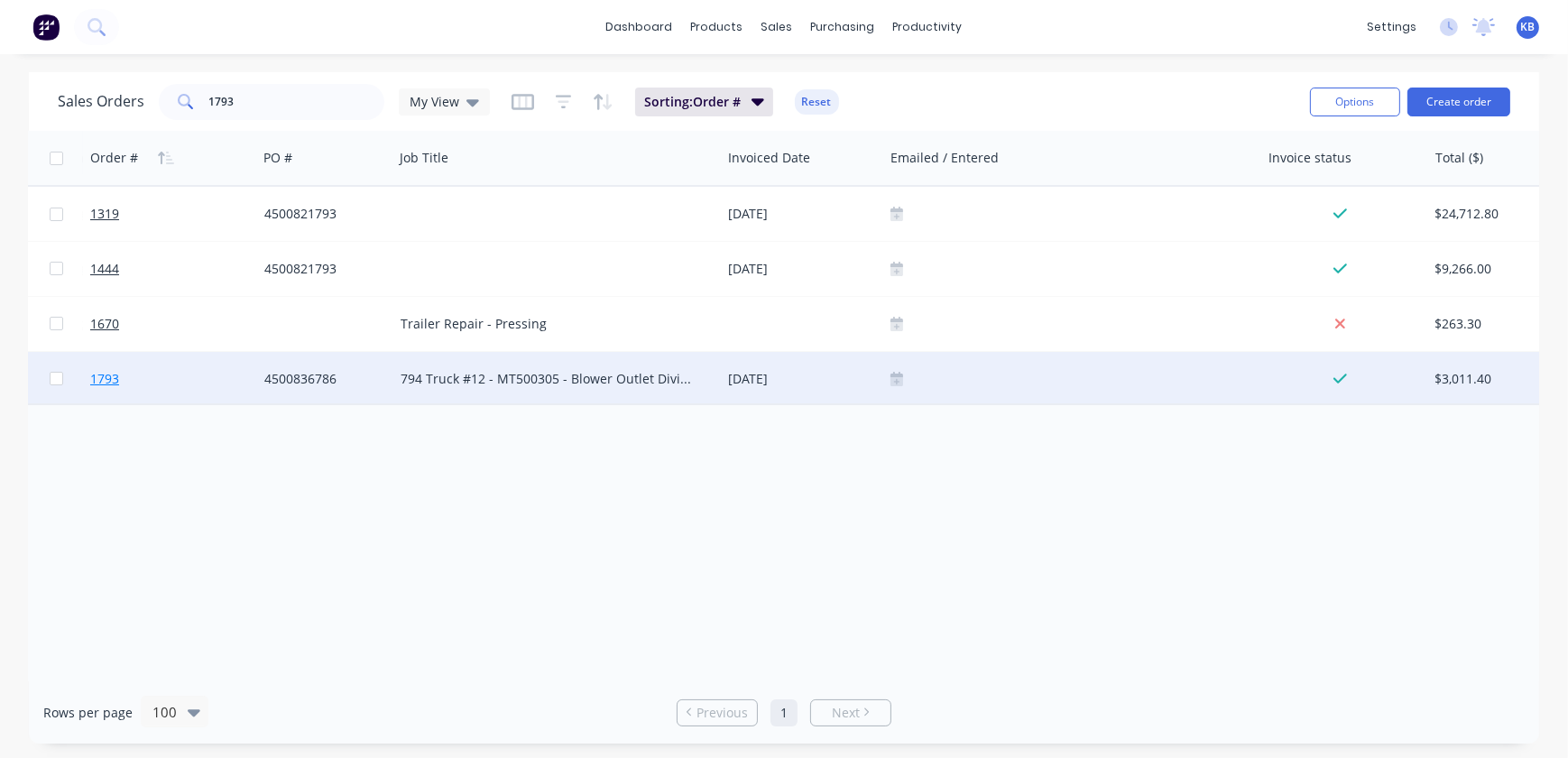
click at [117, 383] on span "1793" at bounding box center [105, 379] width 29 height 18
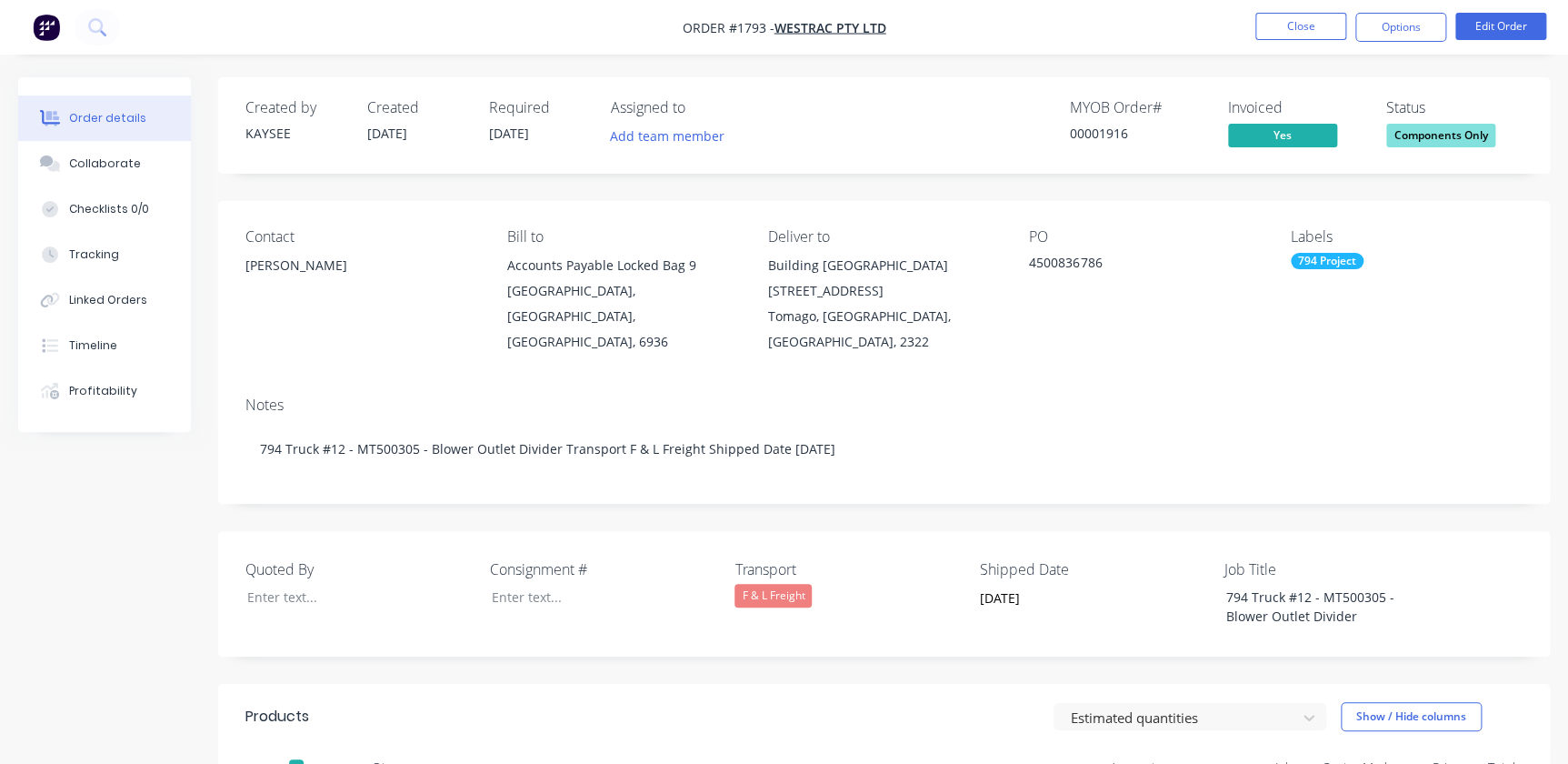
drag, startPoint x: 70, startPoint y: 172, endPoint x: 4, endPoint y: 152, distance: 69.0
click at [70, 172] on button "Collaborate" at bounding box center [105, 164] width 173 height 46
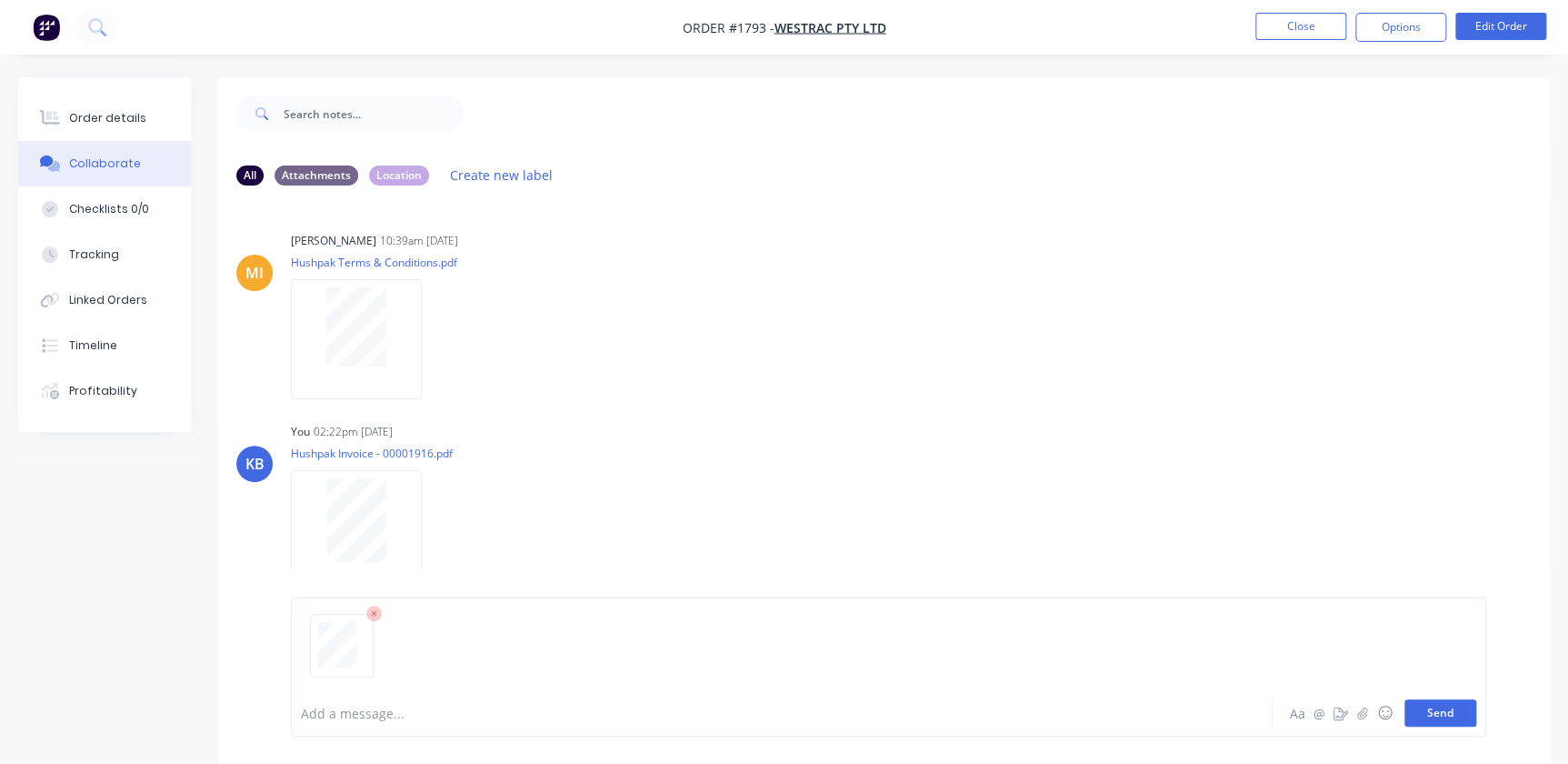
click at [1446, 712] on button "Send" at bounding box center [1440, 713] width 72 height 28
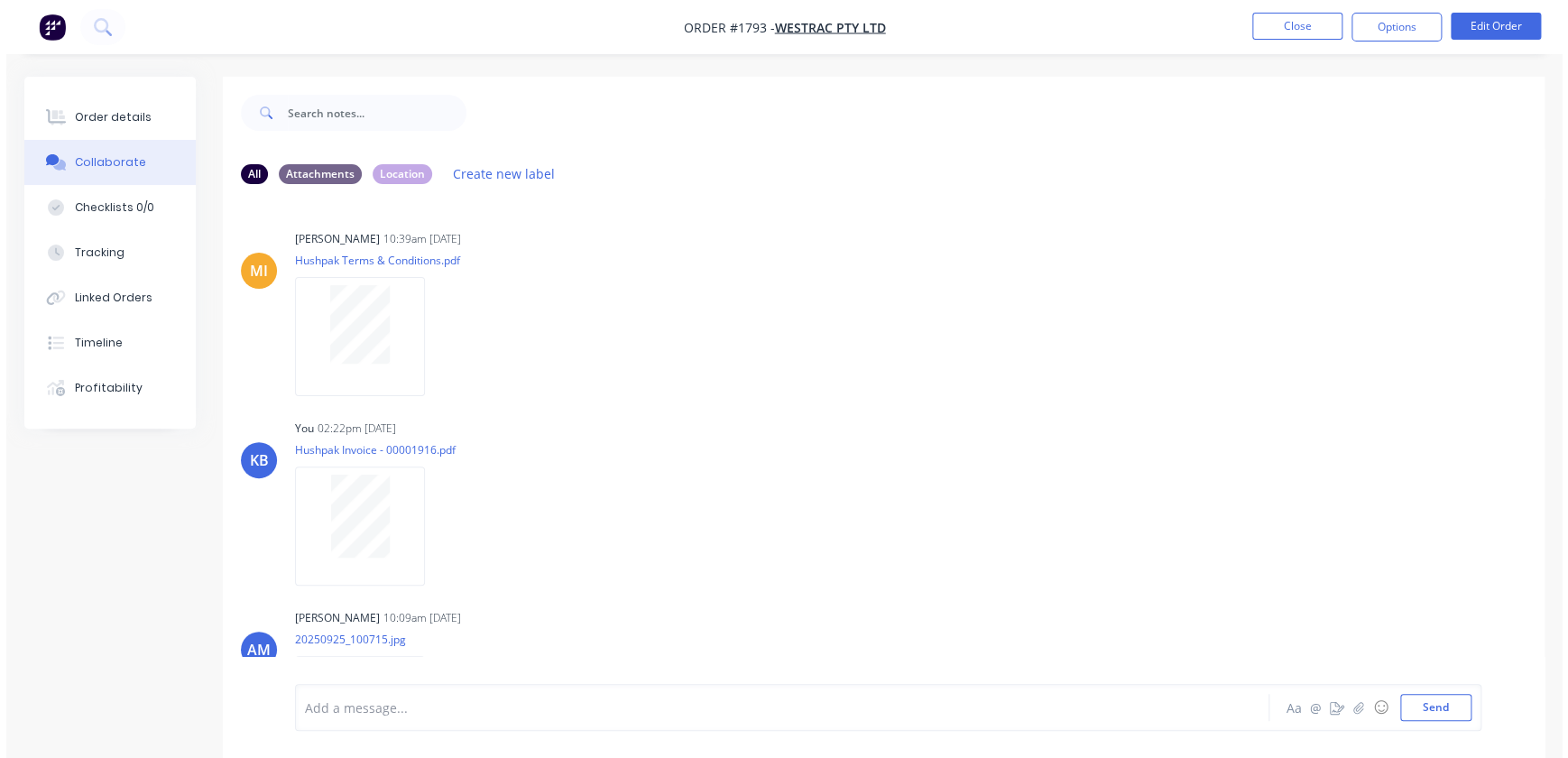
scroll to position [478, 0]
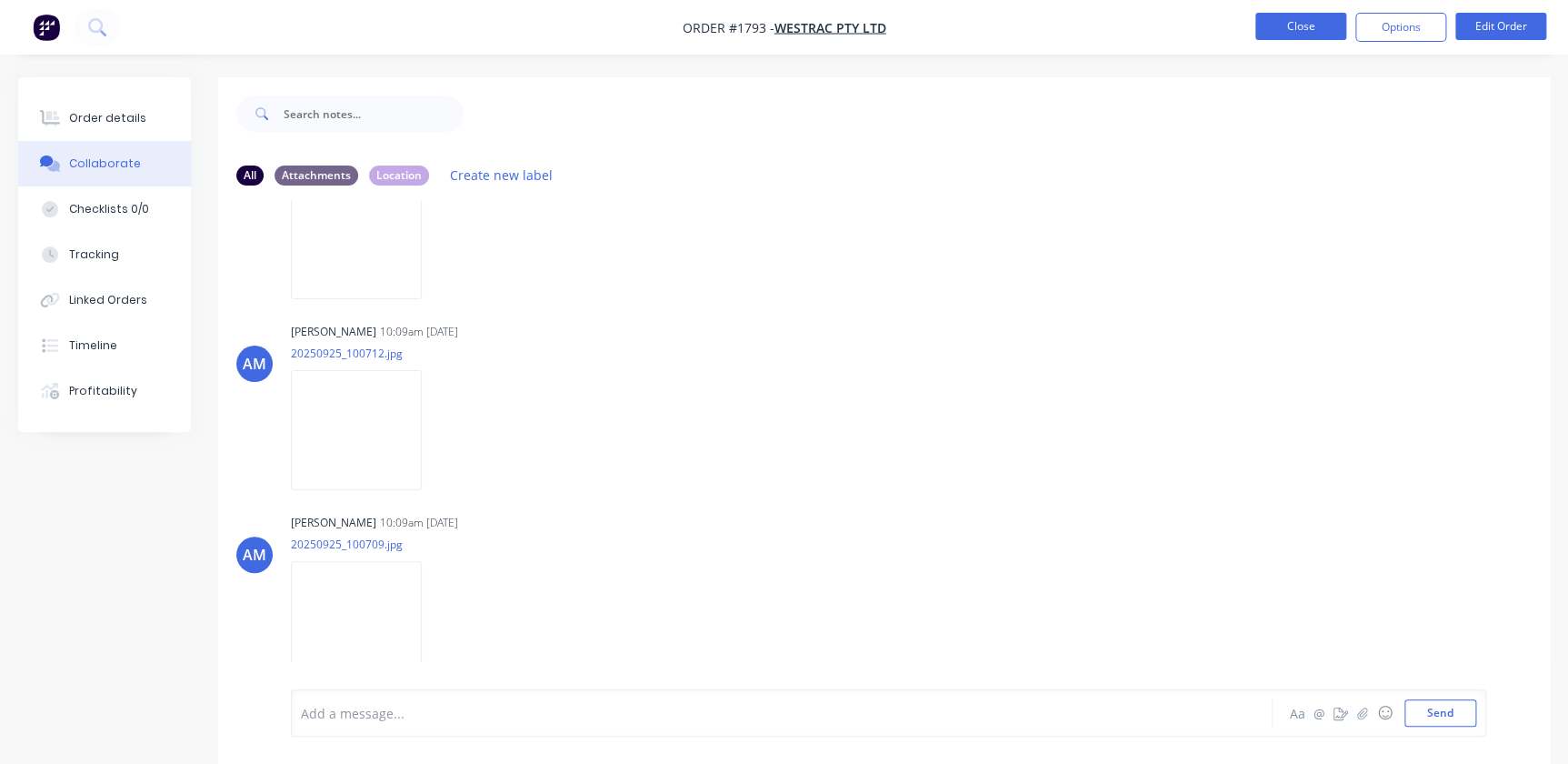
click at [1282, 31] on button "Close" at bounding box center [1301, 27] width 91 height 28
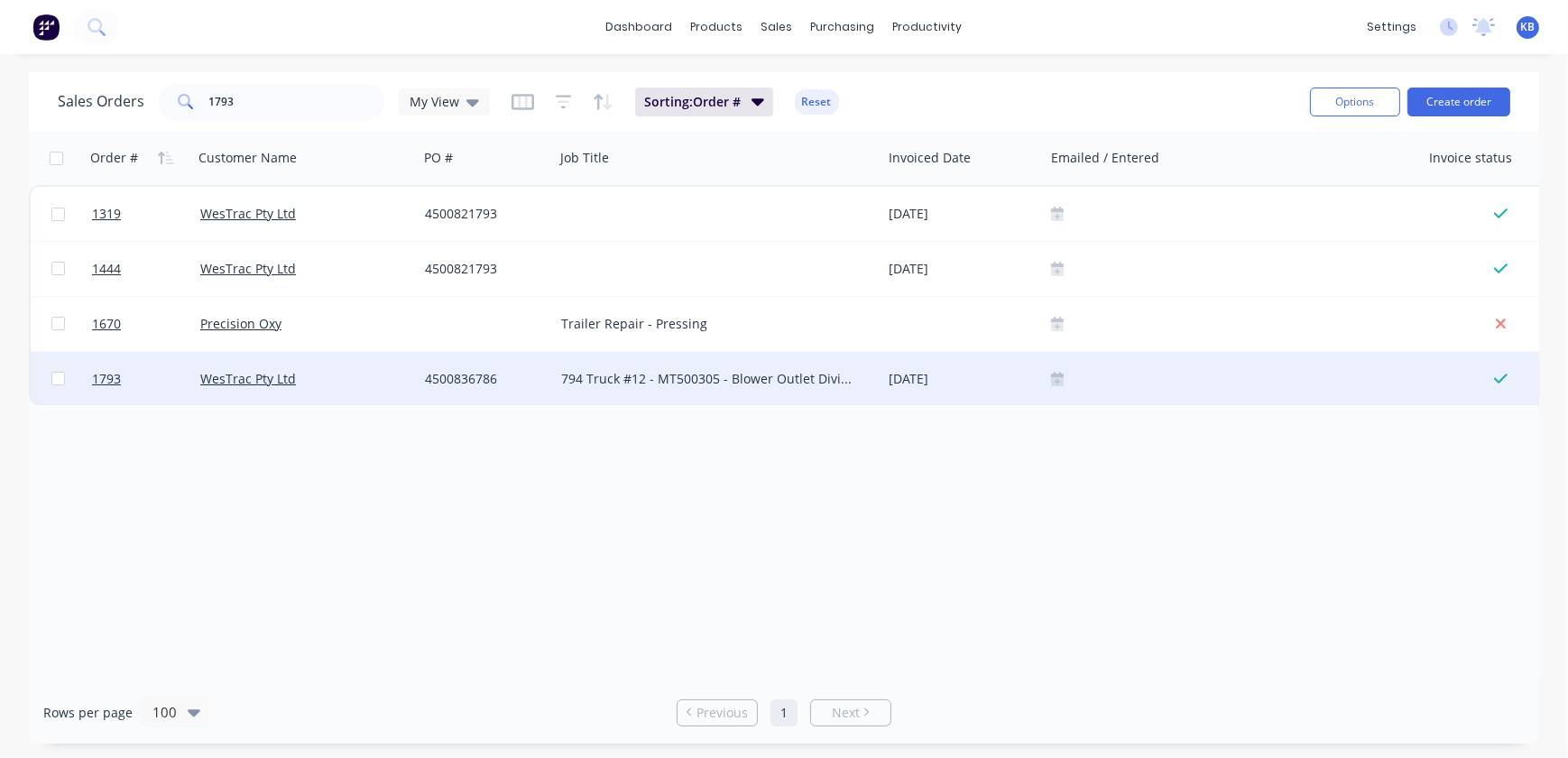
click at [1066, 377] on div at bounding box center [1233, 379] width 363 height 15
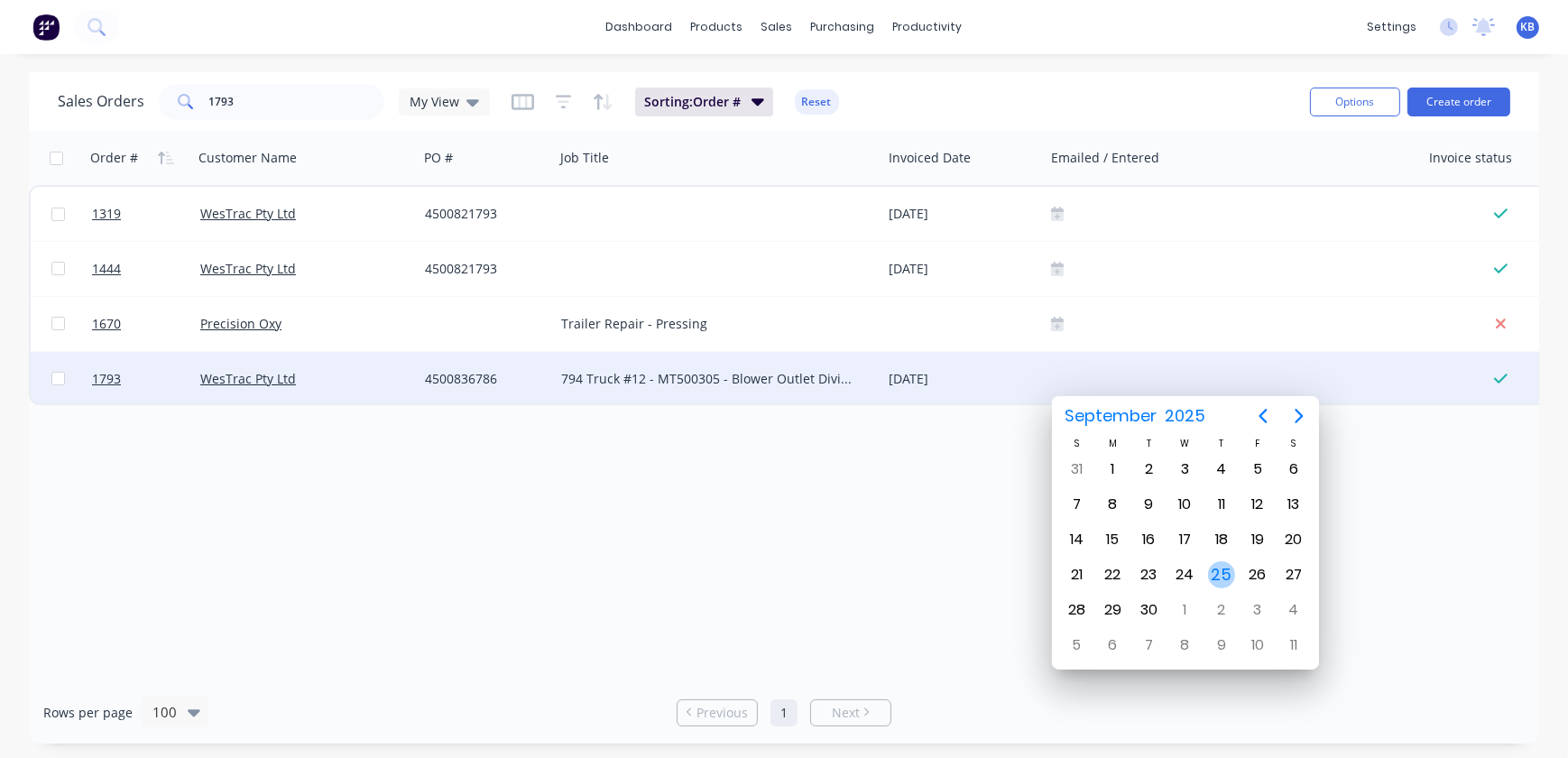
click at [1224, 586] on div "25" at bounding box center [1222, 575] width 36 height 35
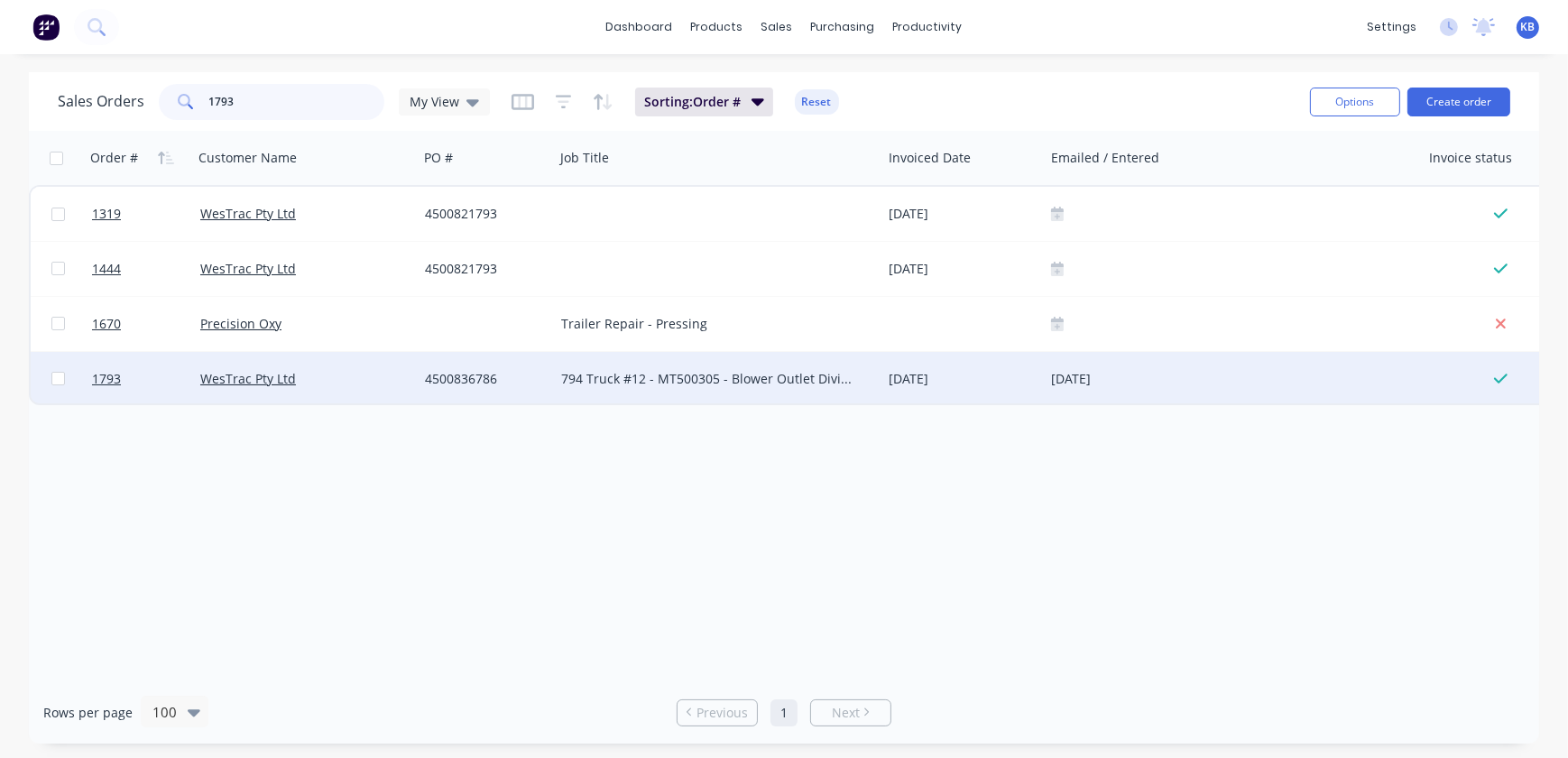
drag, startPoint x: 298, startPoint y: 100, endPoint x: 146, endPoint y: 92, distance: 152.2
click at [146, 92] on div "Sales Orders 1793 My View" at bounding box center [273, 102] width 432 height 36
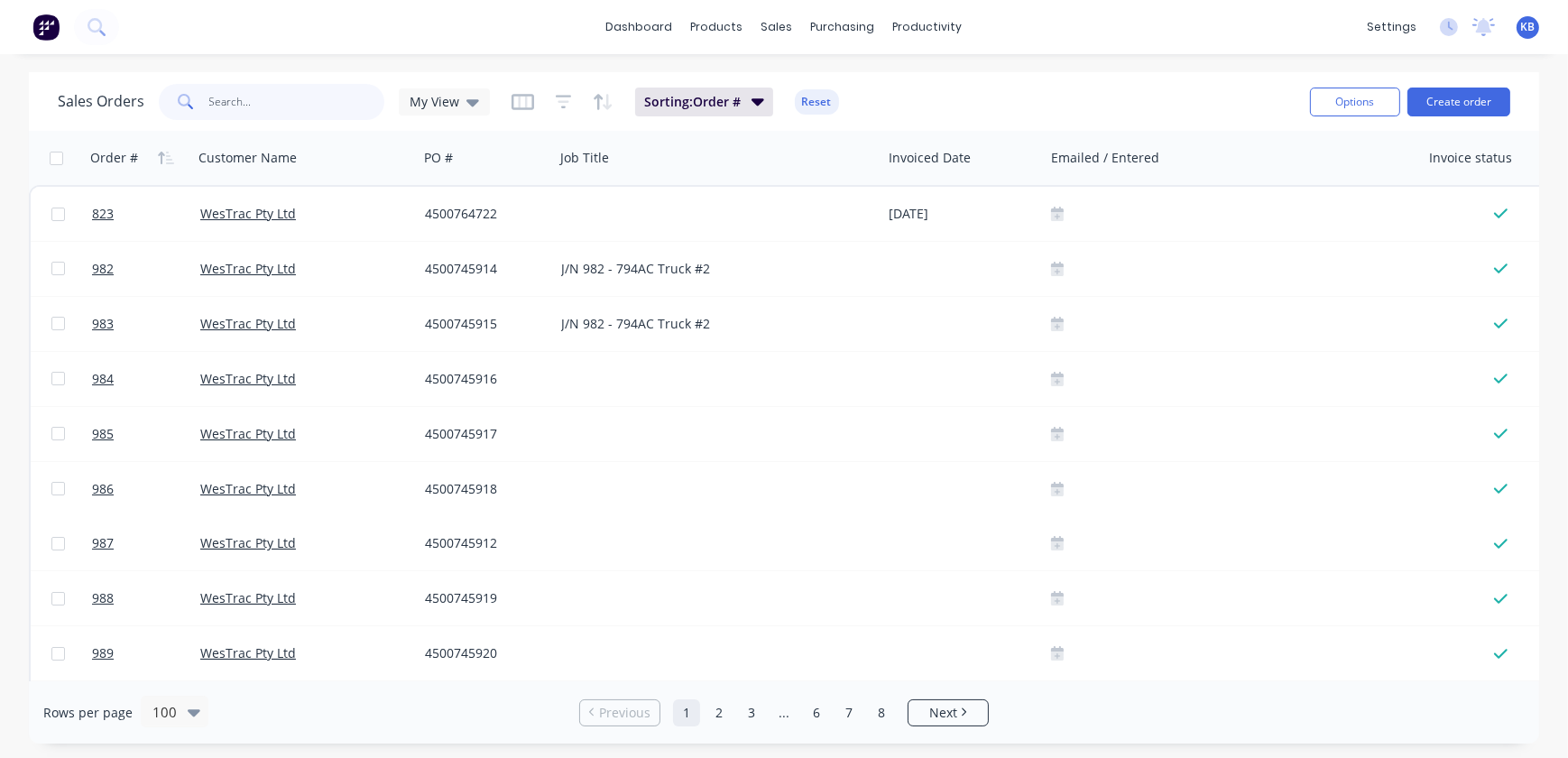
click at [283, 94] on input "text" at bounding box center [297, 102] width 176 height 36
type input "1"
type input "1789"
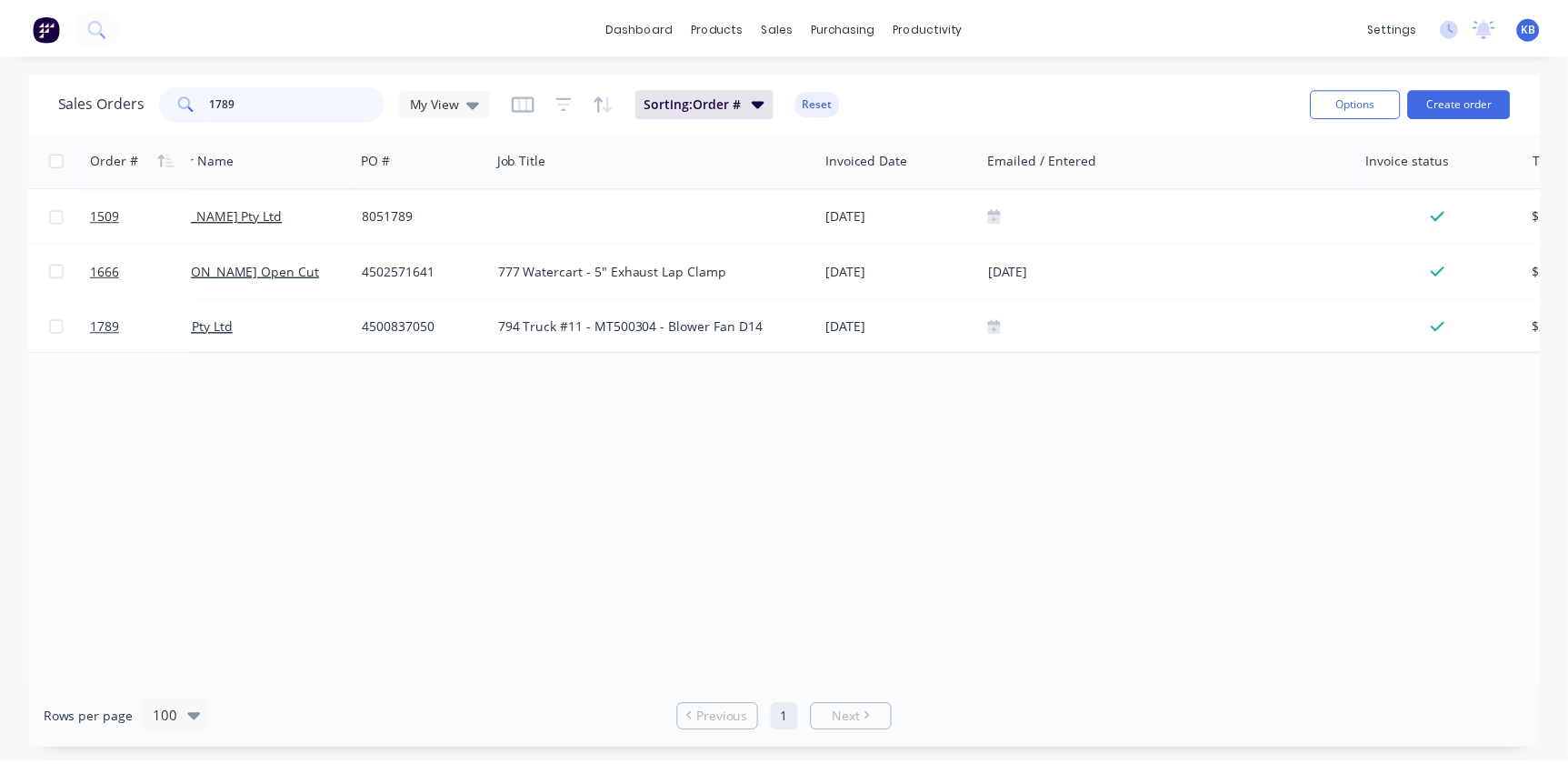
scroll to position [0, 58]
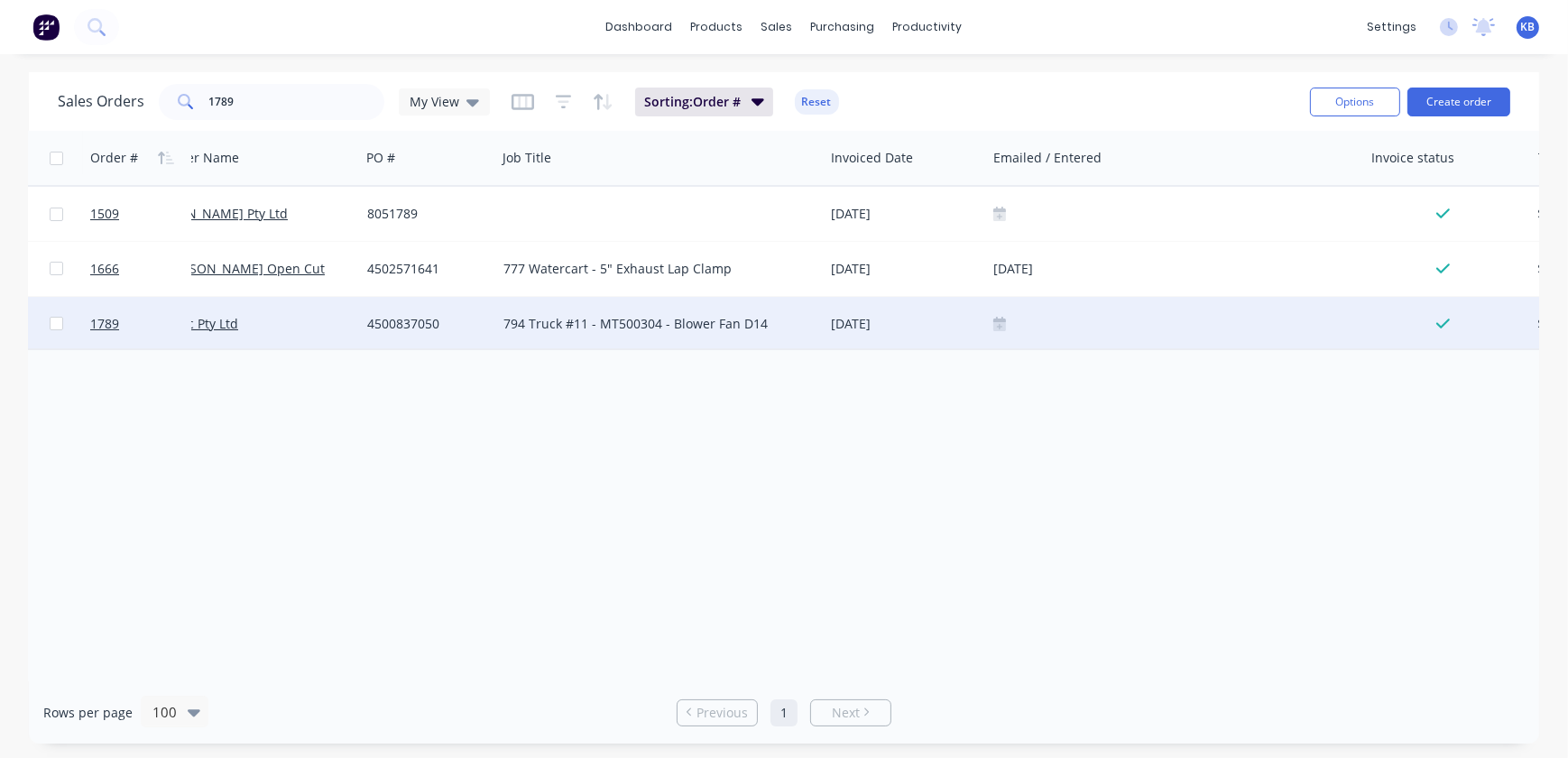
click at [995, 323] on icon at bounding box center [999, 327] width 13 height 9
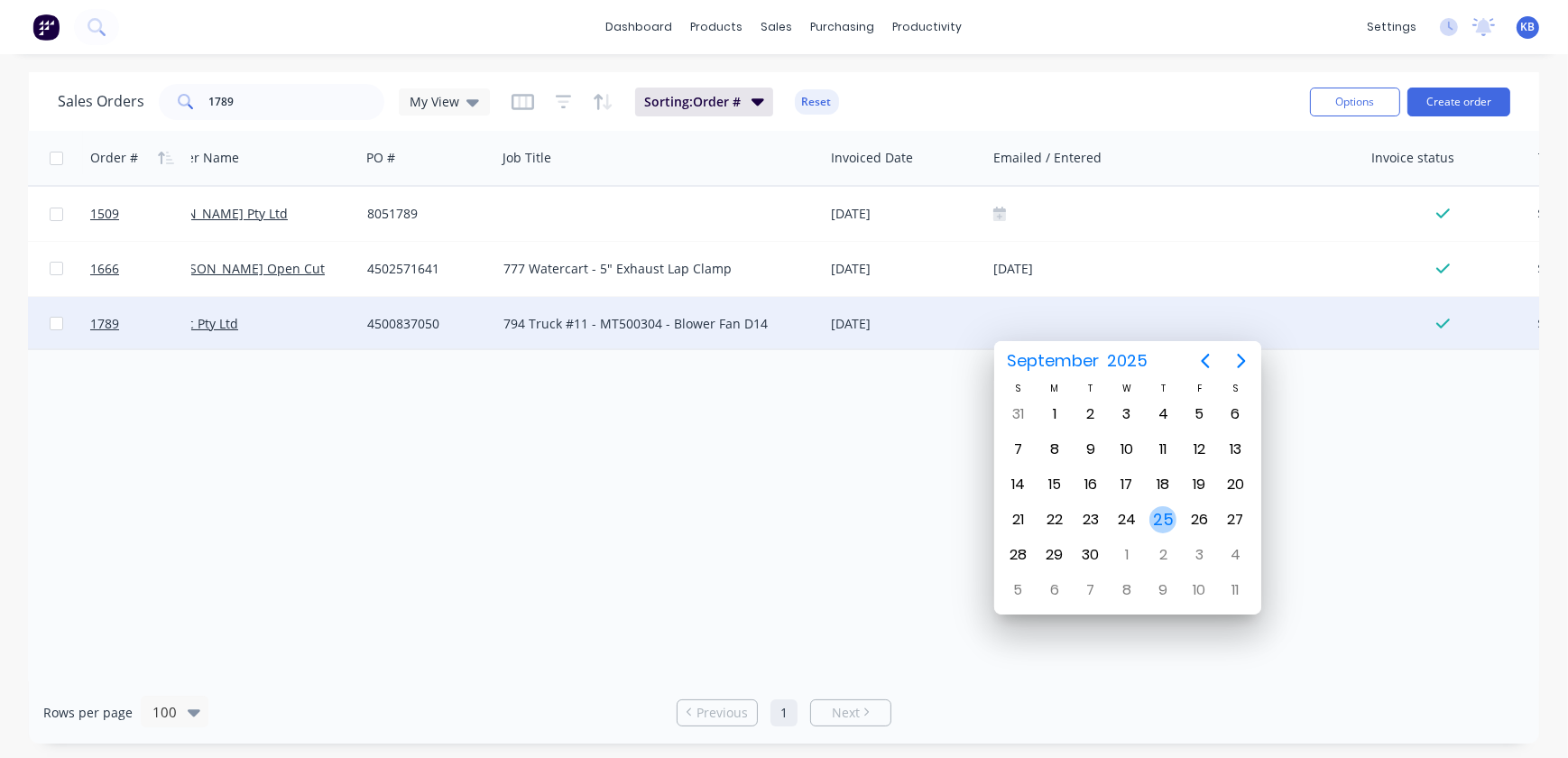
click at [1168, 521] on div "25" at bounding box center [1163, 520] width 27 height 27
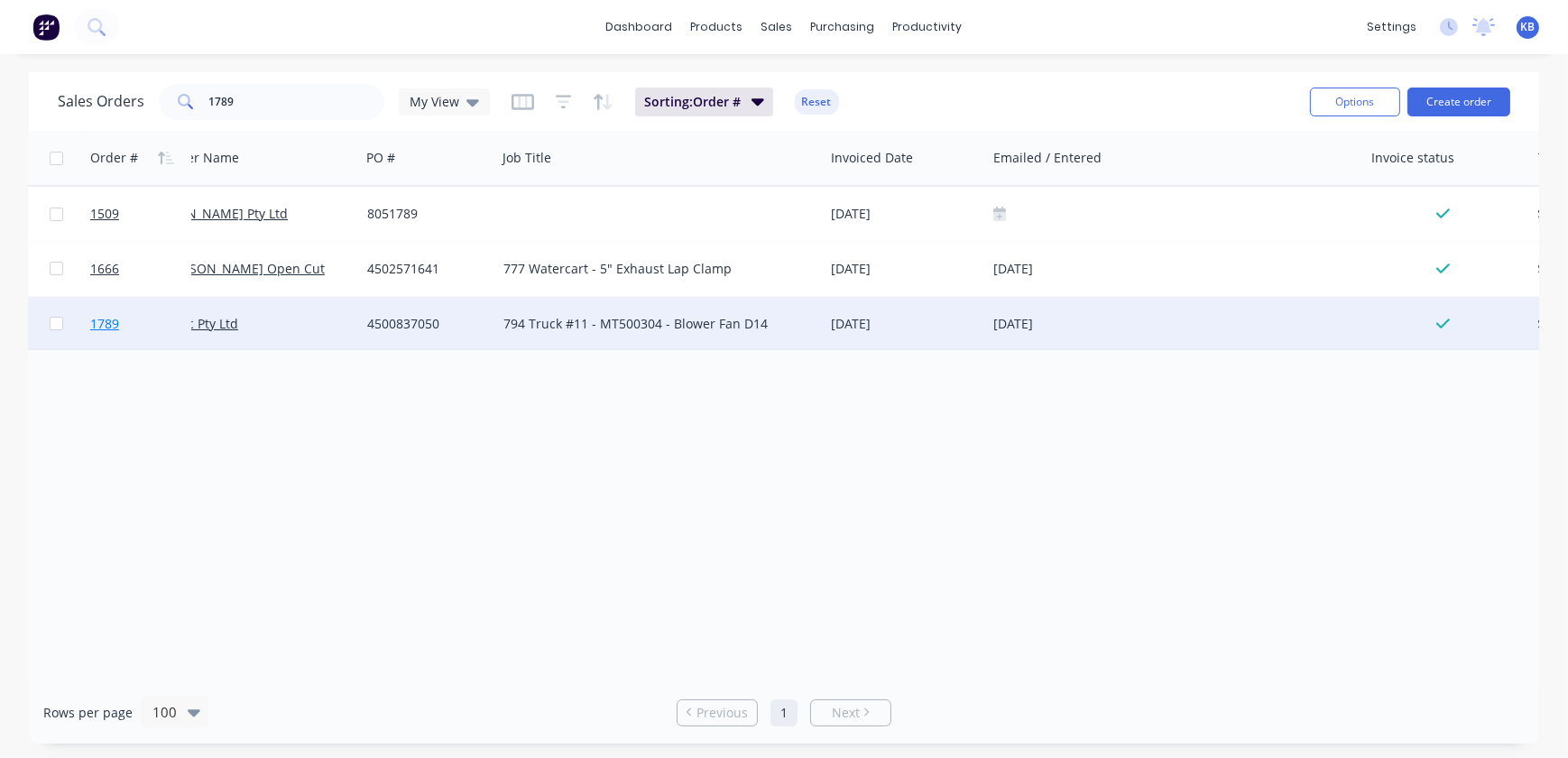
click at [115, 325] on span "1789" at bounding box center [105, 324] width 29 height 18
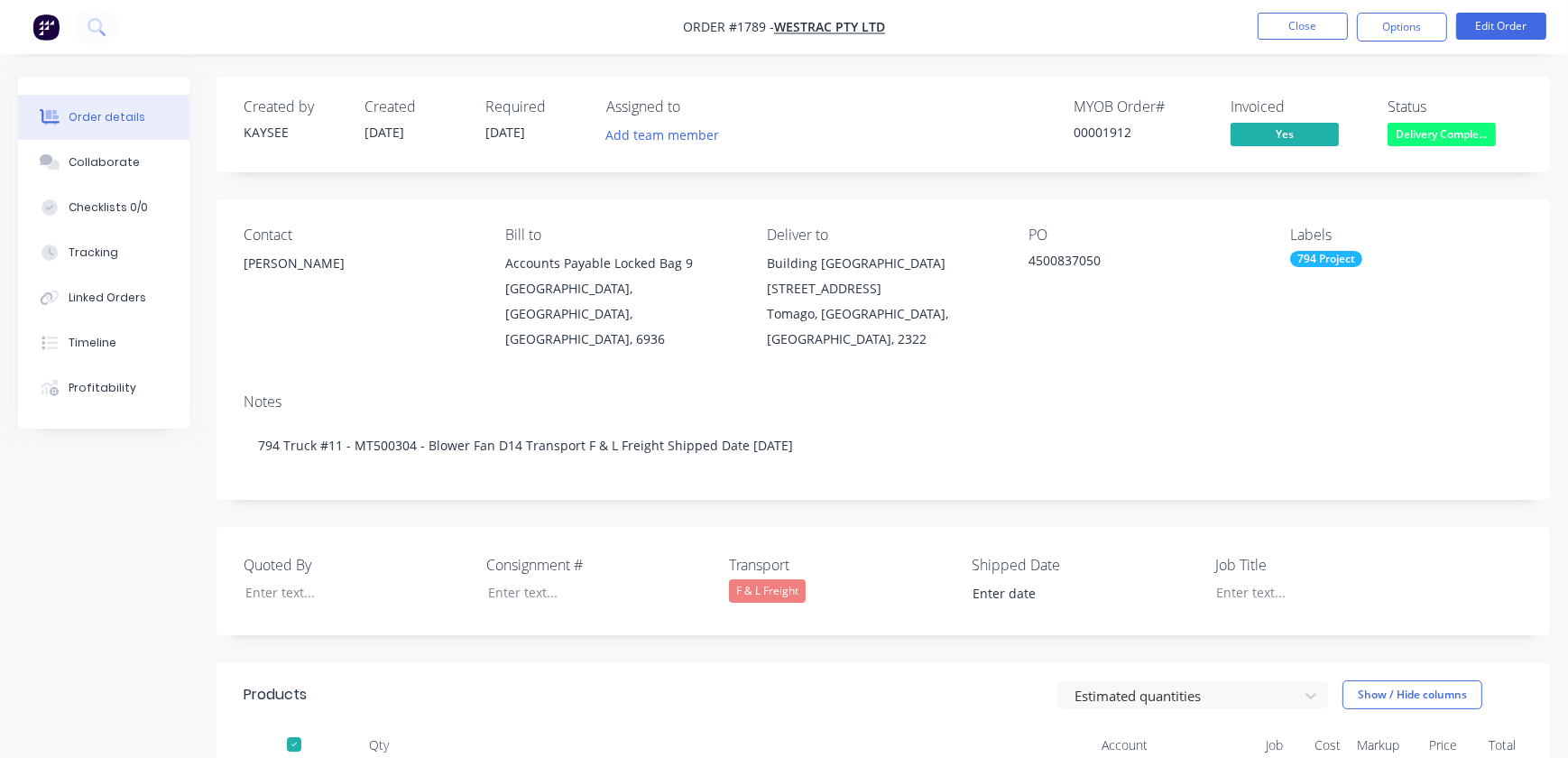
type input "[DATE]"
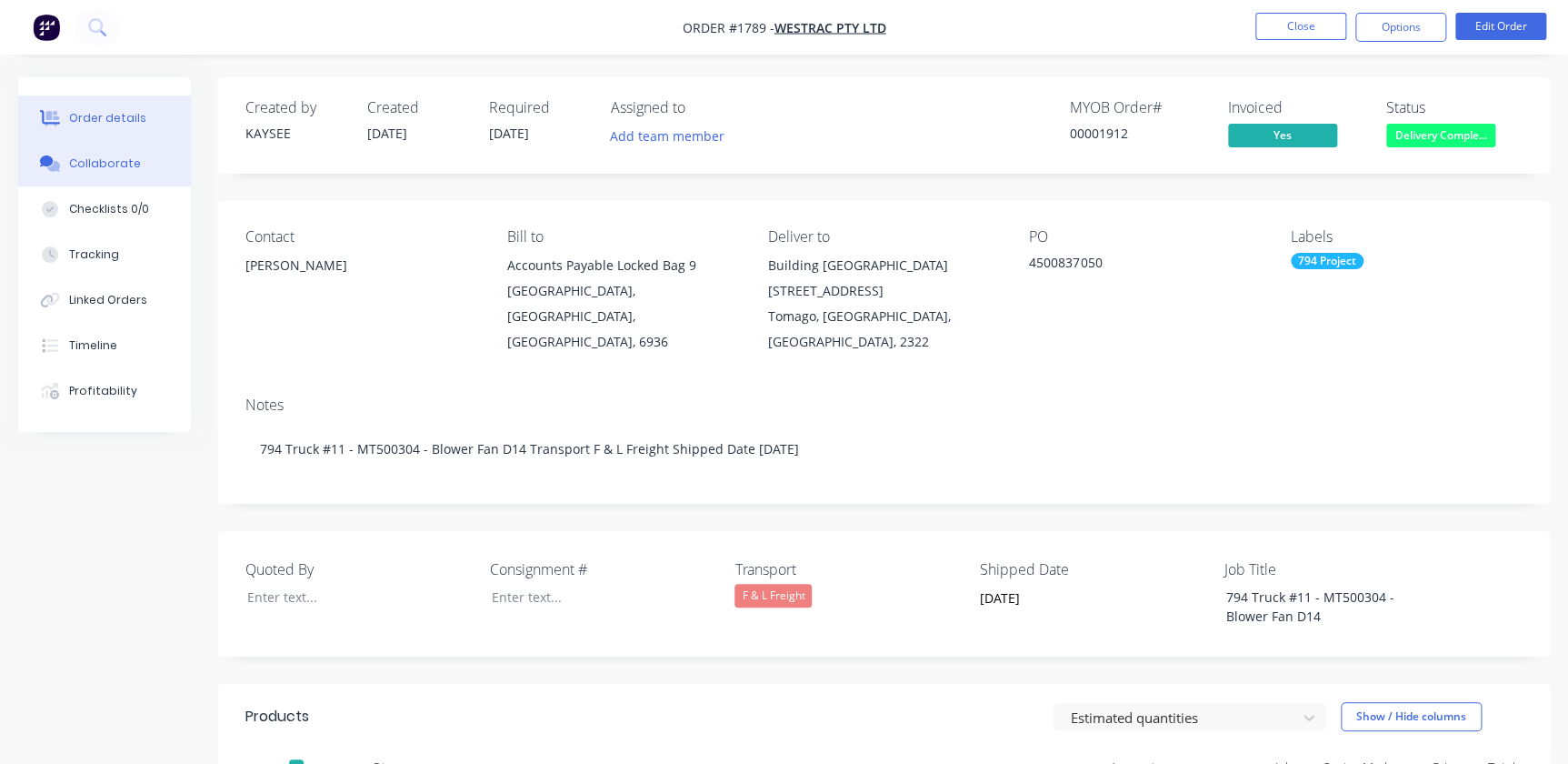
click at [145, 163] on button "Collaborate" at bounding box center [105, 164] width 173 height 46
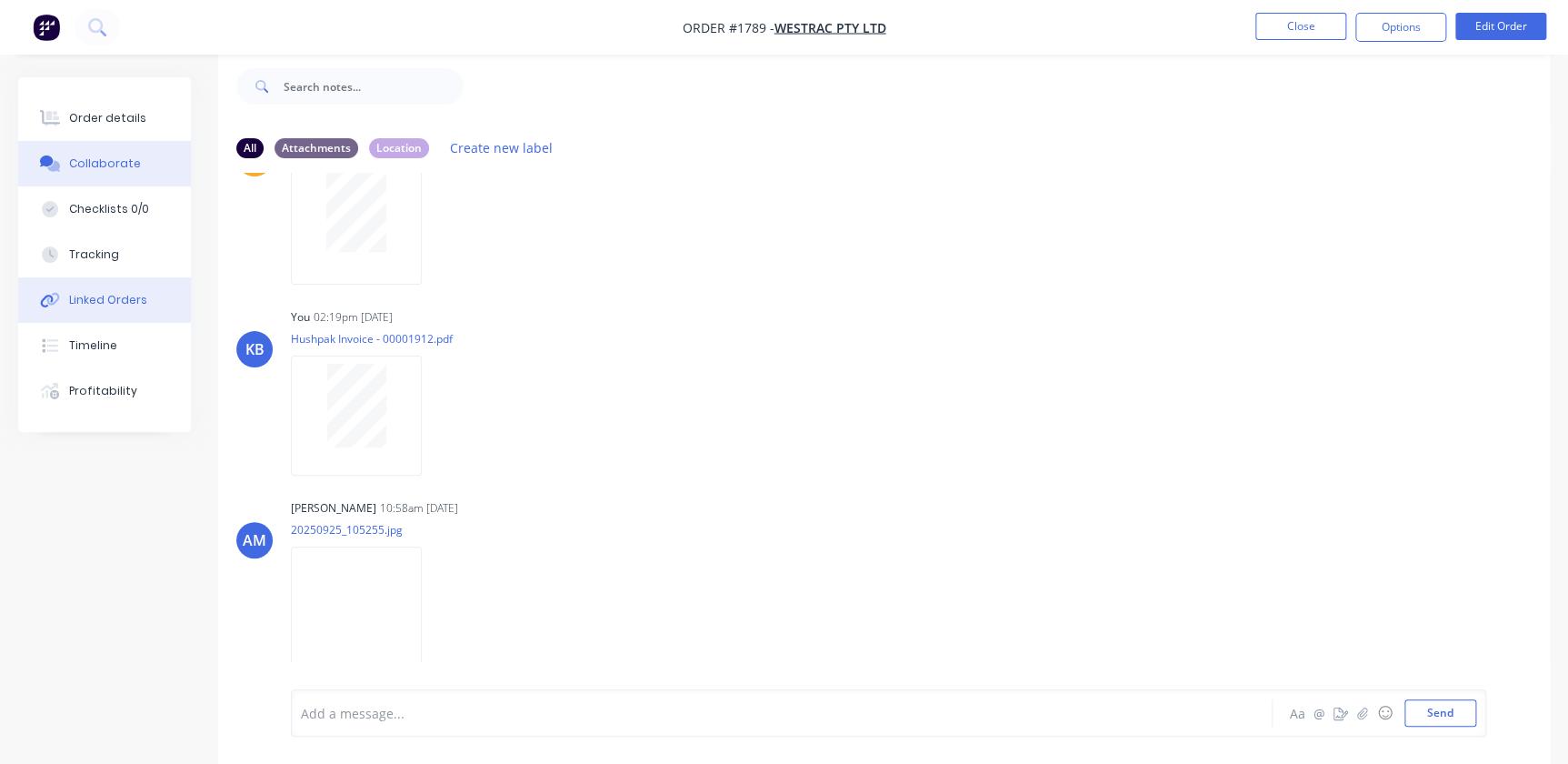
scroll to position [164, 0]
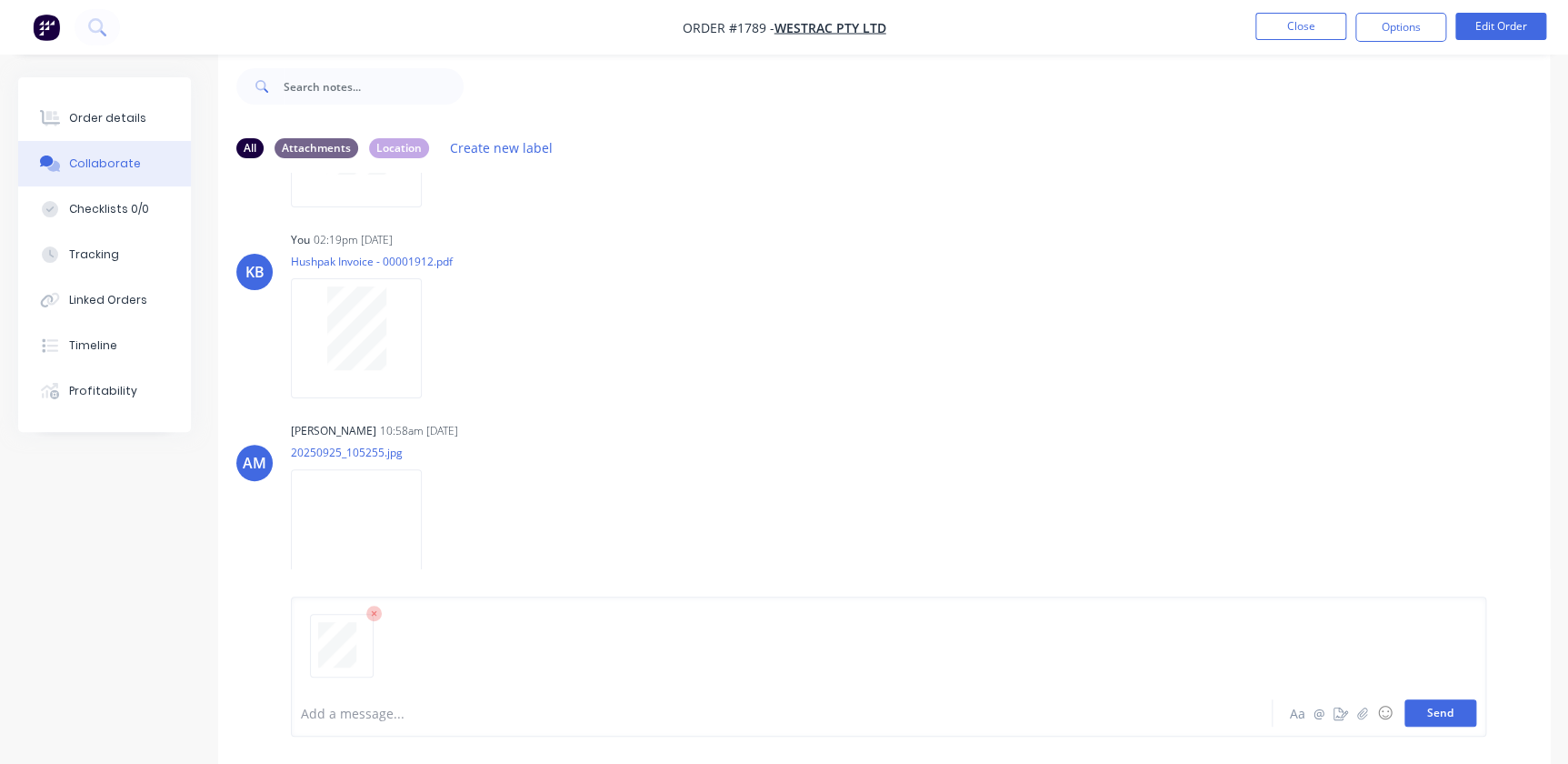
click at [1429, 725] on button "Send" at bounding box center [1440, 713] width 72 height 28
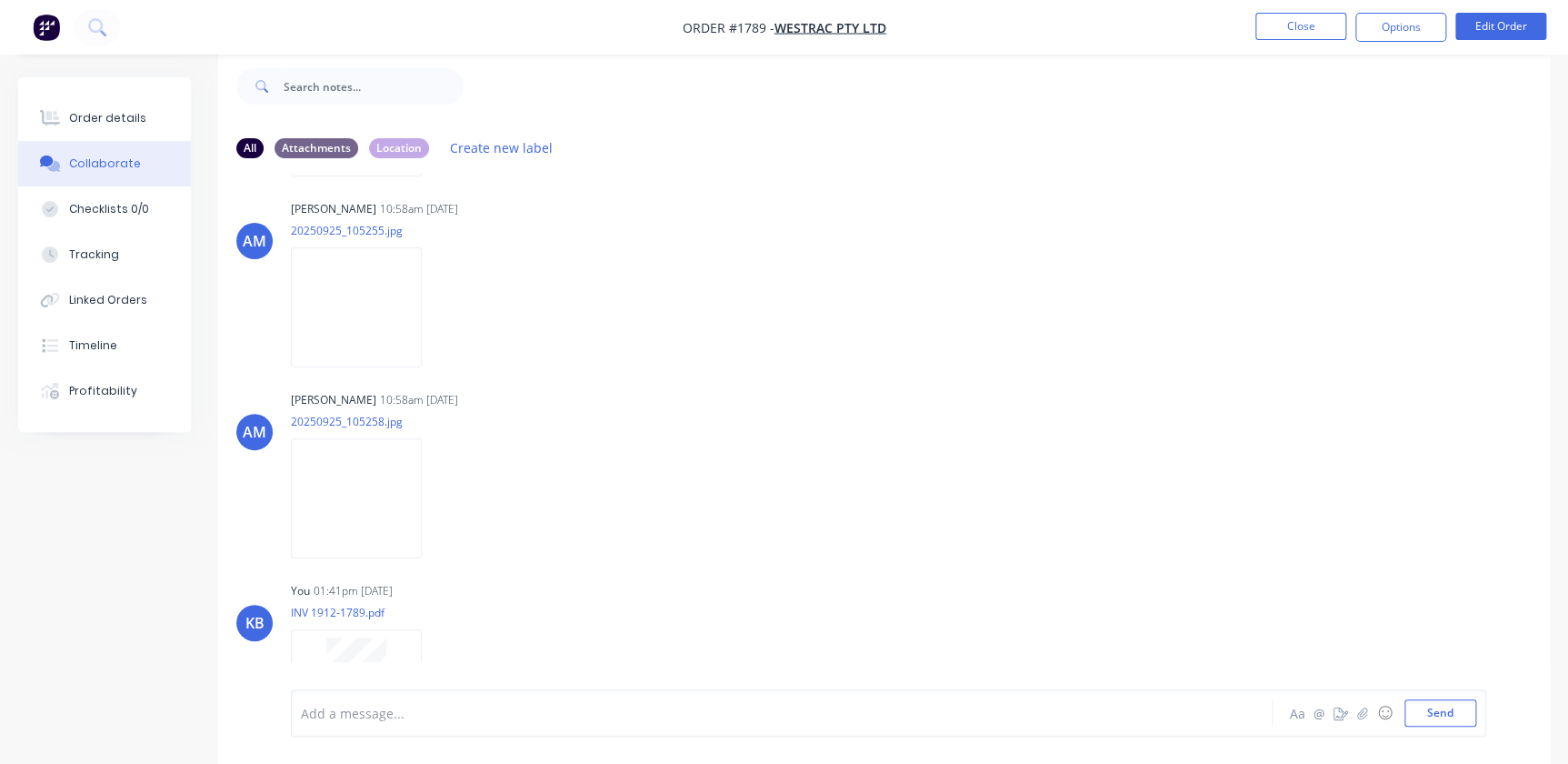
scroll to position [482, 0]
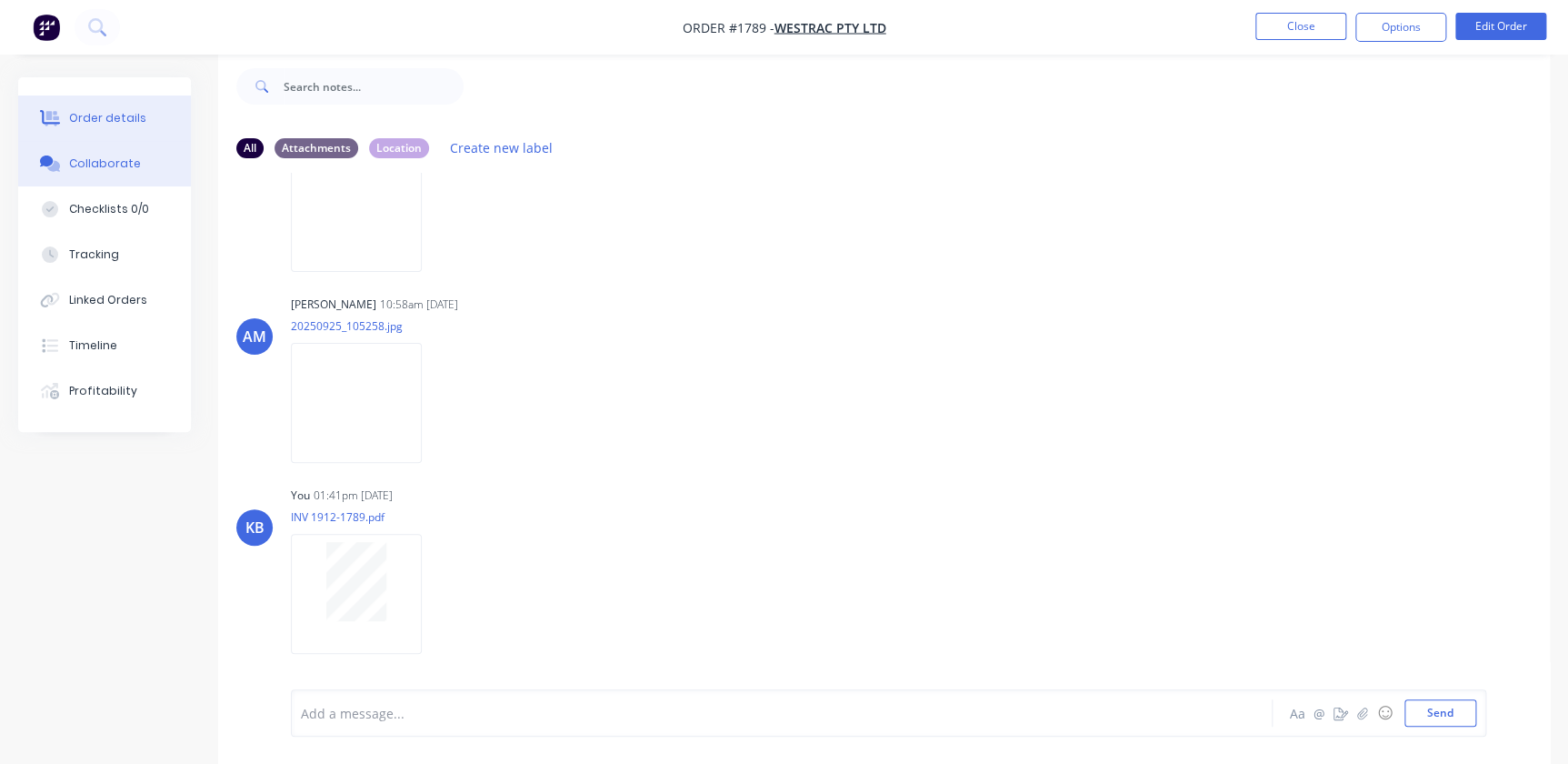
click at [119, 130] on button "Order details" at bounding box center [105, 118] width 173 height 46
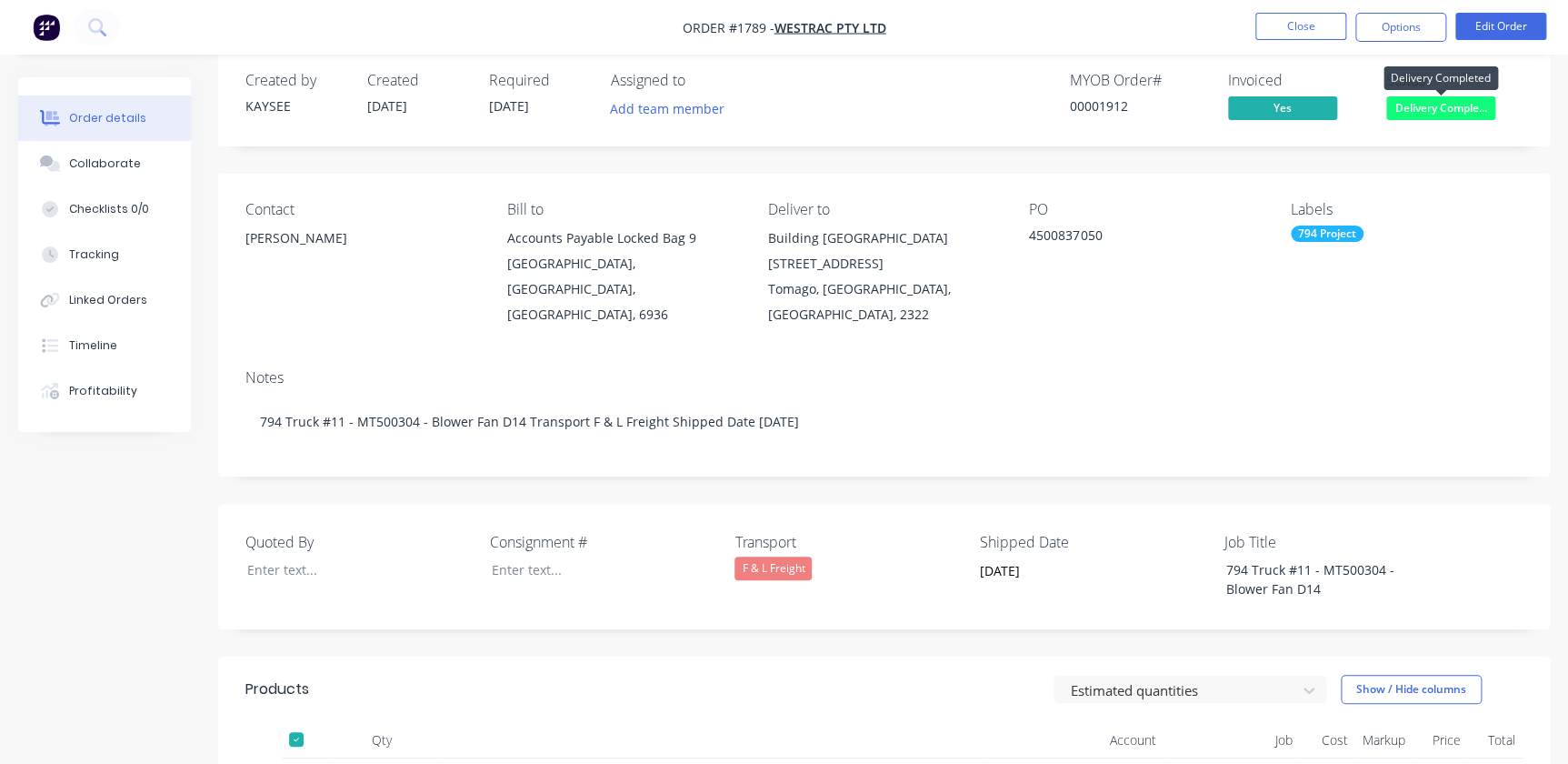
drag, startPoint x: 1305, startPoint y: 30, endPoint x: 1419, endPoint y: 108, distance: 138.1
click at [1419, 108] on div "Order #1789 - WesTrac Pty Ltd Close Options Edit Order Order details Collaborat…" at bounding box center [784, 591] width 1568 height 1239
click at [1419, 108] on span "Delivery Comple..." at bounding box center [1440, 107] width 109 height 23
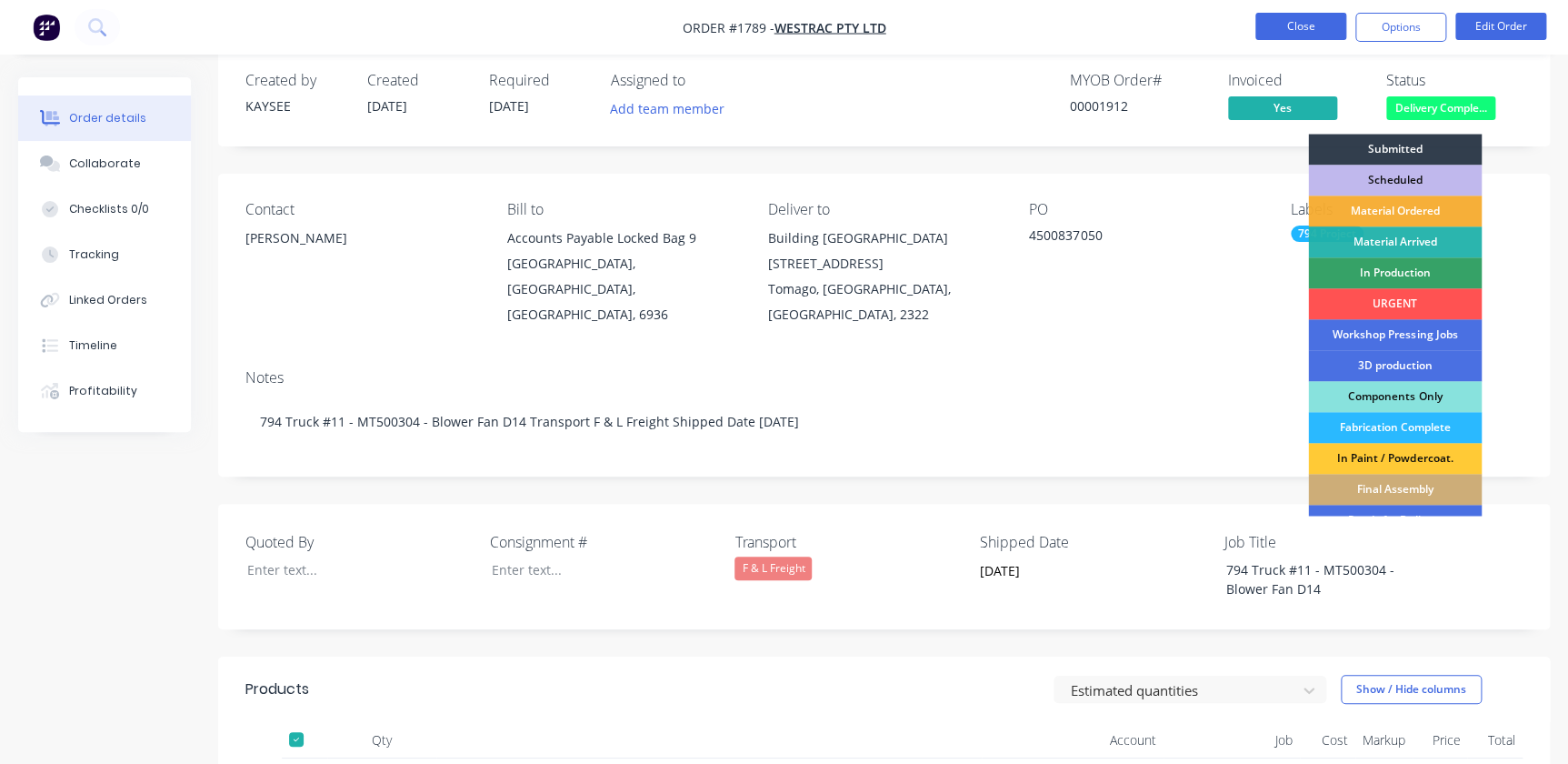
click at [1315, 19] on button "Close" at bounding box center [1301, 27] width 91 height 28
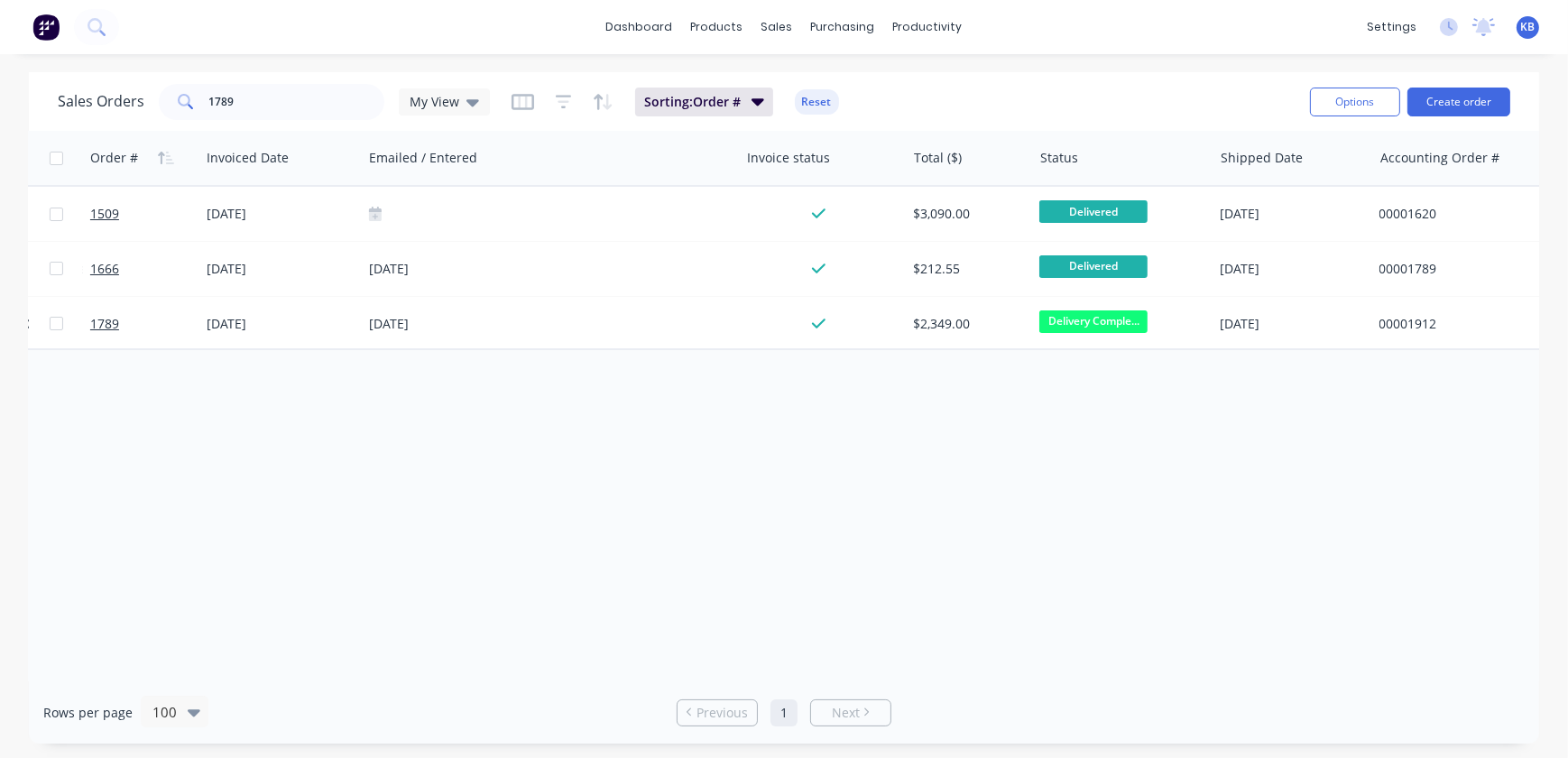
scroll to position [0, 700]
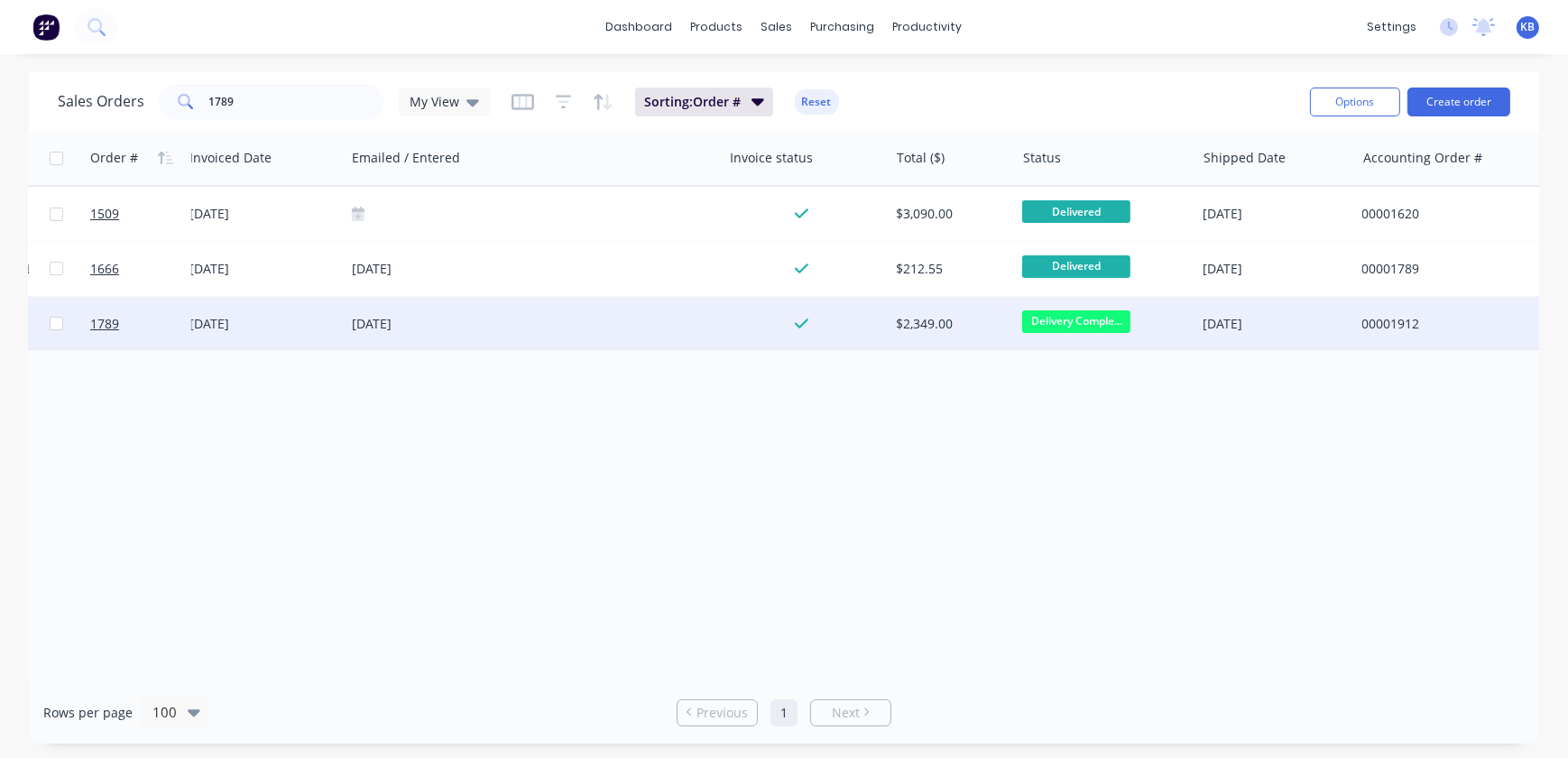
click at [1103, 327] on span "Delivery Comple..." at bounding box center [1076, 322] width 108 height 23
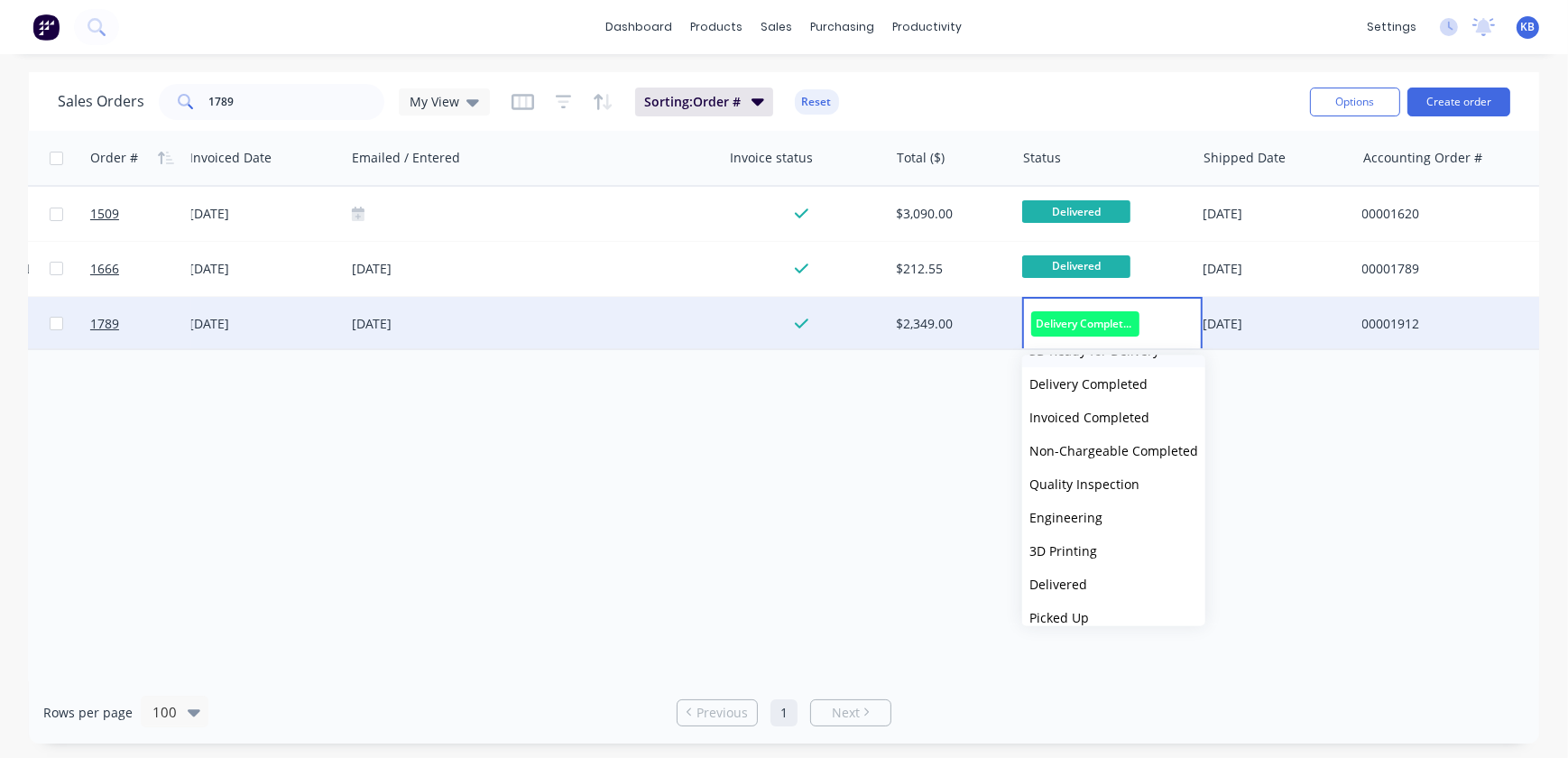
scroll to position [478, 0]
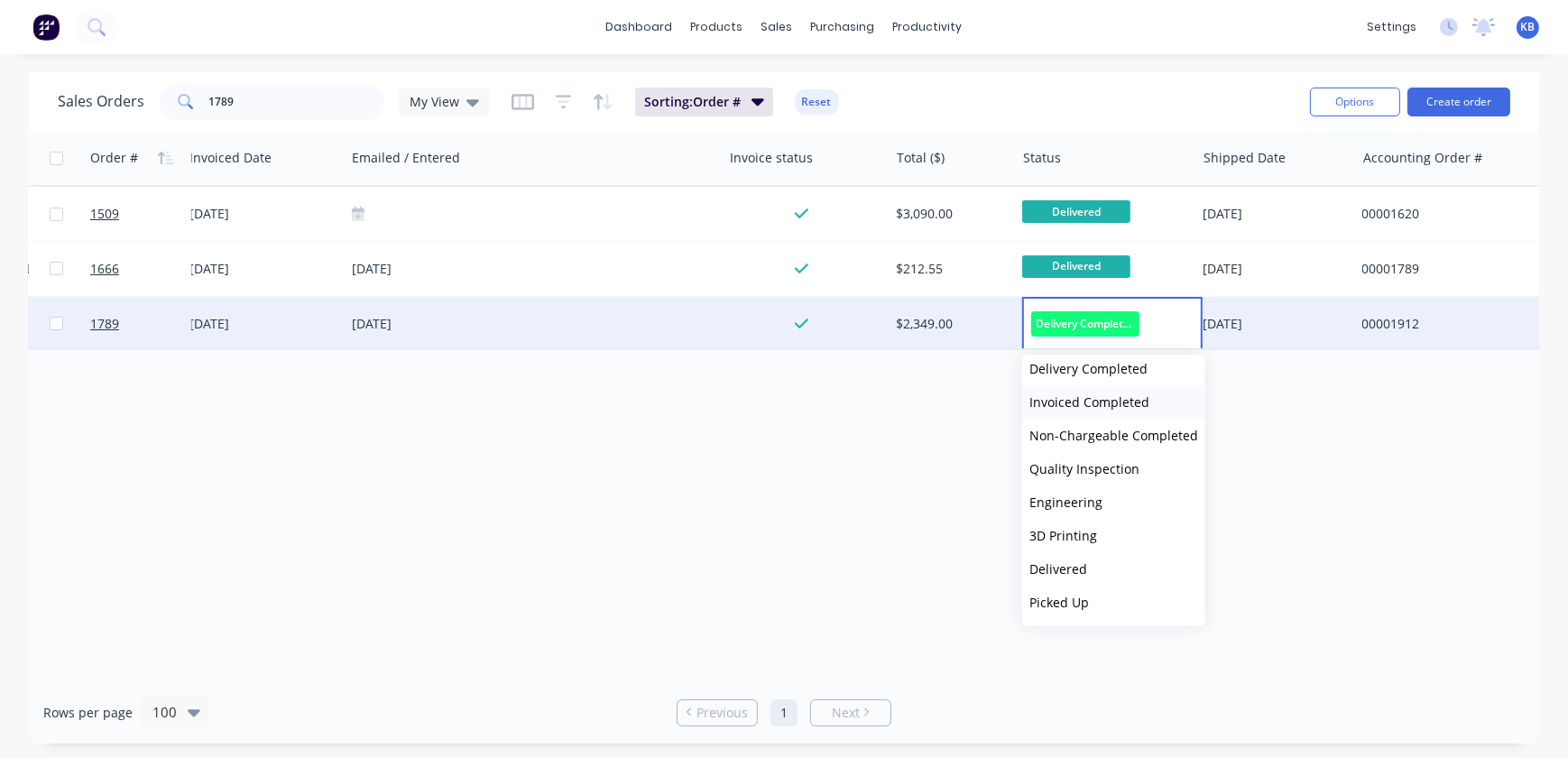
click at [1073, 397] on span "Invoiced Completed" at bounding box center [1090, 402] width 120 height 17
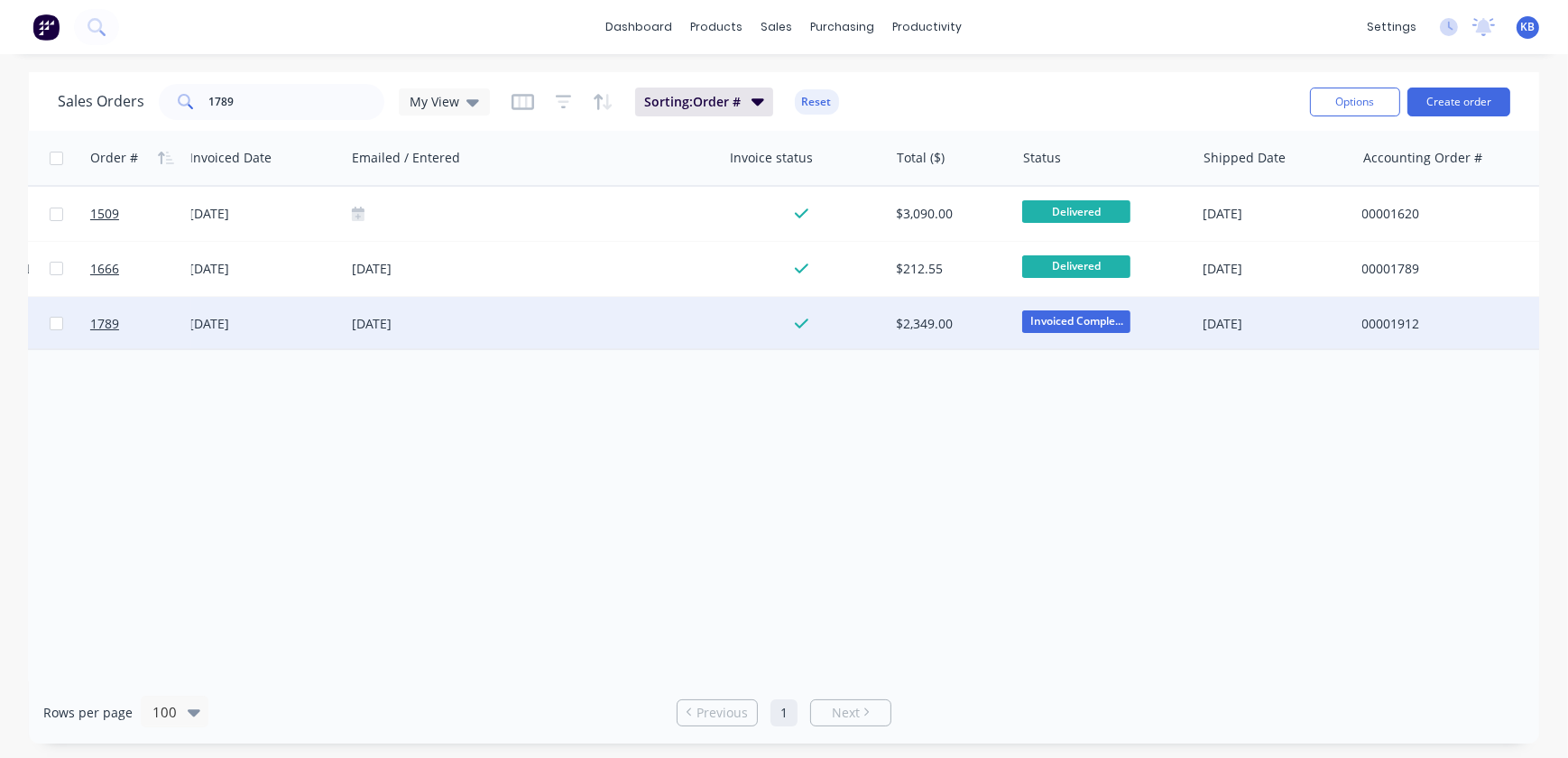
click at [757, 431] on div "Order # Customer Name PO # Job Title Invoiced Date Emailed / Entered Invoice st…" at bounding box center [784, 406] width 1511 height 550
drag, startPoint x: 247, startPoint y: 106, endPoint x: 156, endPoint y: 102, distance: 91.1
click at [177, 102] on div "1789" at bounding box center [272, 102] width 226 height 36
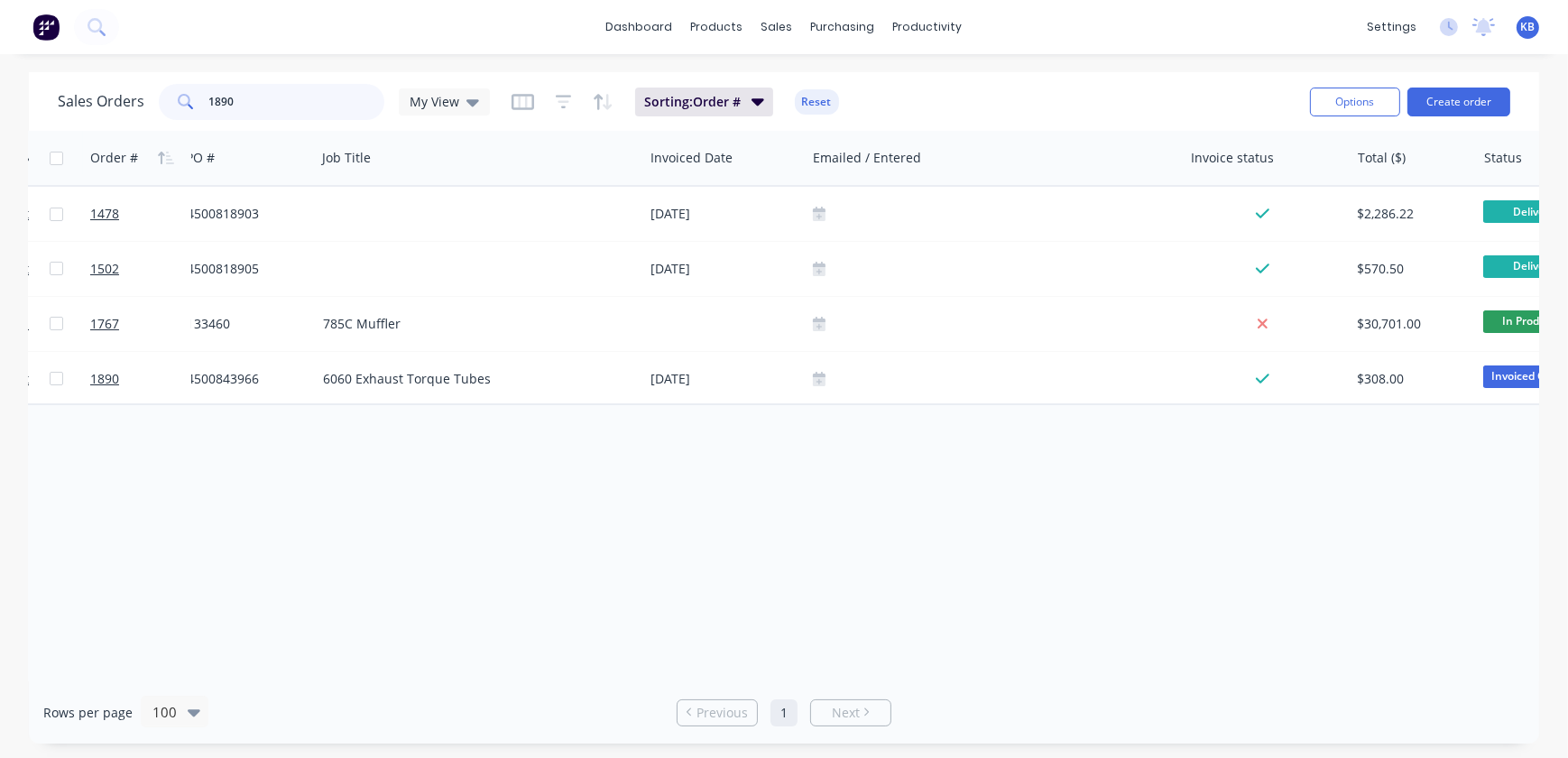
scroll to position [0, 236]
type input "1890"
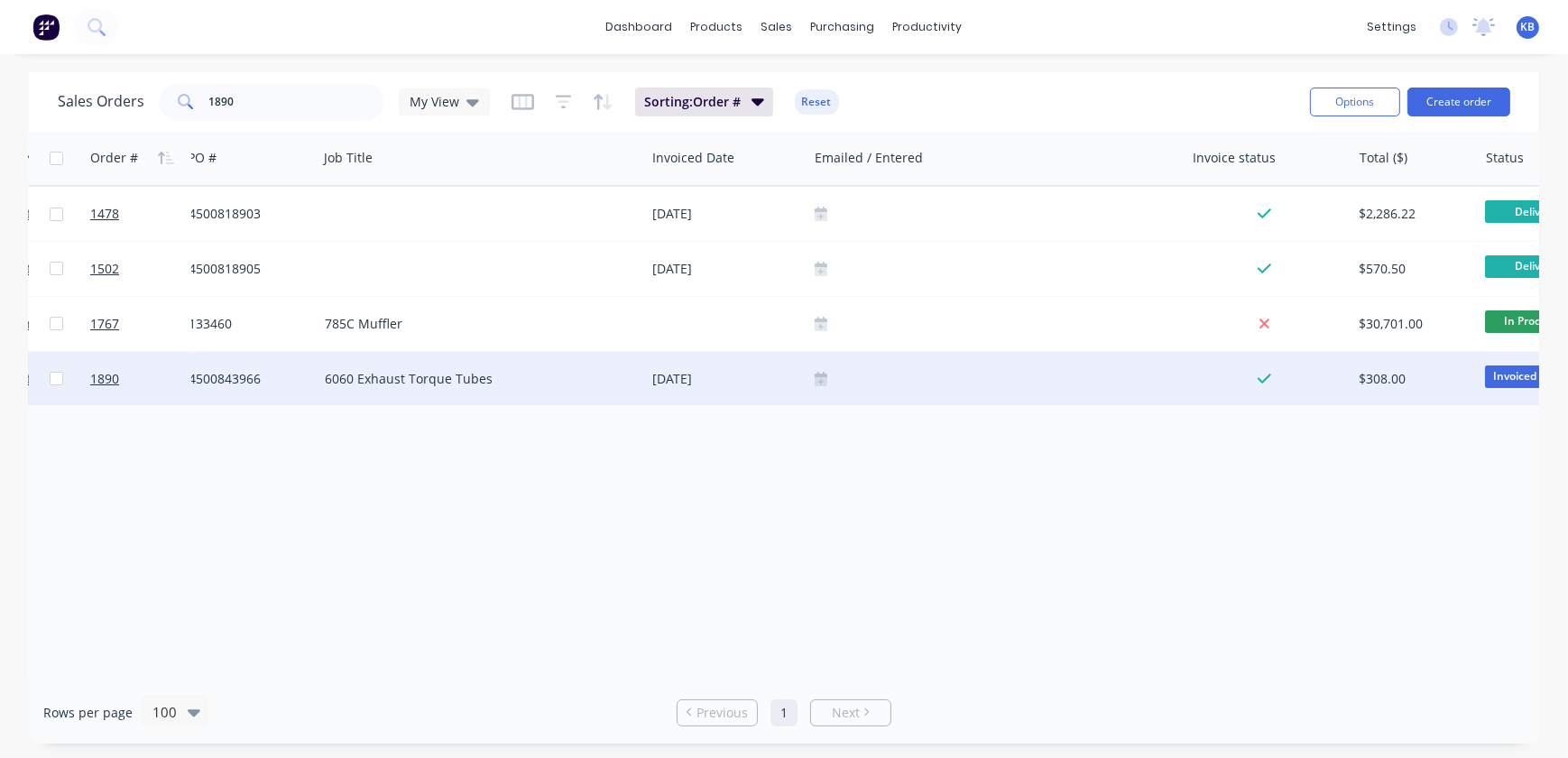
drag, startPoint x: 827, startPoint y: 383, endPoint x: 849, endPoint y: 394, distance: 24.6
click at [827, 383] on div at bounding box center [996, 379] width 363 height 15
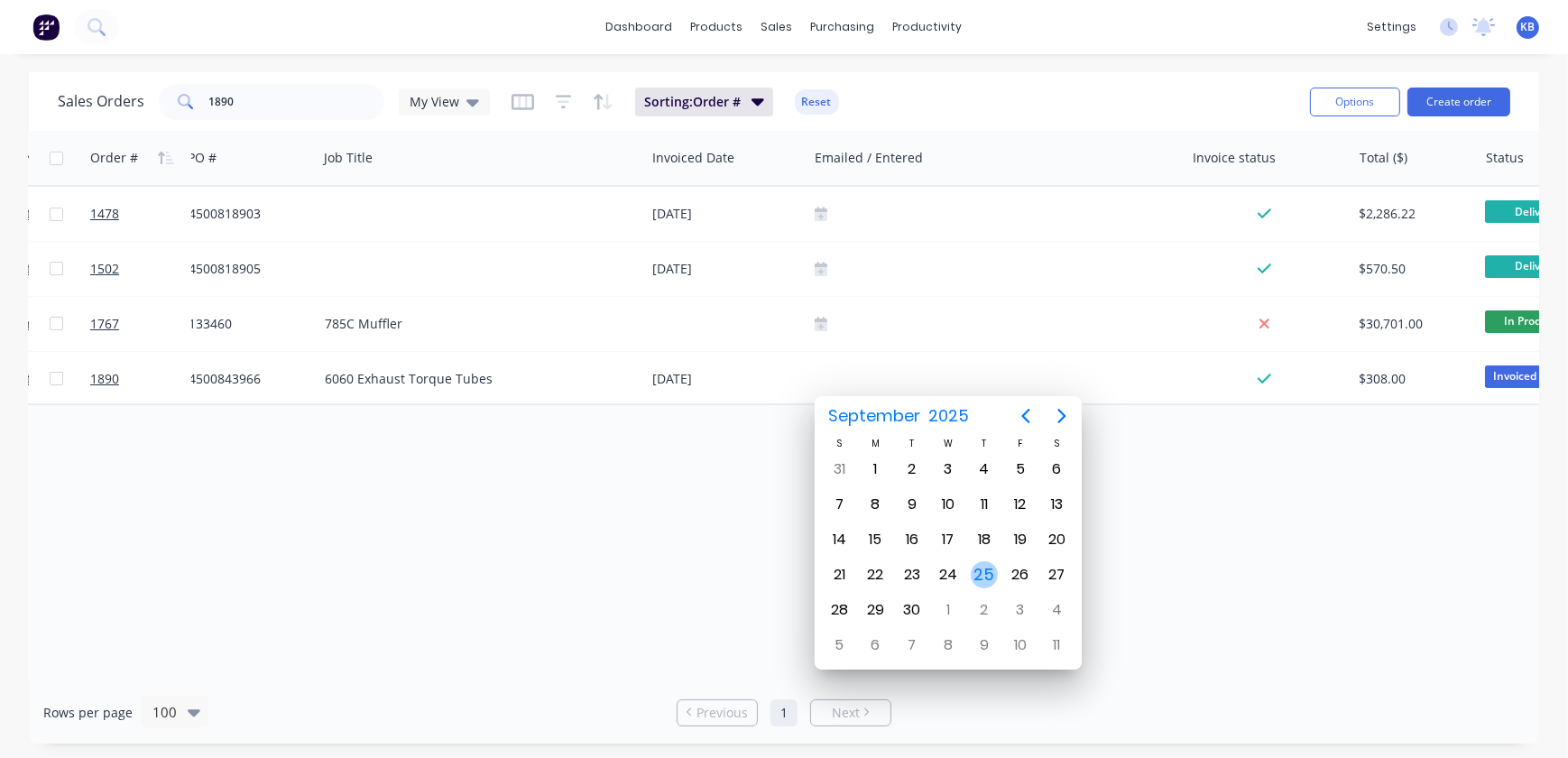
click at [979, 562] on div "25" at bounding box center [985, 575] width 27 height 27
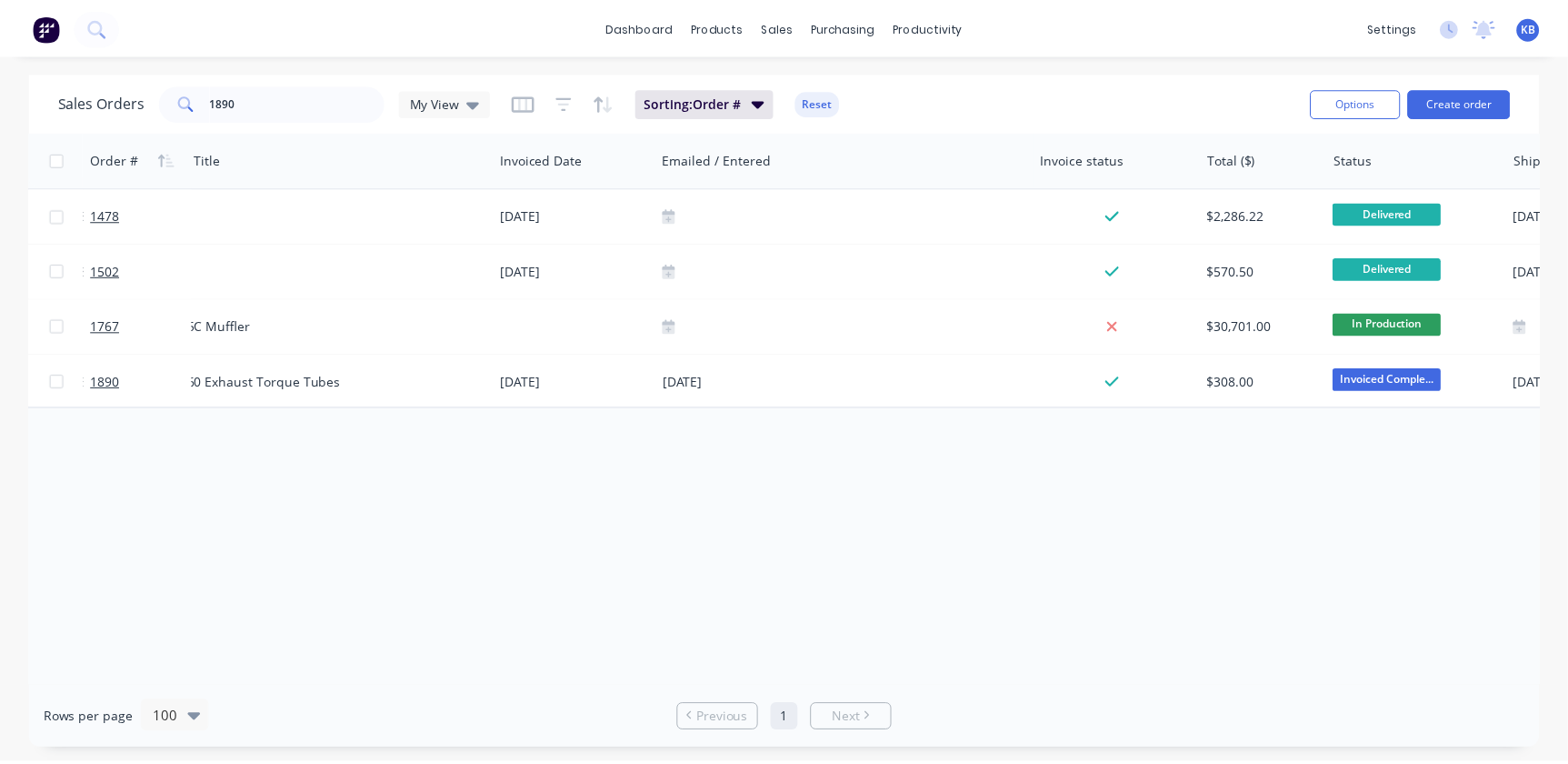
scroll to position [0, 0]
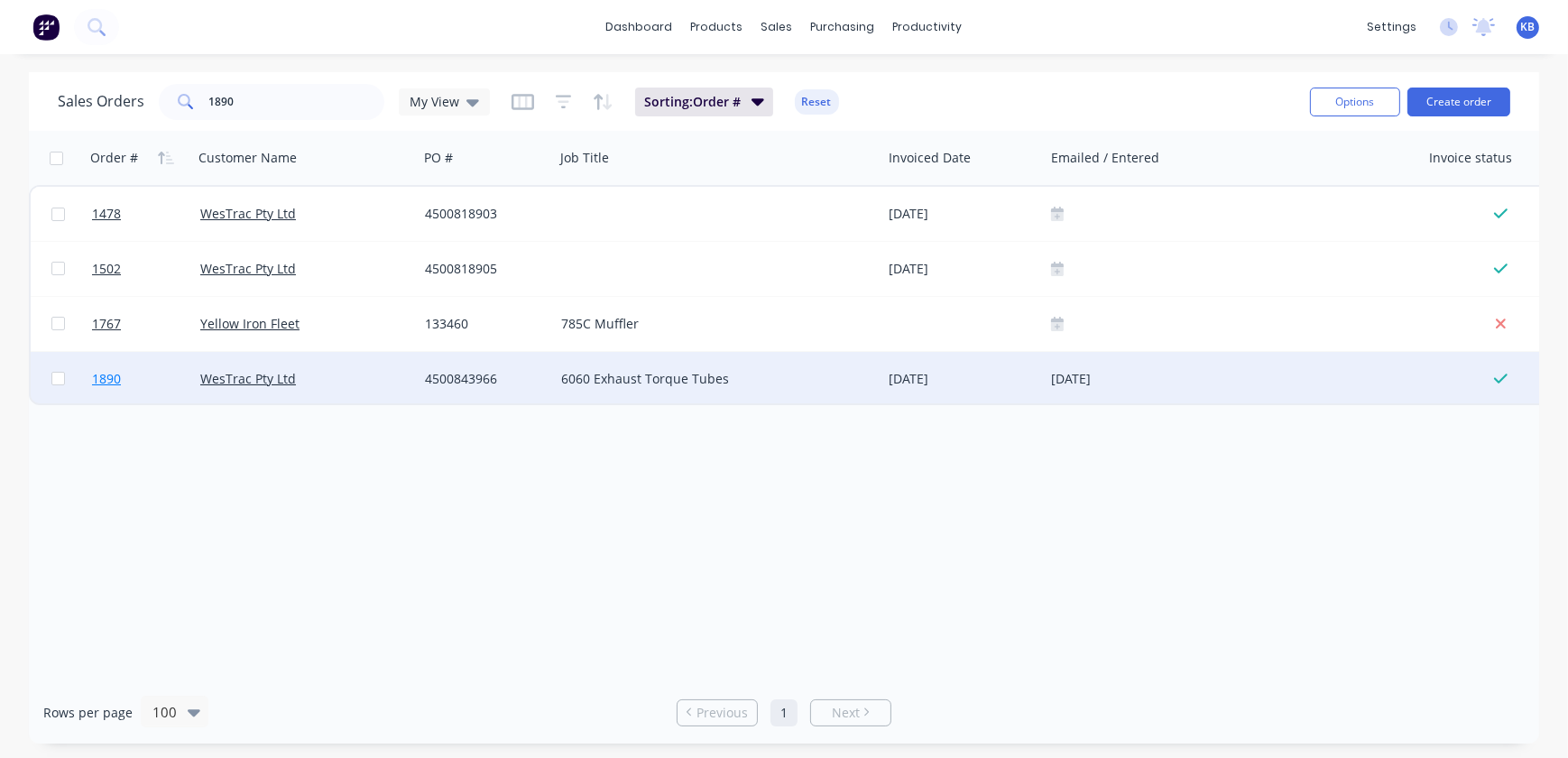
click at [123, 384] on link "1890" at bounding box center [146, 378] width 108 height 54
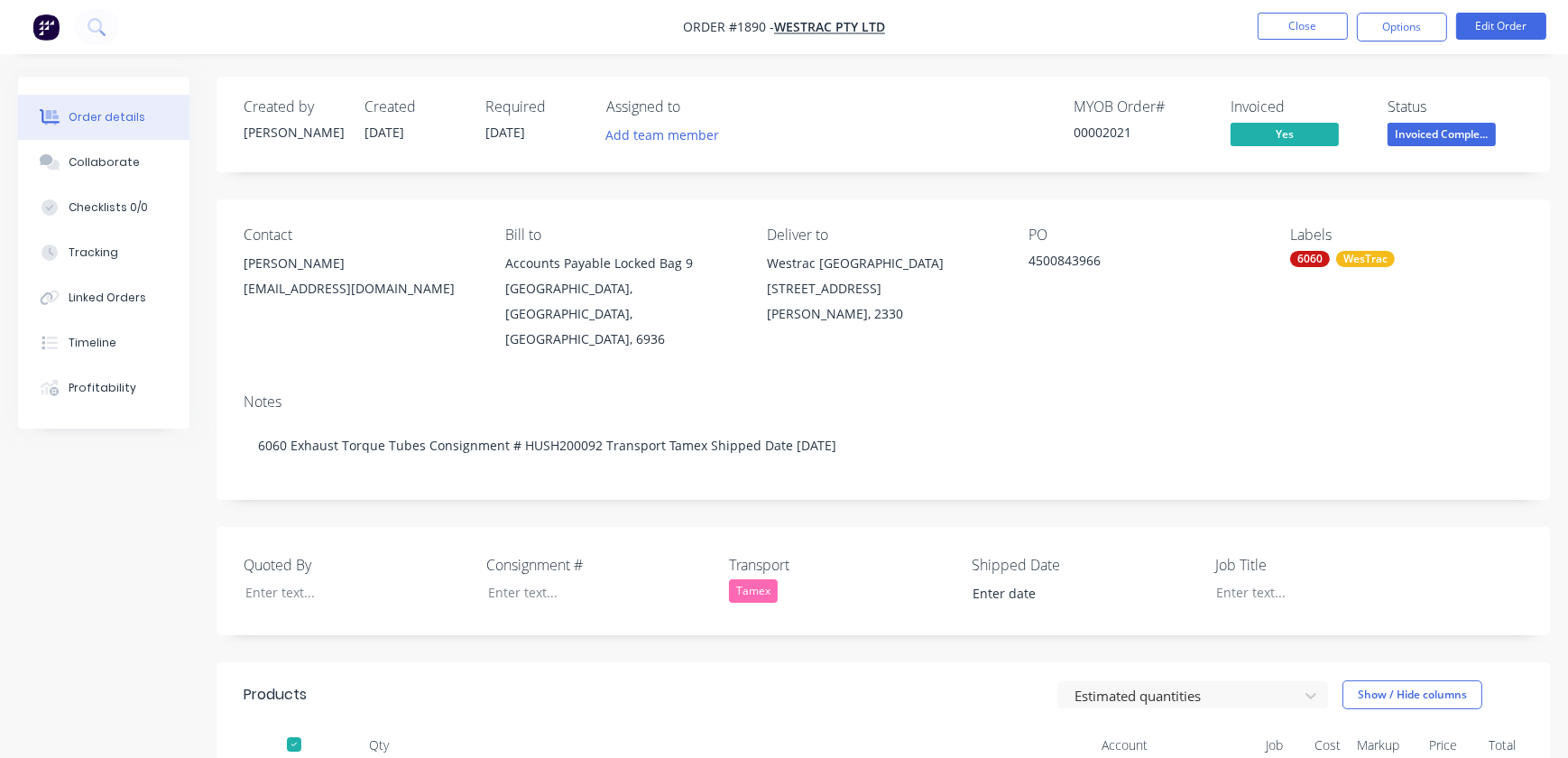
type input "[DATE]"
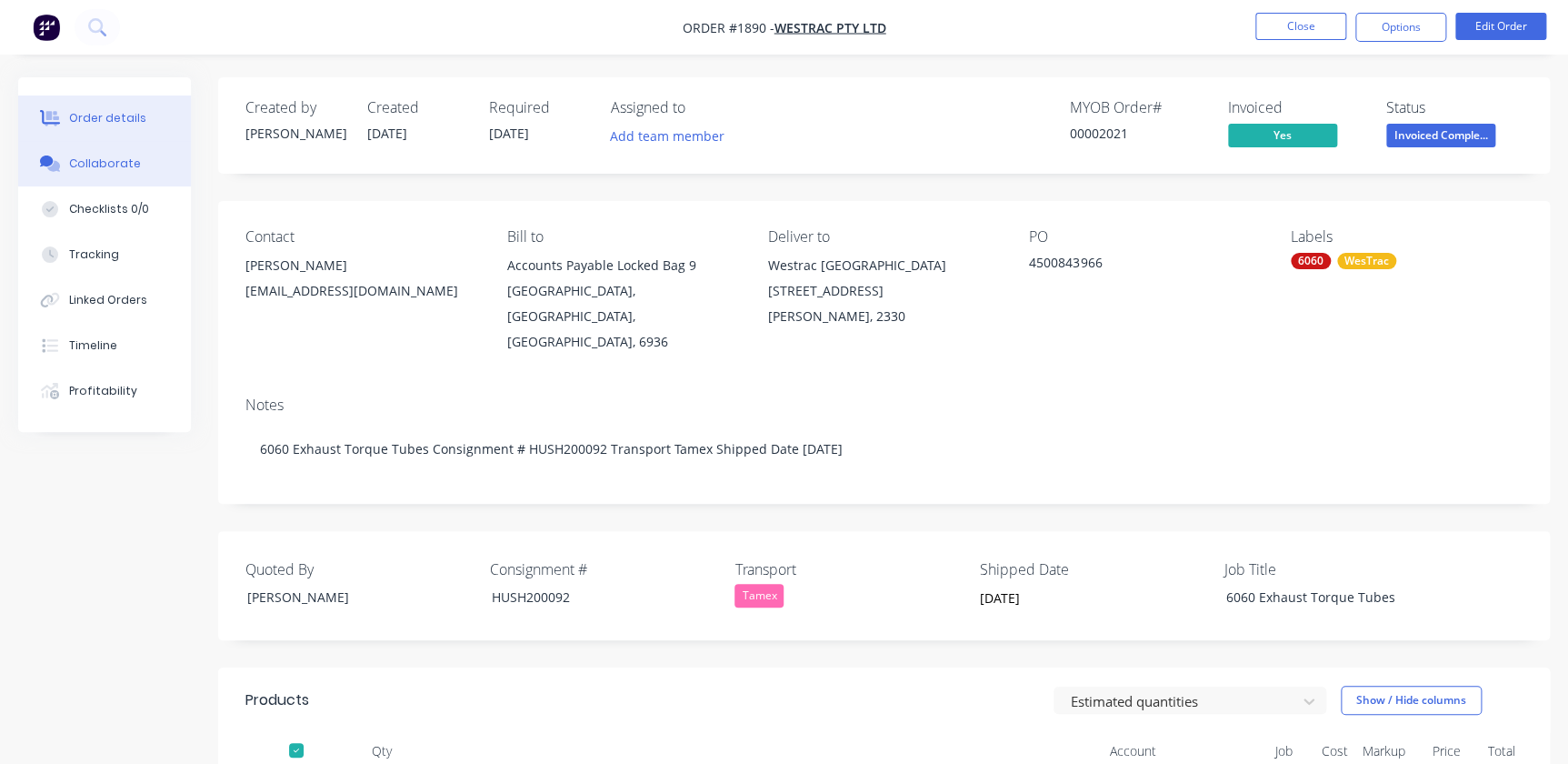
click at [90, 159] on div "Collaborate" at bounding box center [105, 163] width 72 height 17
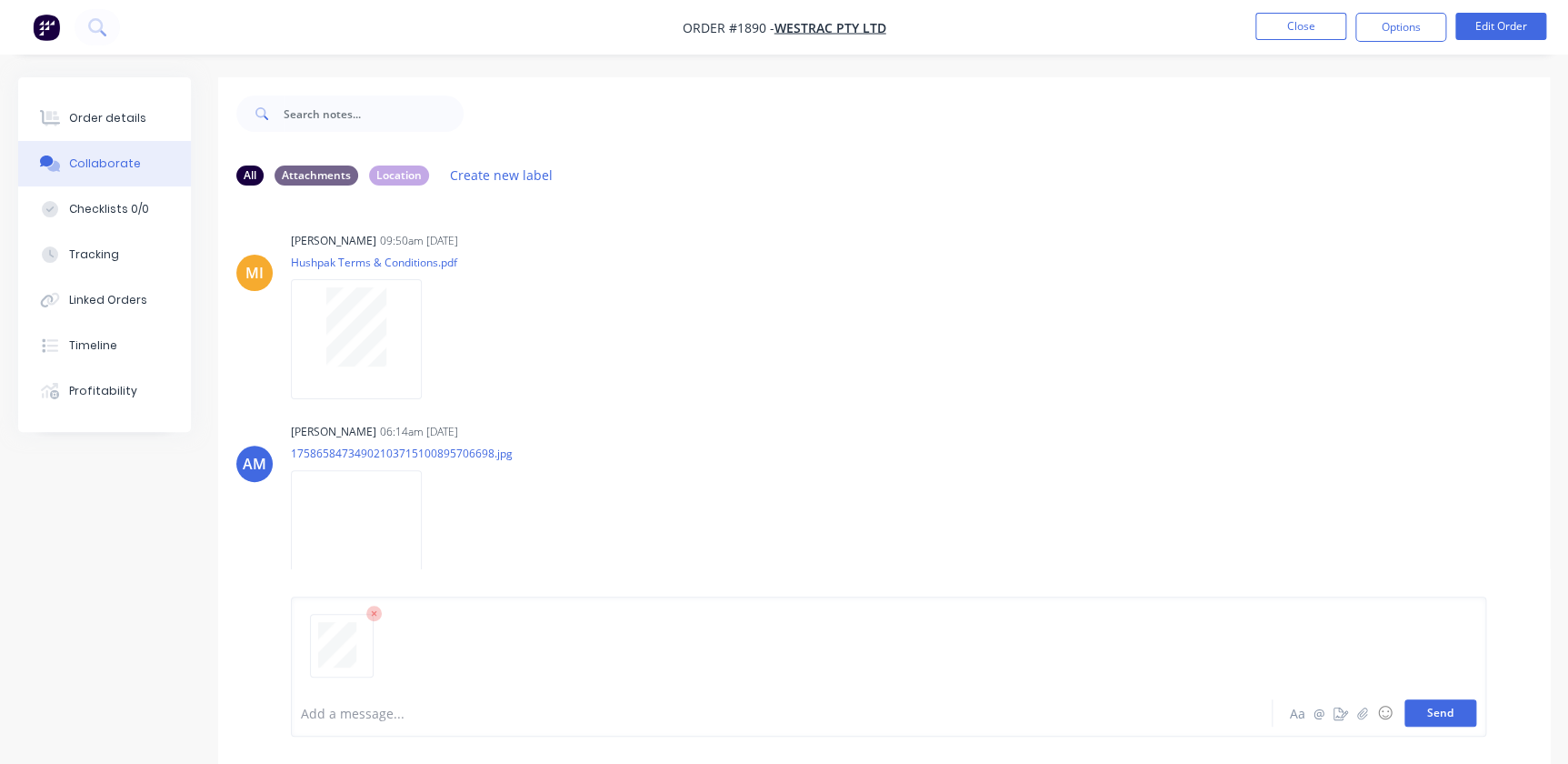
click at [1446, 709] on button "Send" at bounding box center [1440, 713] width 72 height 28
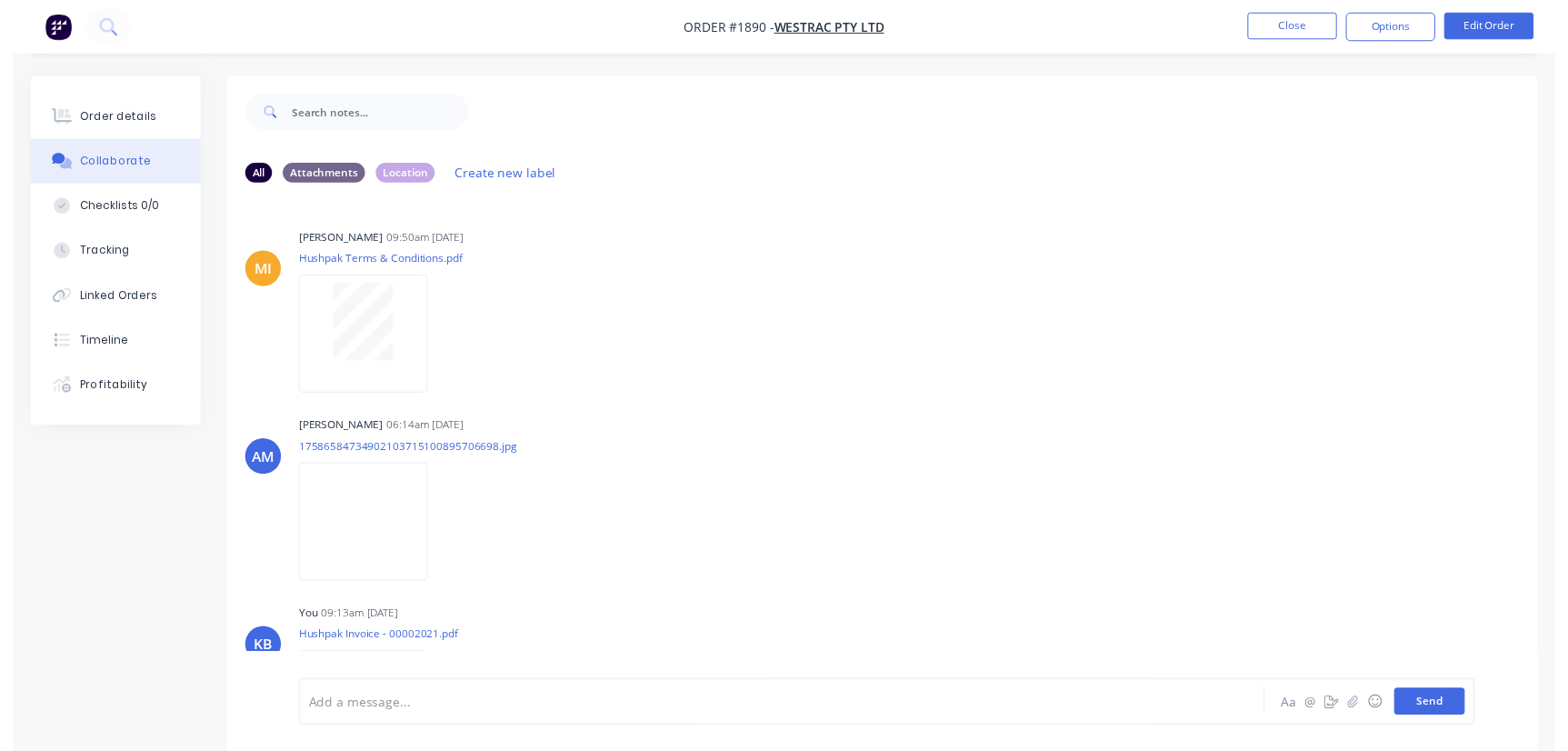
scroll to position [291, 0]
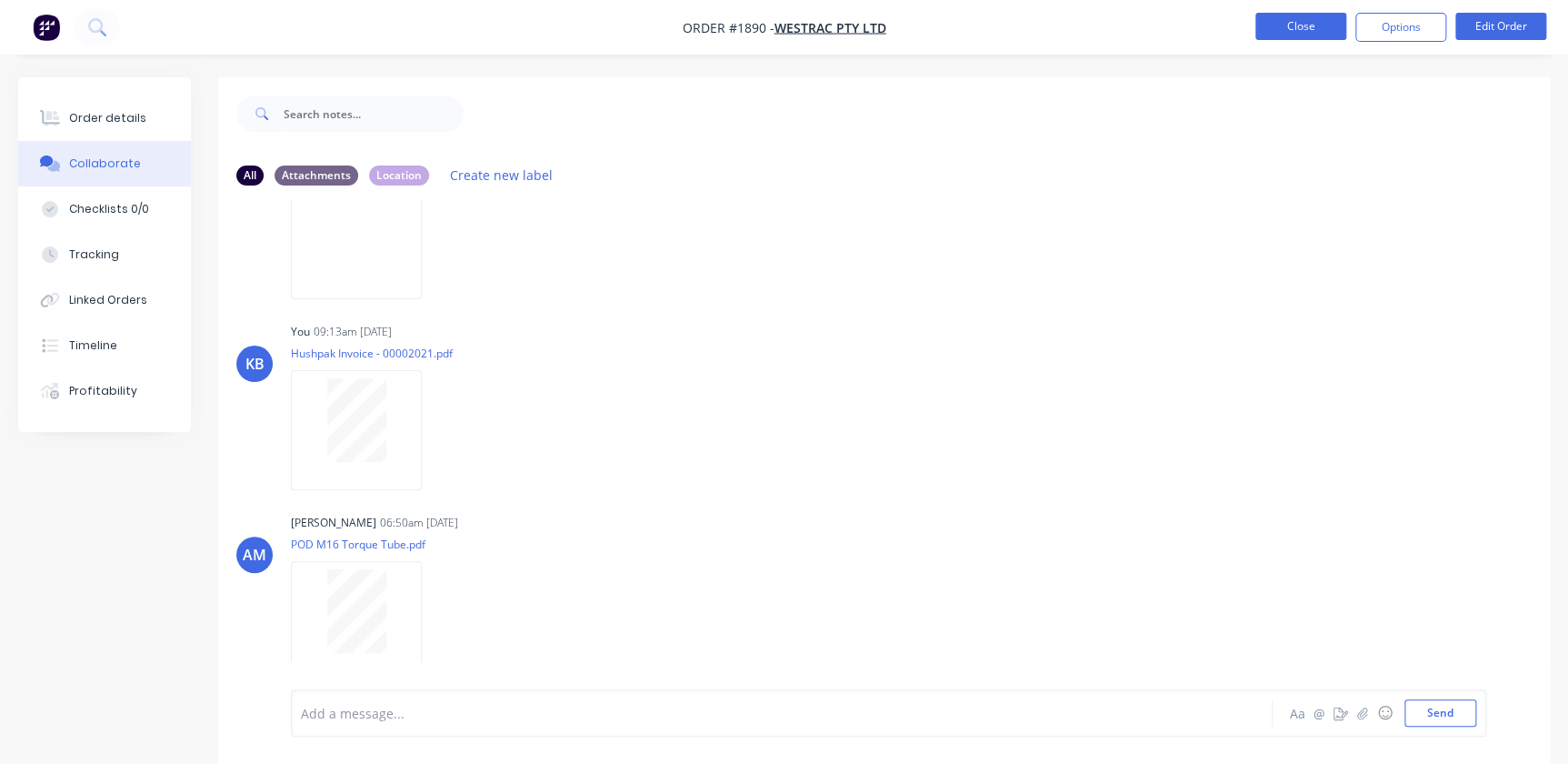
click at [1311, 32] on button "Close" at bounding box center [1301, 27] width 91 height 28
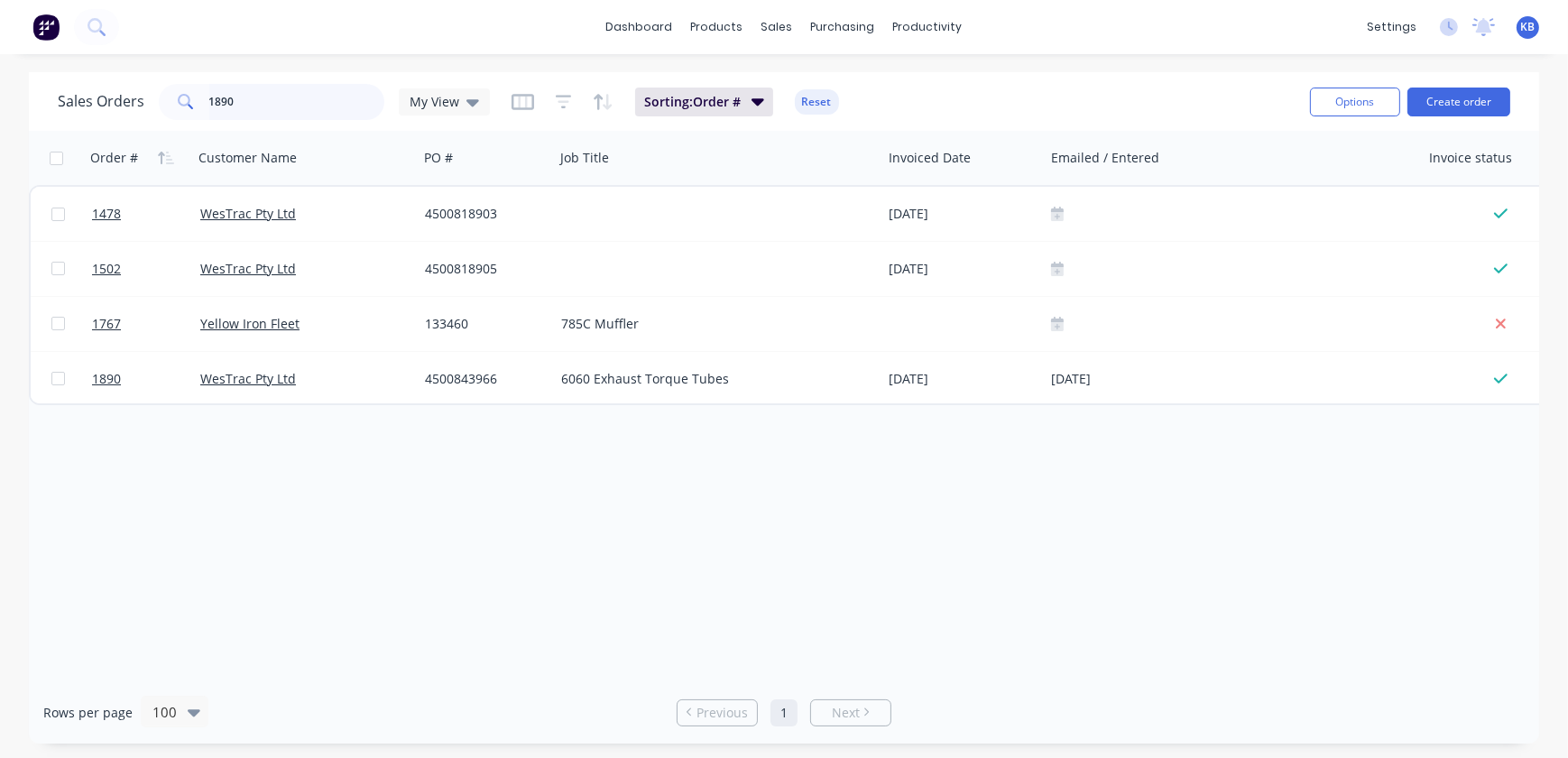
drag, startPoint x: 113, startPoint y: 85, endPoint x: 26, endPoint y: 77, distance: 87.4
click at [37, 78] on div "Sales Orders 1890 My View Sorting: Order # Reset Options Create order" at bounding box center [784, 101] width 1511 height 58
click at [901, 26] on div "productivity" at bounding box center [928, 27] width 87 height 27
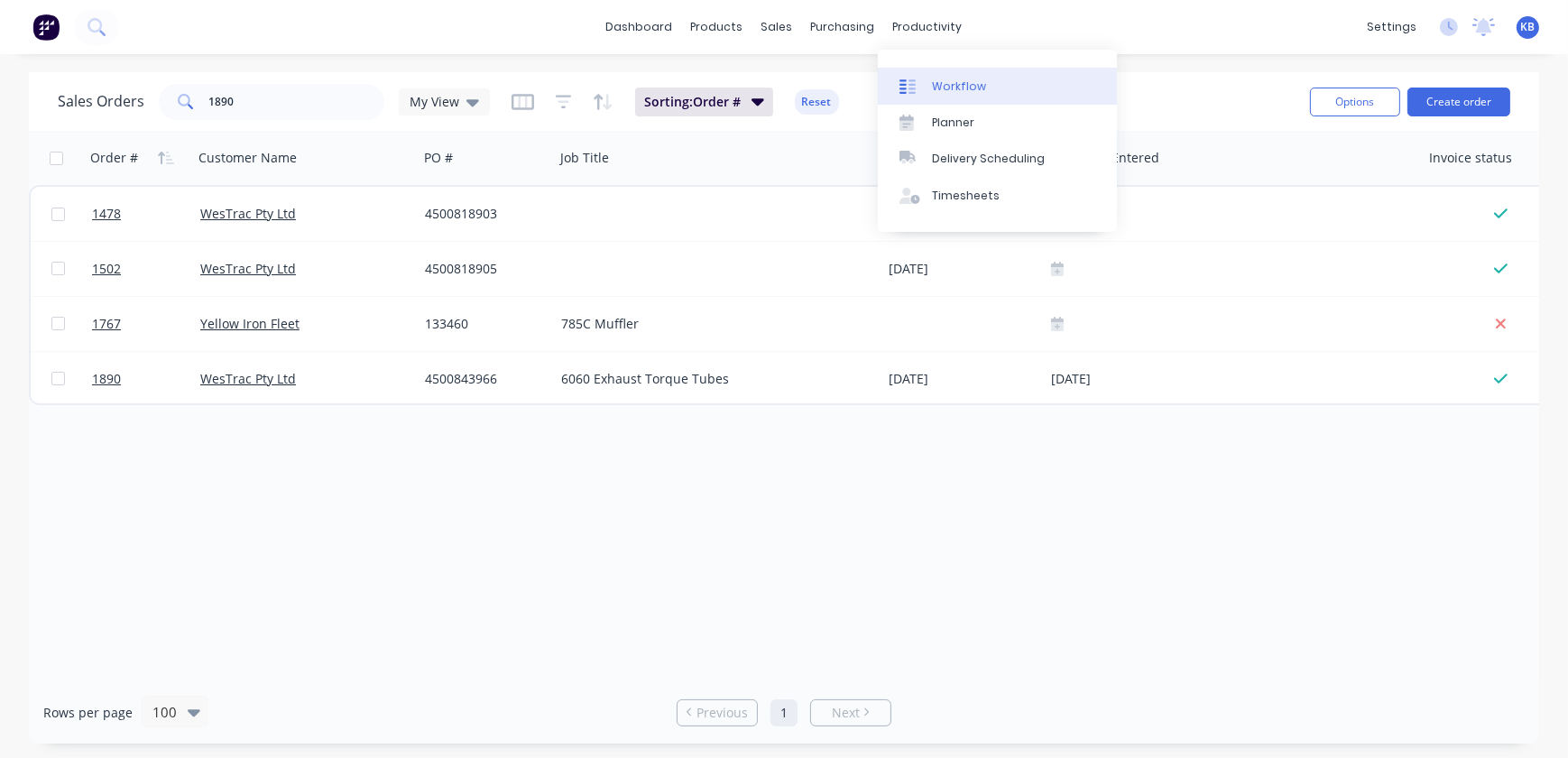
click at [932, 86] on div "Workflow" at bounding box center [958, 87] width 54 height 16
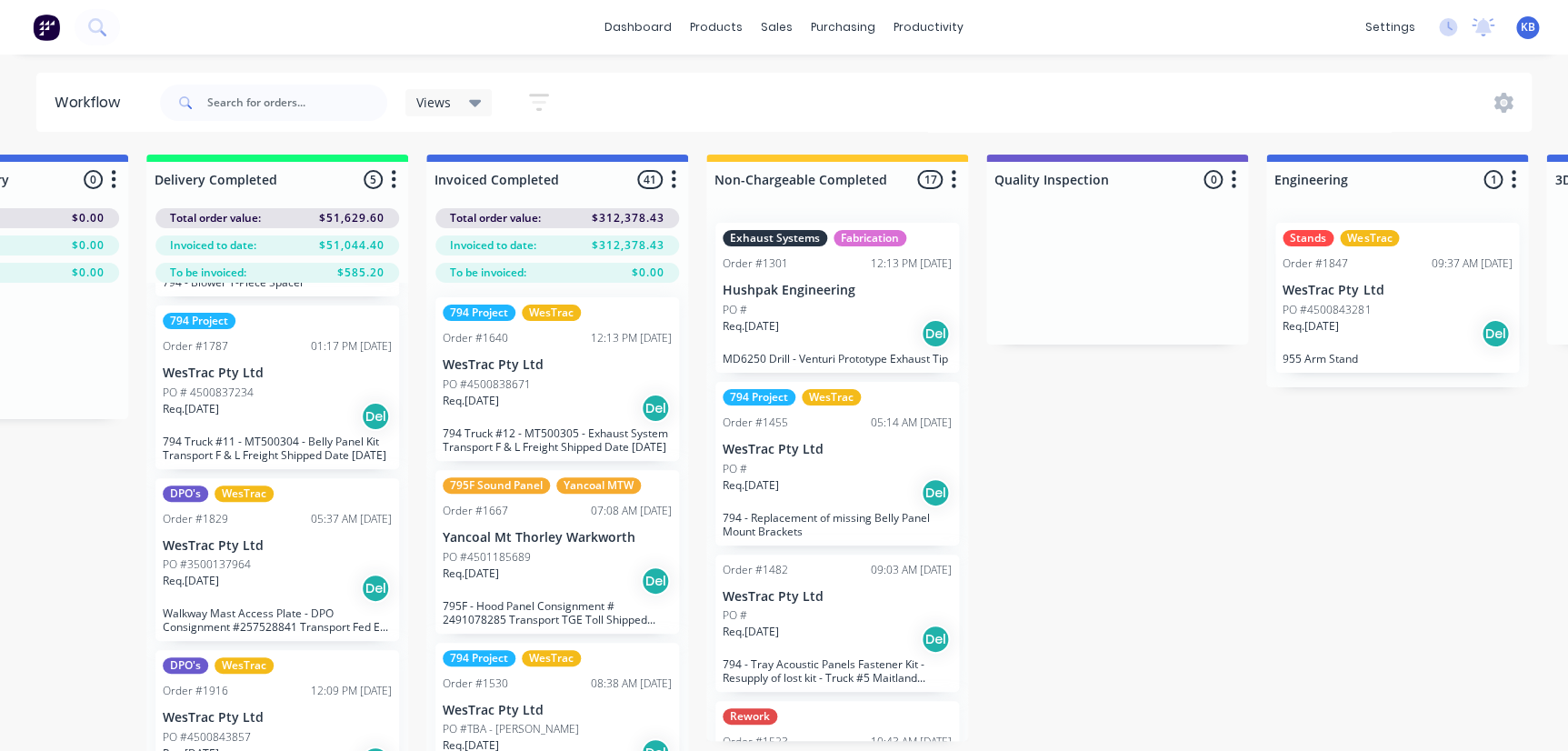
scroll to position [164, 0]
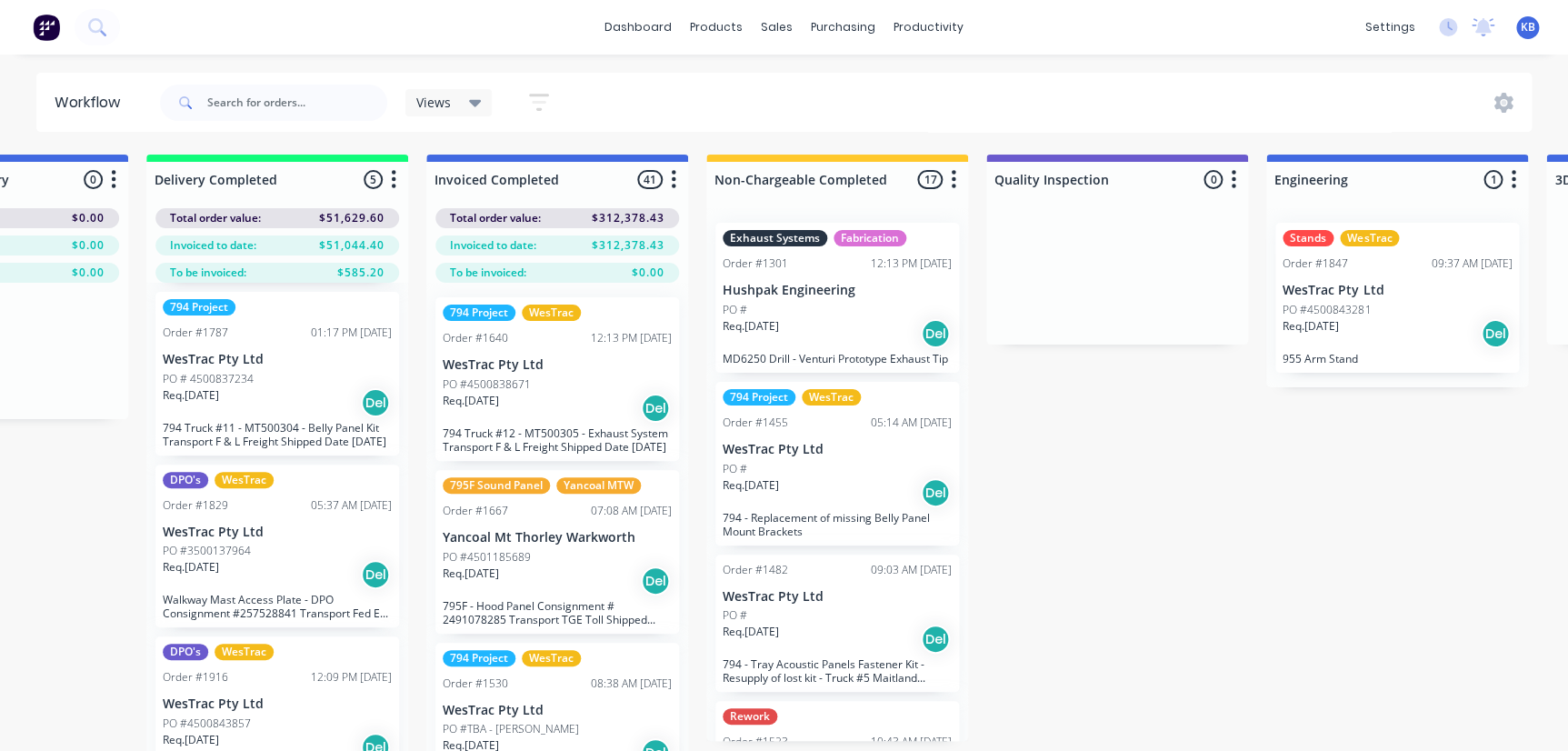
click at [219, 387] on p "Req. [DATE]" at bounding box center [190, 396] width 56 height 17
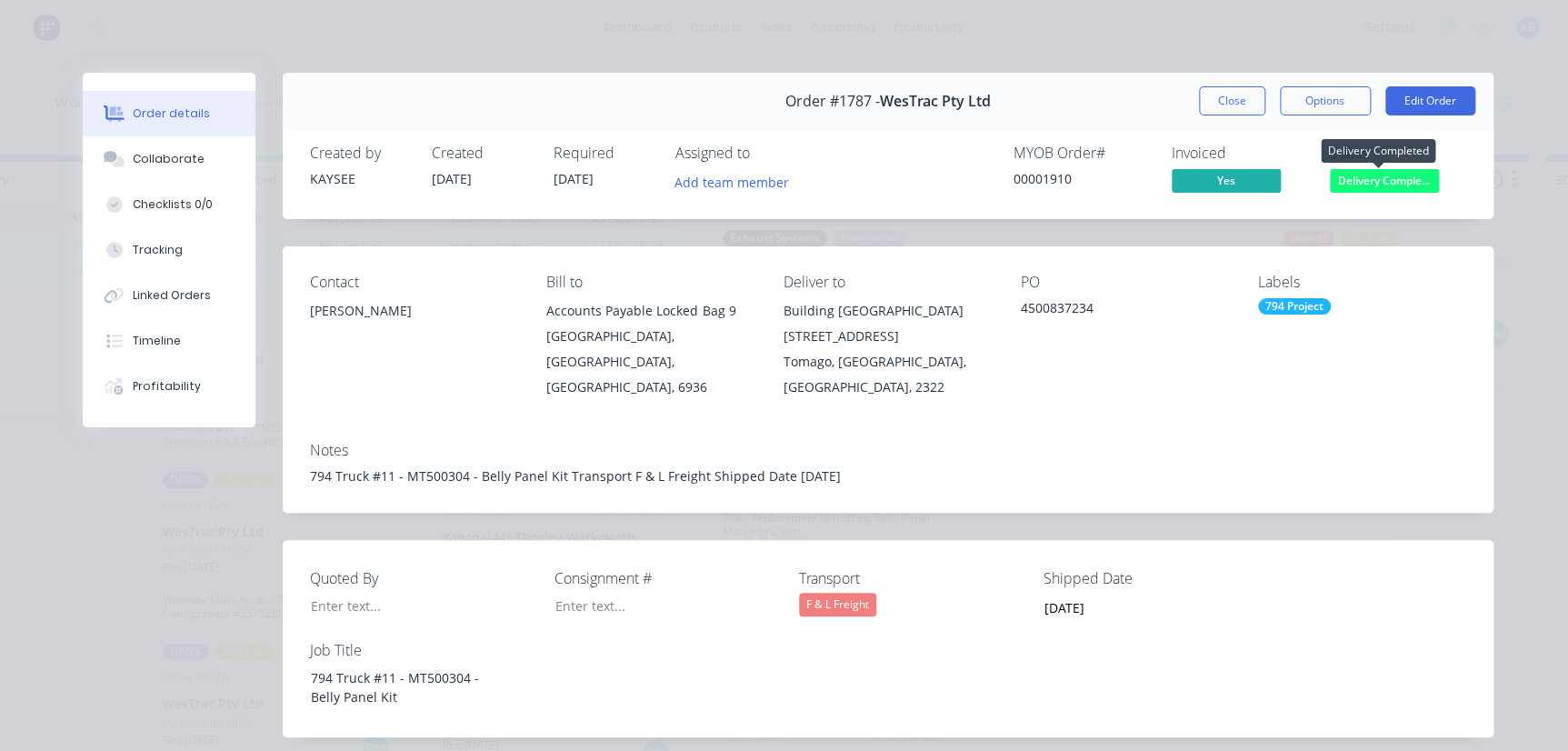
click at [1395, 174] on span "Delivery Comple..." at bounding box center [1384, 180] width 109 height 23
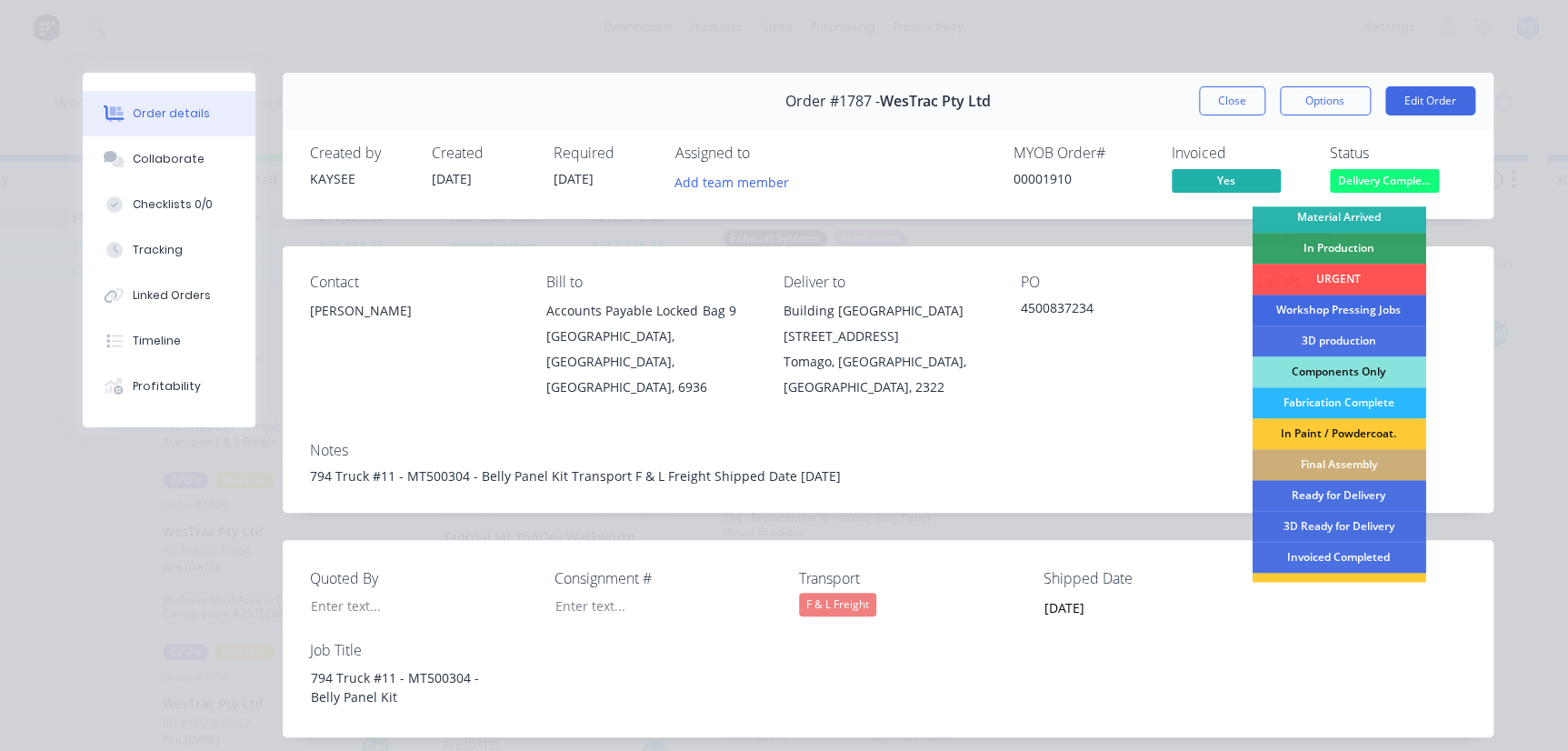
scroll to position [247, 0]
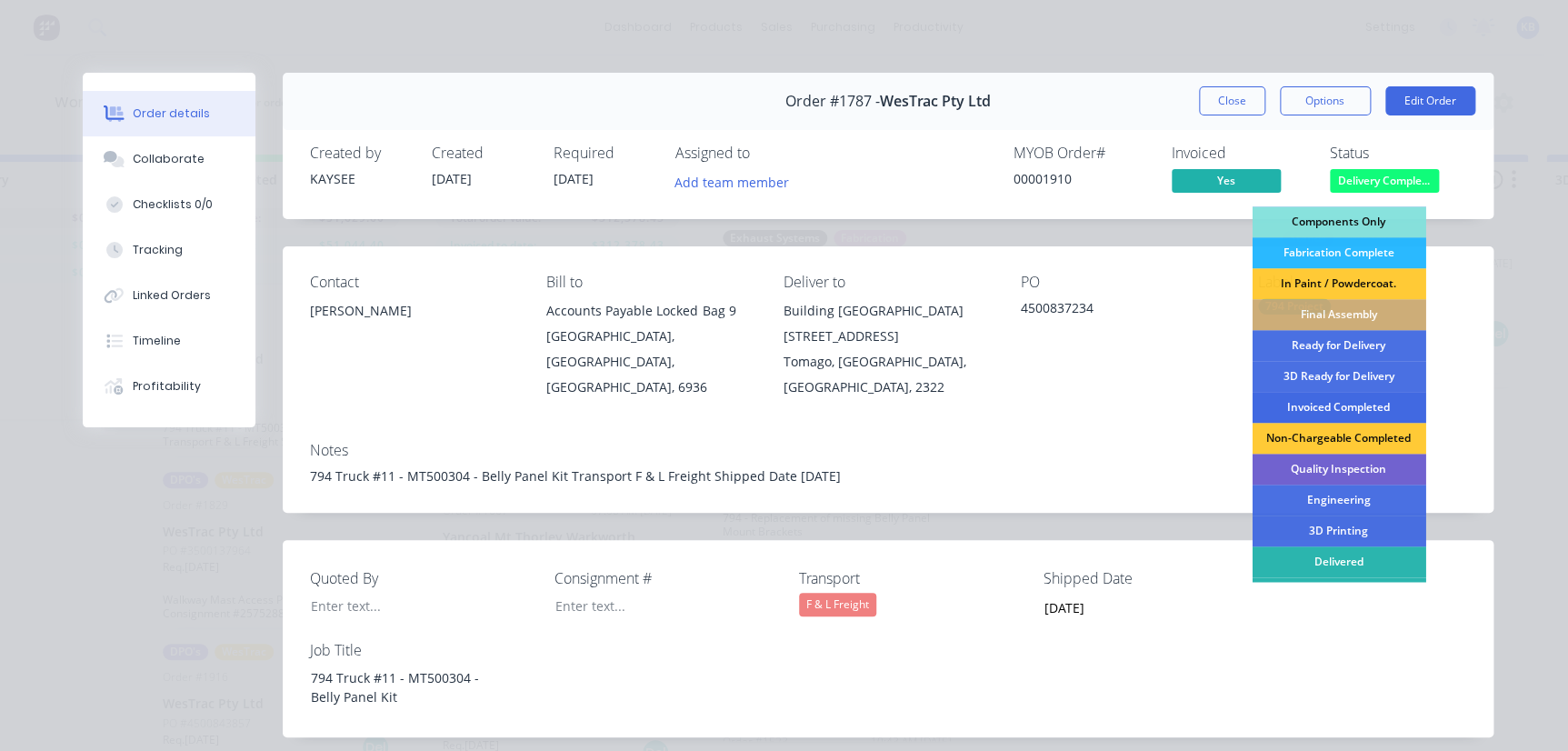
click at [1333, 409] on div "Invoiced Completed" at bounding box center [1338, 408] width 174 height 31
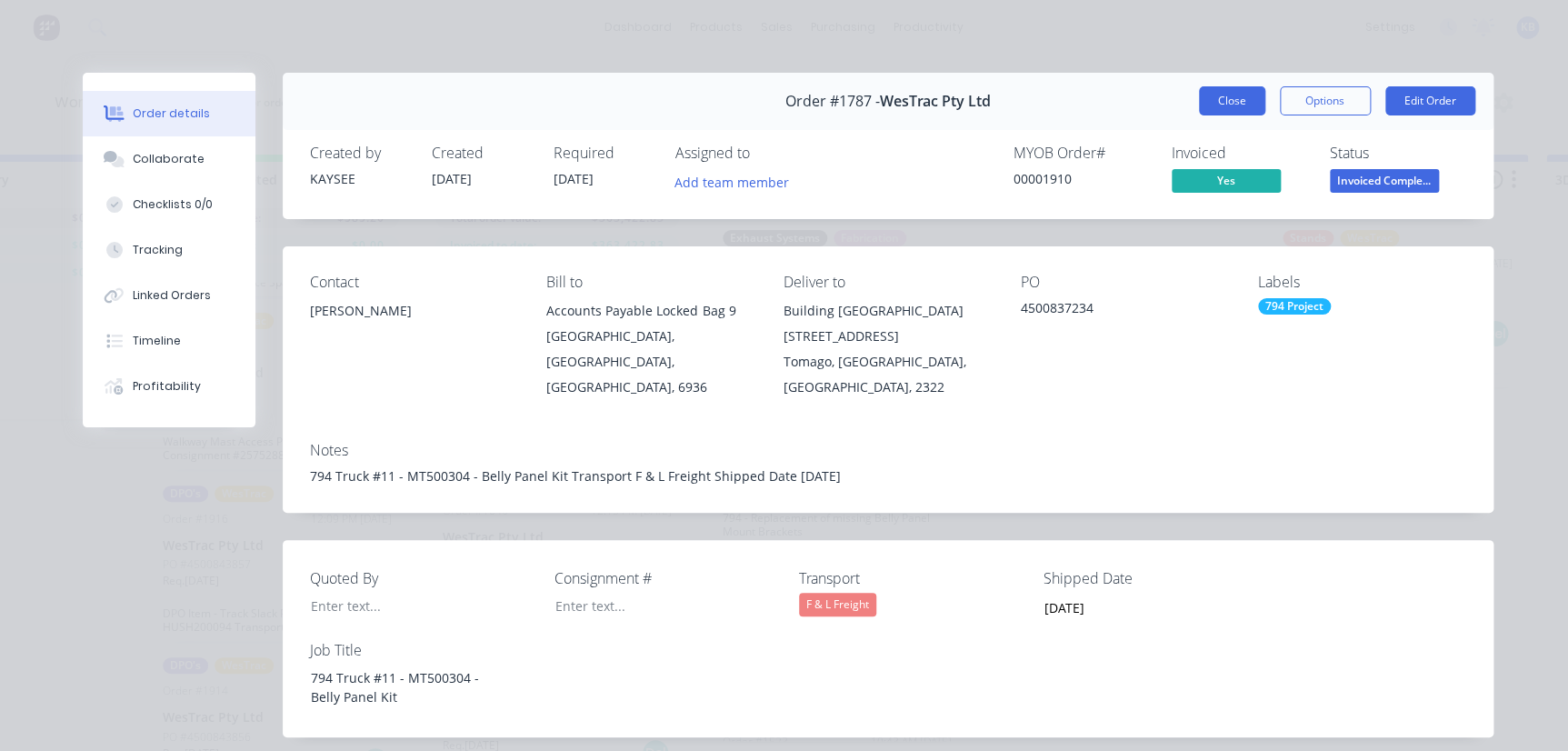
click at [1229, 112] on button "Close" at bounding box center [1232, 101] width 66 height 29
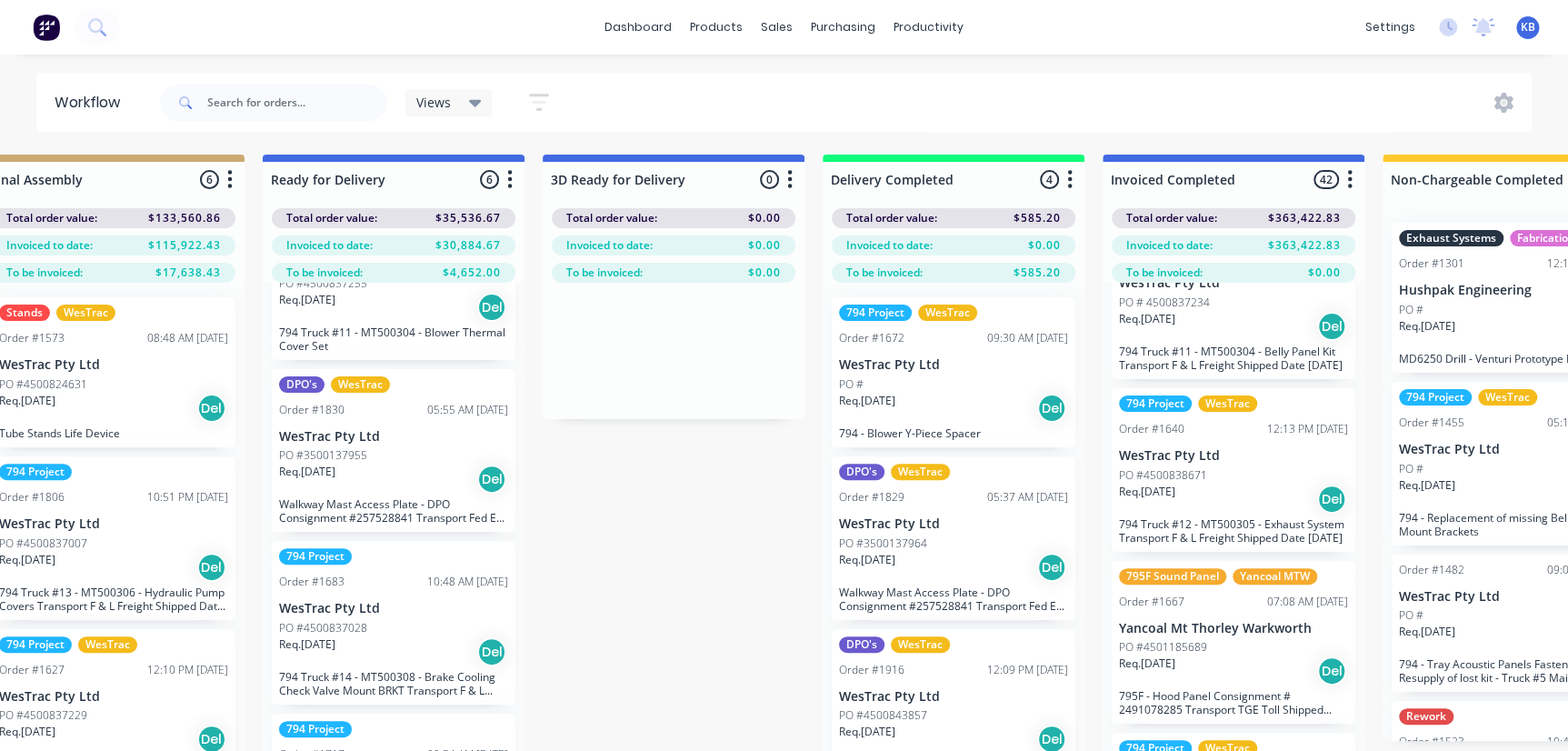
scroll to position [330, 0]
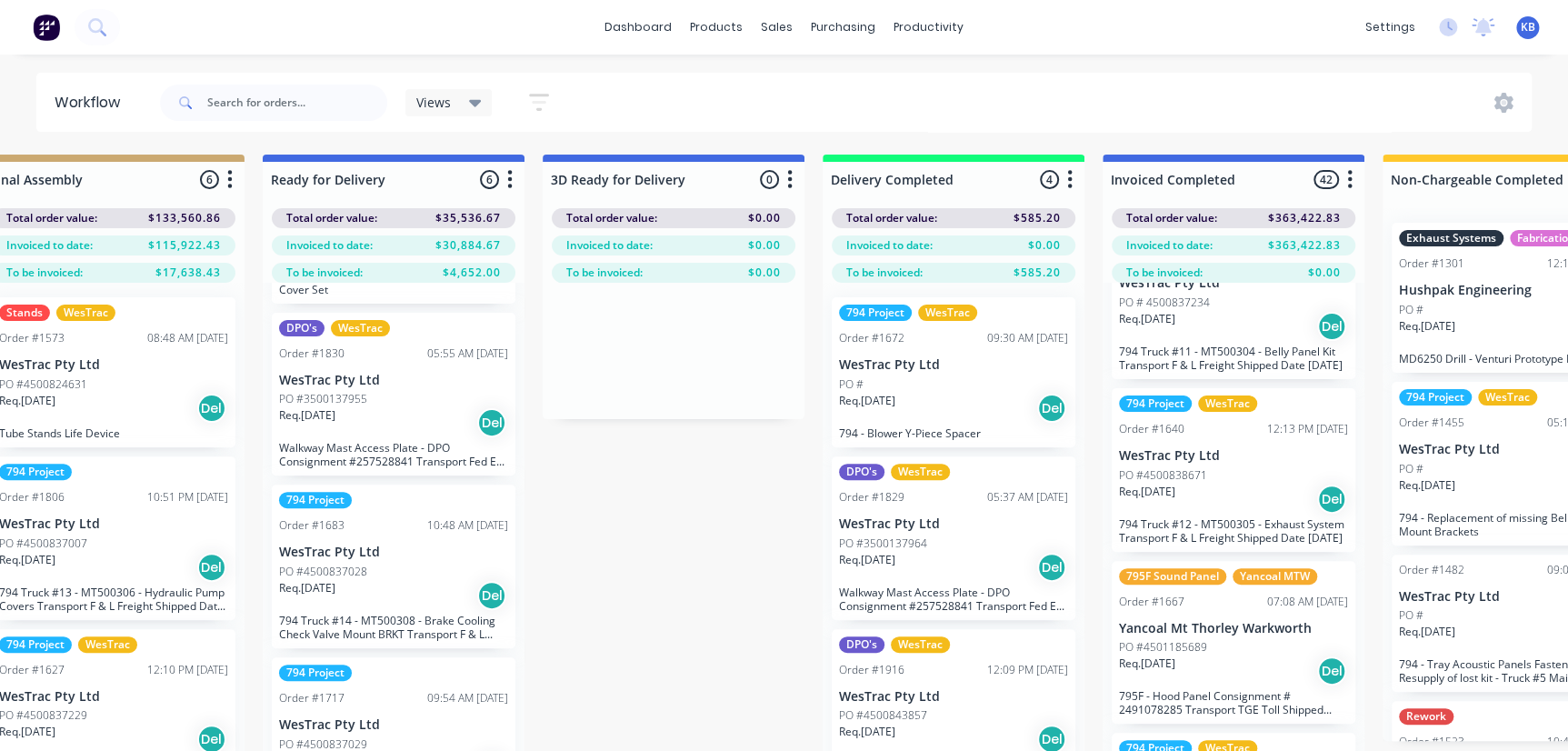
click at [370, 433] on div "Req. [DATE] Del" at bounding box center [394, 423] width 230 height 31
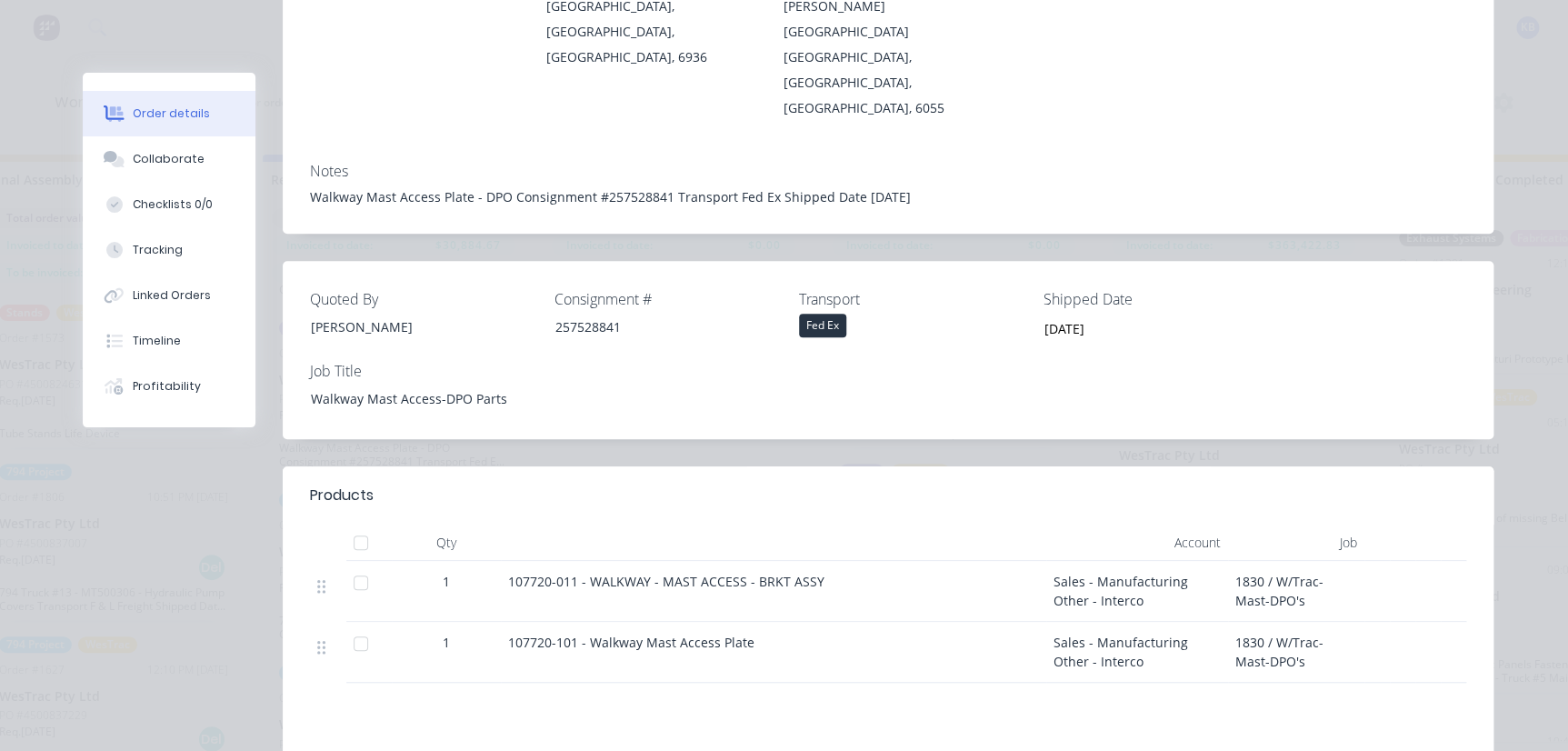
scroll to position [0, 0]
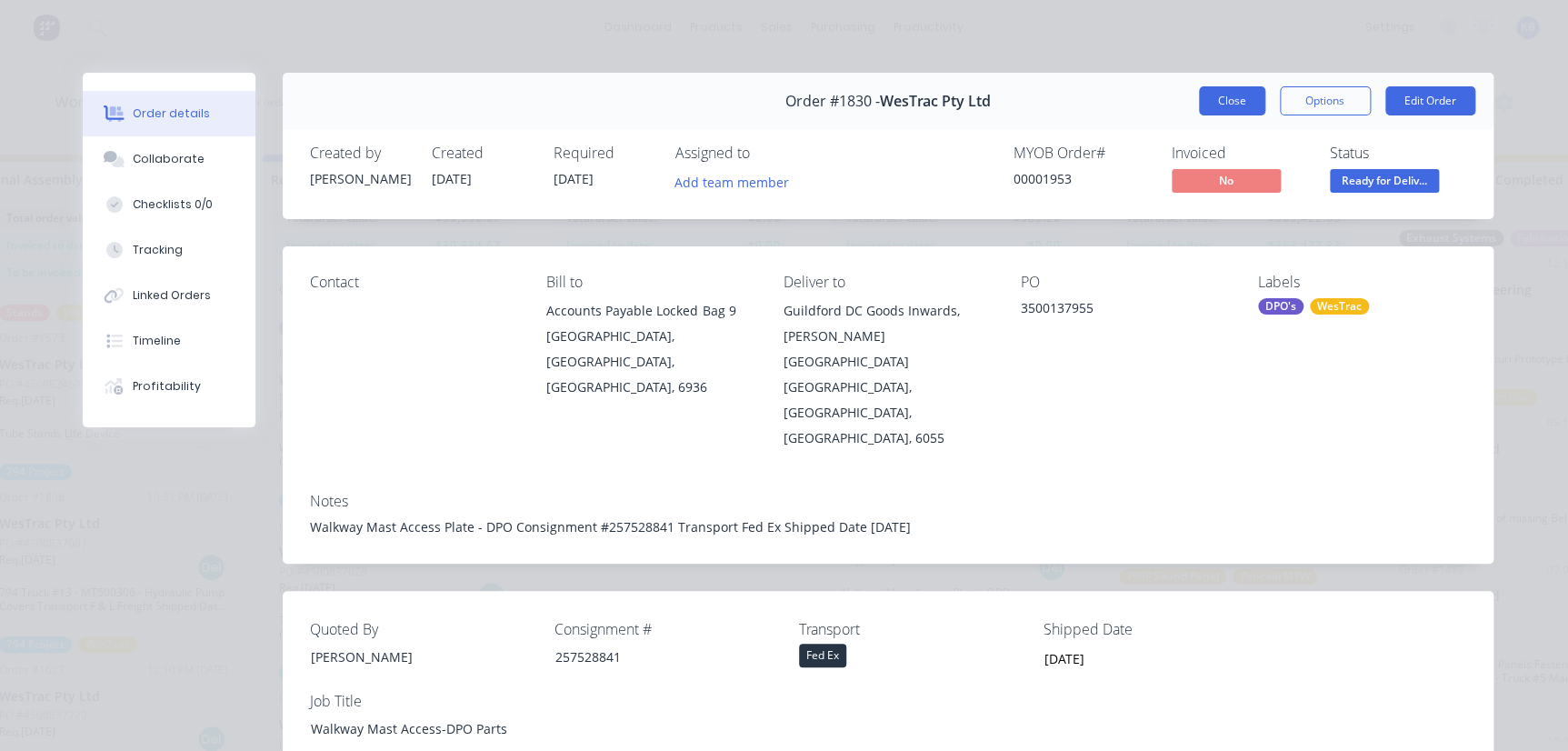
click at [1221, 106] on button "Close" at bounding box center [1232, 101] width 66 height 29
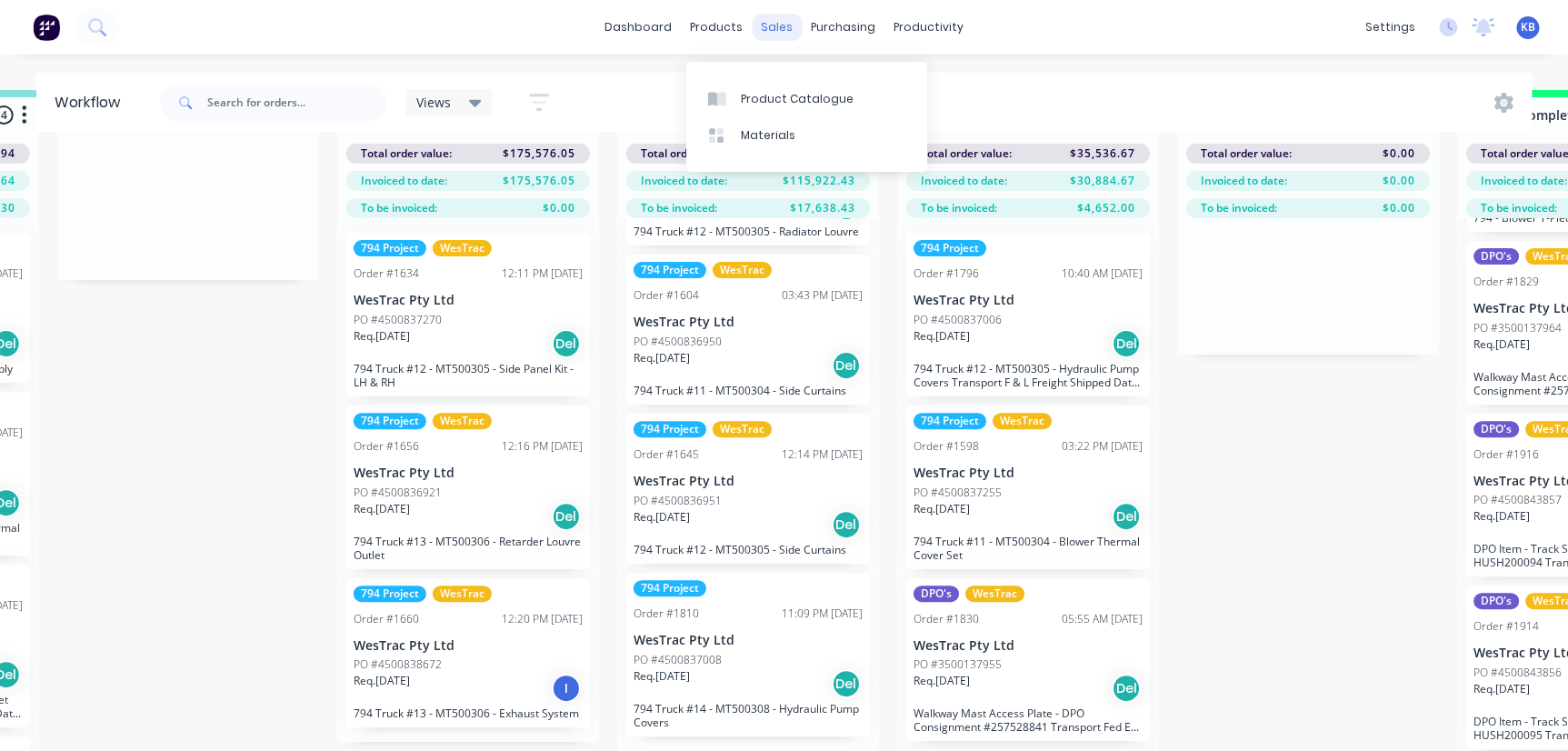
click at [780, 35] on div "sales" at bounding box center [777, 28] width 50 height 28
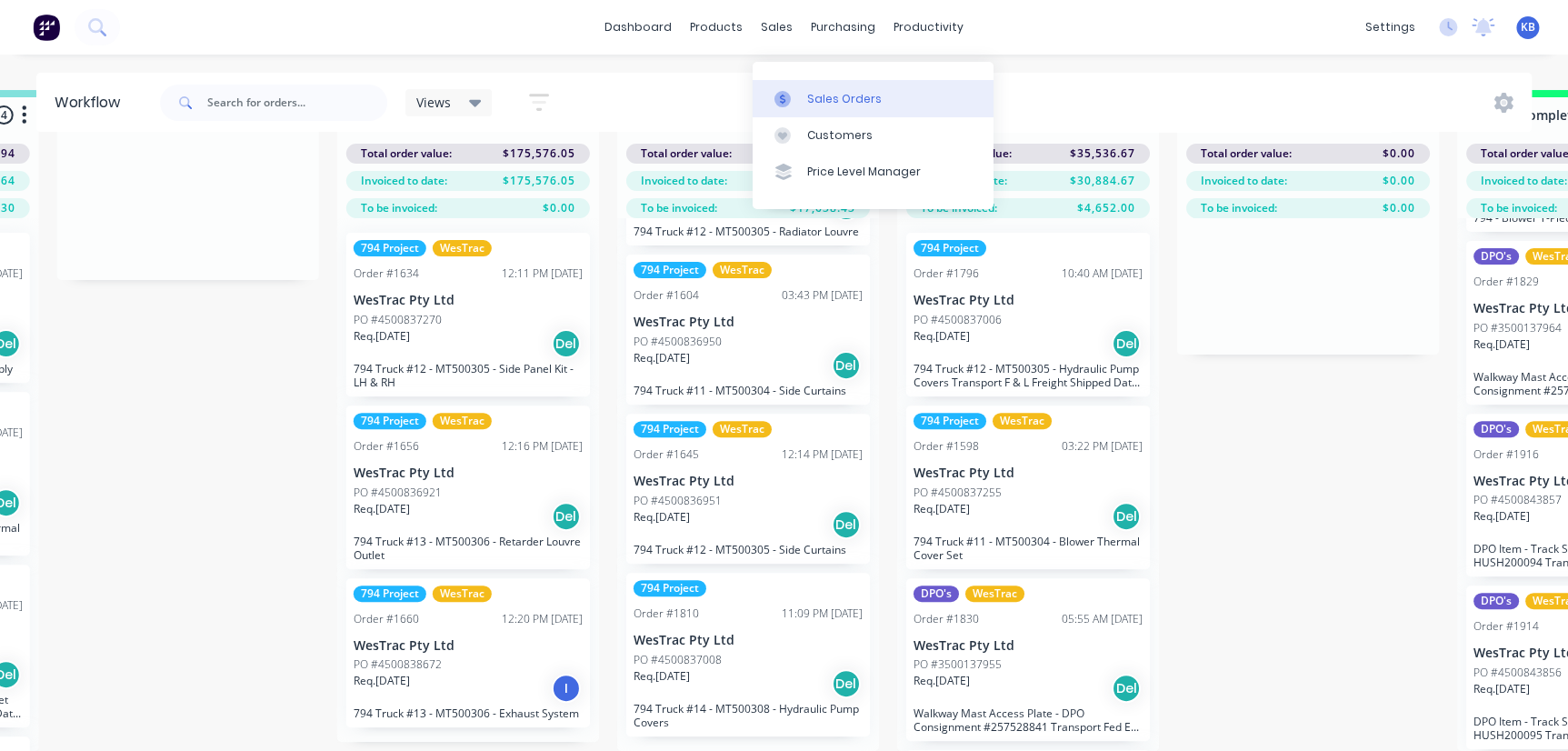
click at [804, 92] on link "Sales Orders" at bounding box center [873, 98] width 241 height 37
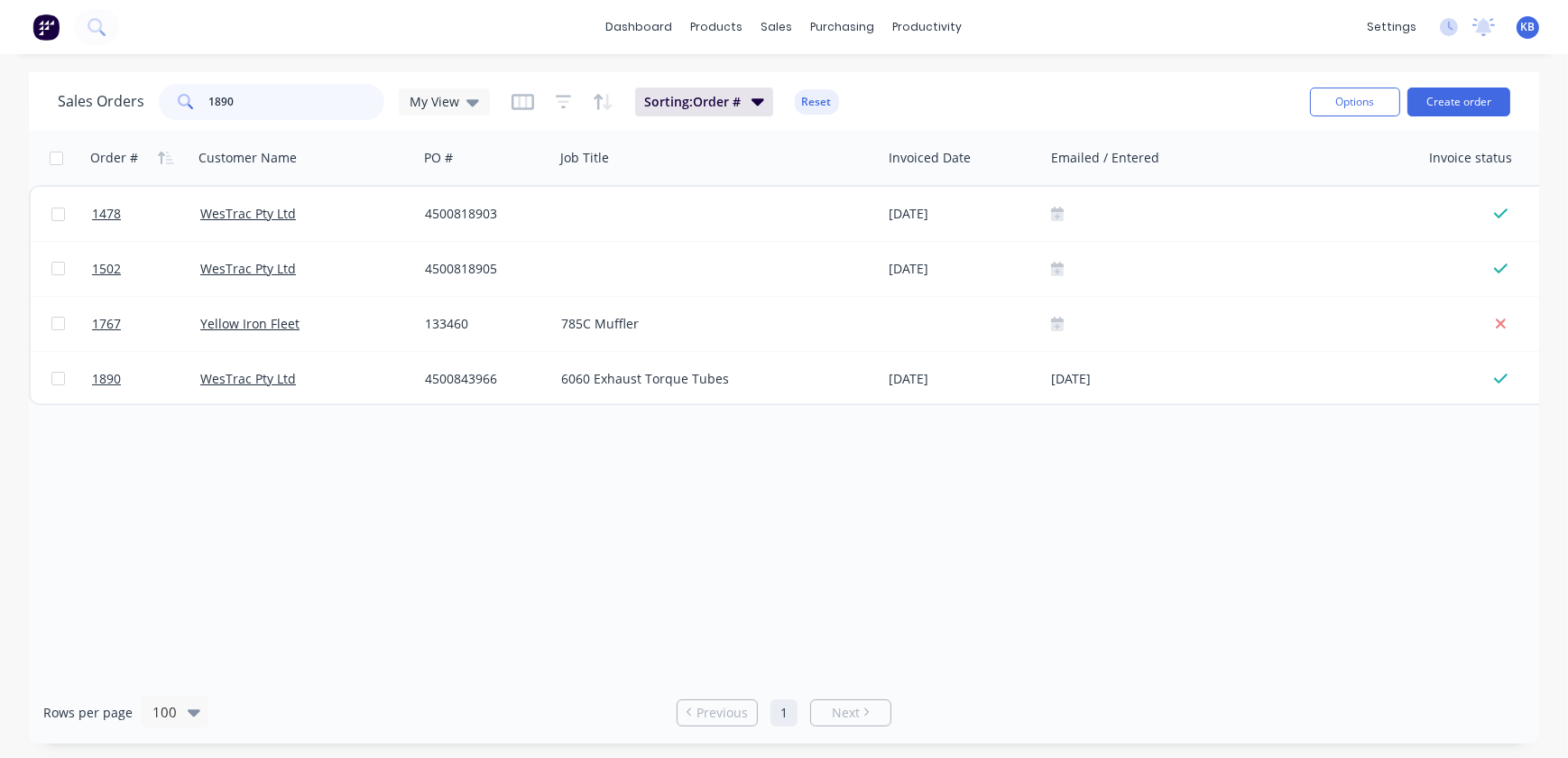
drag, startPoint x: 281, startPoint y: 108, endPoint x: 156, endPoint y: 98, distance: 125.4
click at [159, 98] on div "1890" at bounding box center [272, 102] width 226 height 36
type input "c"
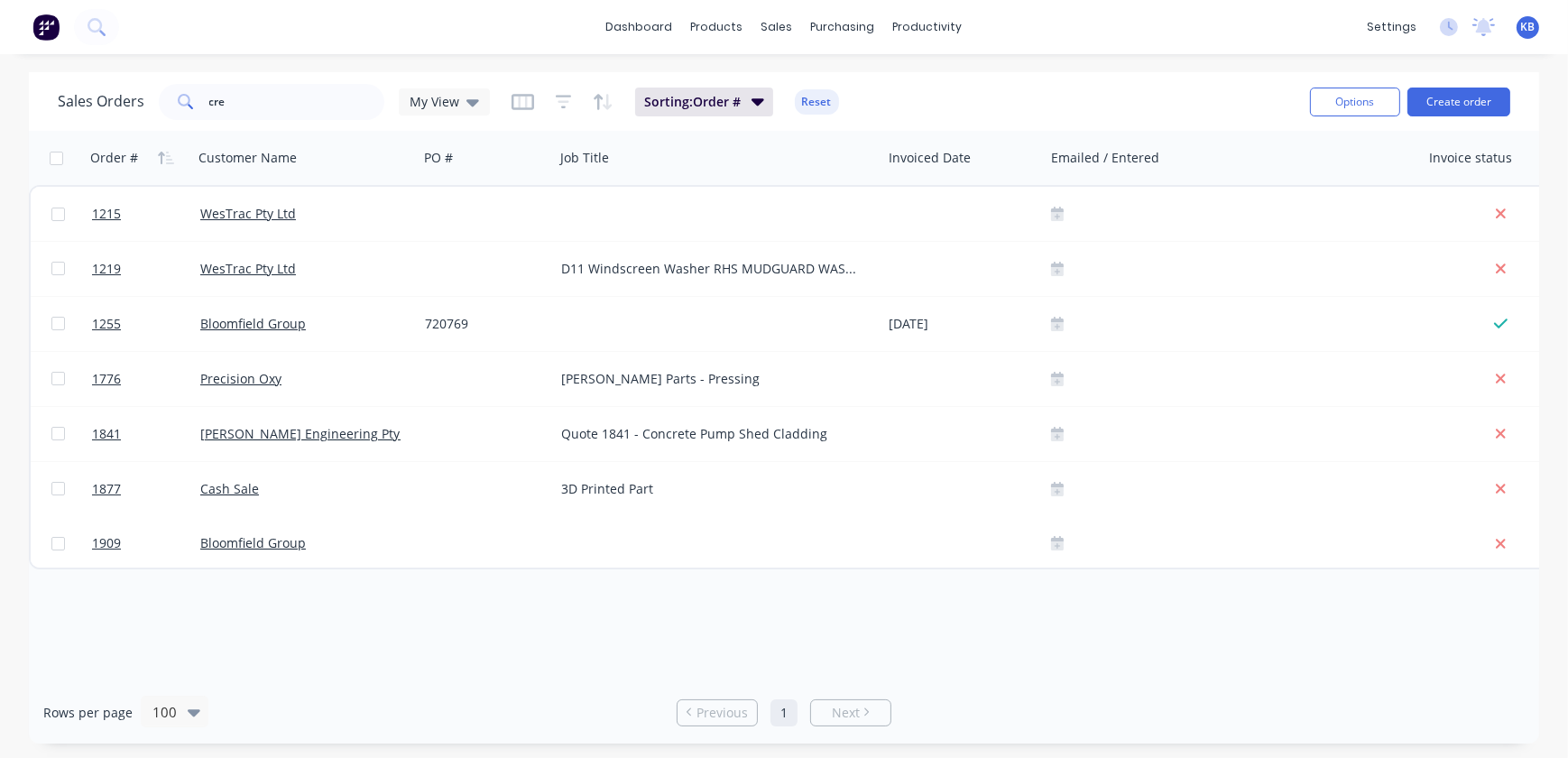
drag, startPoint x: 282, startPoint y: 119, endPoint x: 220, endPoint y: 108, distance: 63.0
click at [220, 108] on div "Sales Orders cre My View Sorting: Order # Reset" at bounding box center [676, 101] width 1238 height 45
drag, startPoint x: 262, startPoint y: 102, endPoint x: 217, endPoint y: 95, distance: 45.5
click at [217, 95] on input "cre" at bounding box center [297, 102] width 176 height 36
type input "c"
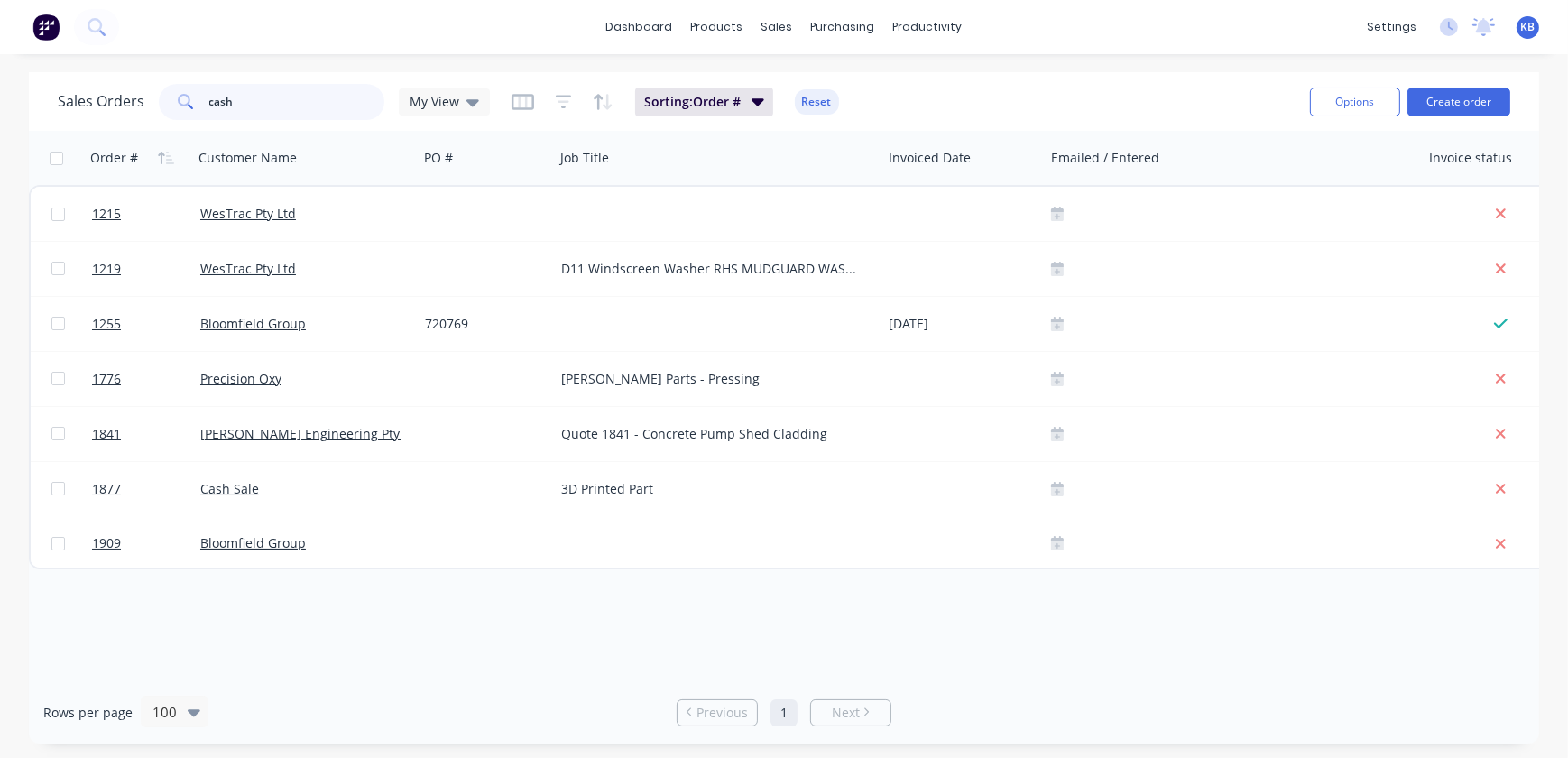
type input "cash"
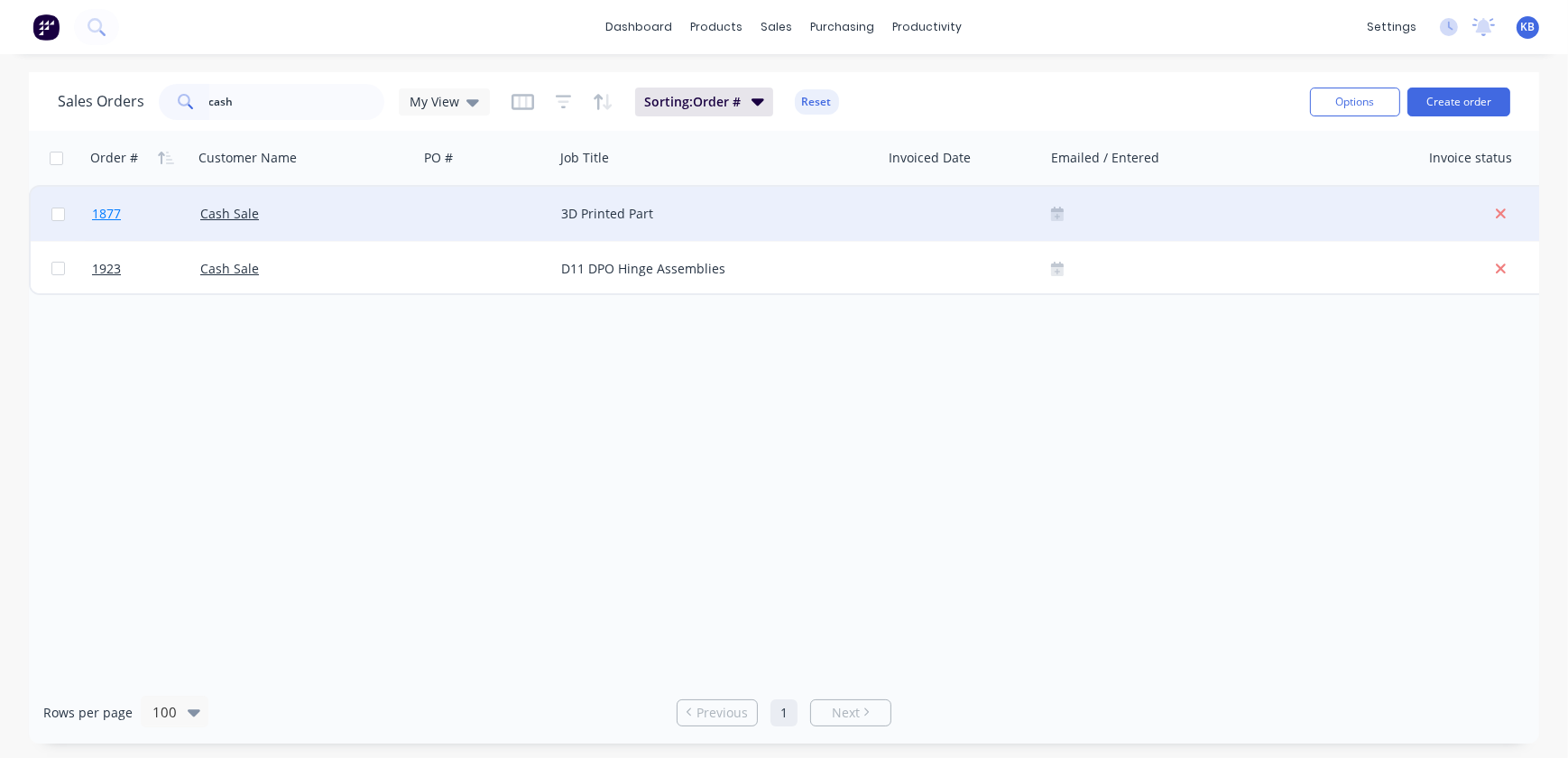
click at [119, 218] on span "1877" at bounding box center [107, 214] width 29 height 18
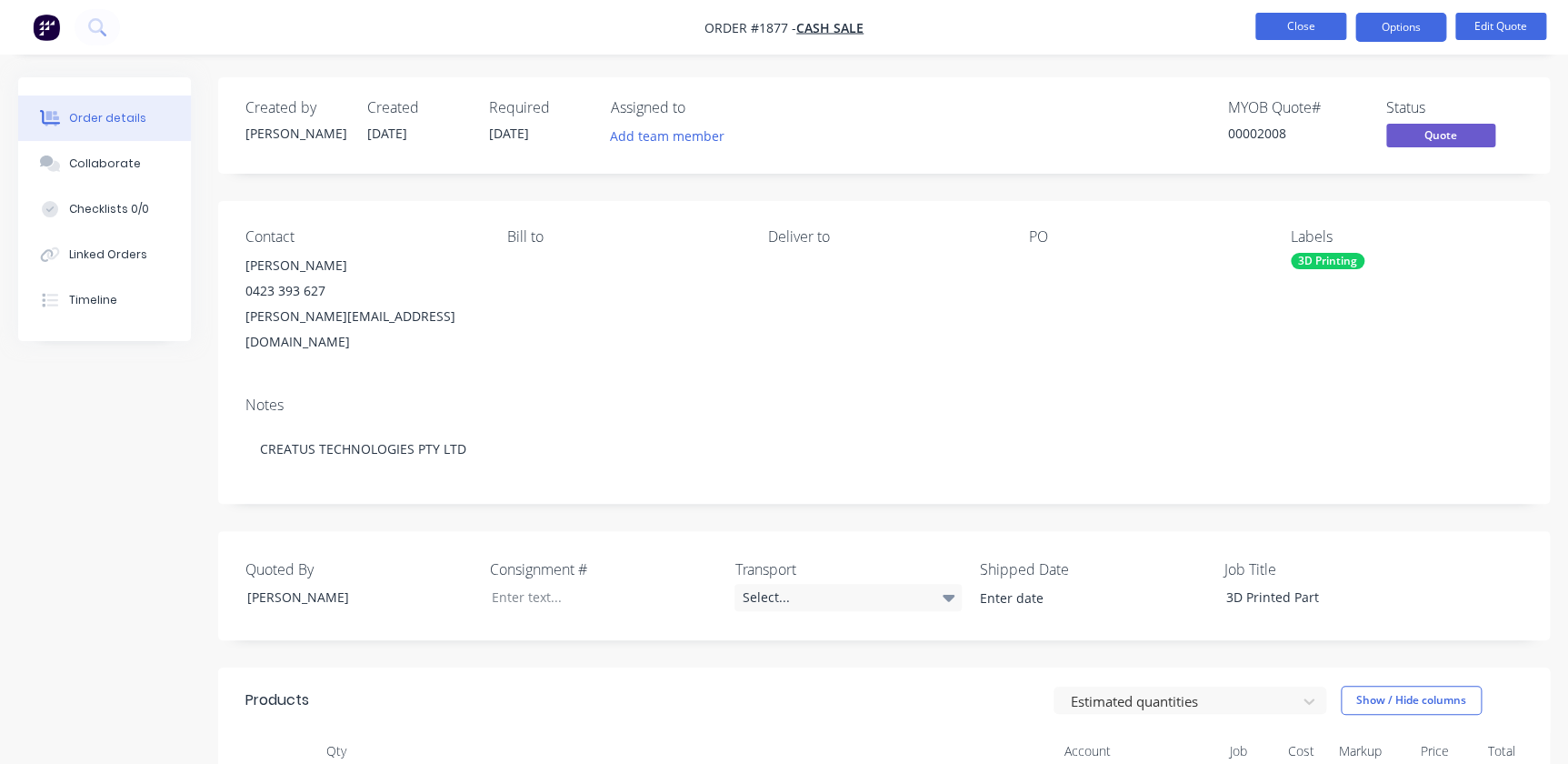
click at [1298, 27] on button "Close" at bounding box center [1301, 27] width 91 height 28
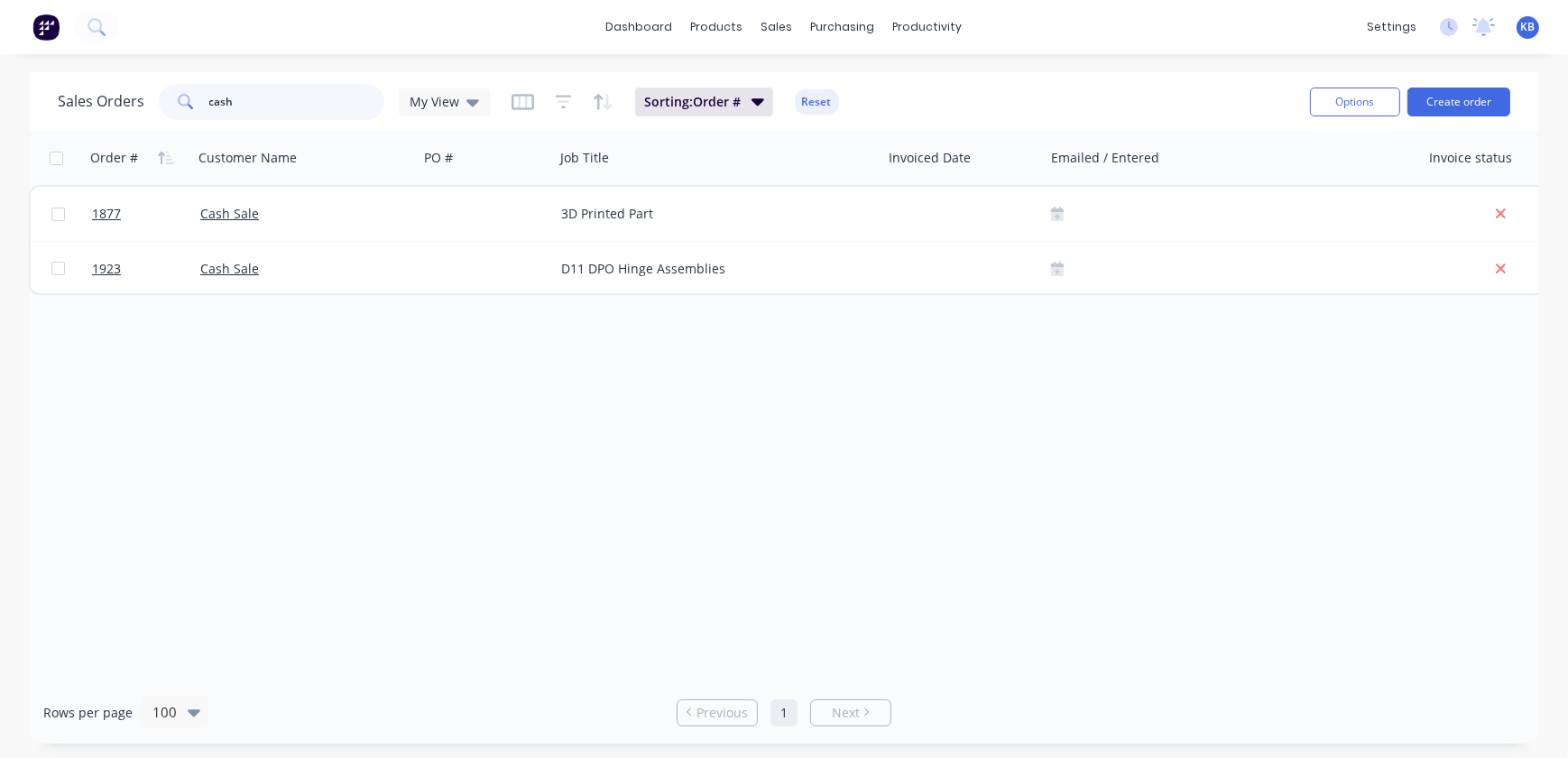
drag, startPoint x: 295, startPoint y: 93, endPoint x: 70, endPoint y: 98, distance: 225.1
click at [79, 98] on div "Sales Orders cash My View" at bounding box center [273, 102] width 432 height 36
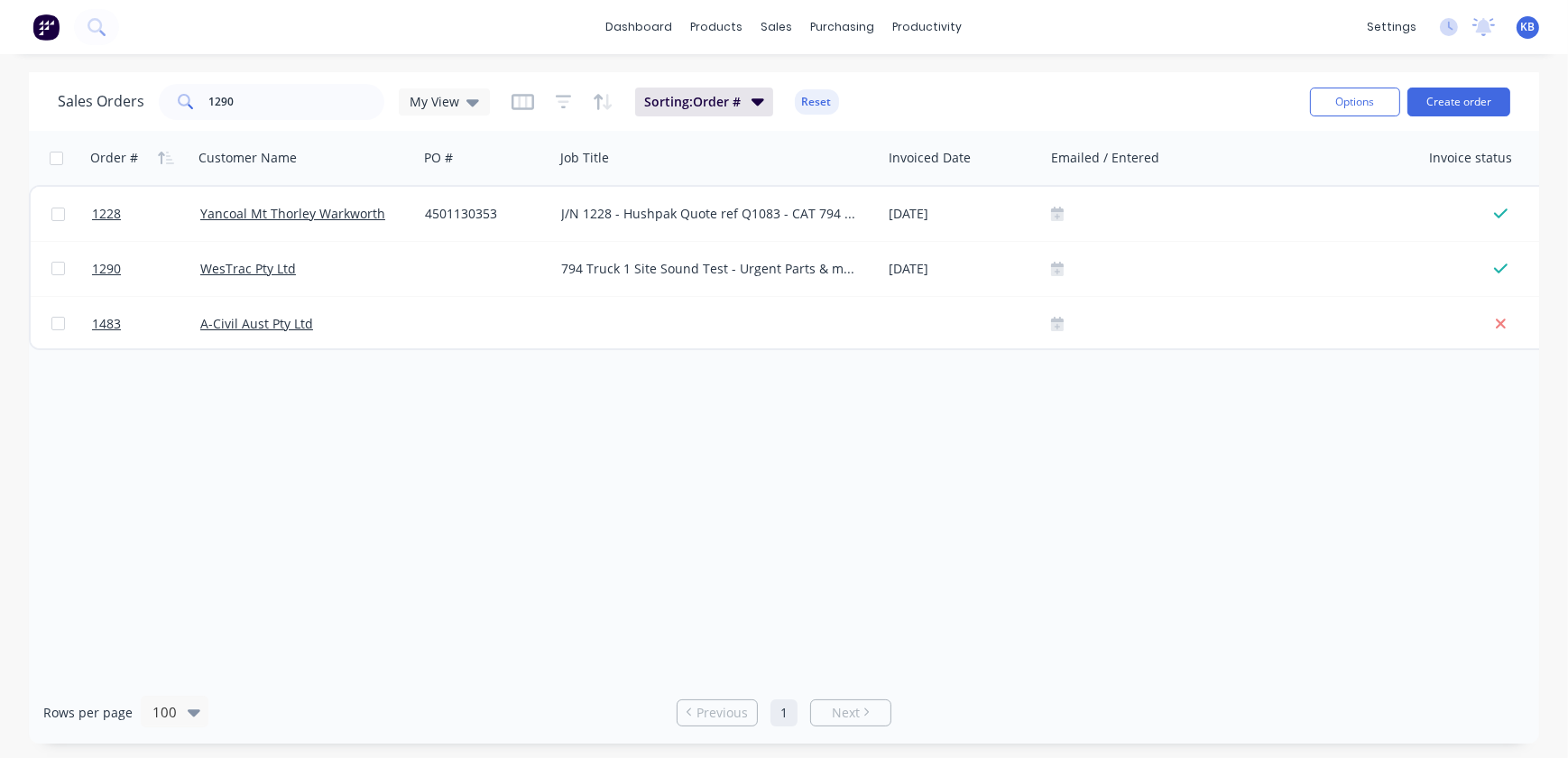
drag, startPoint x: 757, startPoint y: 669, endPoint x: 953, endPoint y: 672, distance: 196.0
click at [958, 673] on div "Order # Customer Name PO # Job Title Invoiced Date Emailed / Entered Invoice st…" at bounding box center [784, 406] width 1511 height 550
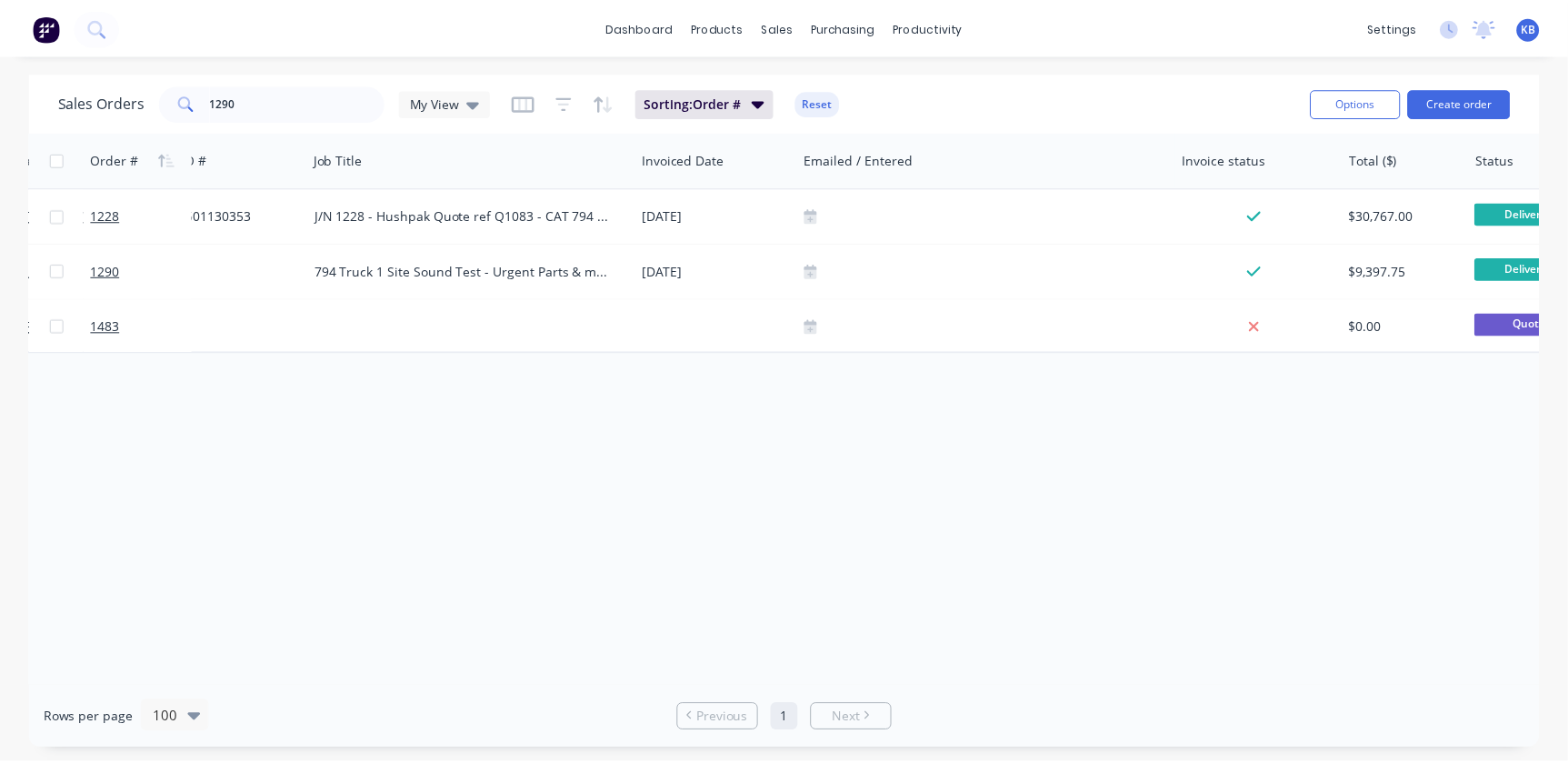
scroll to position [0, 136]
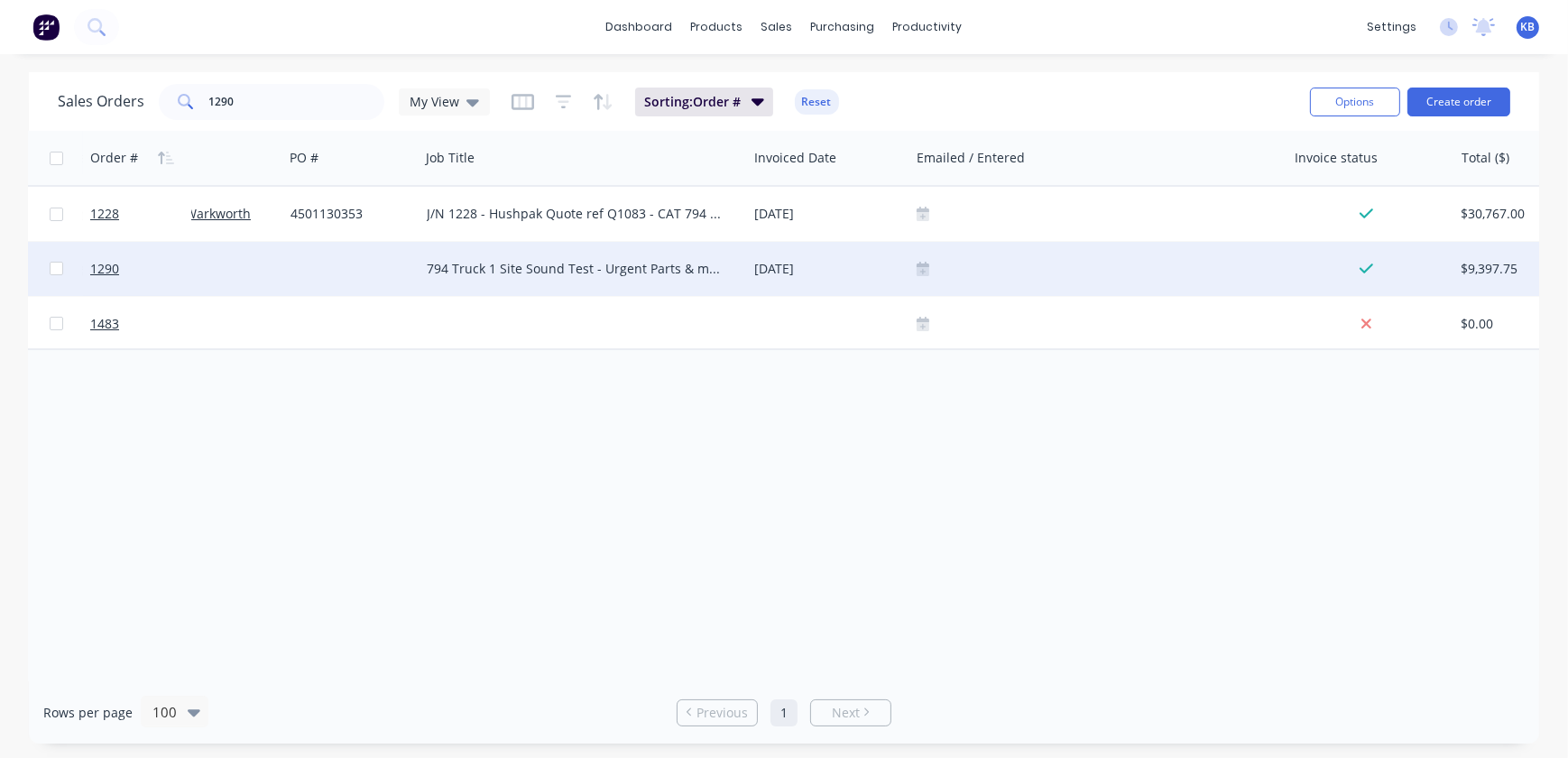
click at [928, 261] on icon at bounding box center [923, 269] width 13 height 15
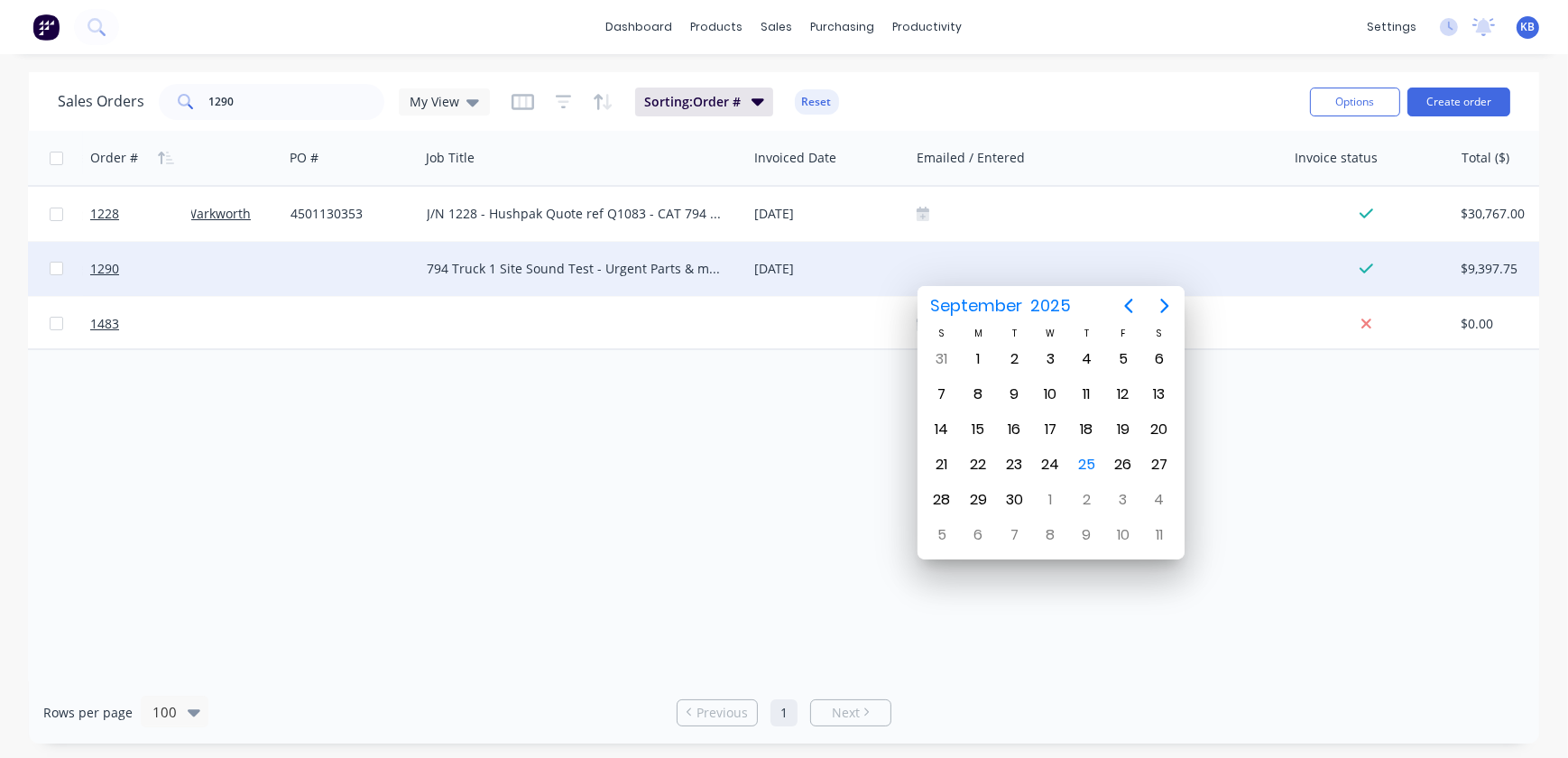
click at [1116, 303] on button "Previous page" at bounding box center [1129, 306] width 36 height 36
click at [983, 497] on div "28" at bounding box center [979, 500] width 27 height 27
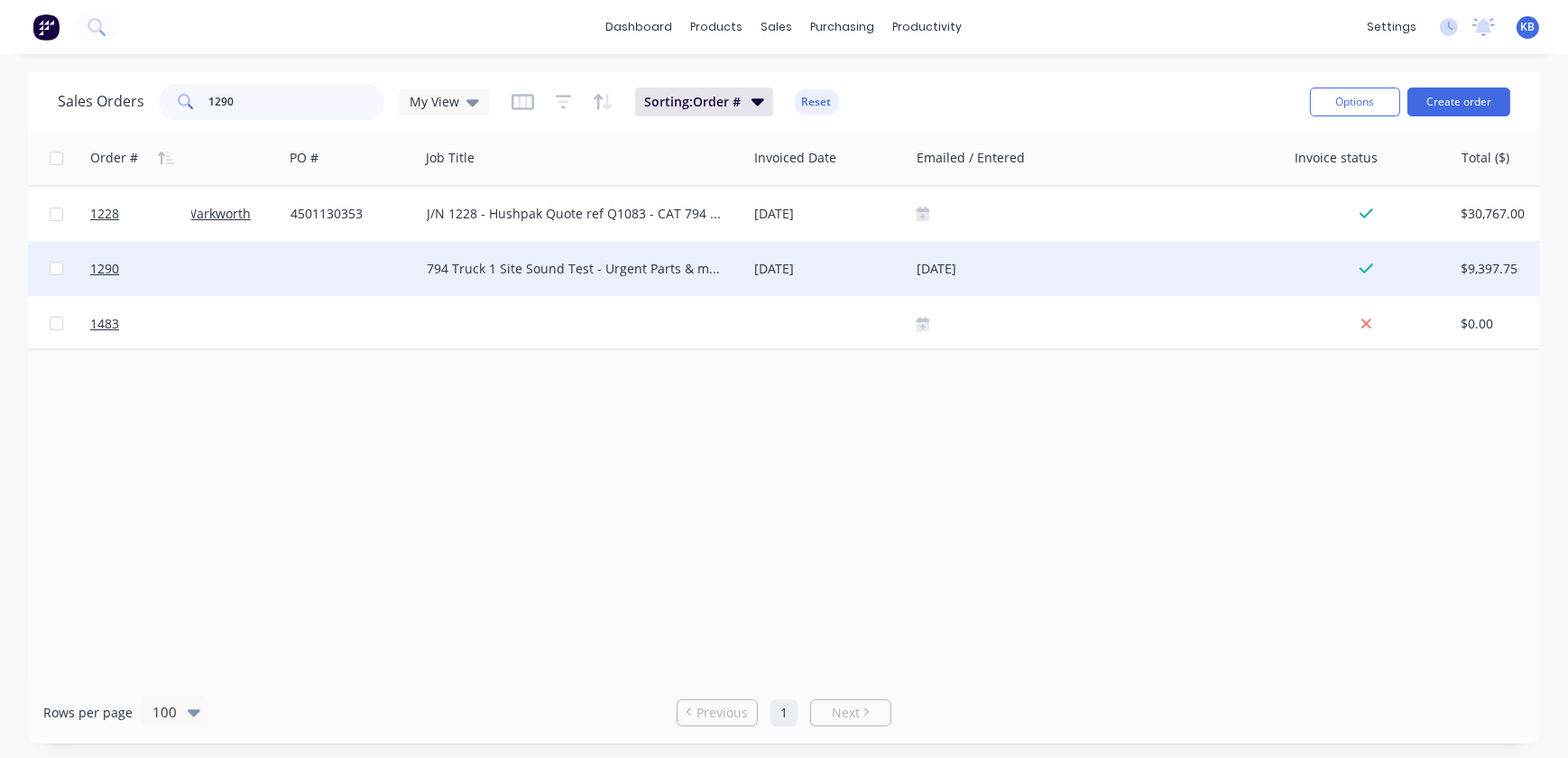
drag, startPoint x: 261, startPoint y: 103, endPoint x: 171, endPoint y: 90, distance: 90.9
click at [180, 91] on div "1290" at bounding box center [272, 102] width 226 height 36
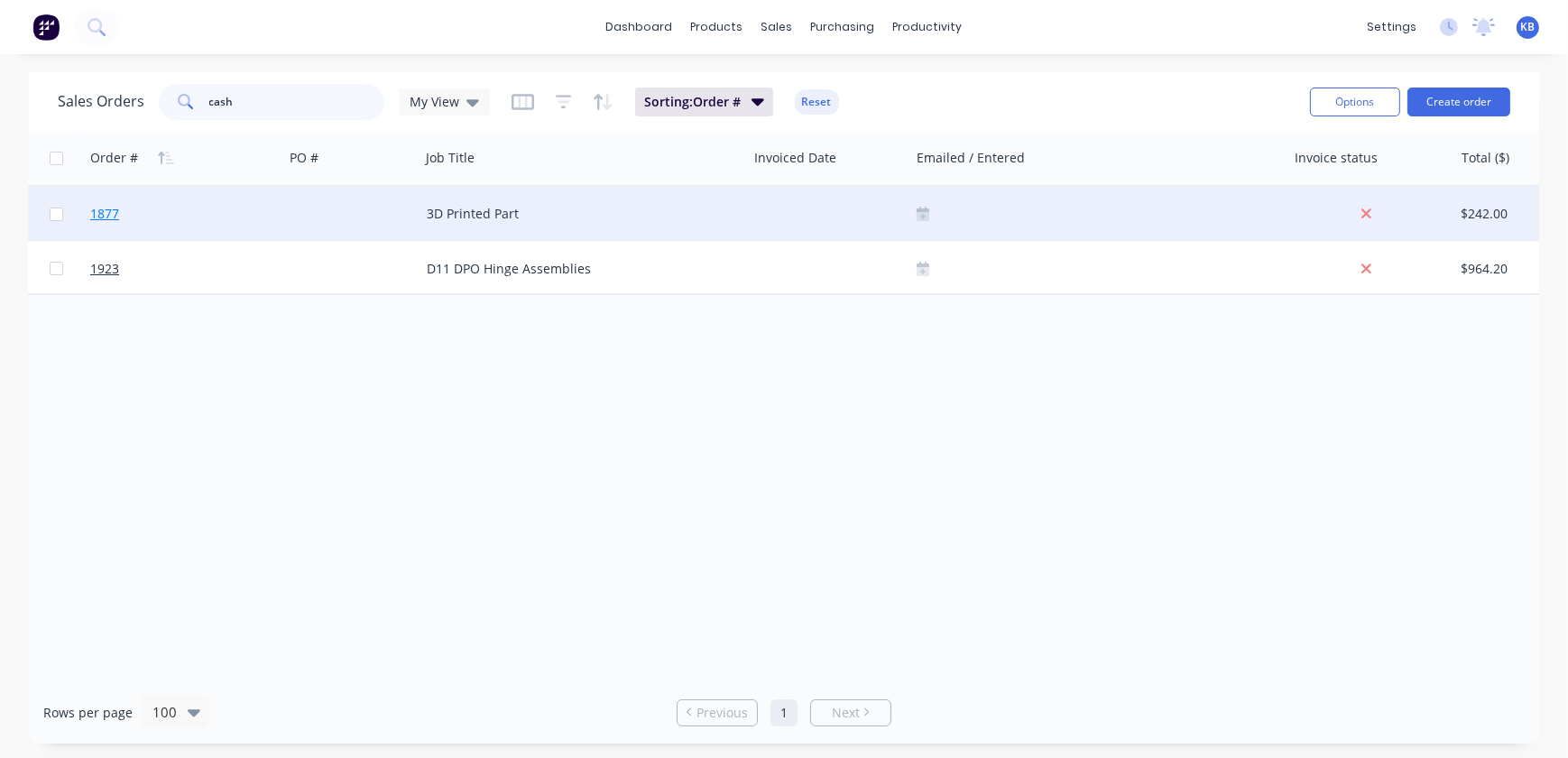
type input "cash"
click at [108, 223] on link "1877" at bounding box center [144, 213] width 108 height 54
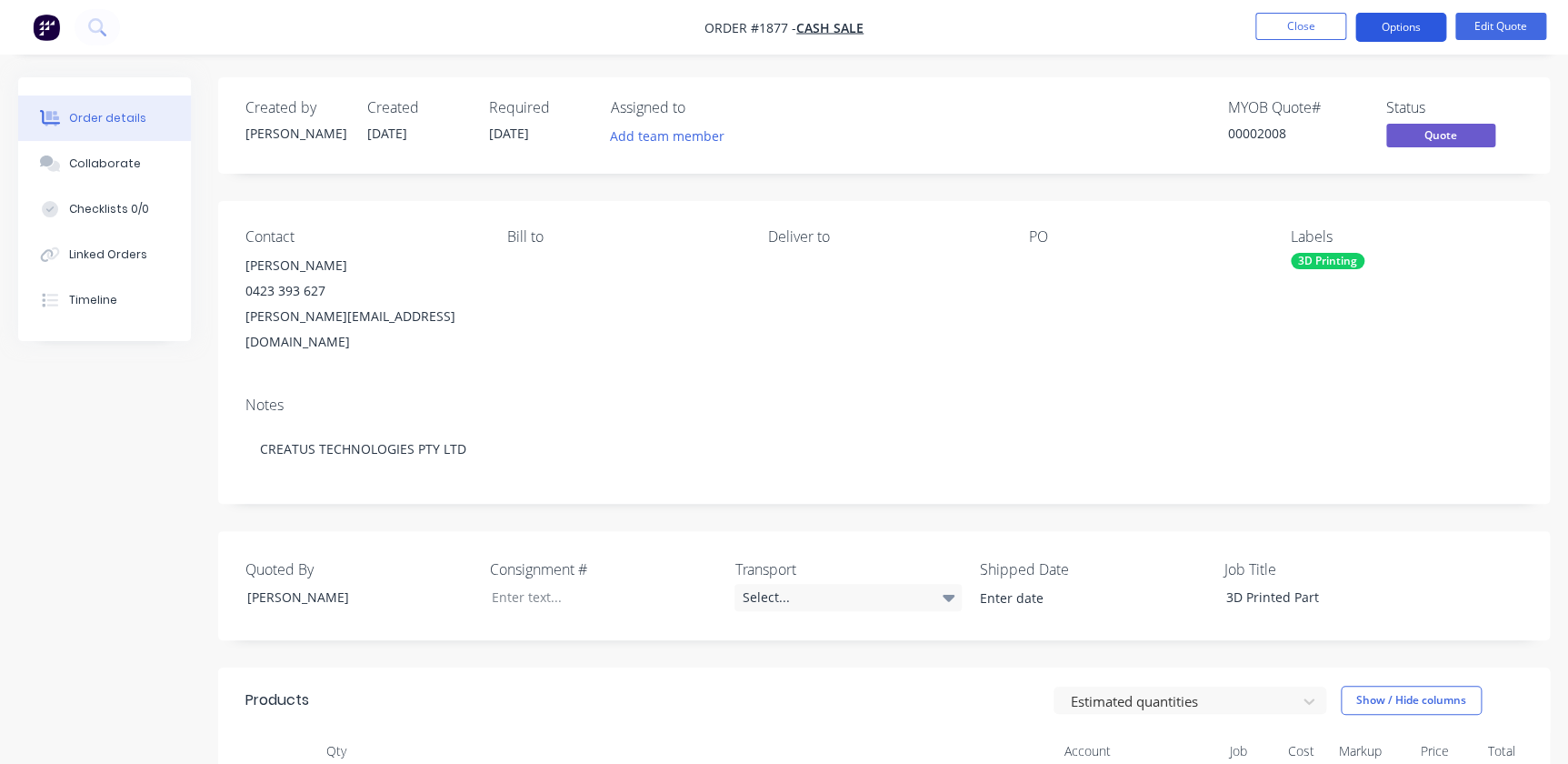
click at [1387, 21] on button "Options" at bounding box center [1401, 28] width 91 height 29
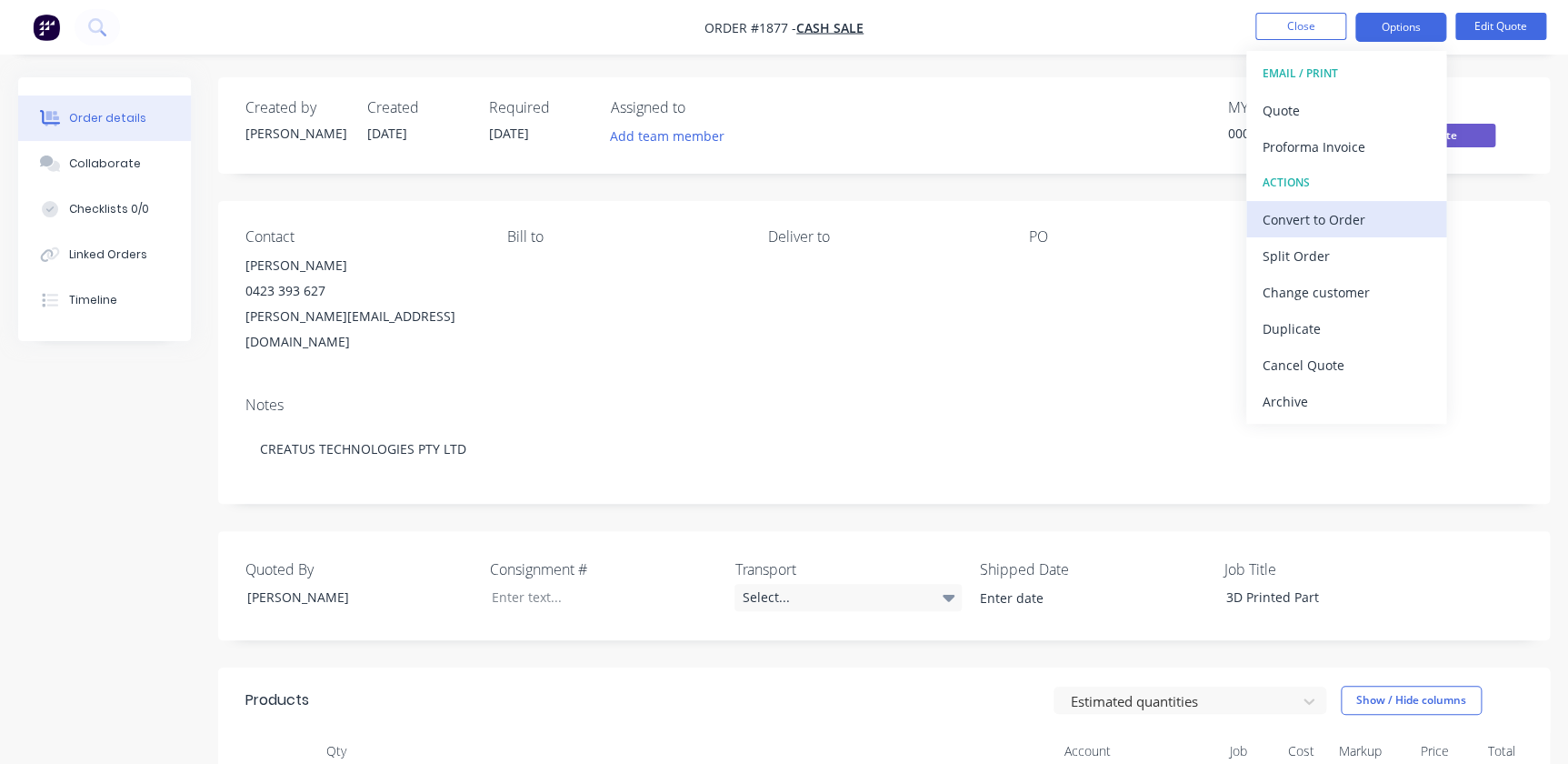
click at [1330, 226] on div "Convert to Order" at bounding box center [1347, 219] width 167 height 27
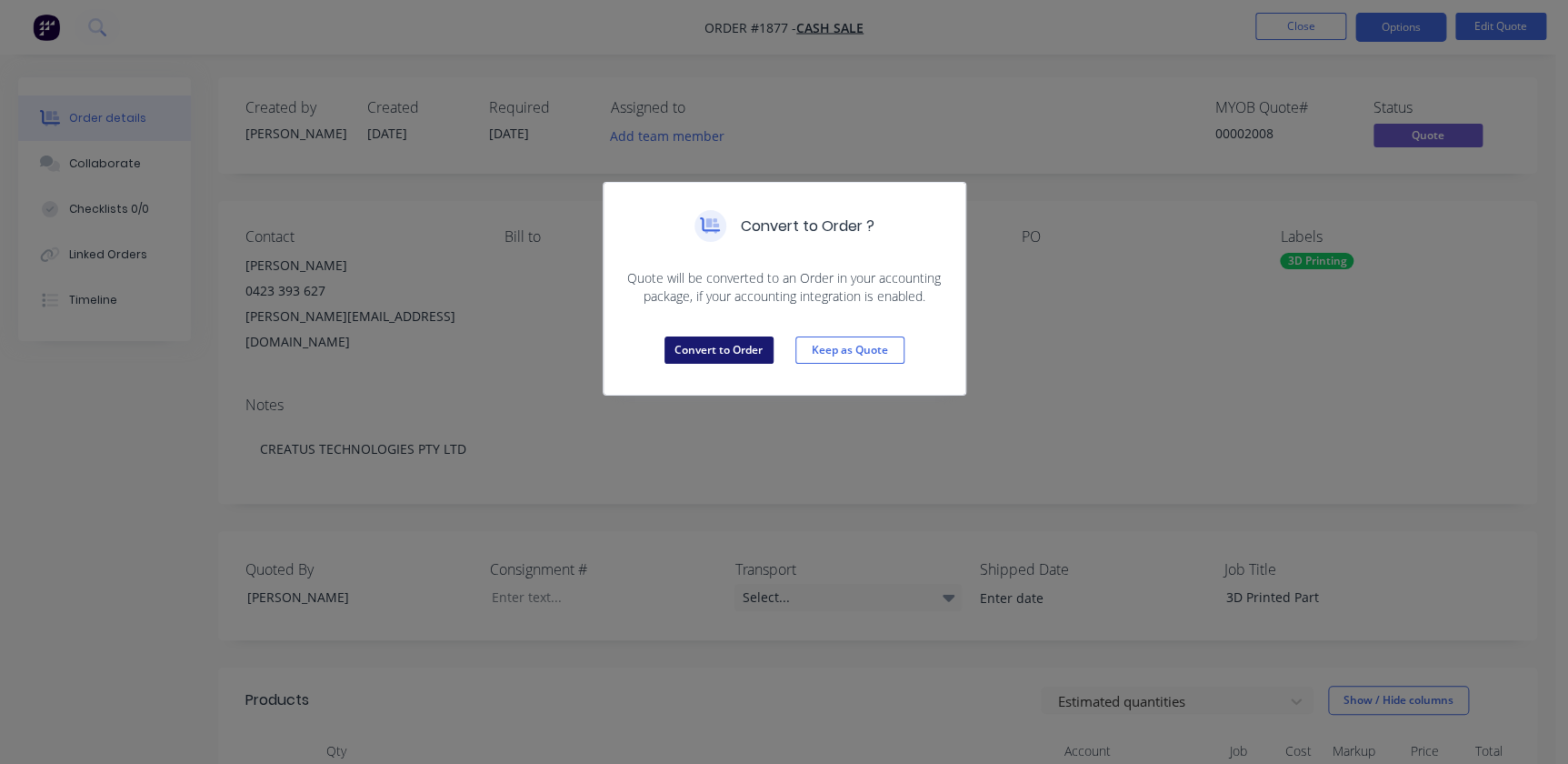
click at [731, 337] on button "Convert to Order" at bounding box center [719, 350] width 109 height 28
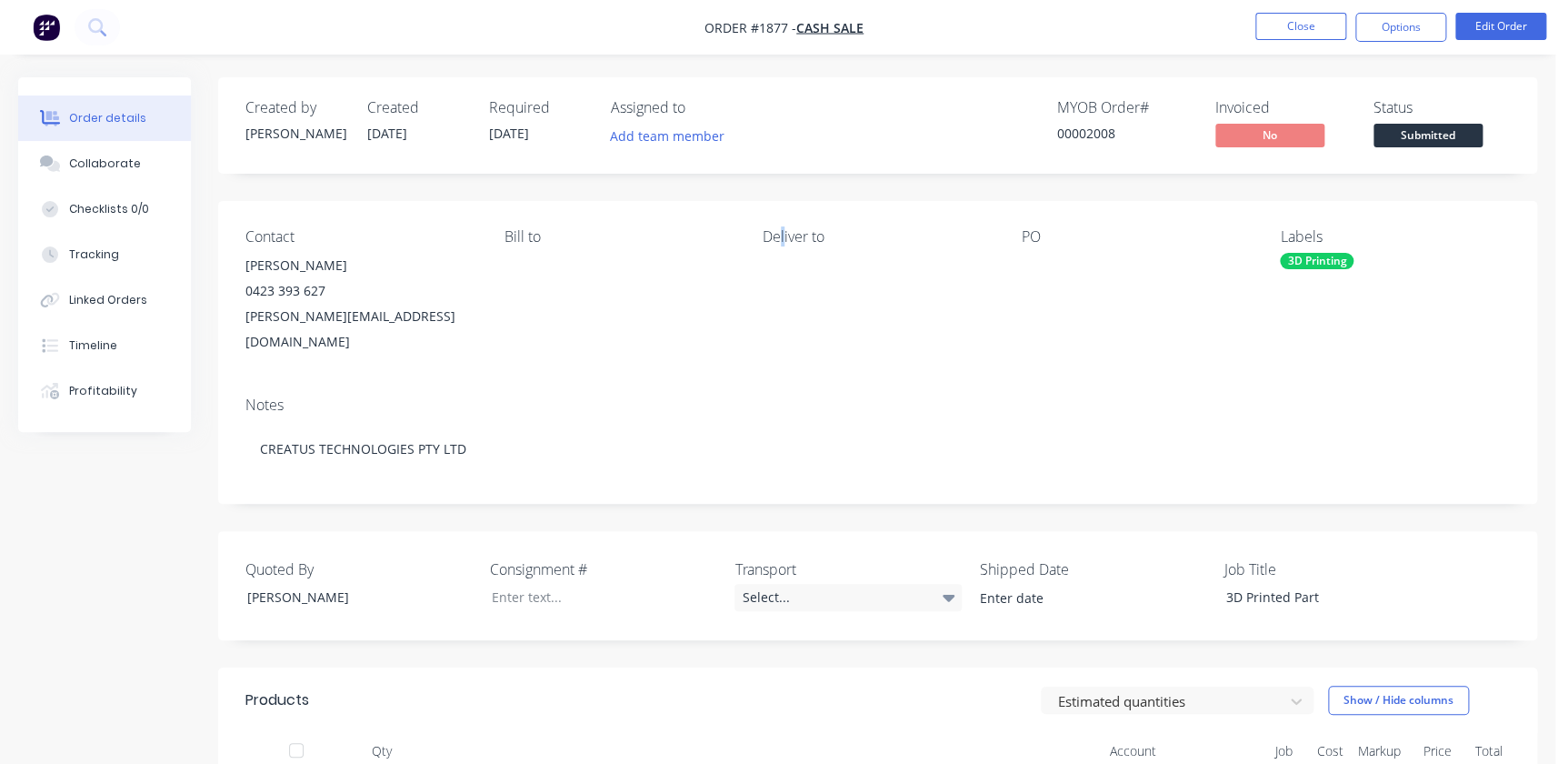
click at [782, 278] on div "Deliver to" at bounding box center [878, 292] width 230 height 127
click at [555, 250] on div "Bill to" at bounding box center [620, 292] width 230 height 127
click at [852, 270] on div "Deliver to" at bounding box center [878, 292] width 230 height 127
click at [817, 269] on div "Deliver to" at bounding box center [878, 292] width 230 height 127
click at [1473, 39] on button "Edit Order" at bounding box center [1501, 27] width 91 height 28
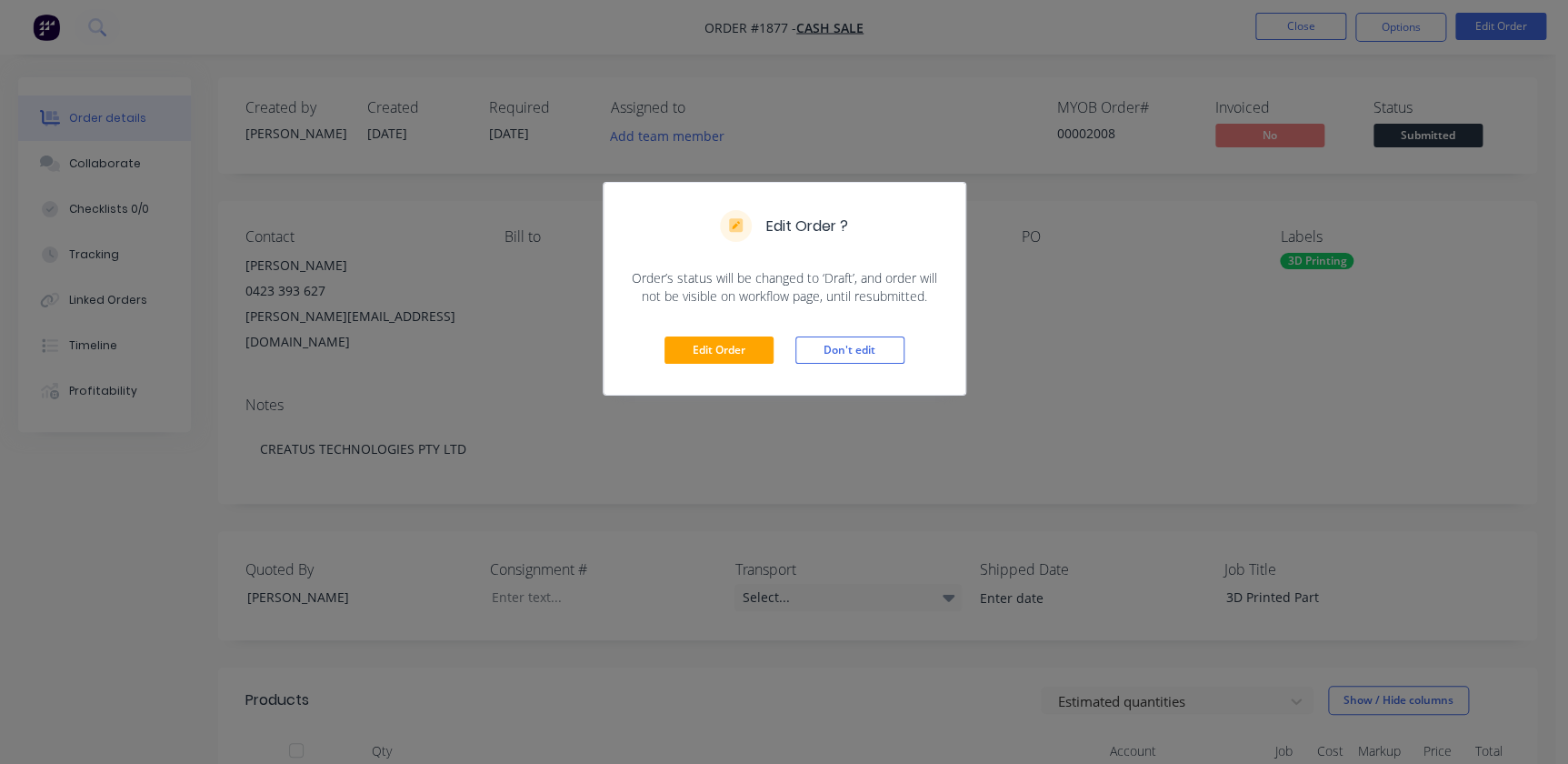
click at [752, 332] on div "Edit Order Don't edit" at bounding box center [785, 350] width 362 height 89
click at [748, 348] on button "Edit Order" at bounding box center [719, 350] width 109 height 28
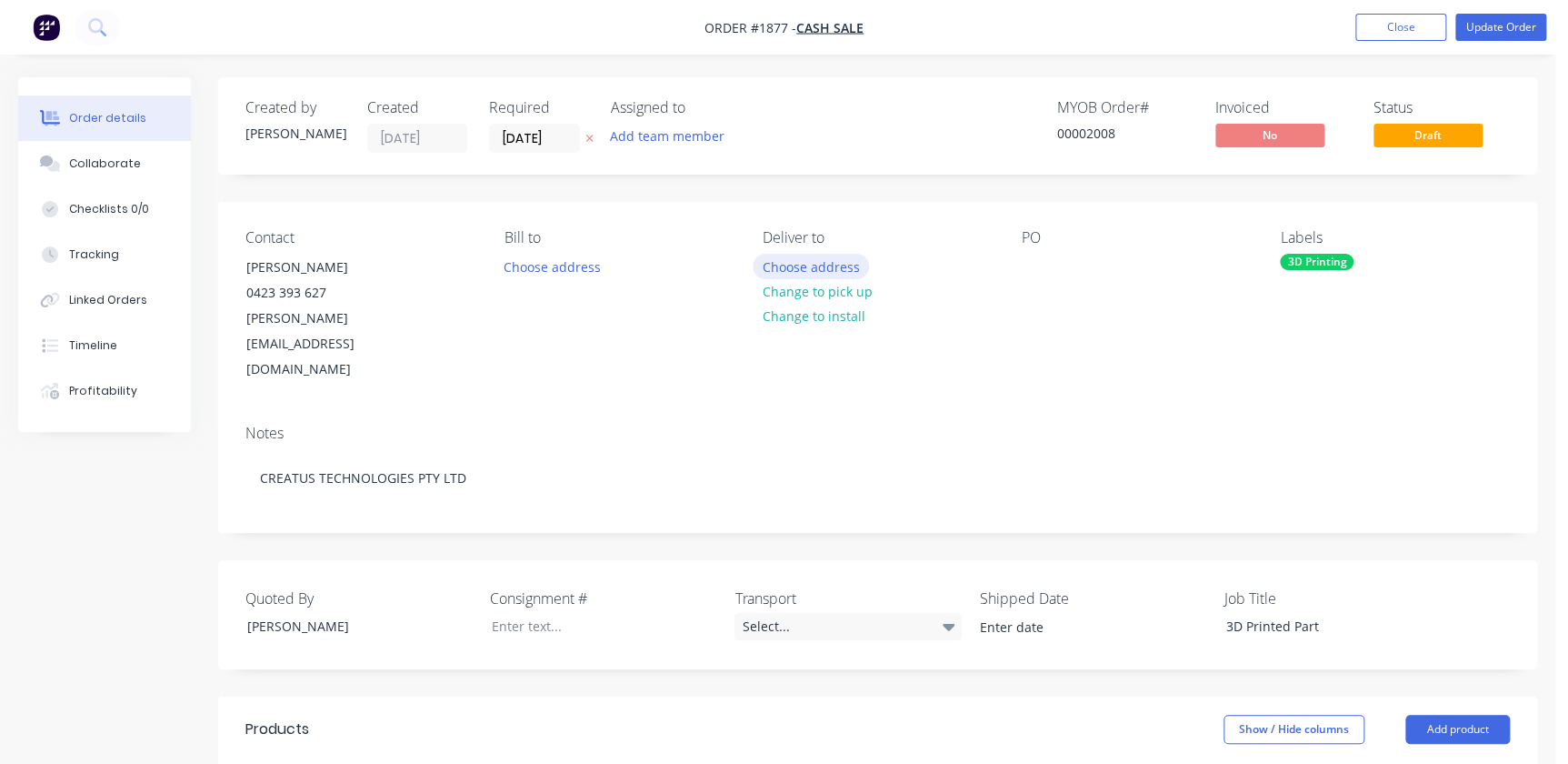
click at [797, 265] on button "Choose address" at bounding box center [811, 265] width 117 height 25
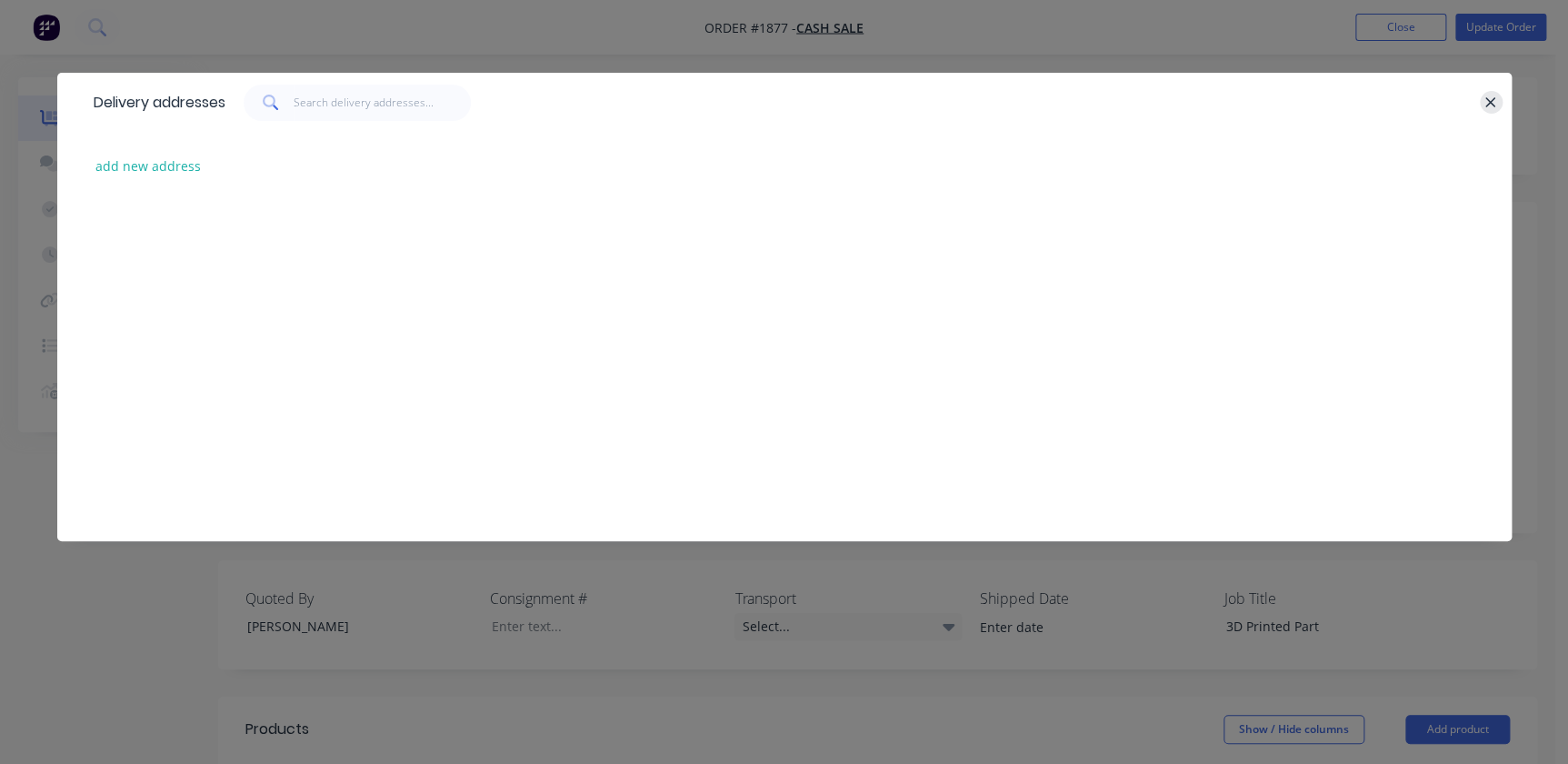
click at [1488, 98] on icon "button" at bounding box center [1490, 103] width 12 height 17
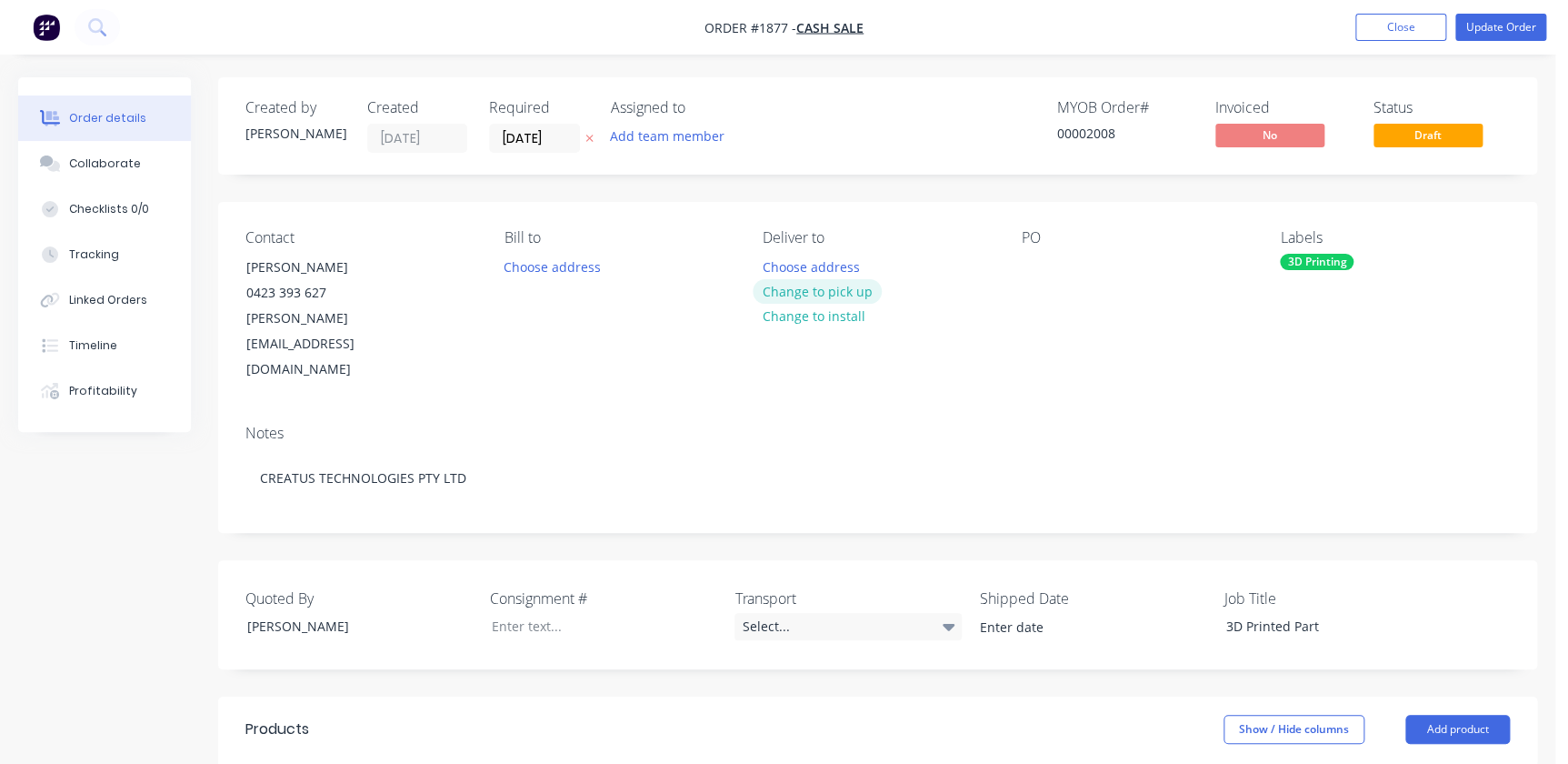
click at [806, 292] on button "Change to pick up" at bounding box center [817, 291] width 129 height 25
click at [726, 410] on div "Notes CREATUS TECHNOLOGIES PTY LTD" at bounding box center [878, 471] width 1319 height 122
click at [1505, 17] on button "Update Order" at bounding box center [1501, 28] width 91 height 28
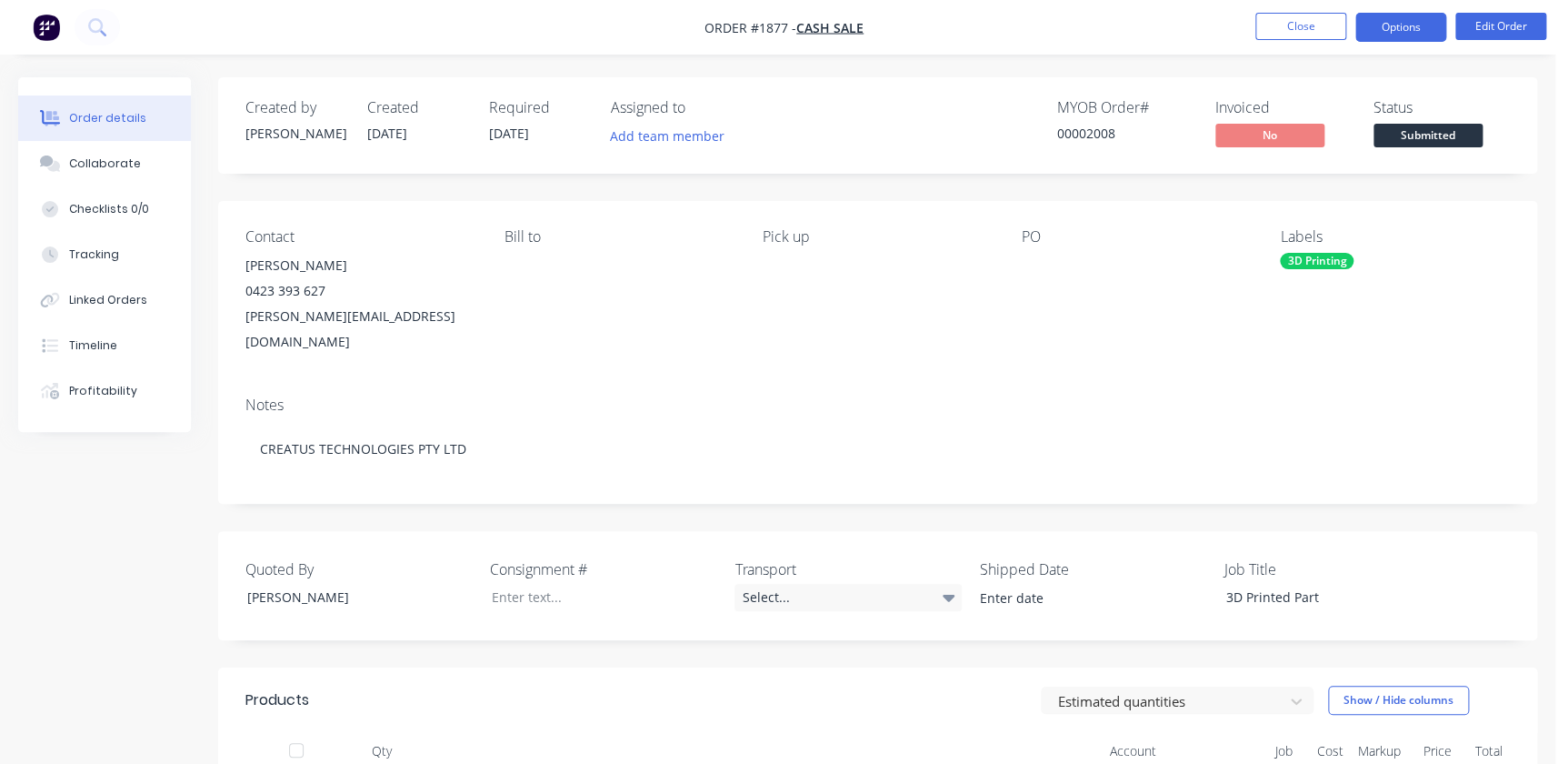
click at [1376, 41] on button "Options" at bounding box center [1401, 28] width 91 height 29
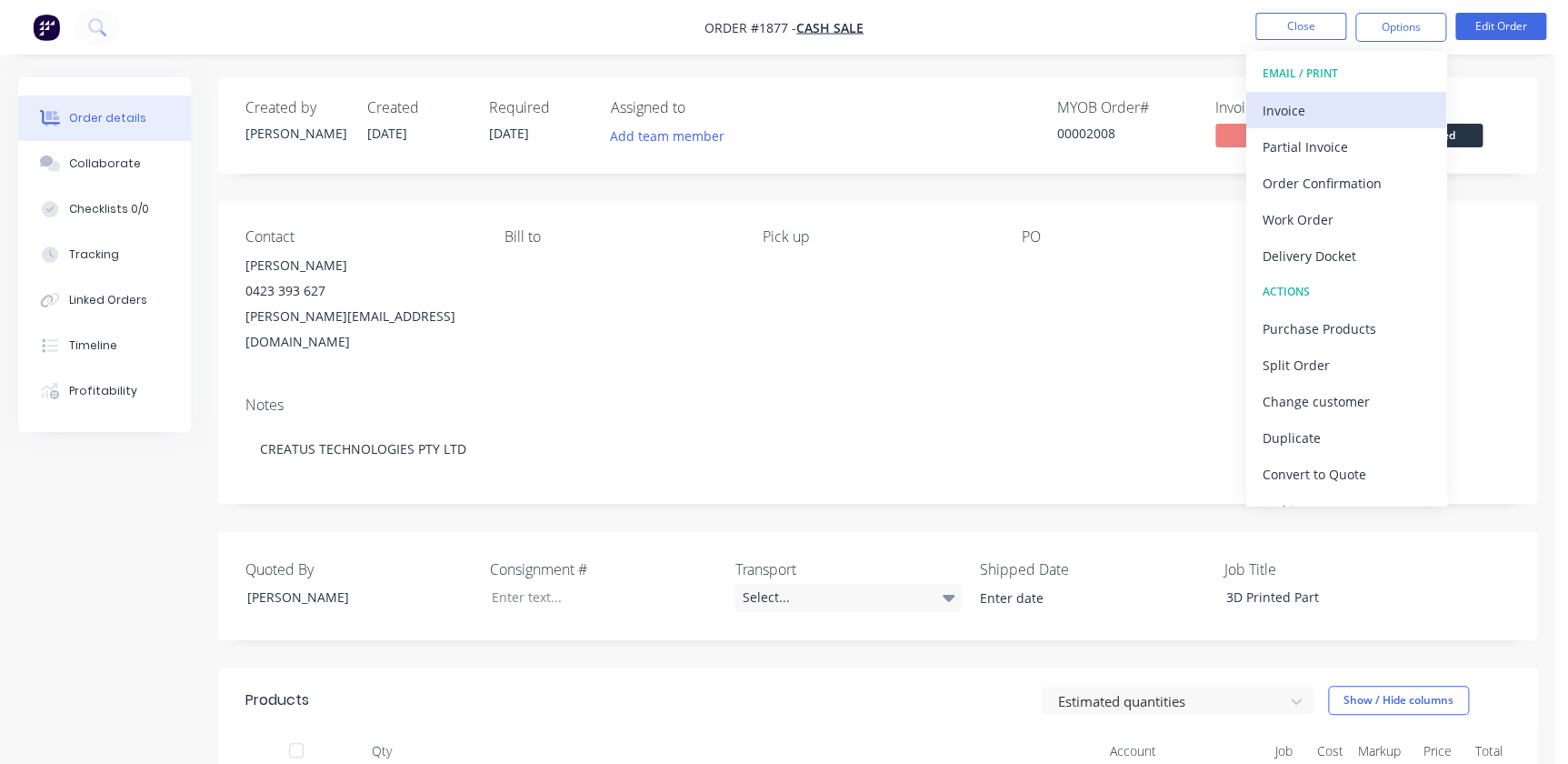
click at [1294, 108] on div "Invoice" at bounding box center [1347, 110] width 167 height 27
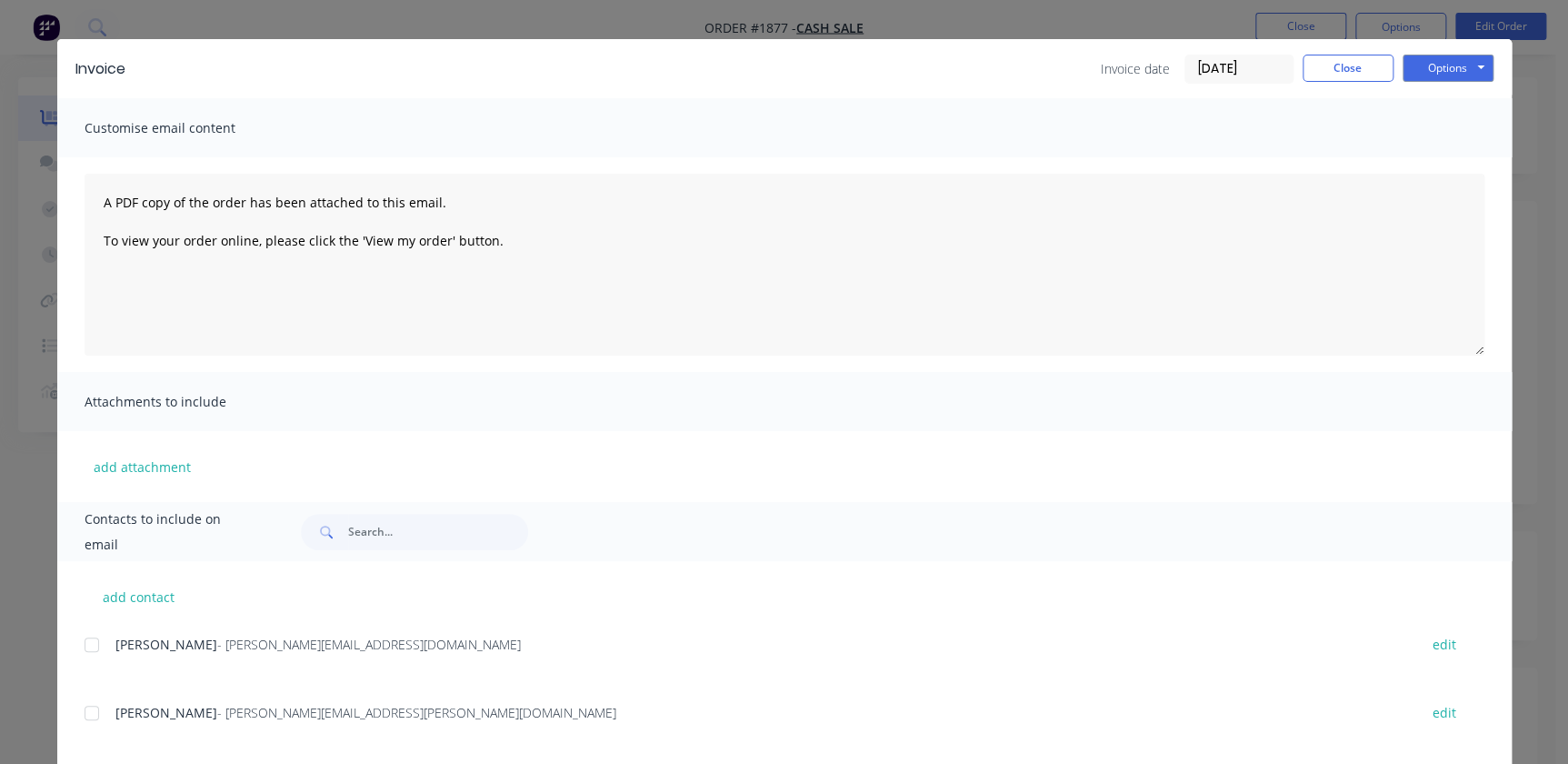
scroll to position [63, 0]
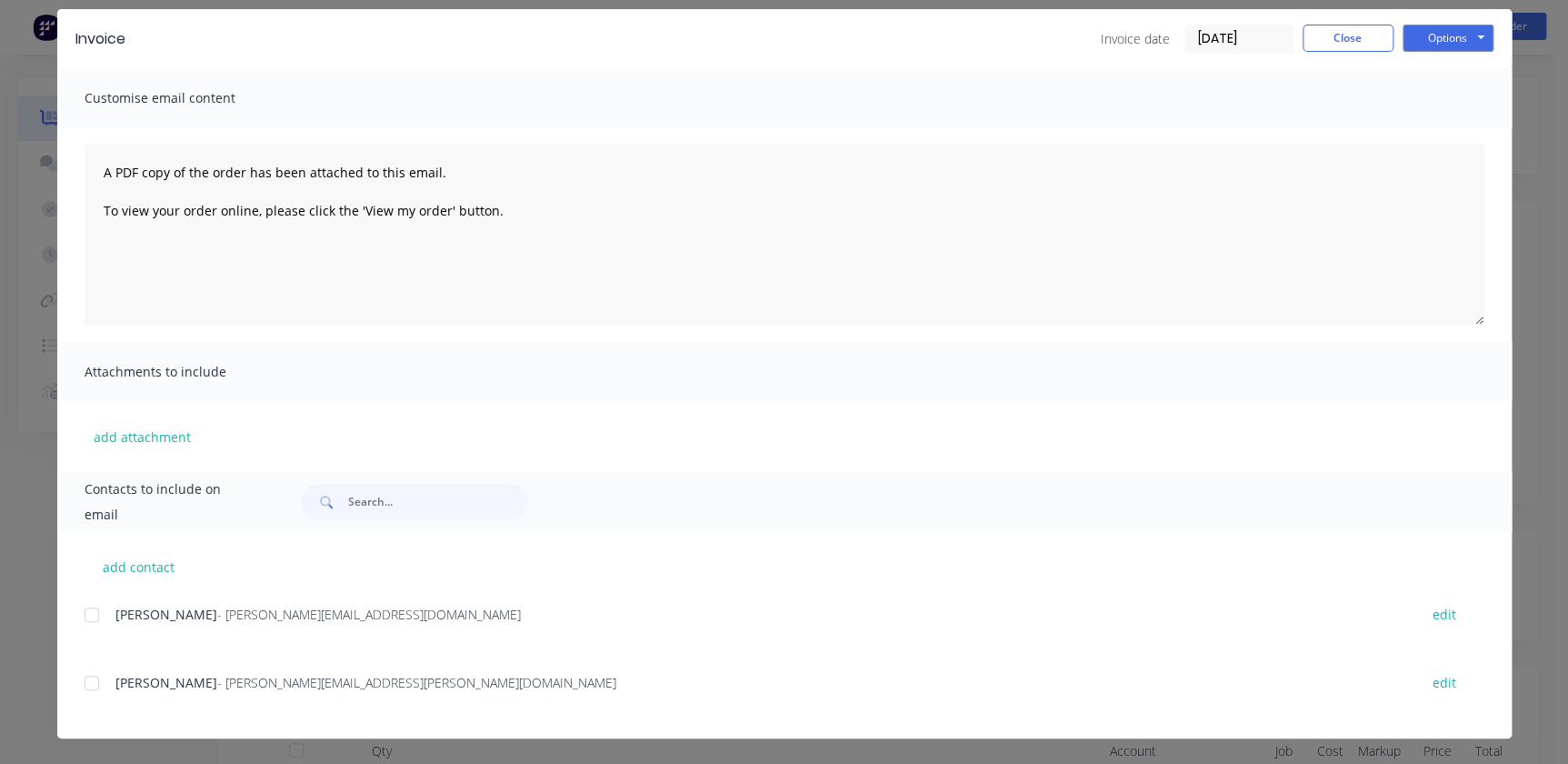
click at [89, 613] on div at bounding box center [92, 615] width 37 height 37
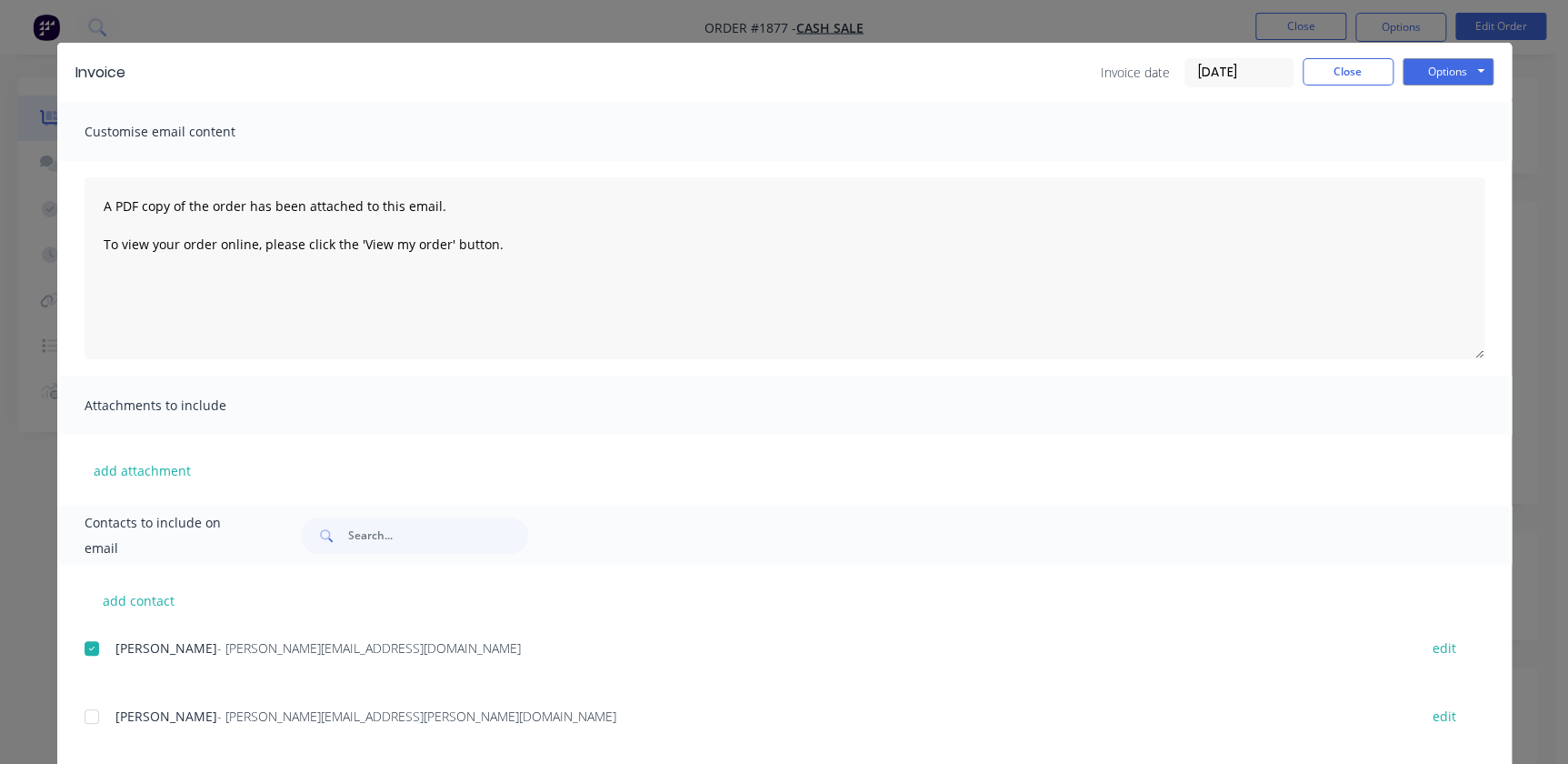
scroll to position [0, 0]
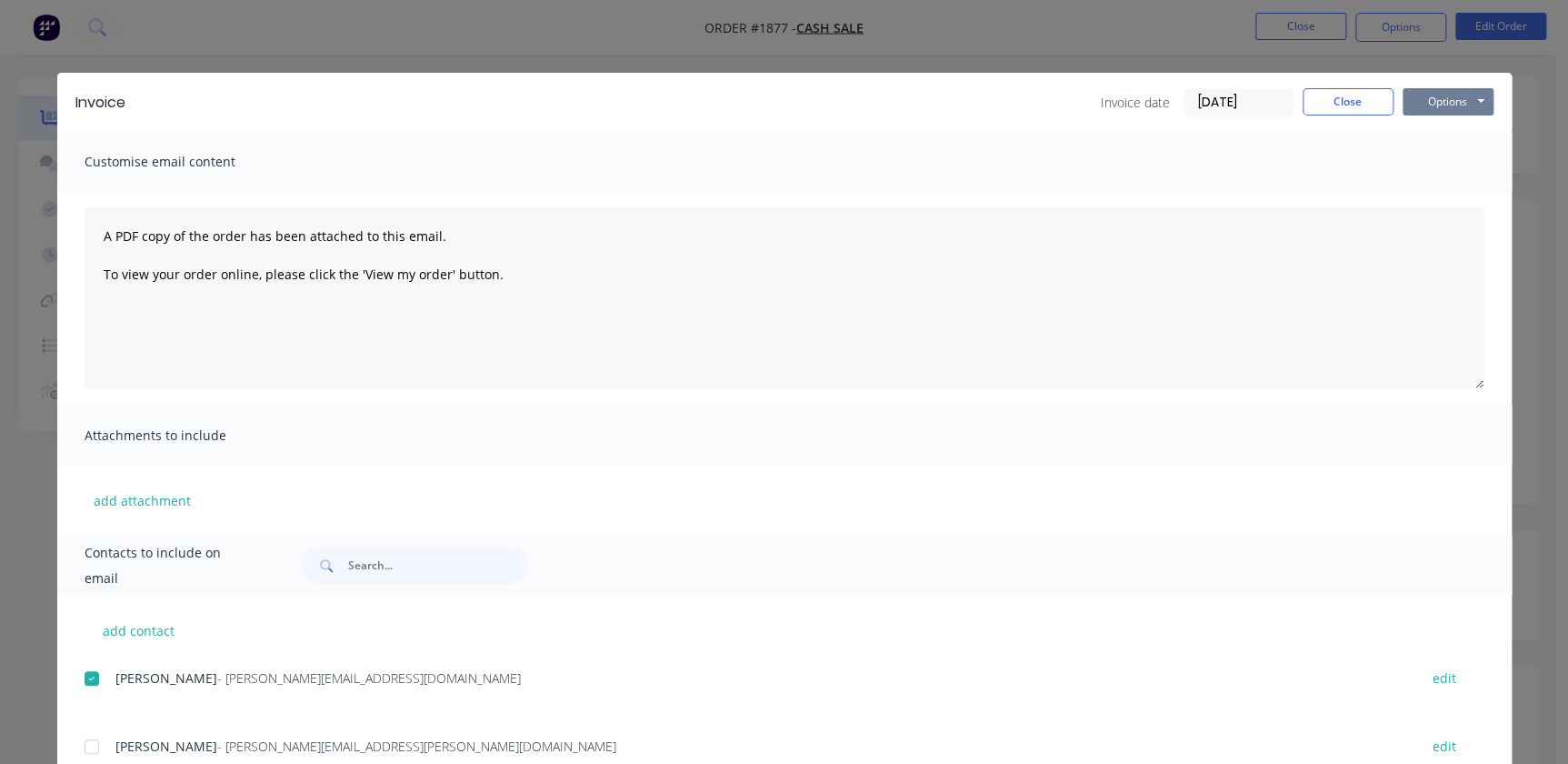
click at [1433, 106] on button "Options" at bounding box center [1448, 102] width 91 height 28
click at [1429, 173] on button "Print" at bounding box center [1461, 163] width 117 height 30
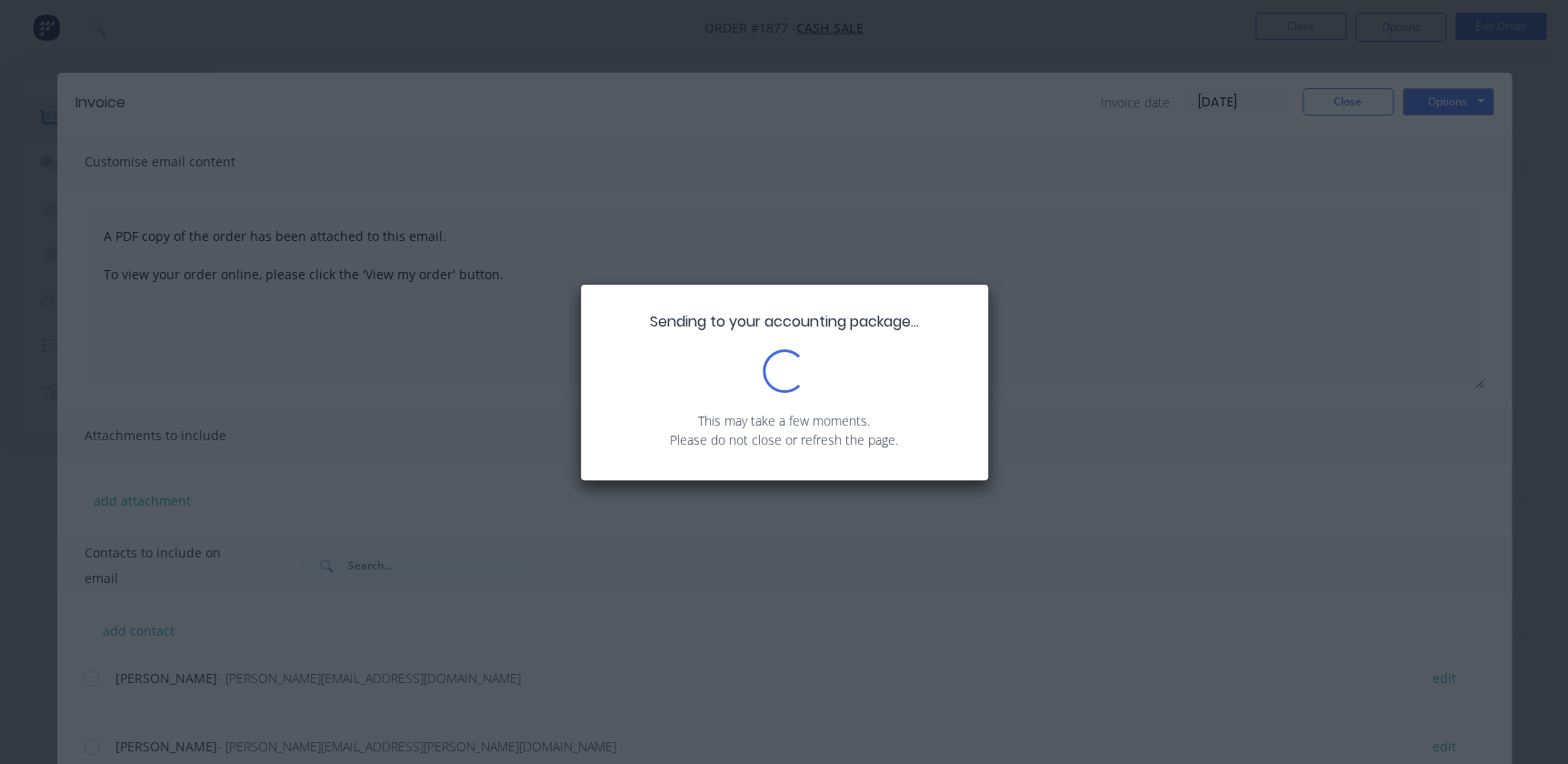
scroll to position [82, 0]
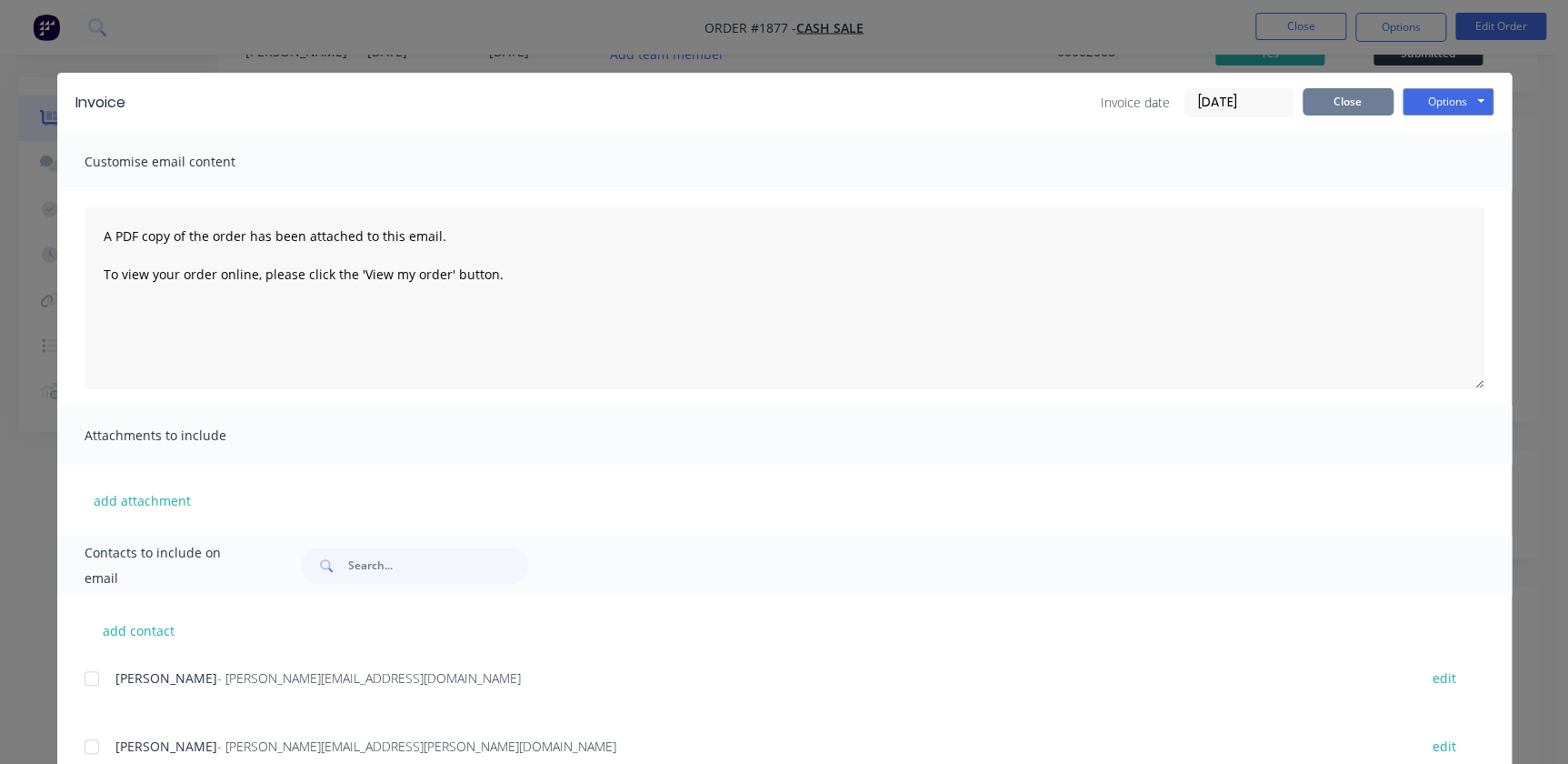
click at [1319, 105] on button "Close" at bounding box center [1348, 102] width 91 height 28
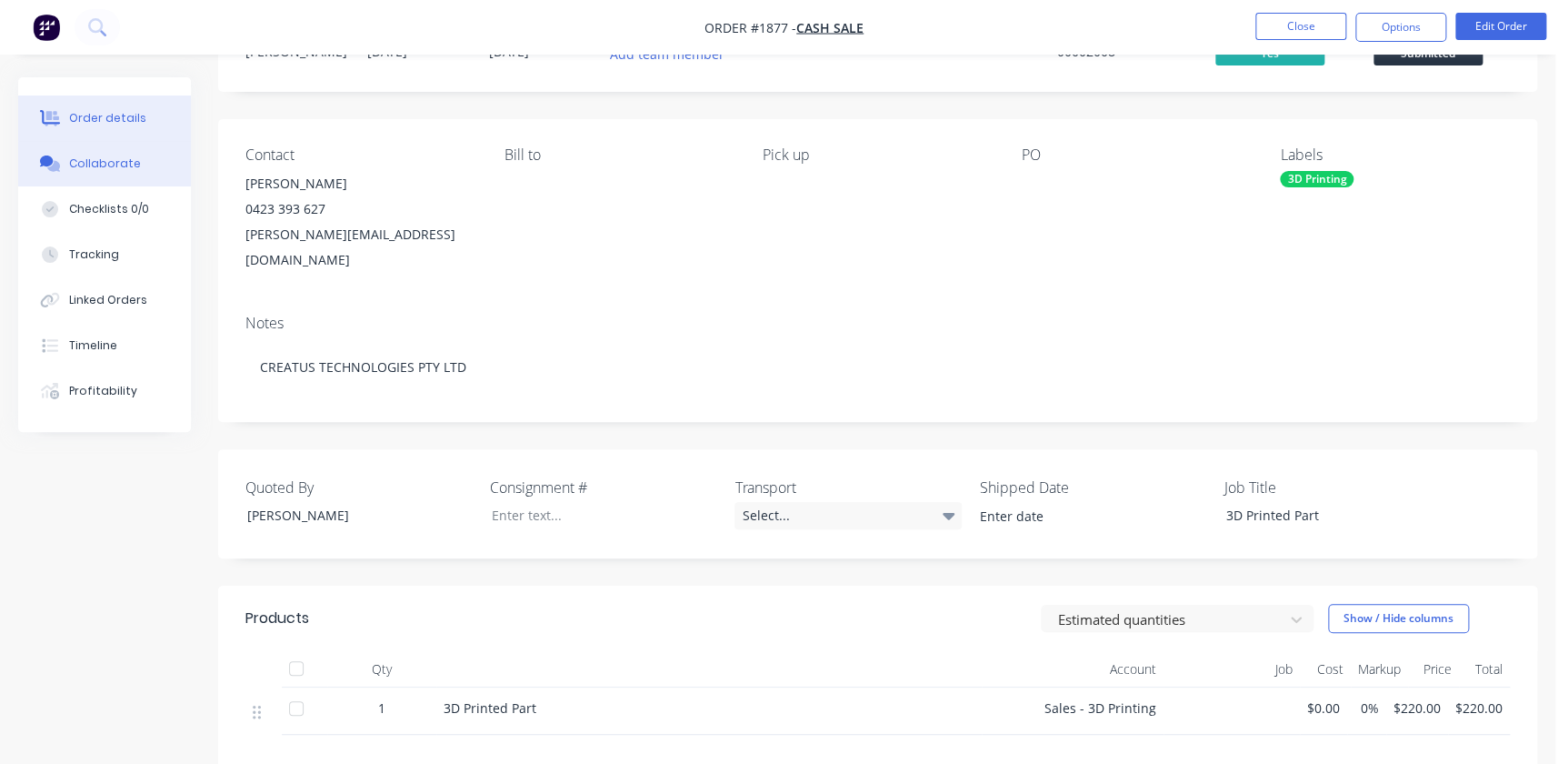
click at [99, 158] on div "Collaborate" at bounding box center [105, 163] width 72 height 17
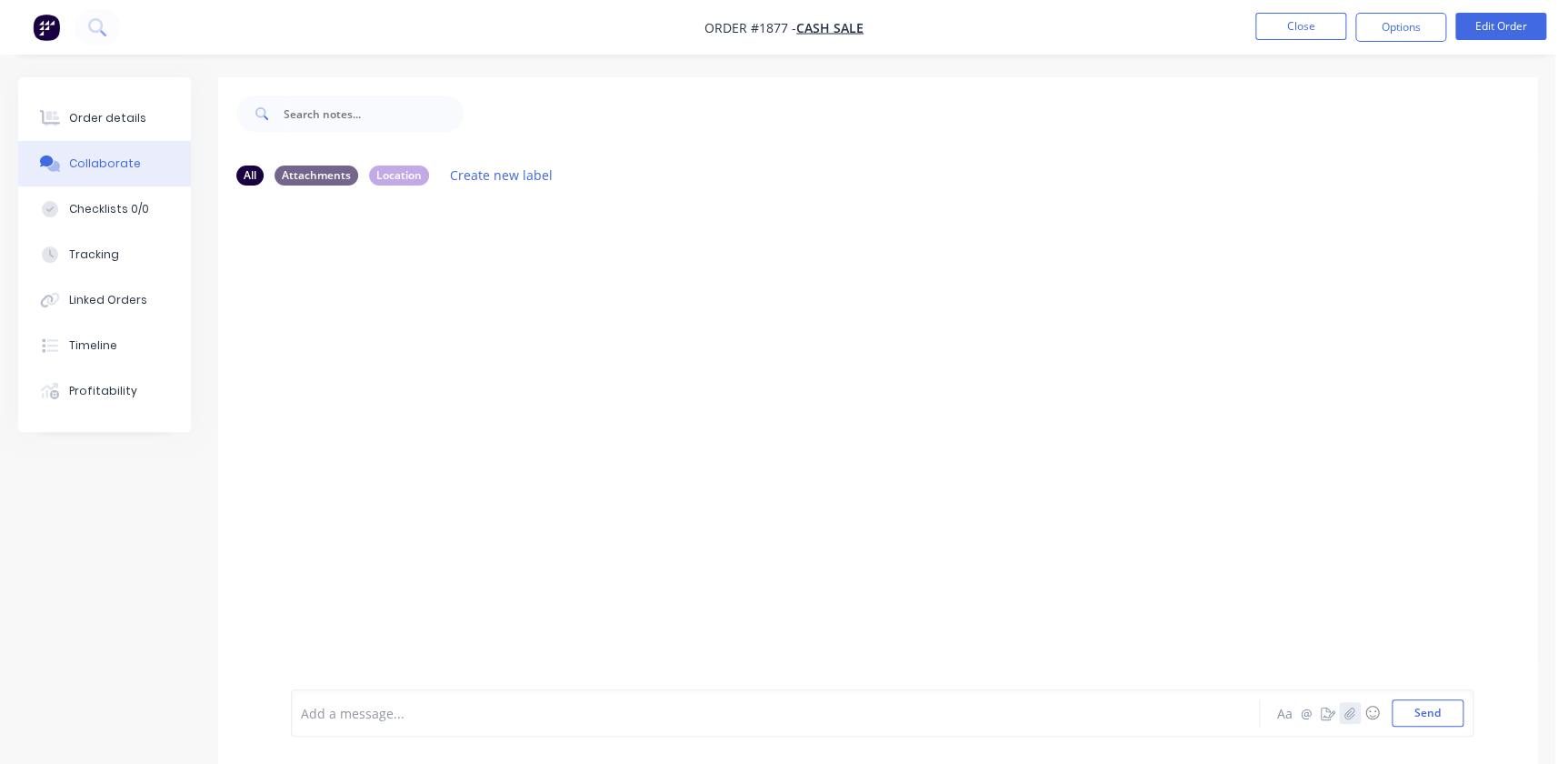
click at [1359, 708] on button "button" at bounding box center [1350, 713] width 22 height 22
click at [1436, 728] on div "Add a message... Aa @ ☺ Send" at bounding box center [882, 667] width 1182 height 140
click at [1435, 720] on button "Send" at bounding box center [1428, 713] width 72 height 28
click at [1278, 34] on button "Close" at bounding box center [1301, 27] width 91 height 28
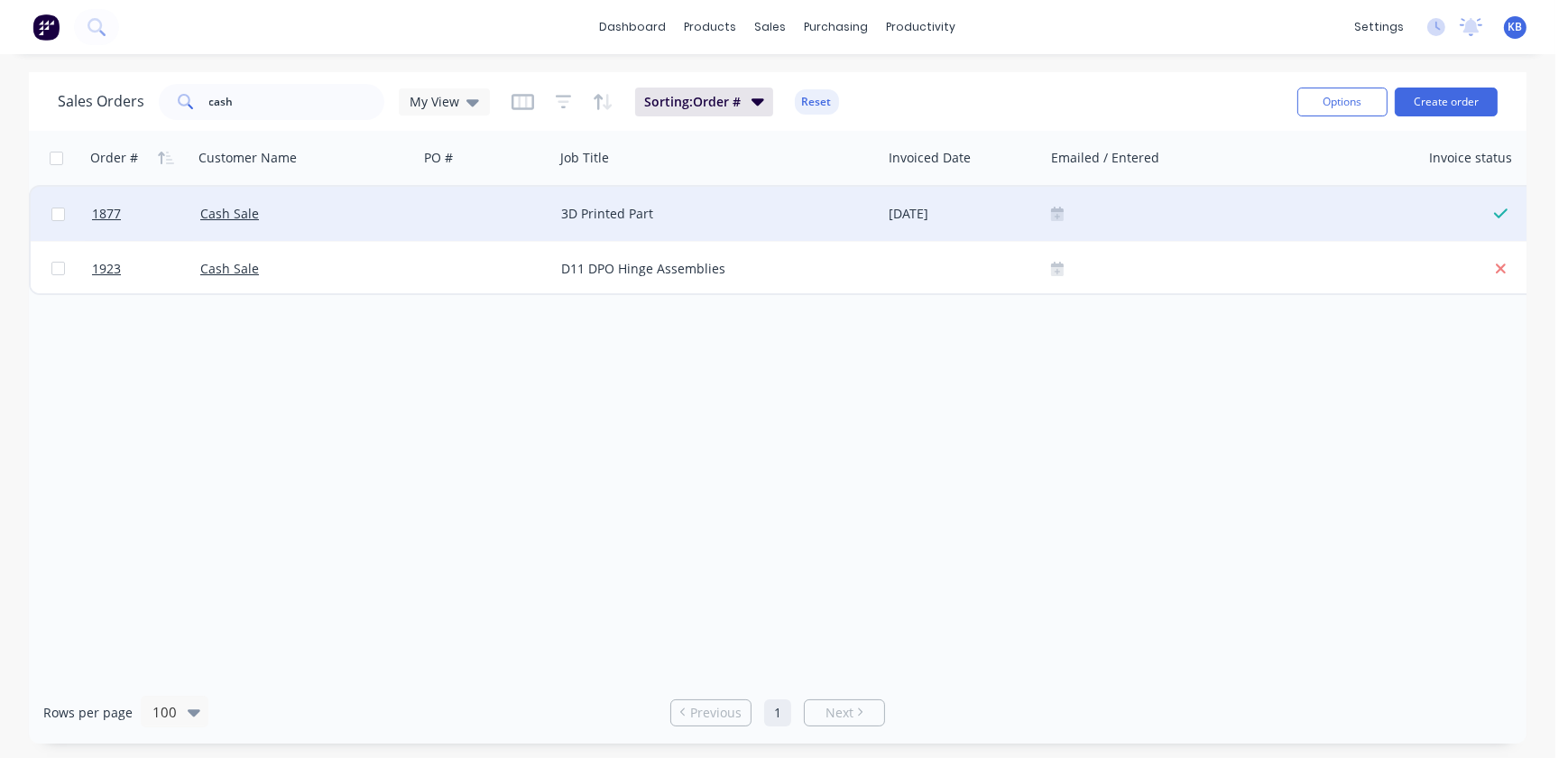
click at [1066, 220] on div at bounding box center [1233, 214] width 363 height 15
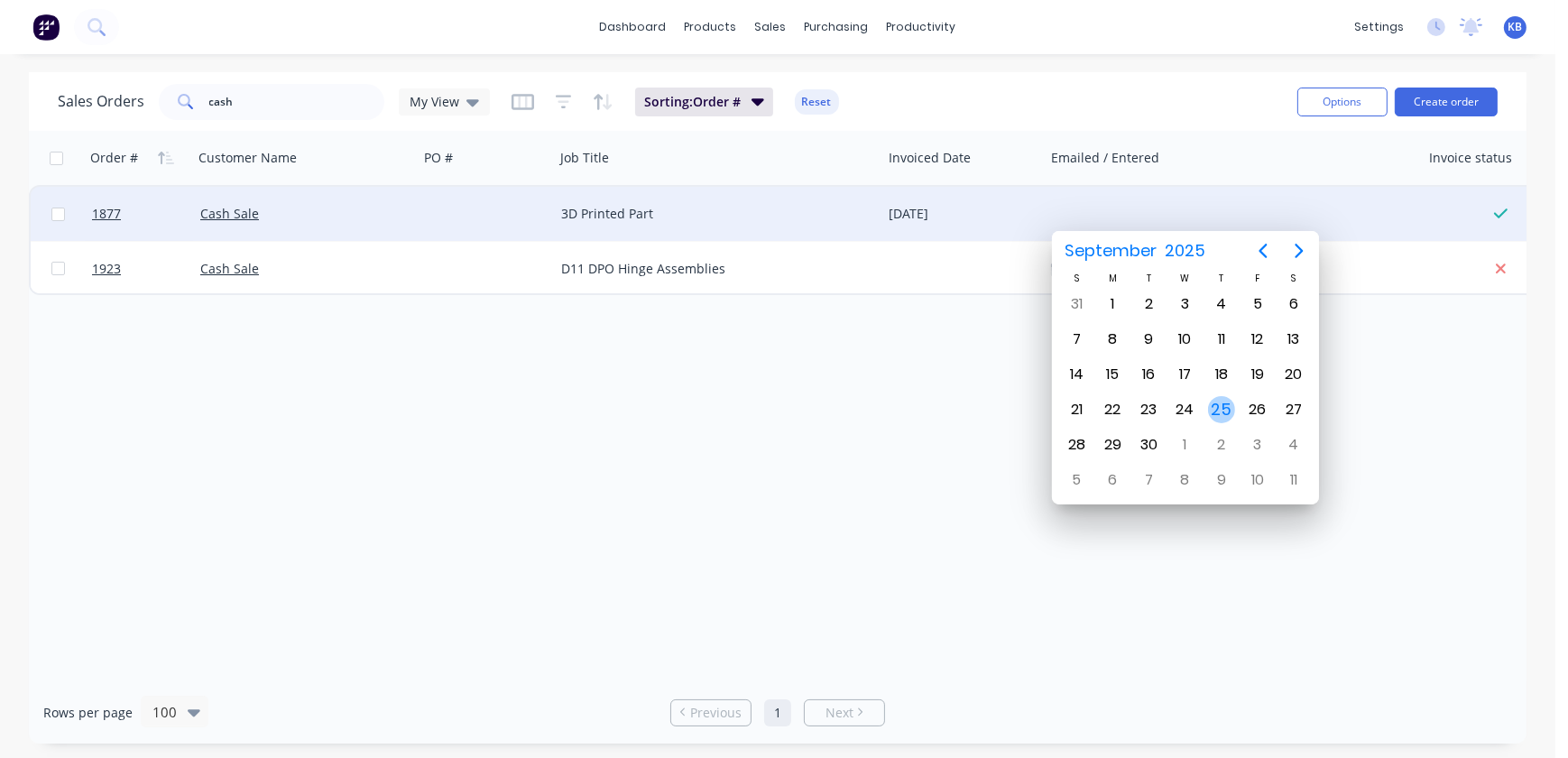
click at [1215, 403] on div "25" at bounding box center [1222, 410] width 27 height 27
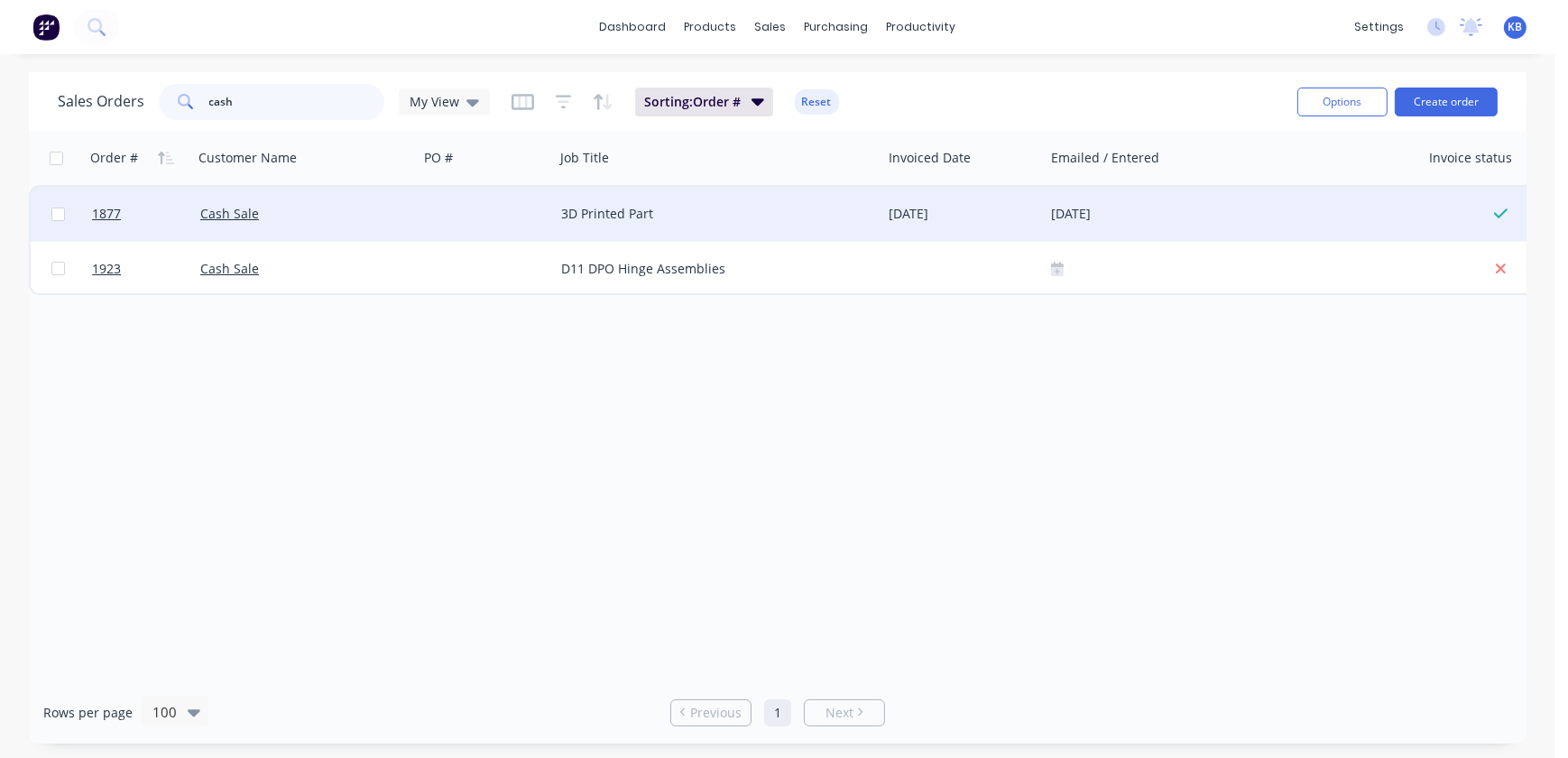
drag, startPoint x: 333, startPoint y: 108, endPoint x: 0, endPoint y: 56, distance: 337.0
click at [0, 62] on html "dashboard products sales purchasing productivity dashboard products Product Cat…" at bounding box center [784, 379] width 1568 height 758
type input "1921"
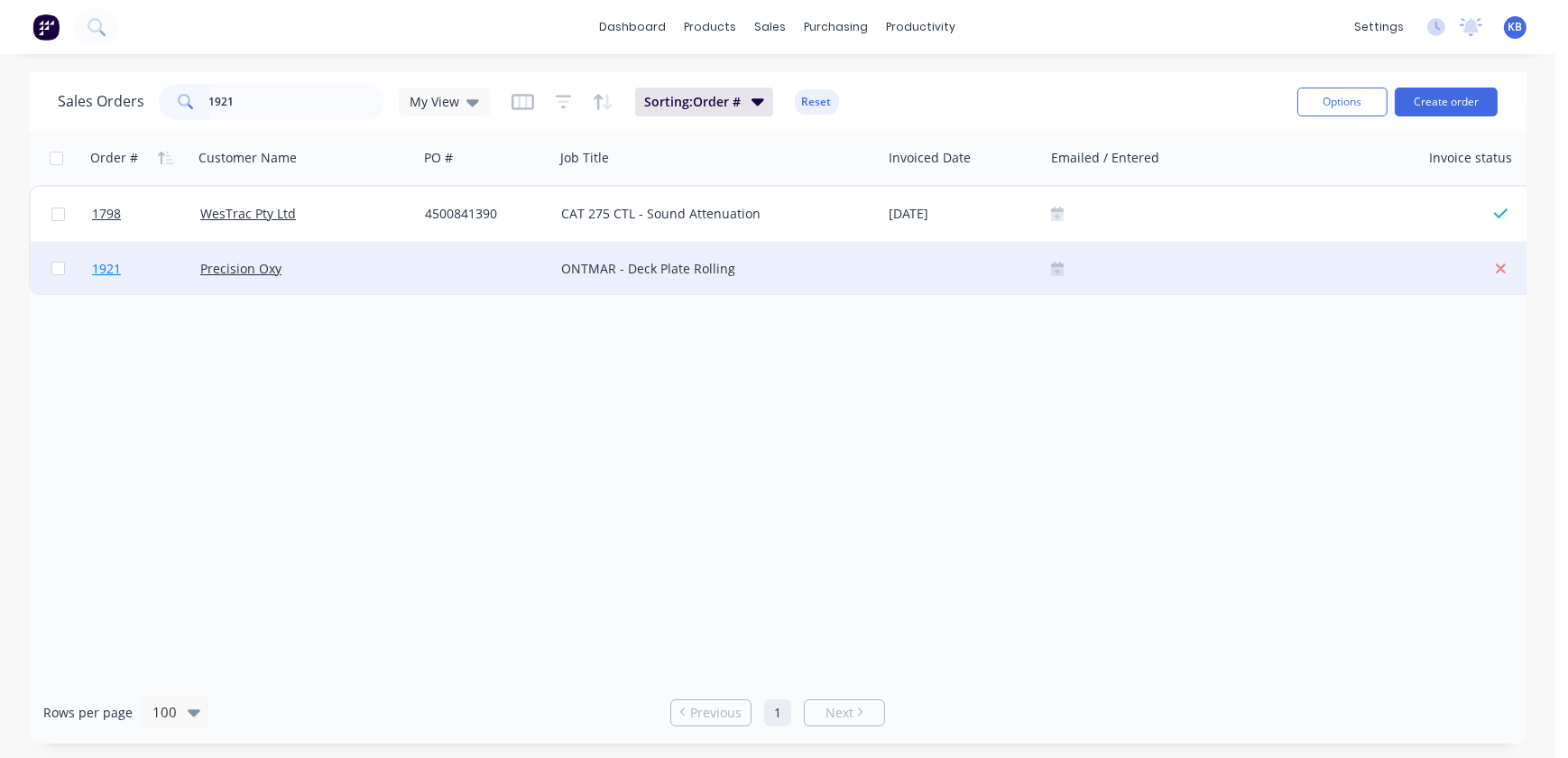
click at [98, 271] on span "1921" at bounding box center [107, 269] width 29 height 18
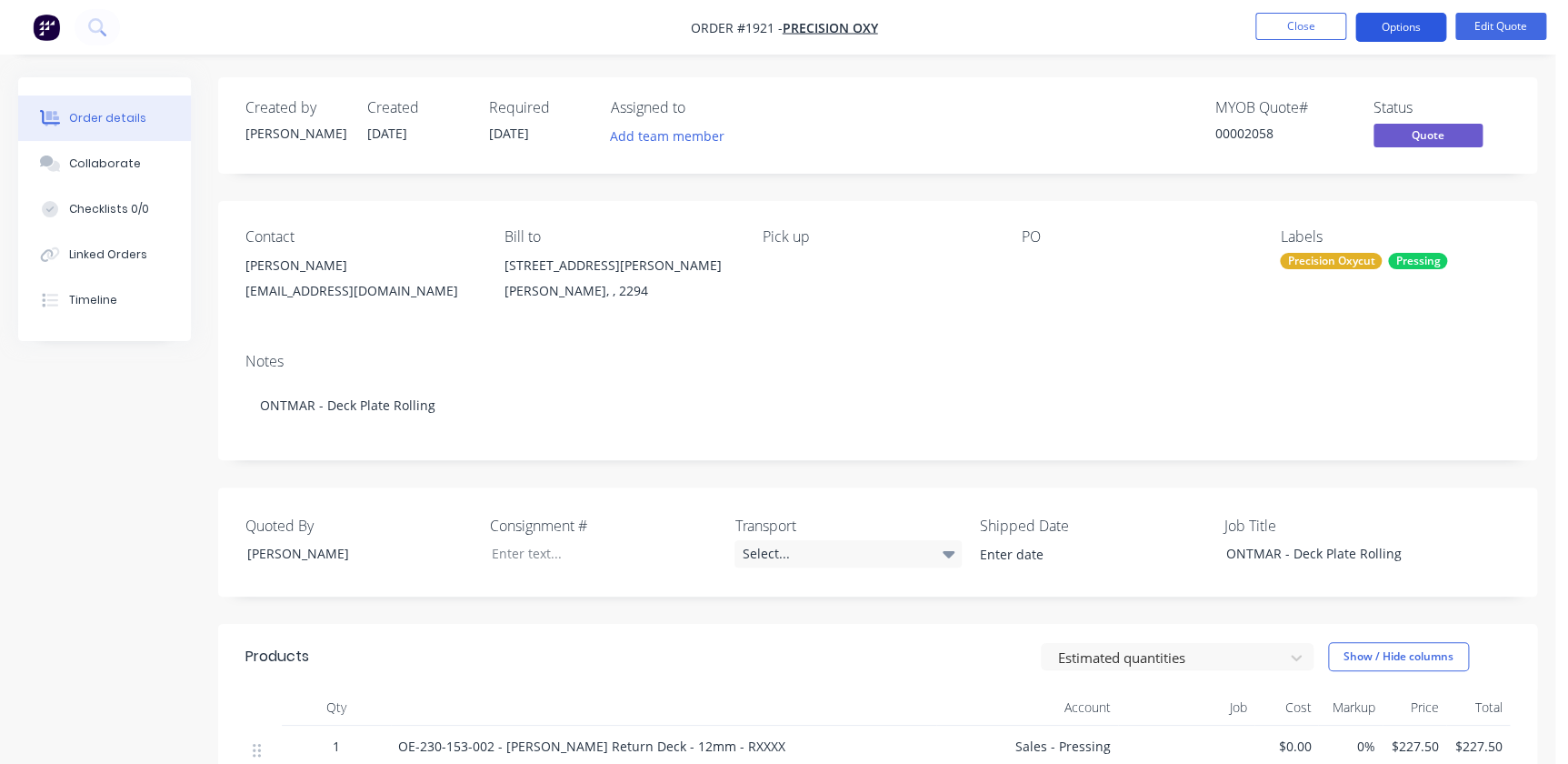
click at [1417, 14] on button "Options" at bounding box center [1401, 28] width 91 height 29
click at [1284, 23] on button "Close" at bounding box center [1301, 27] width 91 height 28
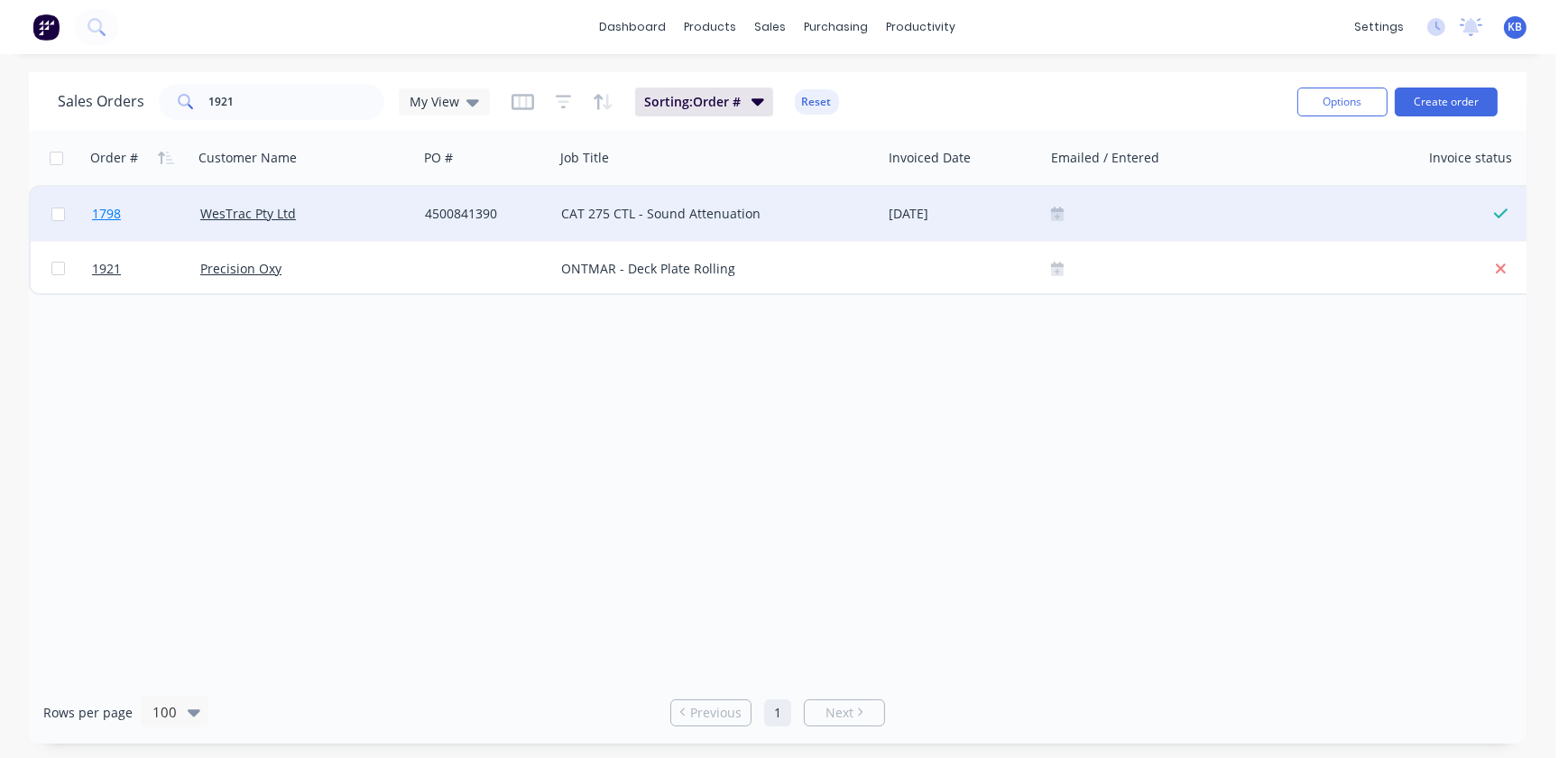
click at [127, 232] on link "1798" at bounding box center [146, 213] width 108 height 54
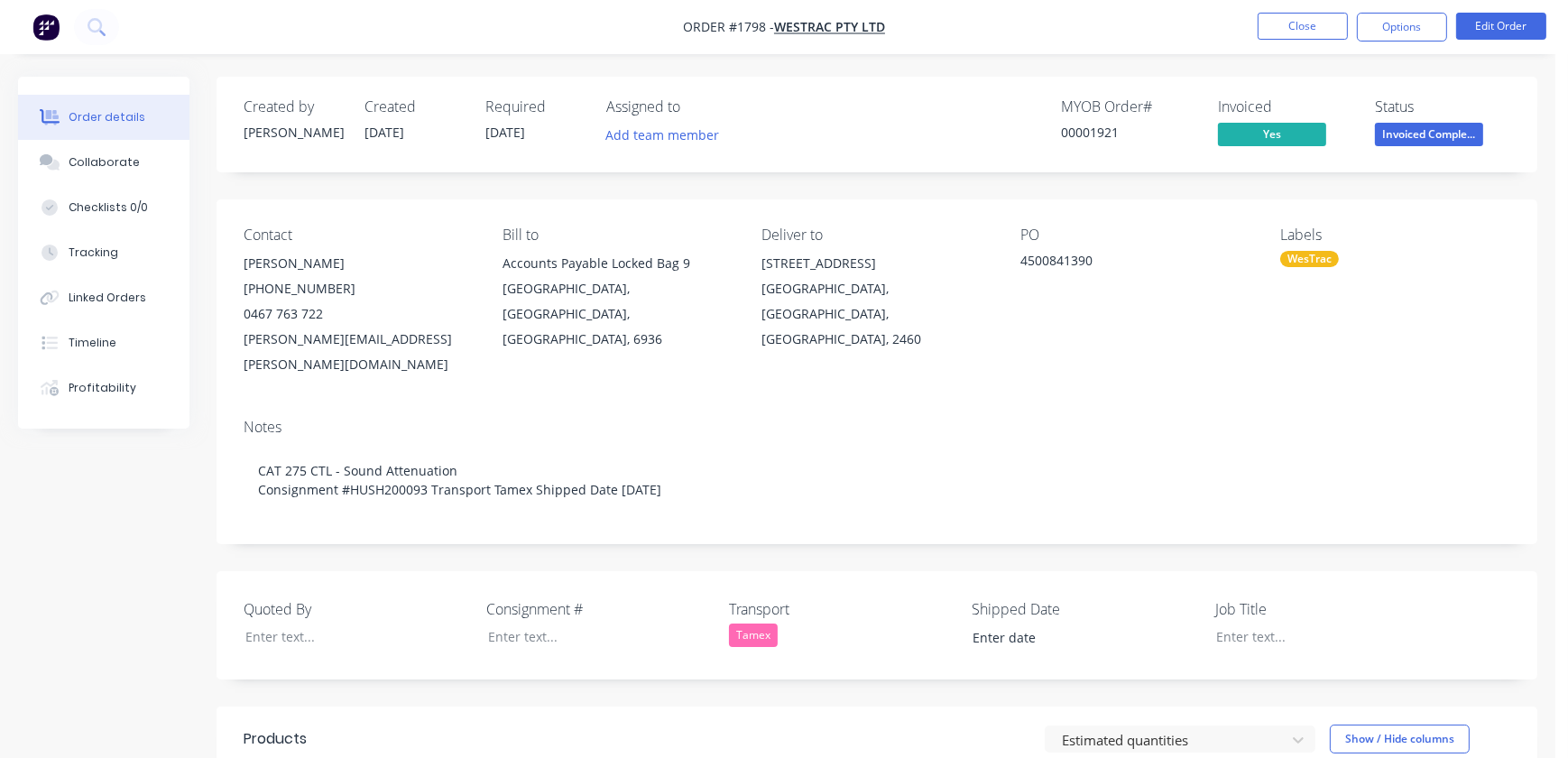
type input "[DATE]"
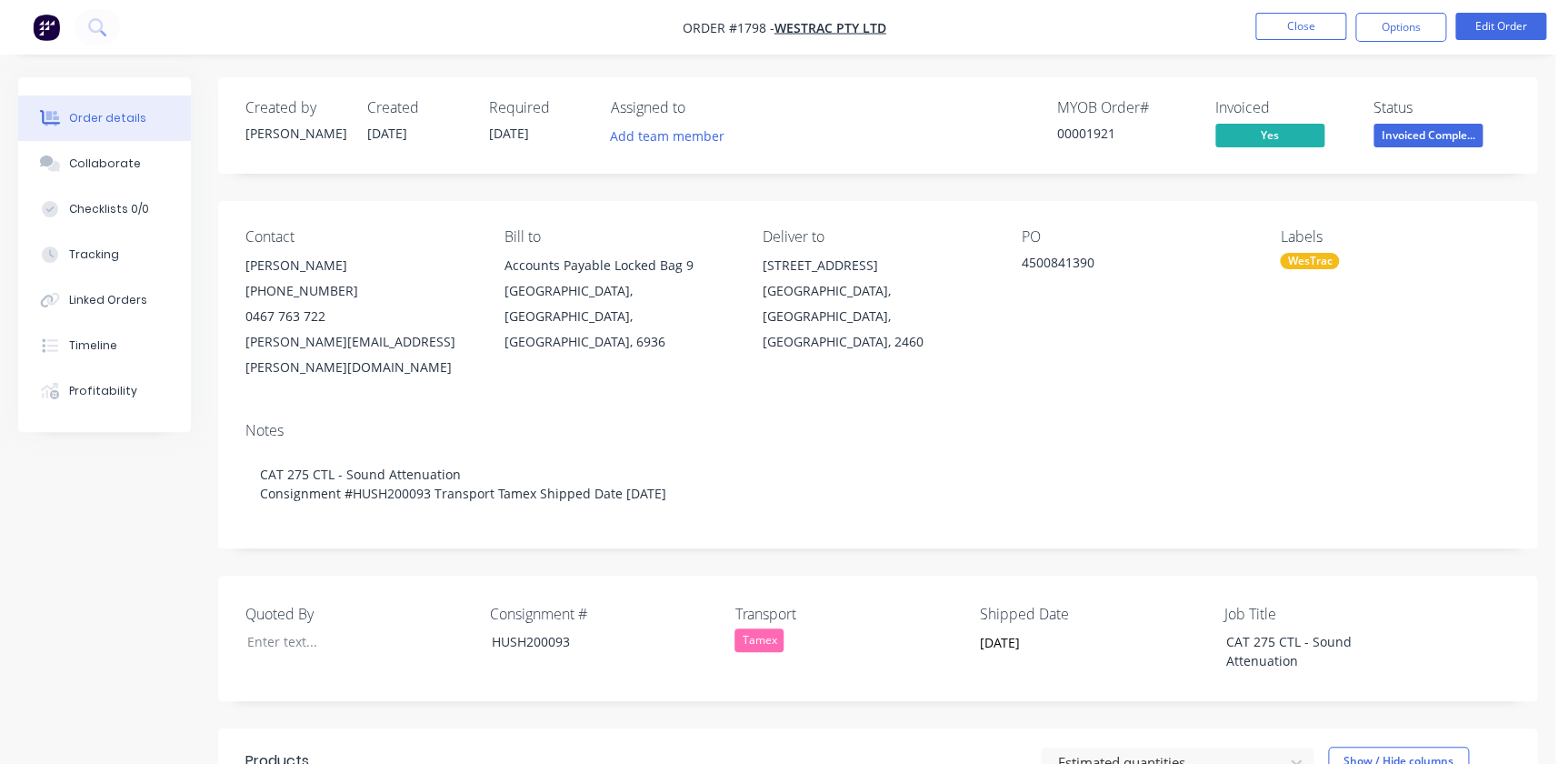
click at [1388, 9] on nav "Order #1798 - WesTrac Pty Ltd Close Options Edit Order" at bounding box center [784, 27] width 1568 height 54
click at [1388, 18] on button "Options" at bounding box center [1401, 28] width 91 height 29
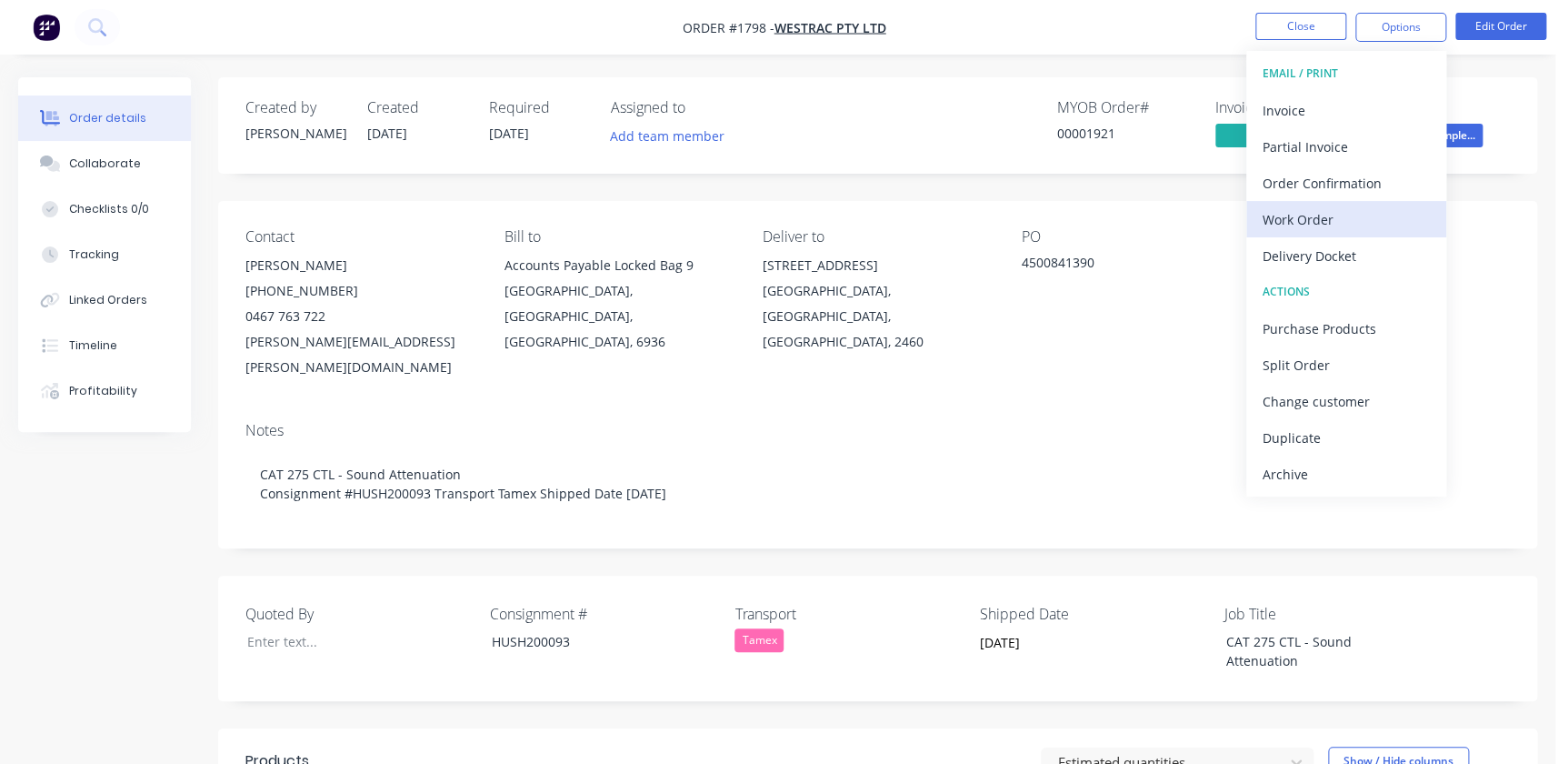
click at [1301, 214] on div "Work Order" at bounding box center [1347, 219] width 167 height 27
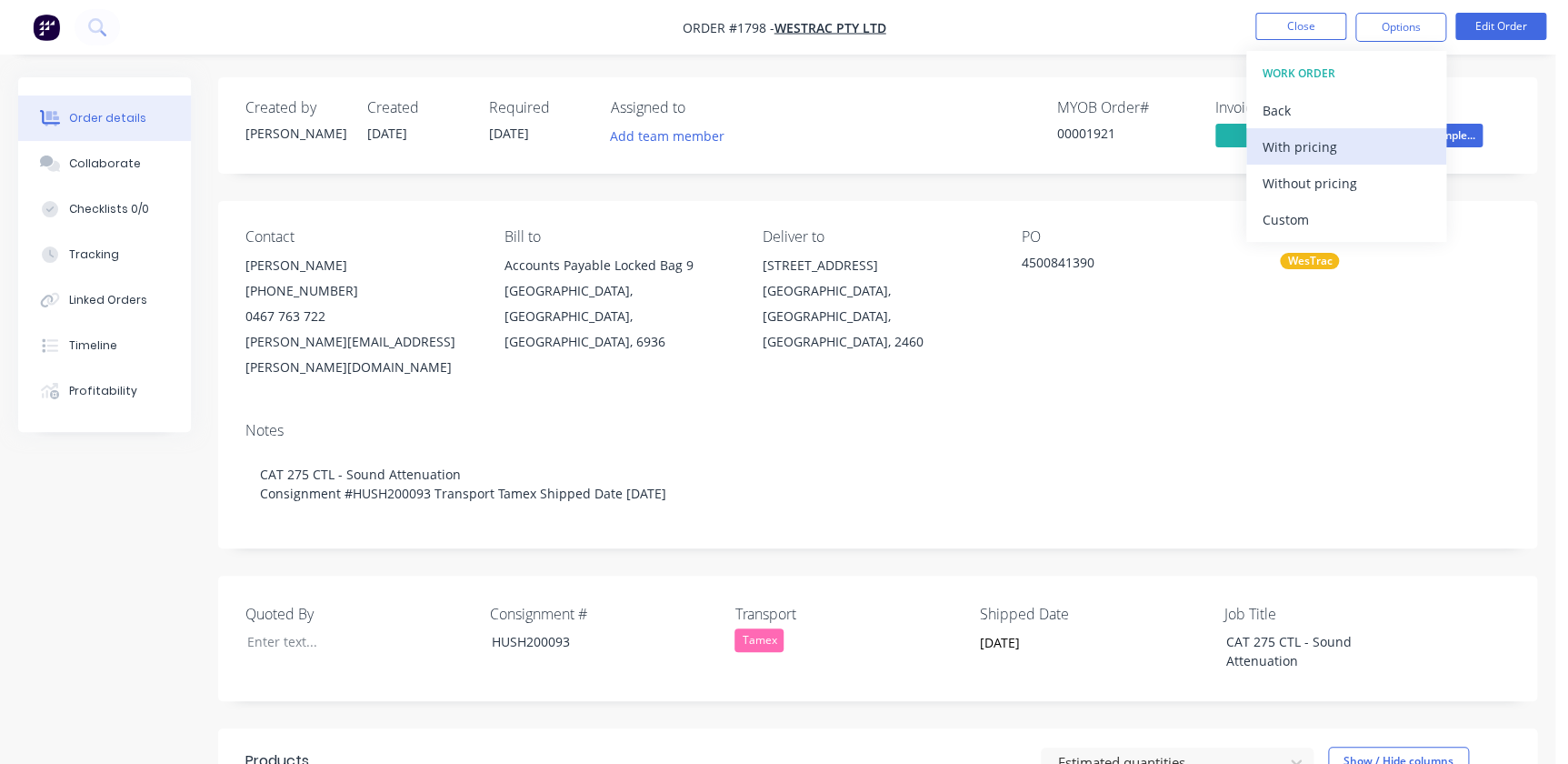
click at [1299, 143] on div "With pricing" at bounding box center [1347, 147] width 167 height 27
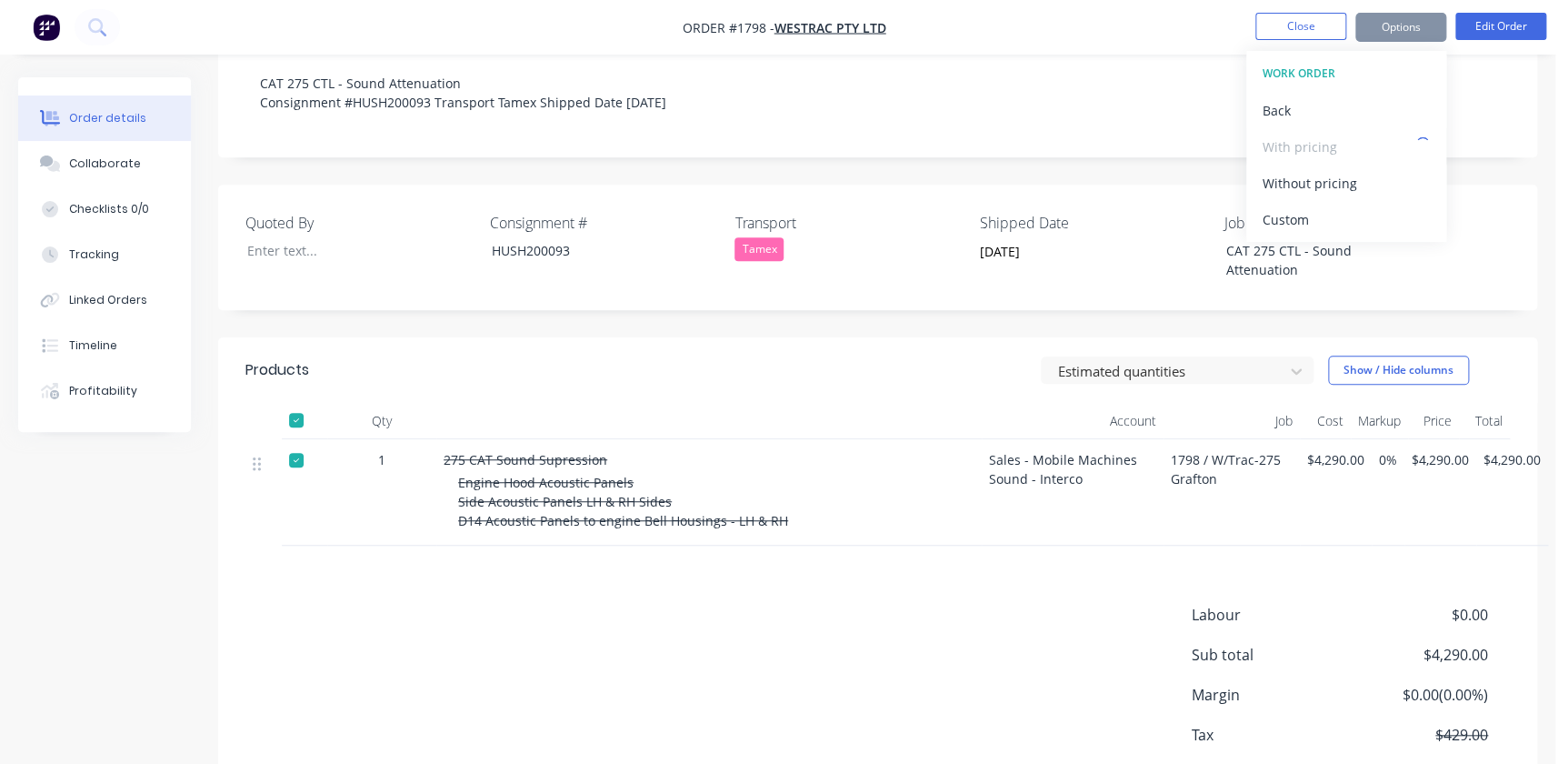
scroll to position [455, 0]
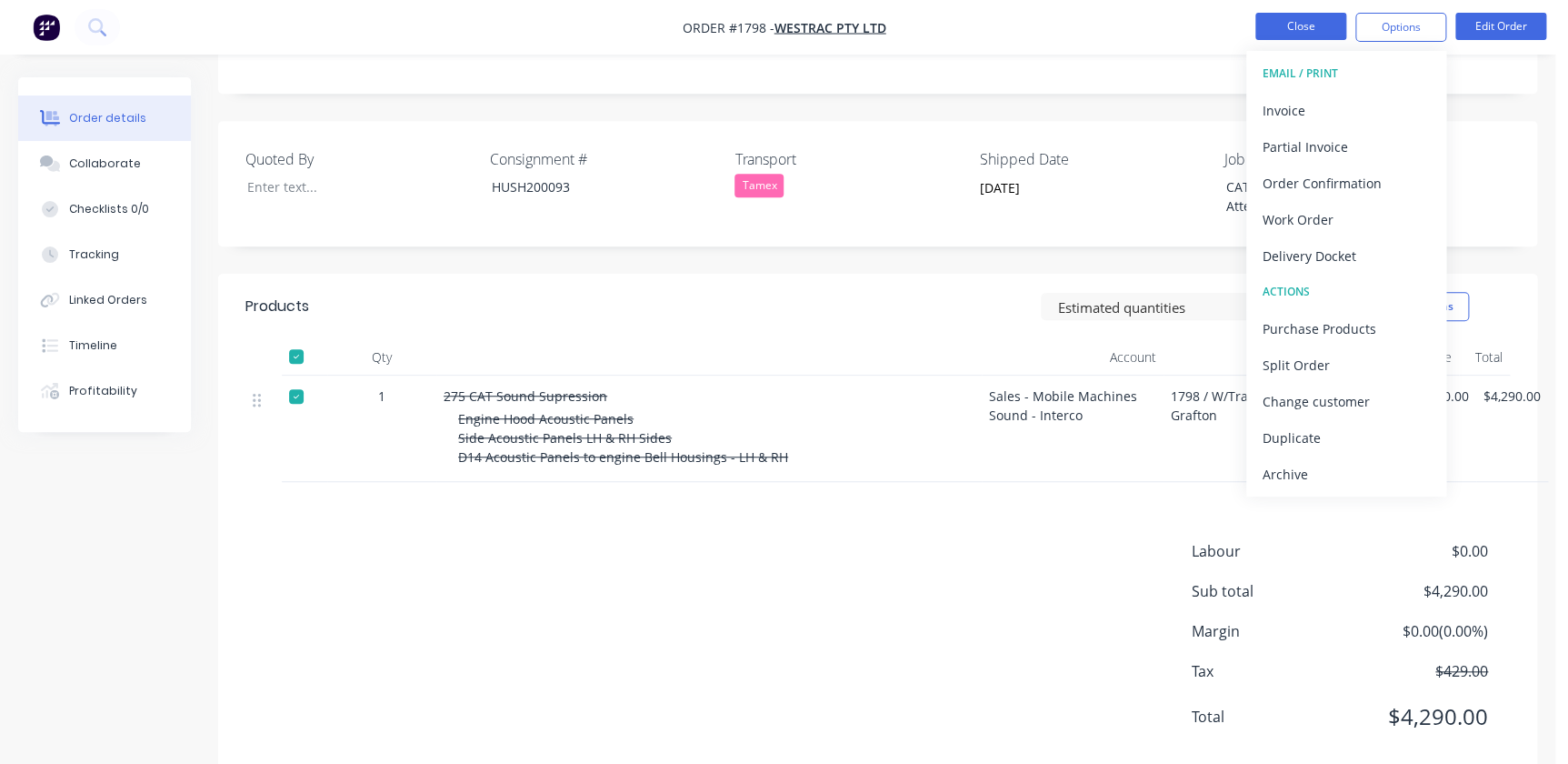
click at [1301, 32] on button "Close" at bounding box center [1301, 27] width 91 height 28
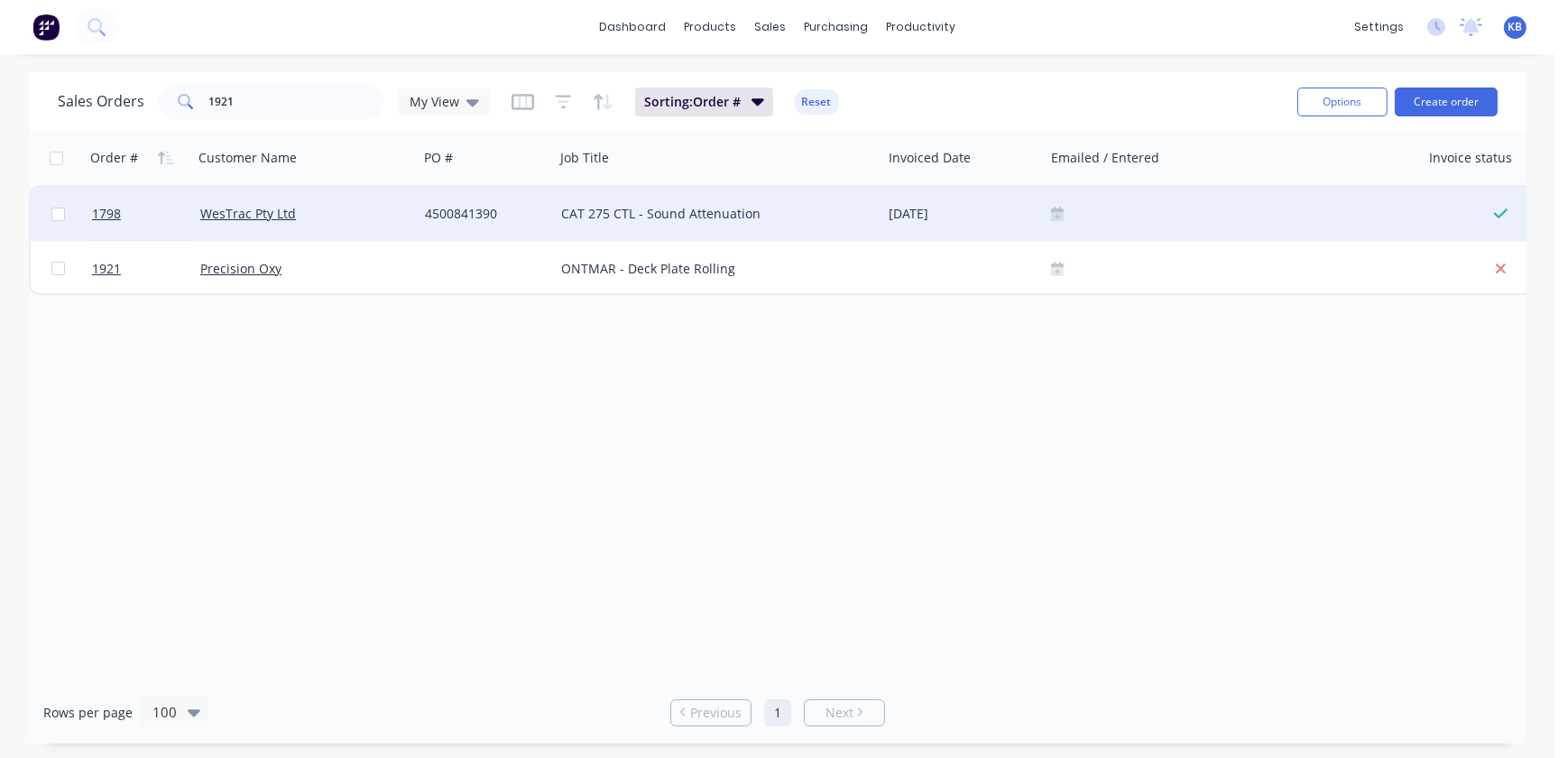
click at [1052, 207] on icon at bounding box center [1058, 214] width 13 height 15
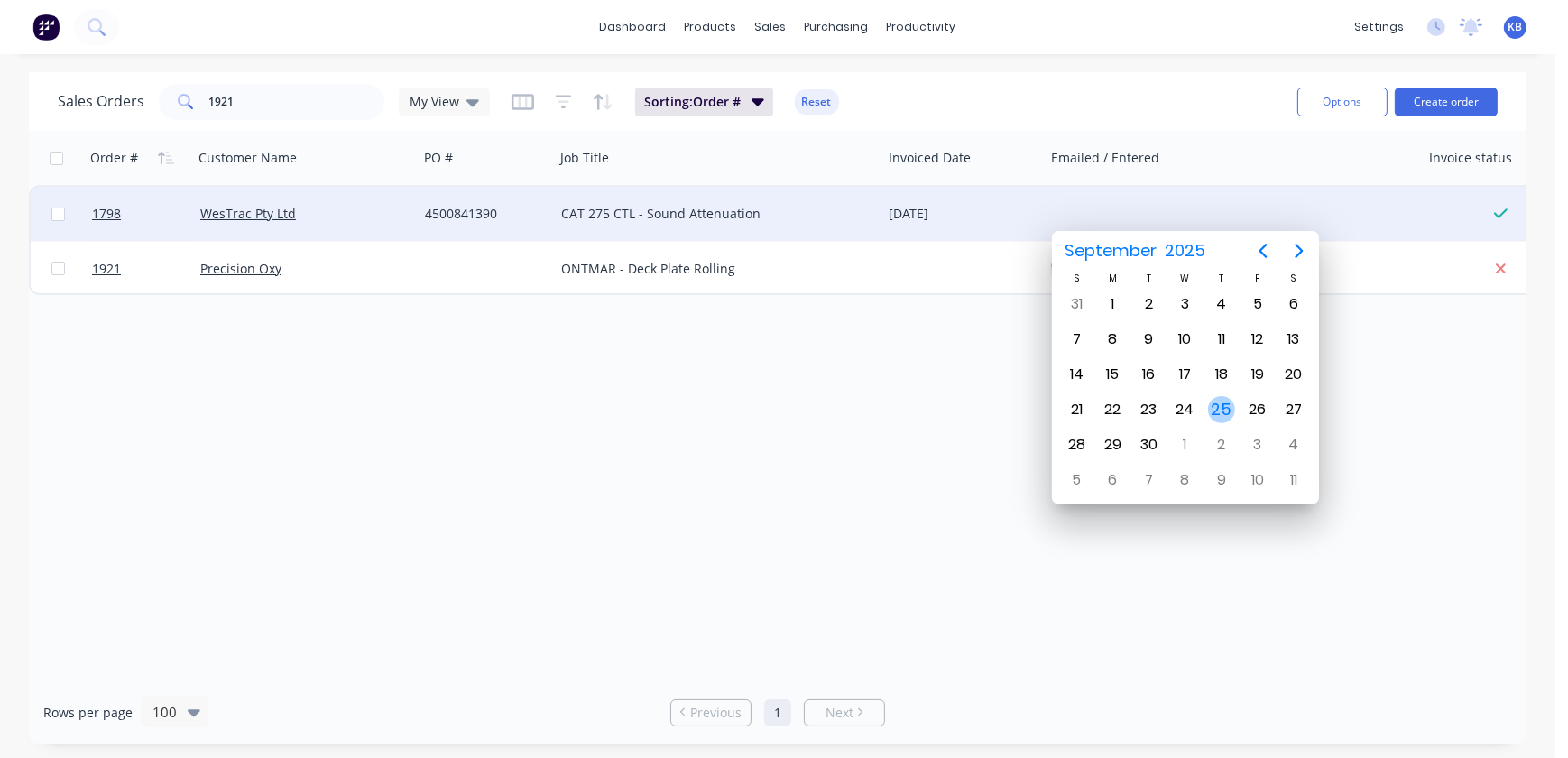
click at [1205, 401] on div "25" at bounding box center [1222, 410] width 36 height 35
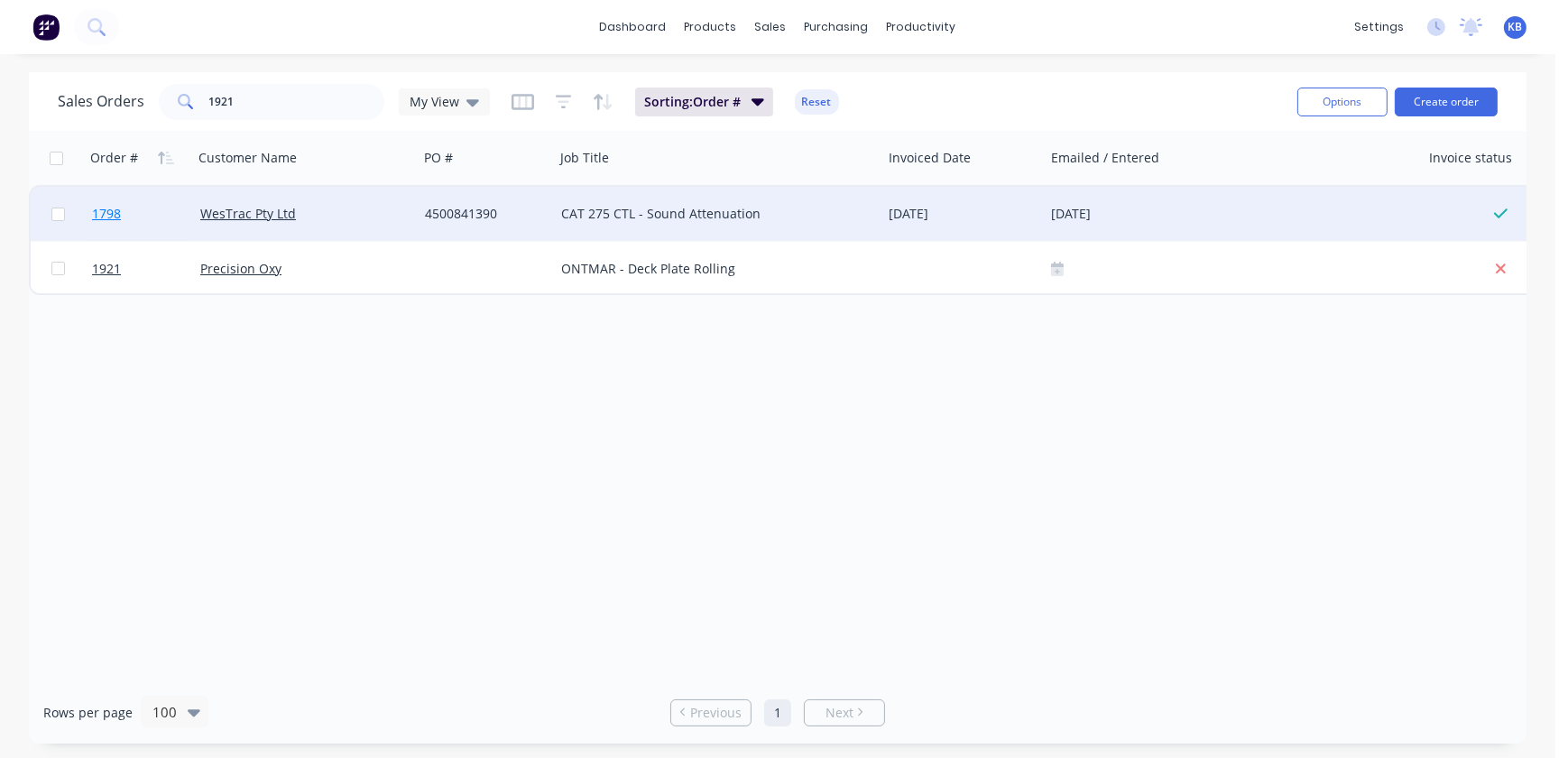
click at [96, 211] on span "1798" at bounding box center [107, 214] width 29 height 18
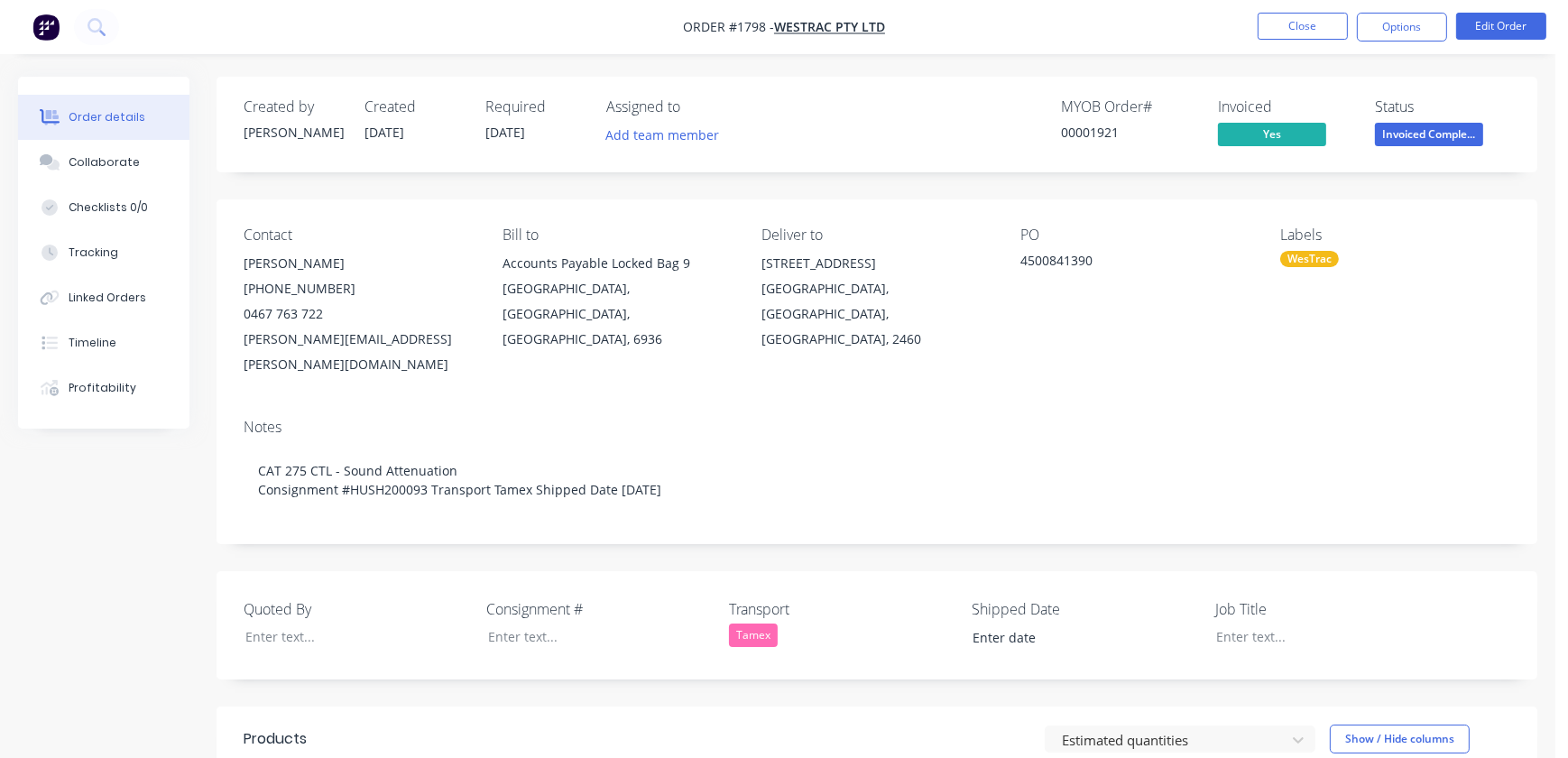
type input "[DATE]"
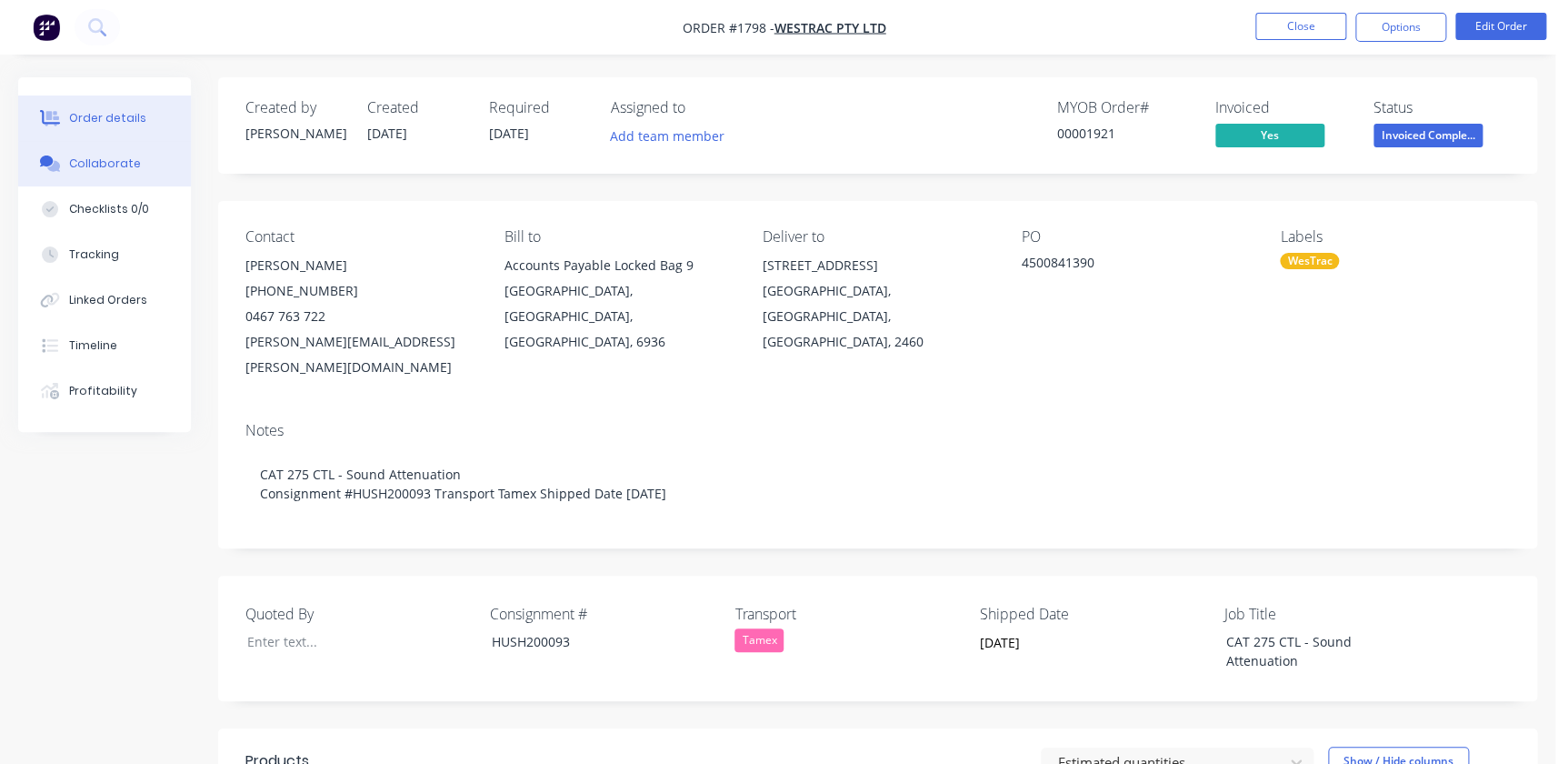
click at [102, 161] on div "Collaborate" at bounding box center [105, 163] width 72 height 17
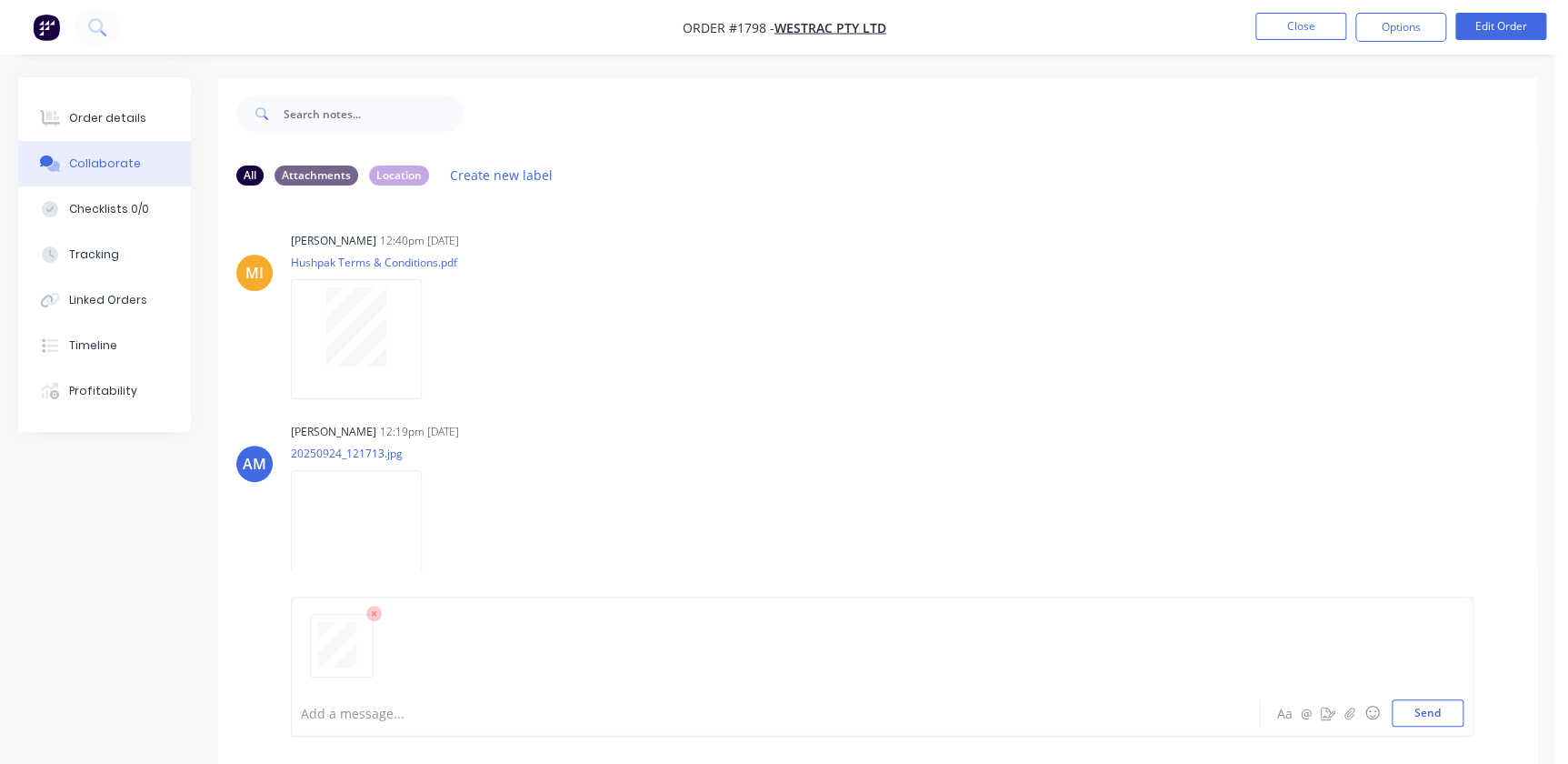
click at [1471, 710] on div "Add a message... Aa @ ☺ Send" at bounding box center [882, 667] width 1182 height 140
click at [1456, 715] on button "Send" at bounding box center [1428, 713] width 72 height 28
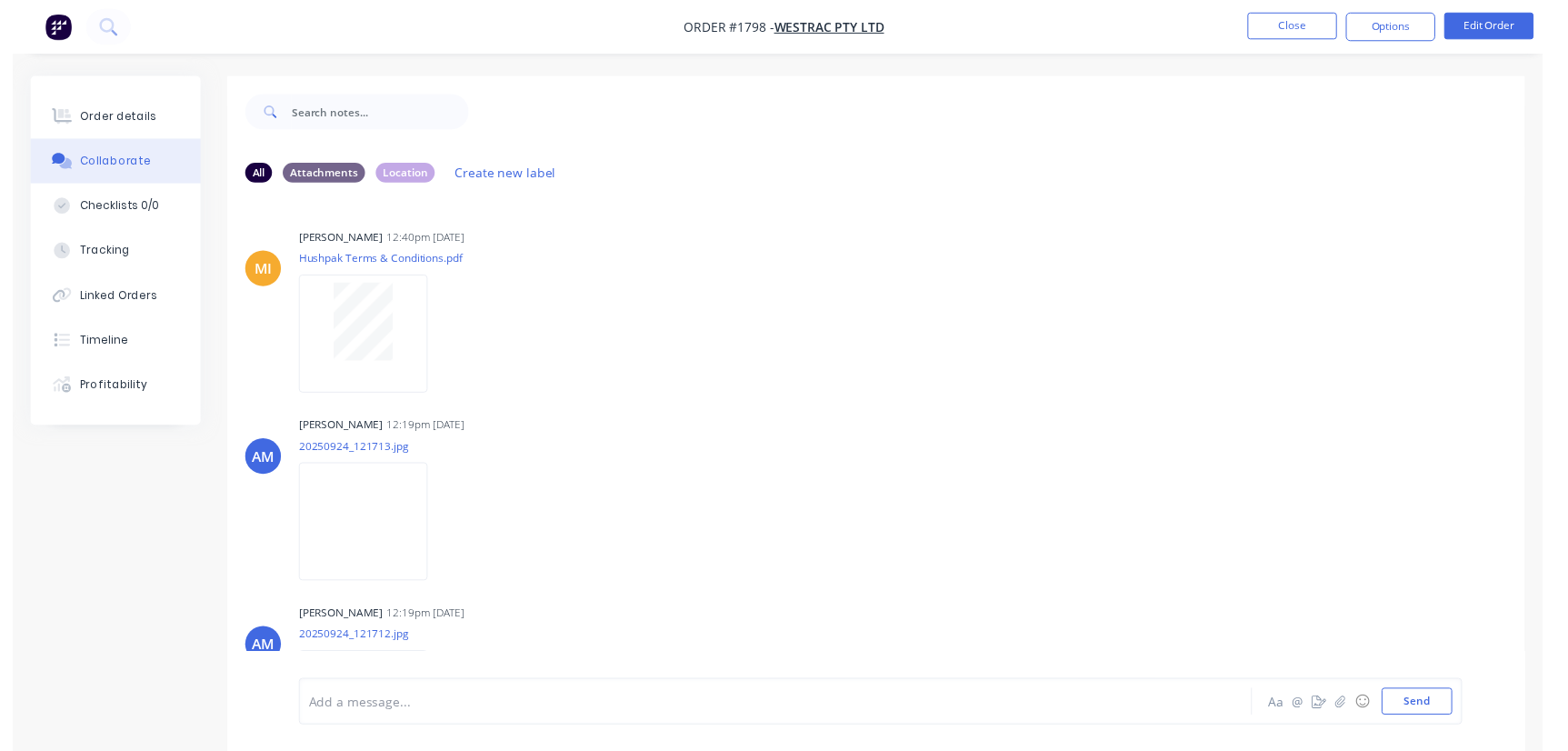
scroll to position [482, 0]
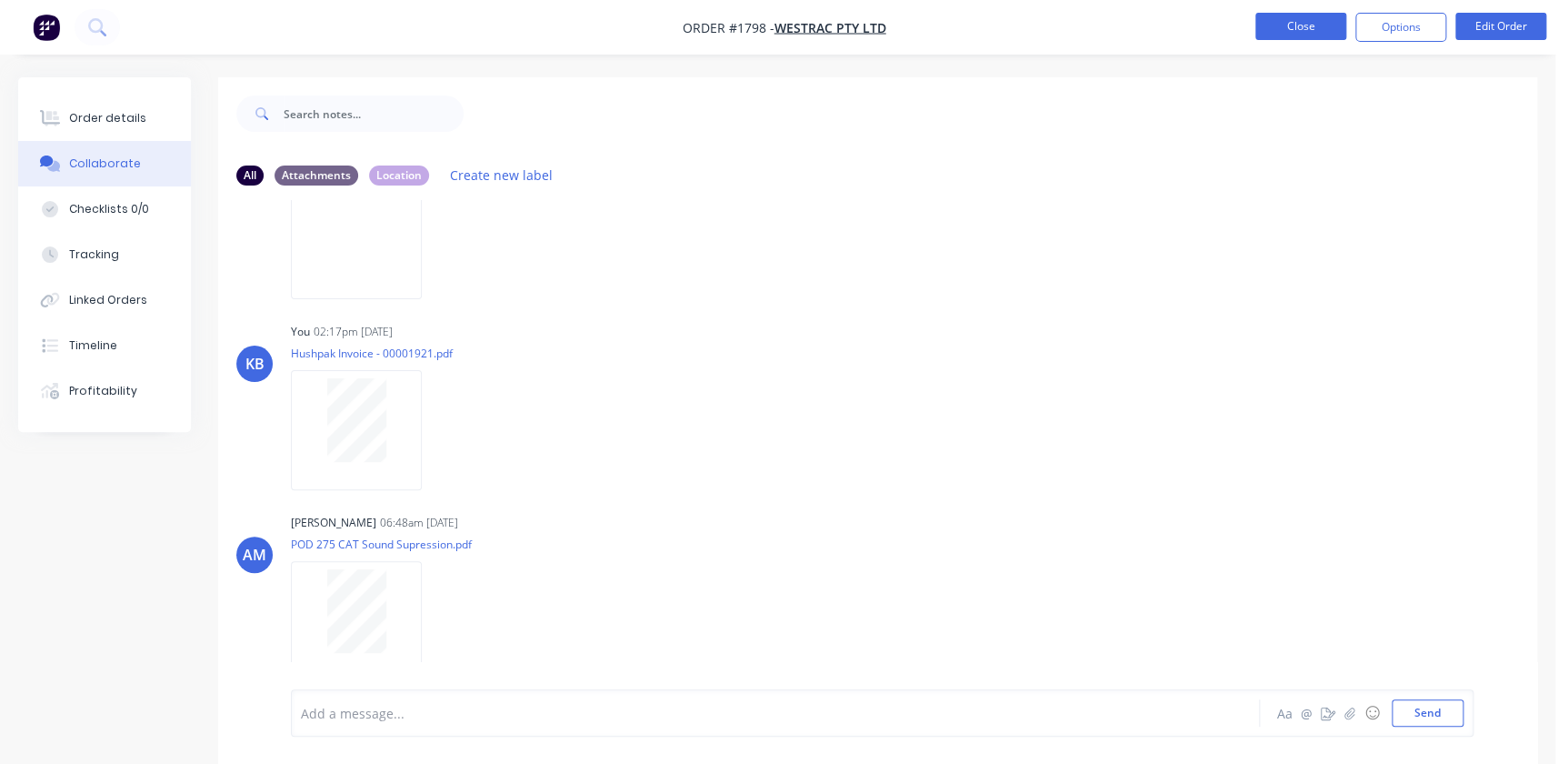
click at [1288, 17] on button "Close" at bounding box center [1301, 27] width 91 height 28
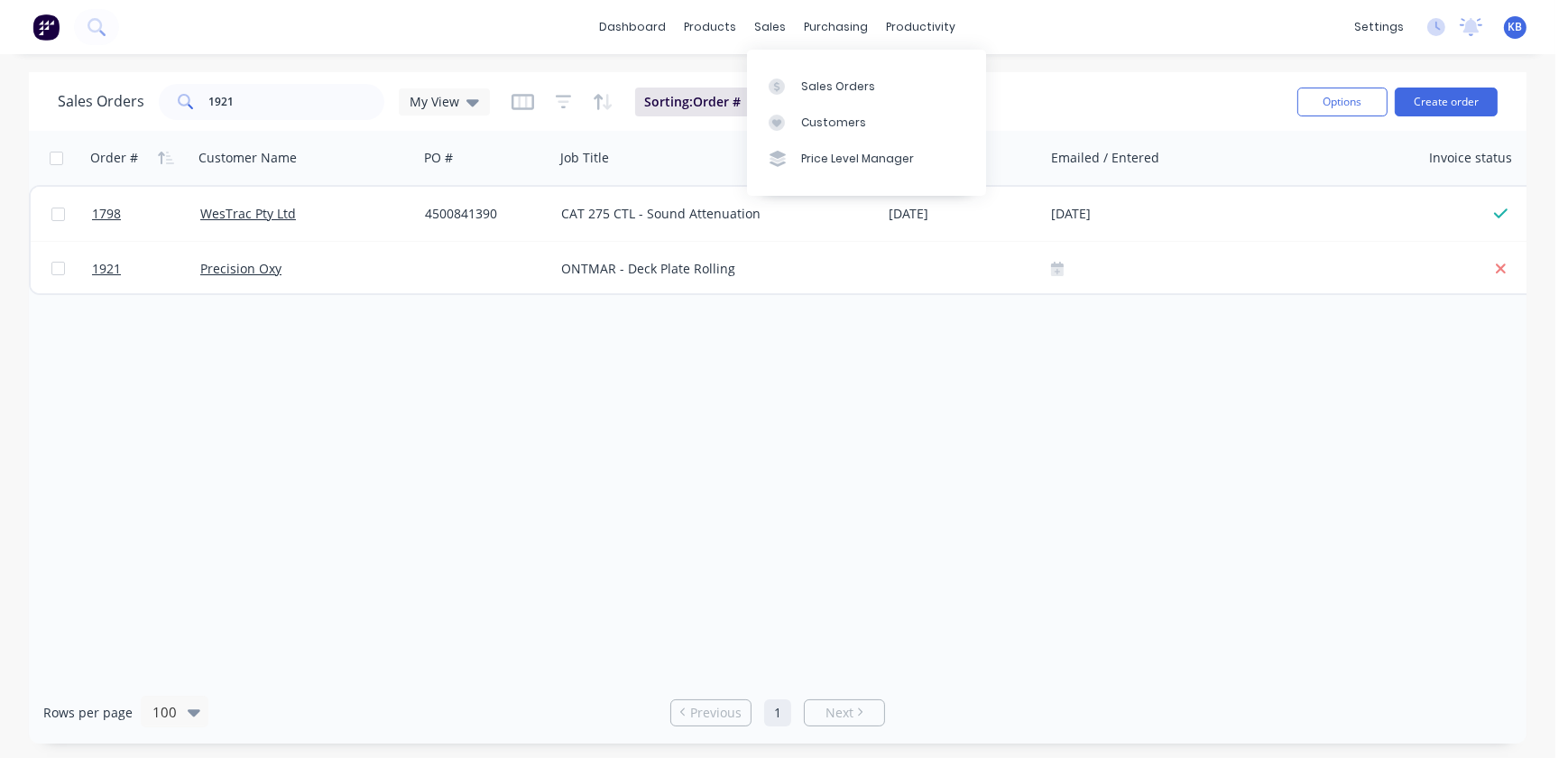
drag, startPoint x: 789, startPoint y: 34, endPoint x: 794, endPoint y: 46, distance: 13.0
click at [789, 34] on div "sales" at bounding box center [771, 27] width 49 height 27
click at [835, 28] on div "purchasing" at bounding box center [836, 27] width 82 height 27
click at [925, 41] on div "dashboard products sales purchasing productivity dashboard products Product Cat…" at bounding box center [777, 26] width 1555 height 54
click at [925, 36] on div "productivity" at bounding box center [922, 27] width 87 height 27
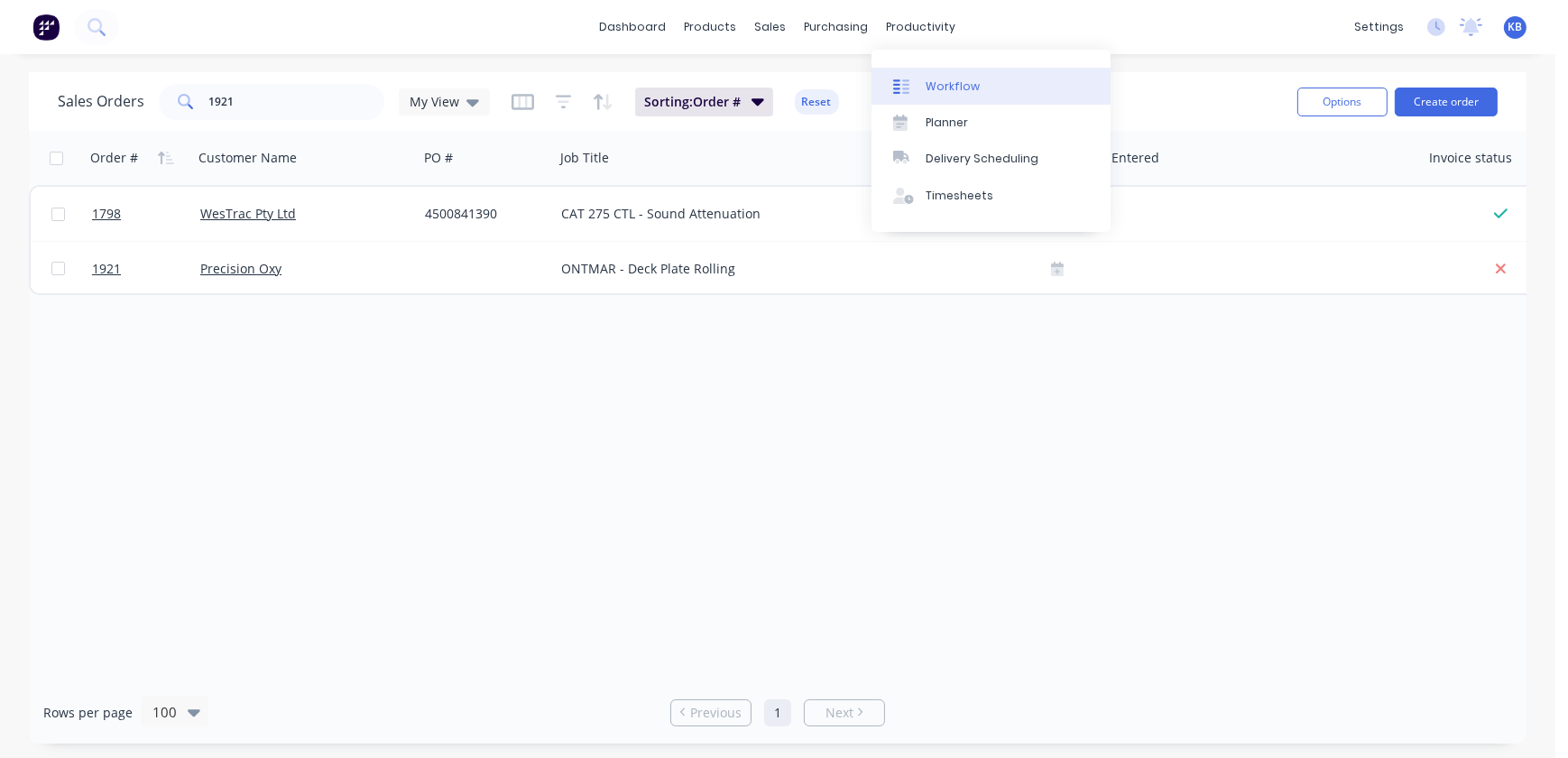
click at [934, 75] on link "Workflow" at bounding box center [991, 86] width 239 height 36
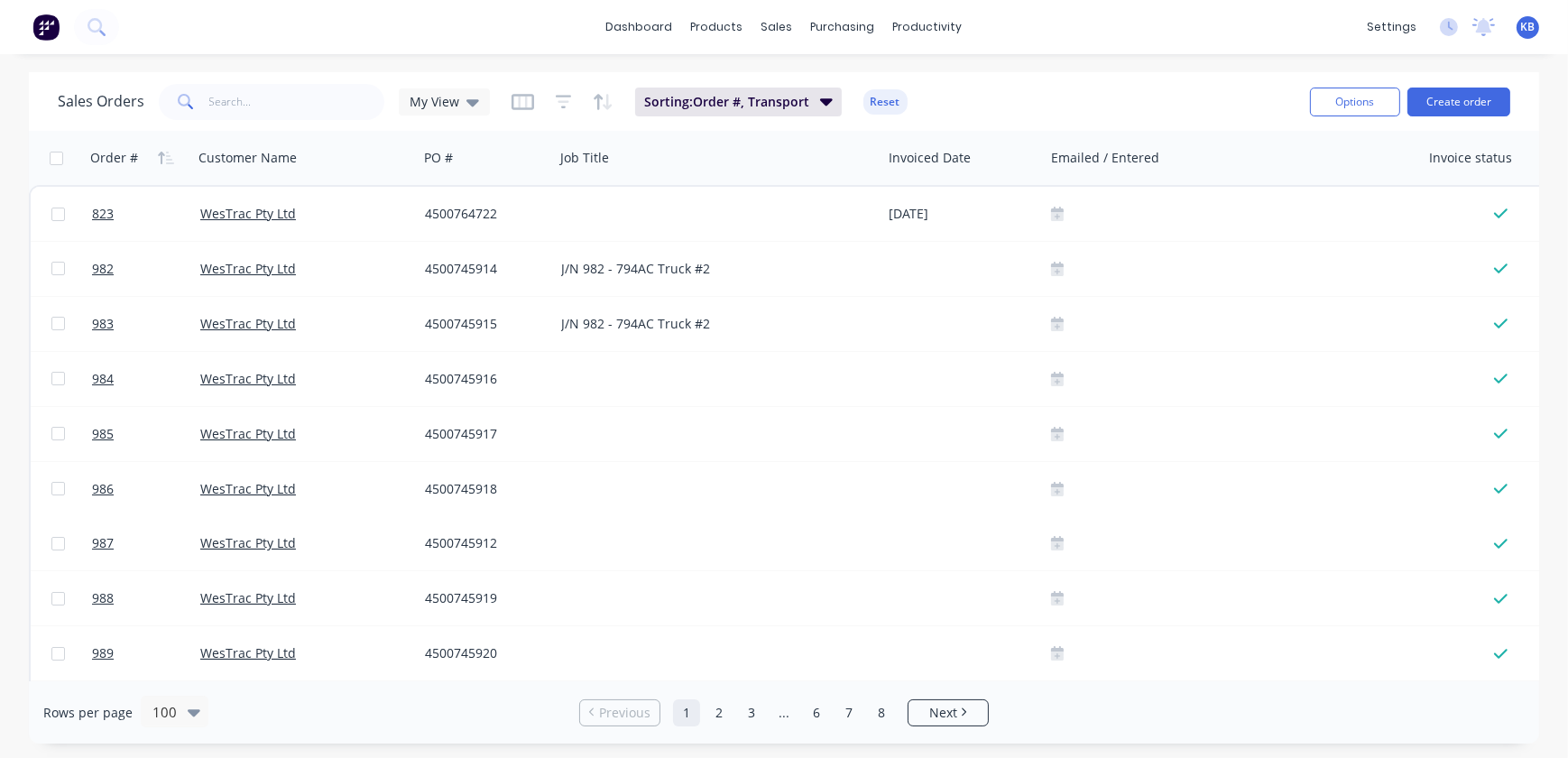
scroll to position [0, 875]
